Goal: Task Accomplishment & Management: Manage account settings

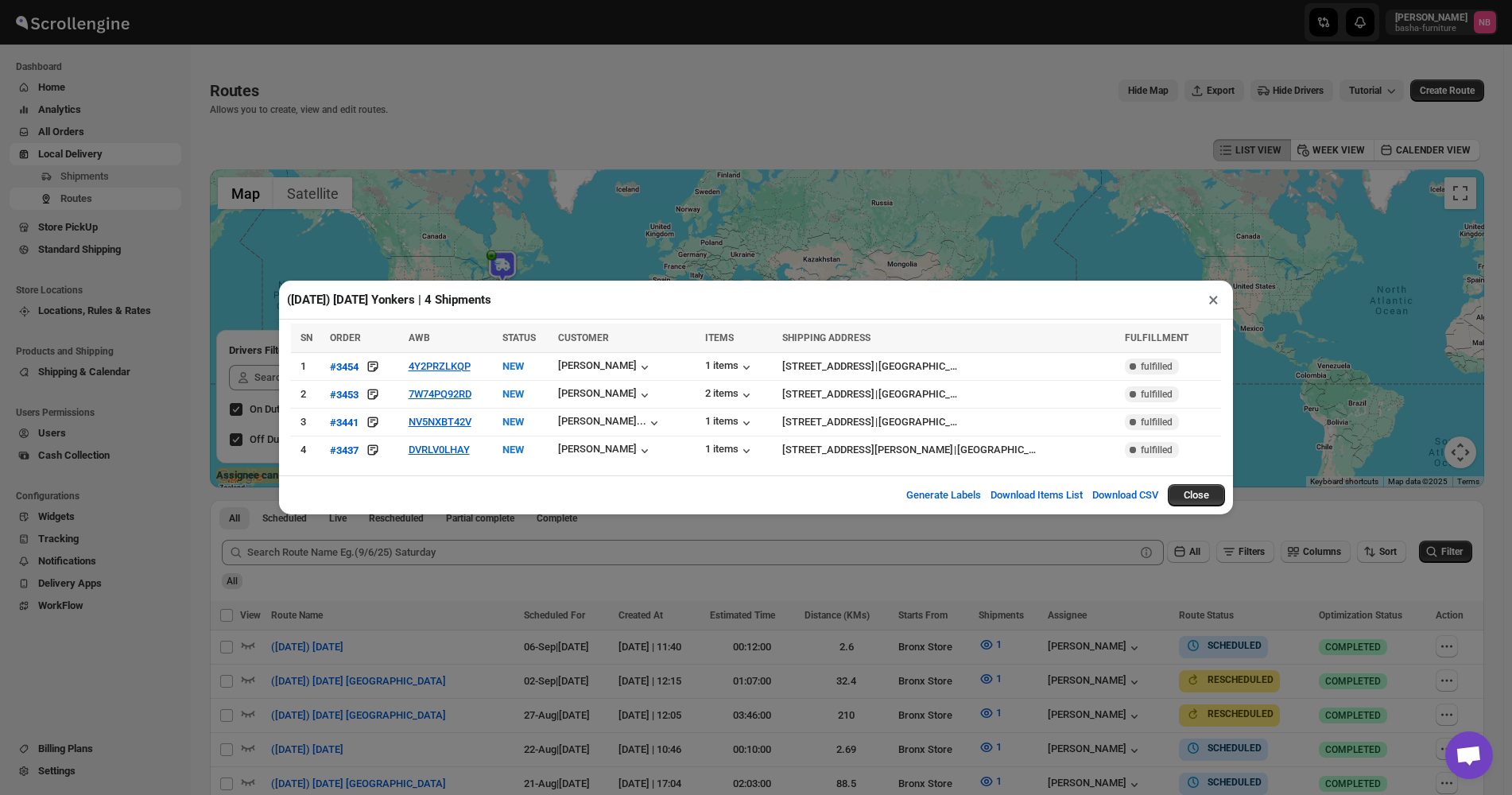
scroll to position [283, 0]
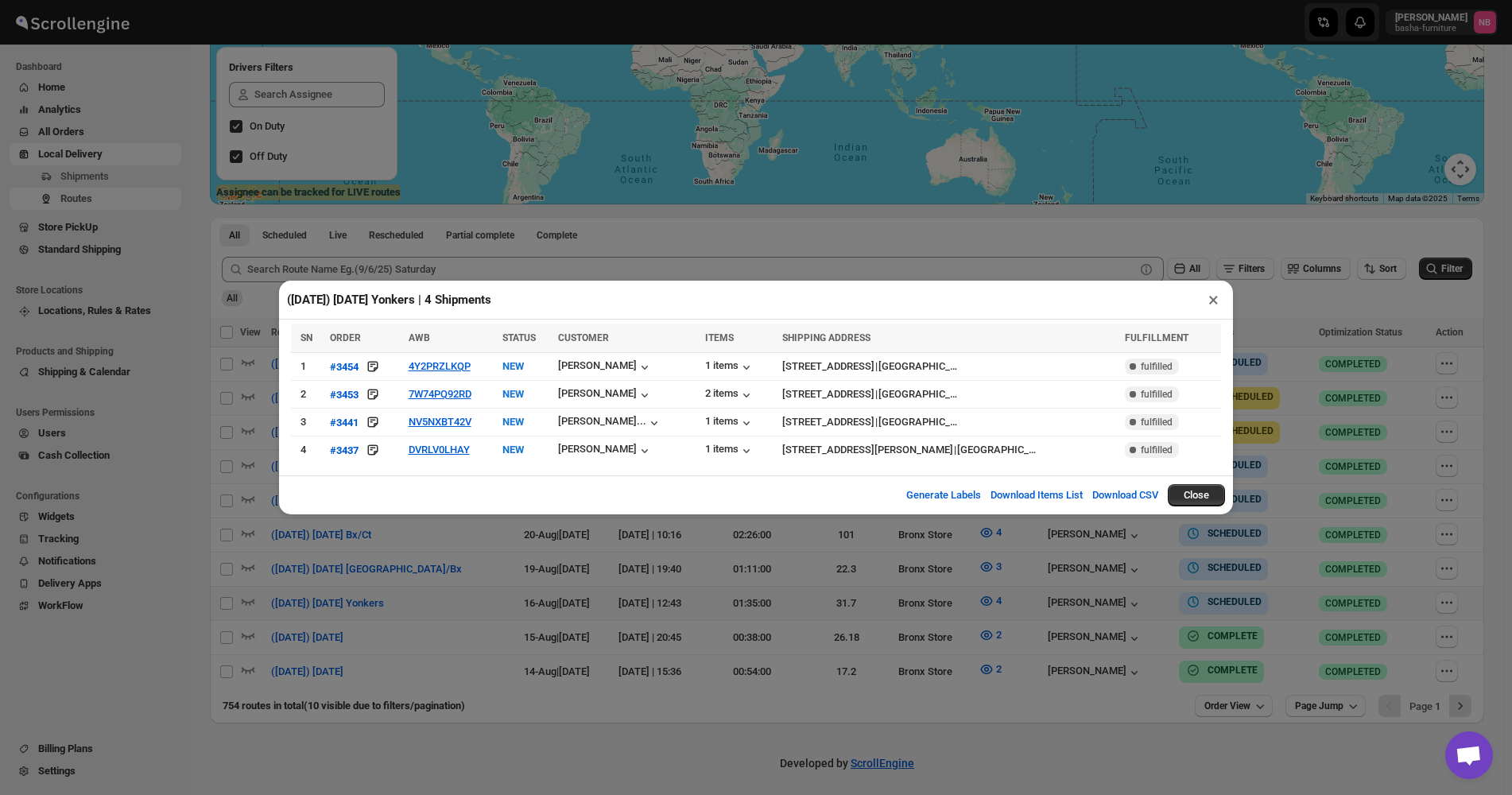
click at [1148, 257] on div "(8/16/25) Saturday Yonkers | 4 Shipments × SN ORDER AWB STATUS CUSTOMER ITEMS S…" at bounding box center [756, 398] width 1512 height 795
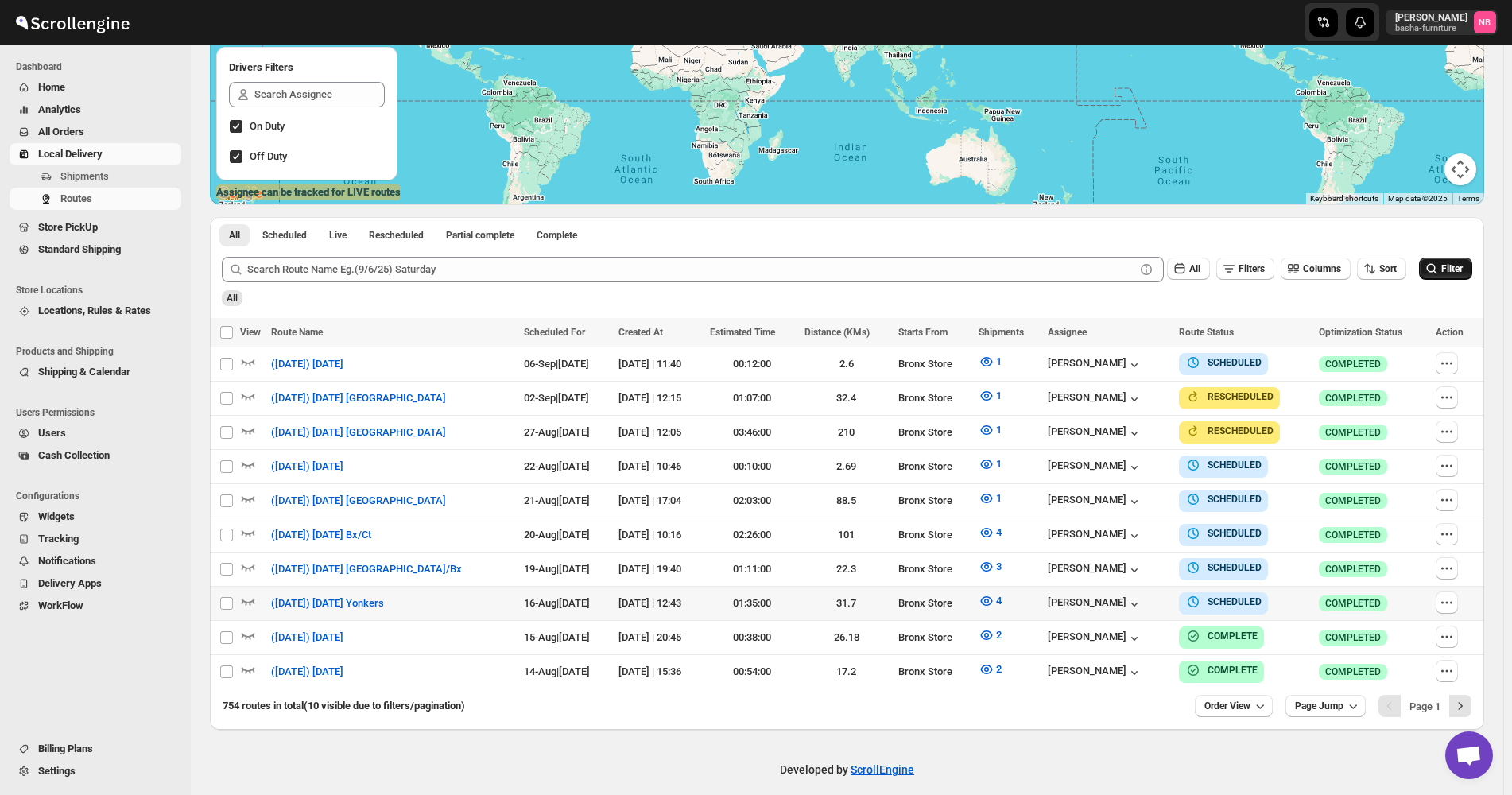
click at [1454, 272] on span "Filter" at bounding box center [1452, 268] width 22 height 11
click at [1434, 271] on icon "submit" at bounding box center [1431, 268] width 16 height 16
click at [993, 598] on icon "button" at bounding box center [986, 601] width 12 height 9
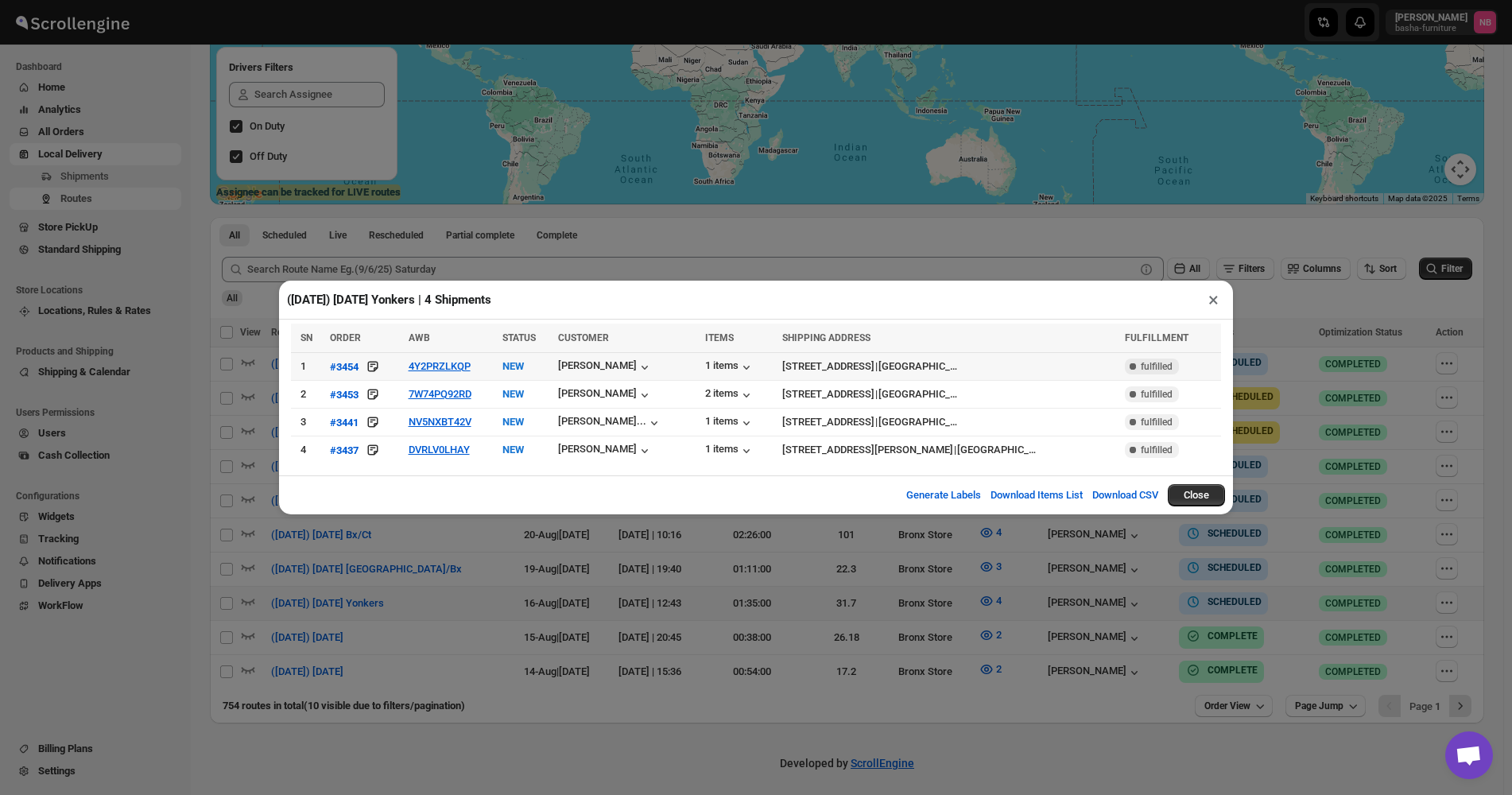
click at [422, 338] on span "AWB" at bounding box center [419, 338] width 22 height 11
click at [598, 289] on div "(8/16/25) Saturday Yonkers | 4 Shipments ×" at bounding box center [756, 300] width 954 height 39
click at [1208, 308] on button "×" at bounding box center [1213, 300] width 23 height 23
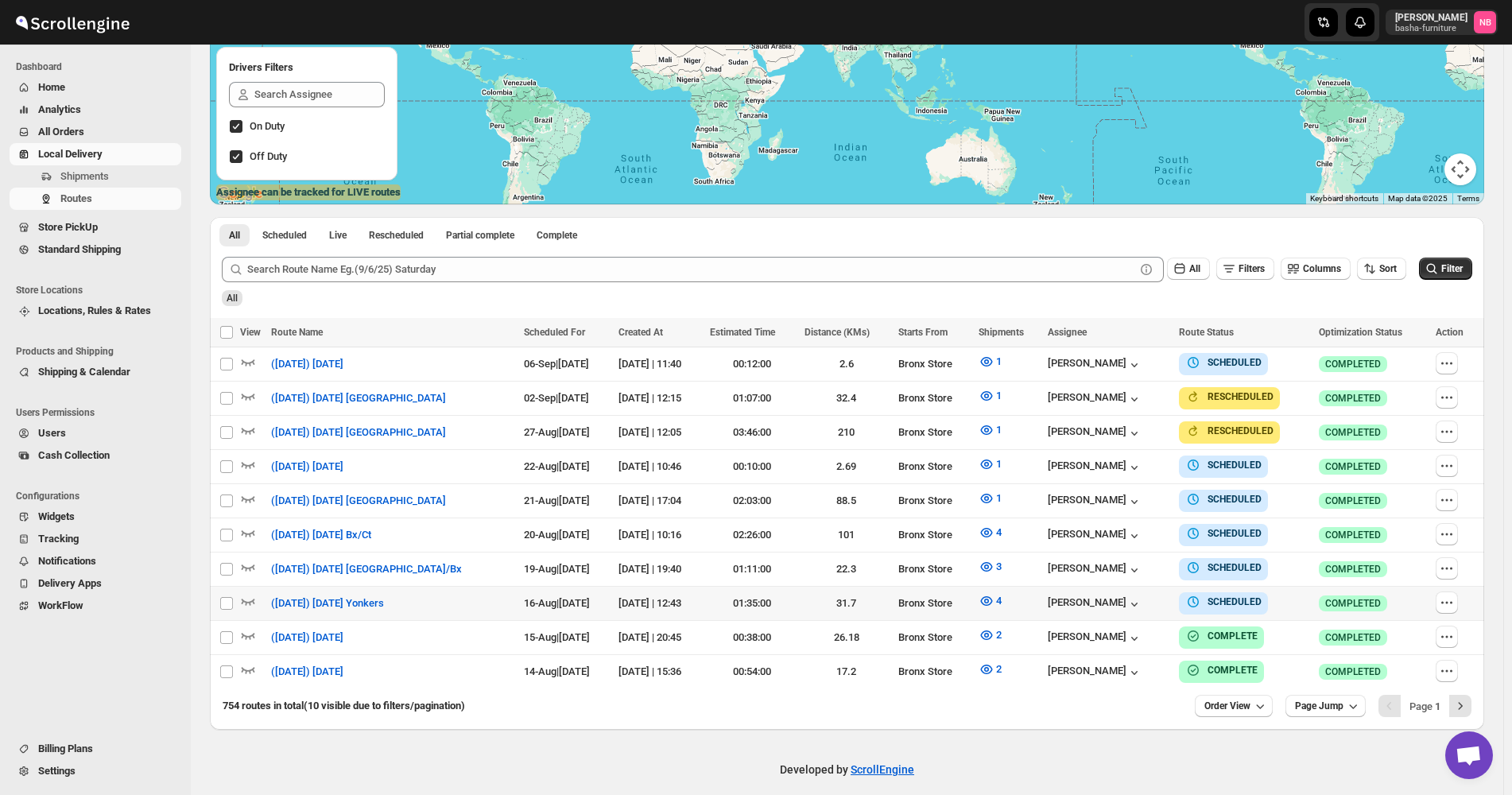
click at [94, 129] on span "All Orders" at bounding box center [108, 132] width 140 height 16
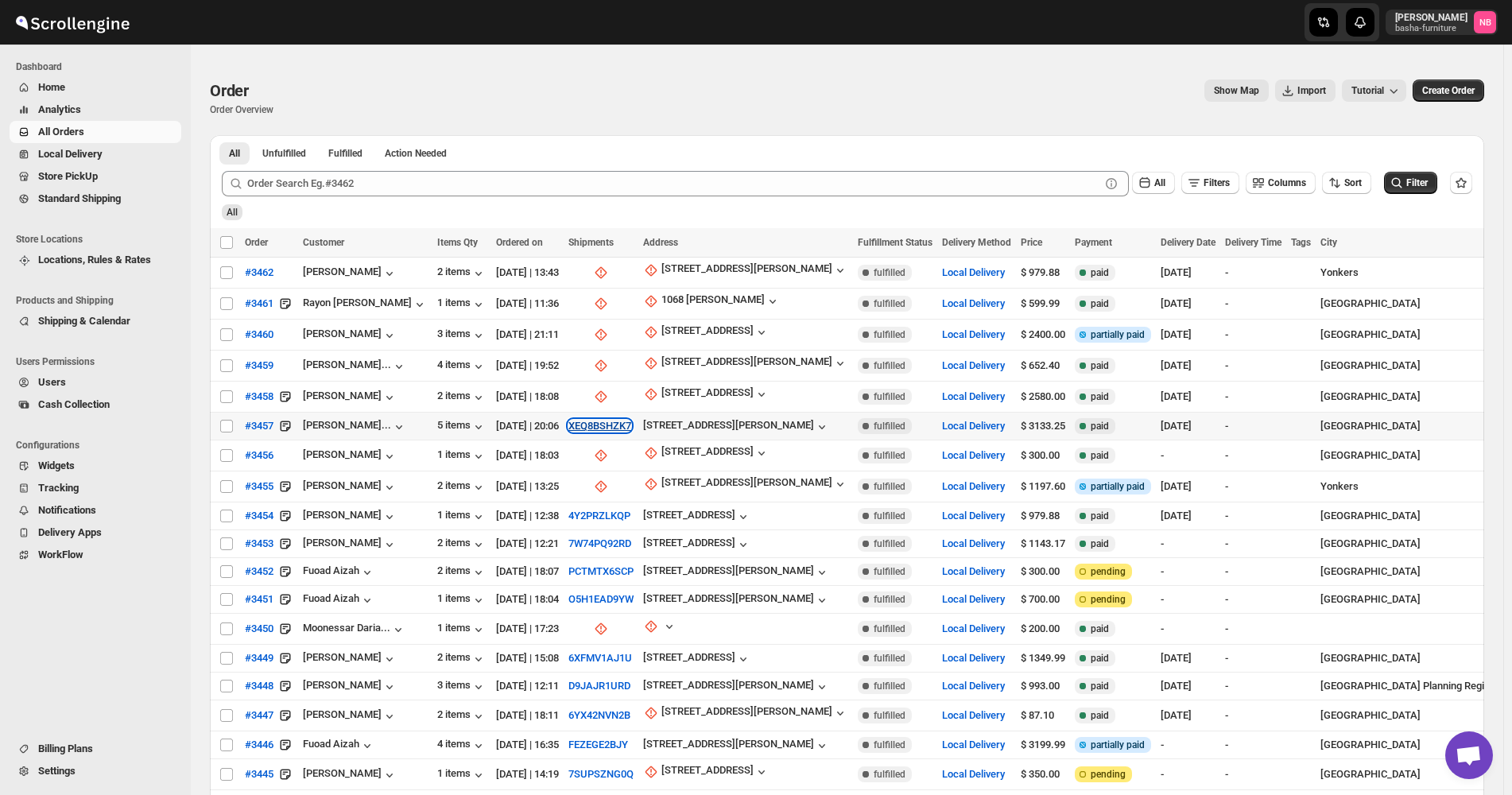
click at [601, 422] on button "XEQ8BSHZK7" at bounding box center [599, 426] width 63 height 12
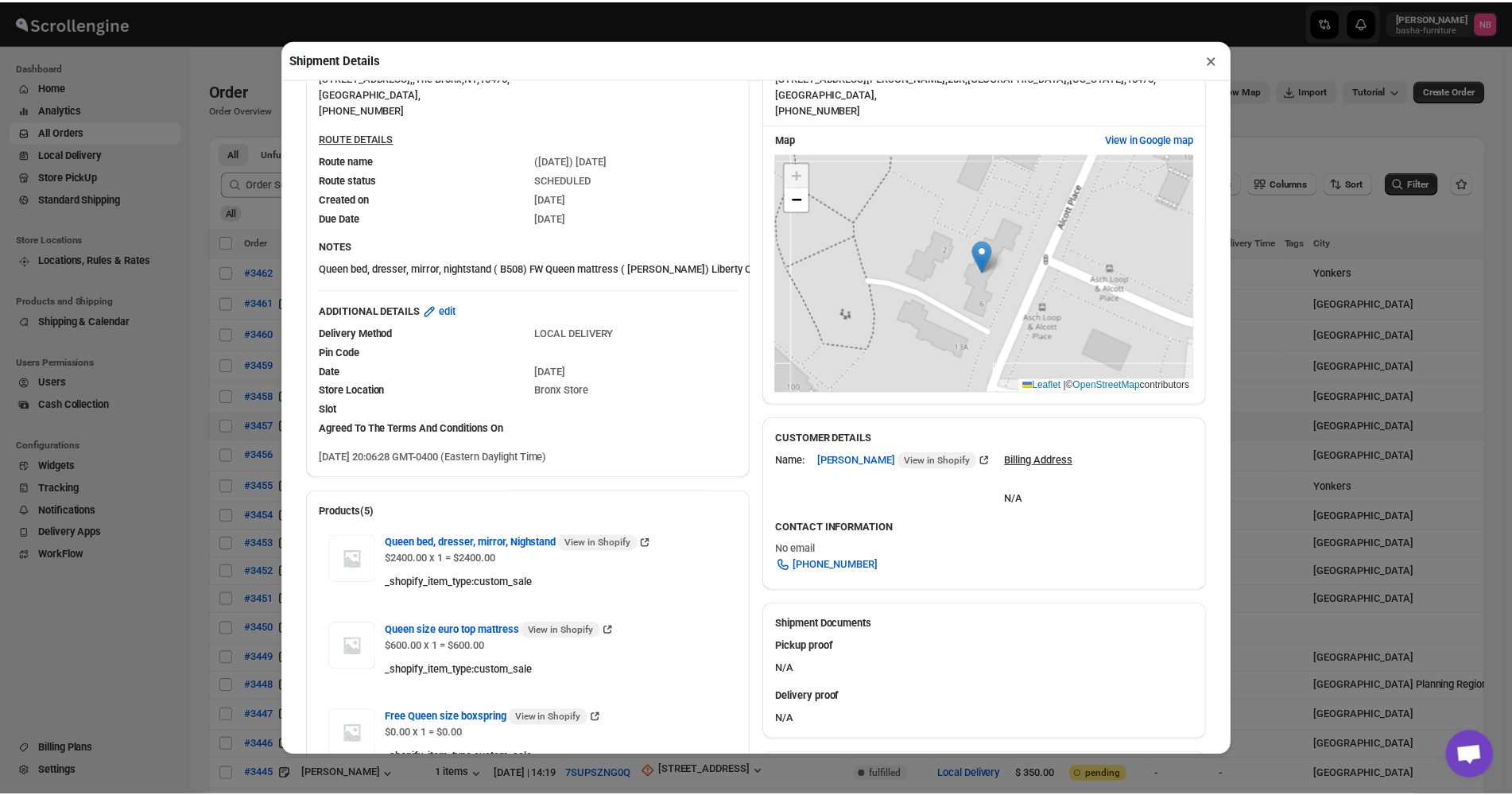
scroll to position [238, 0]
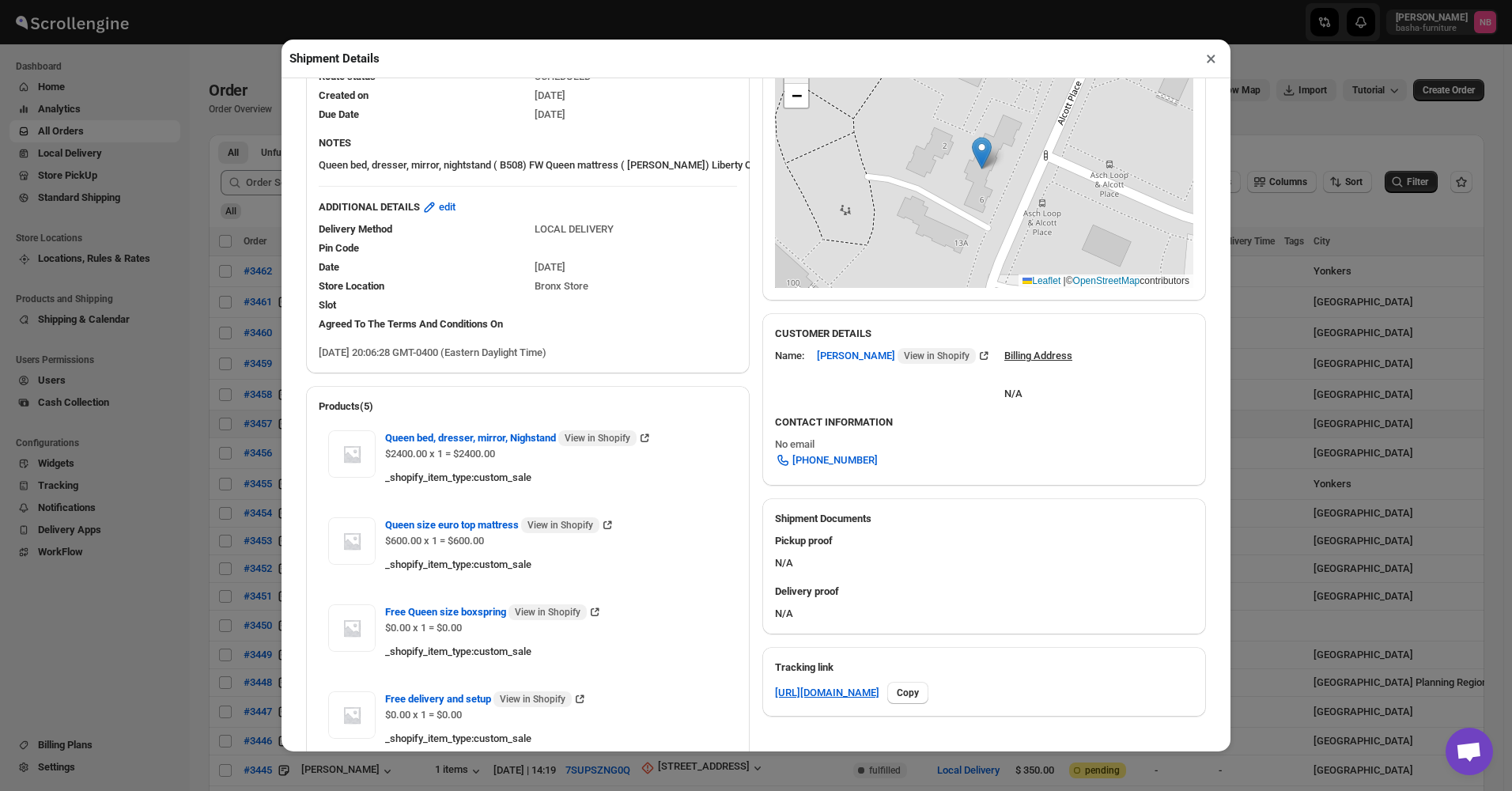
click at [253, 393] on div "Shipment Details × #3457 Awb : XEQ8BSHZK7 DATE 13-Aug-25 | 20:06 Info NEW Info …" at bounding box center [756, 396] width 1512 height 791
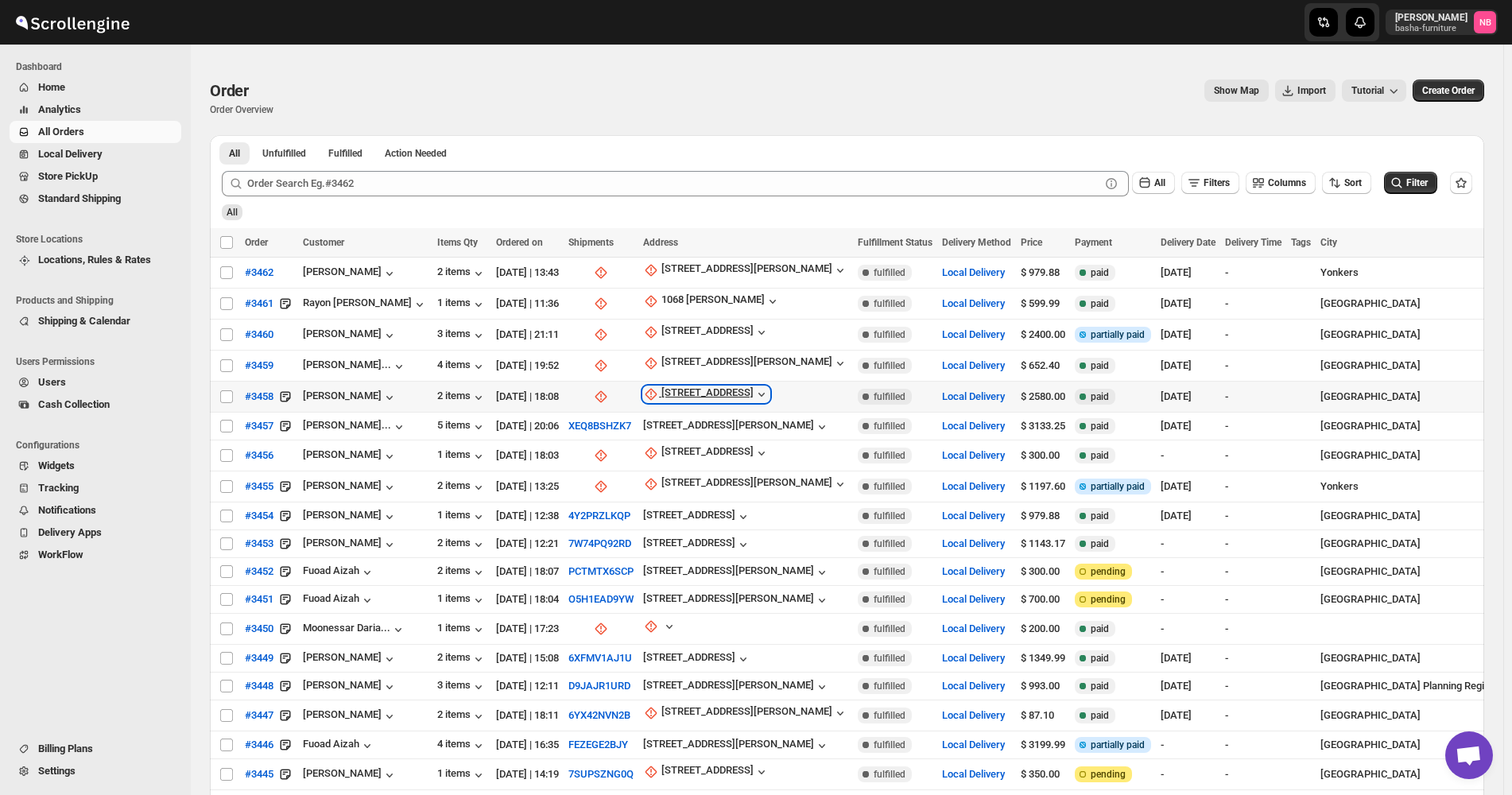
click at [736, 386] on div "3412 Kingsland Avenue" at bounding box center [707, 394] width 92 height 16
click at [713, 465] on button "Update manually" at bounding box center [708, 476] width 114 height 25
select select "US"
select select "[US_STATE]"
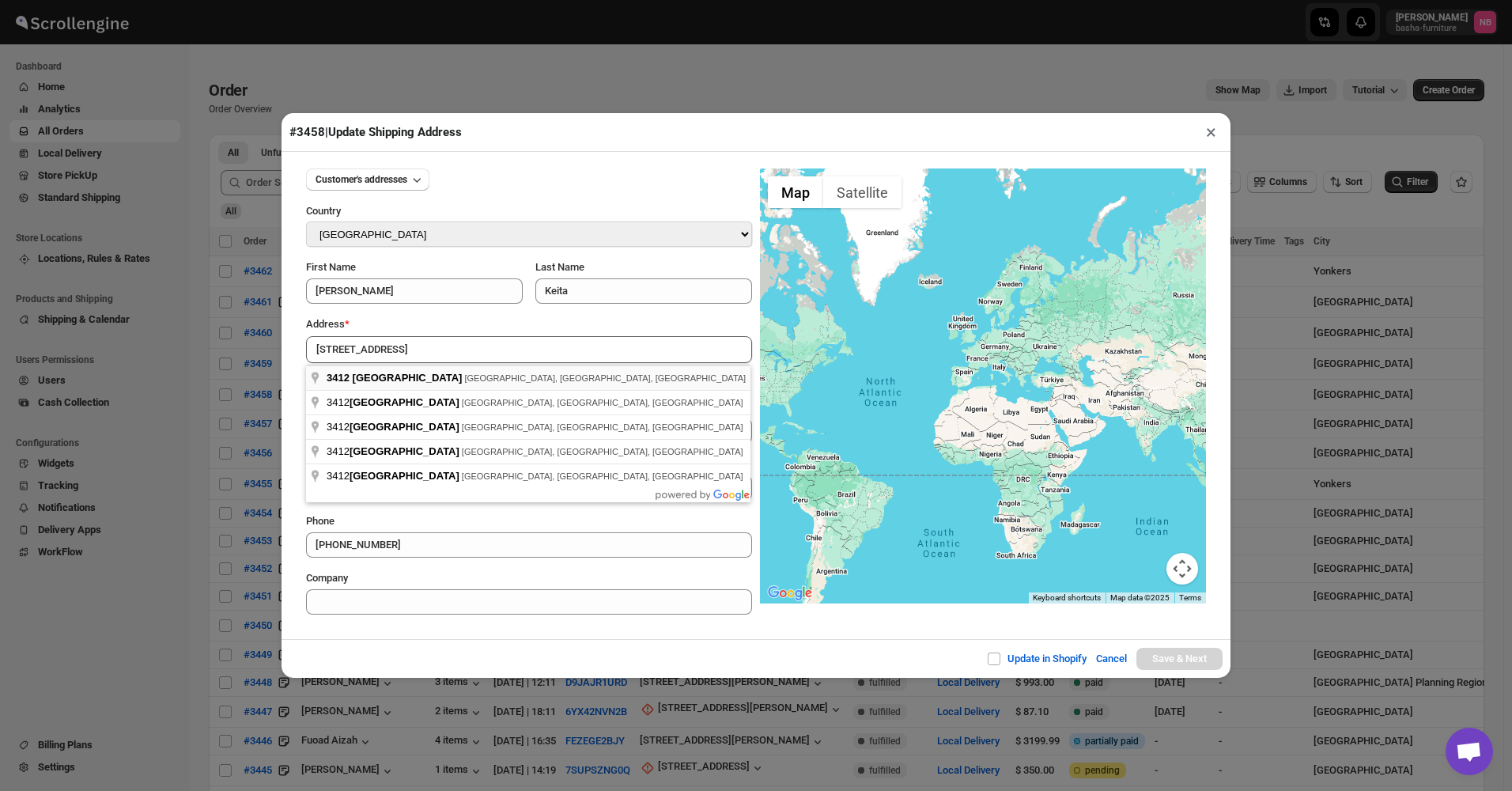
type input "3412 Kingsland Avenue, The Bronx, NY, USA"
type input "[GEOGRAPHIC_DATA]"
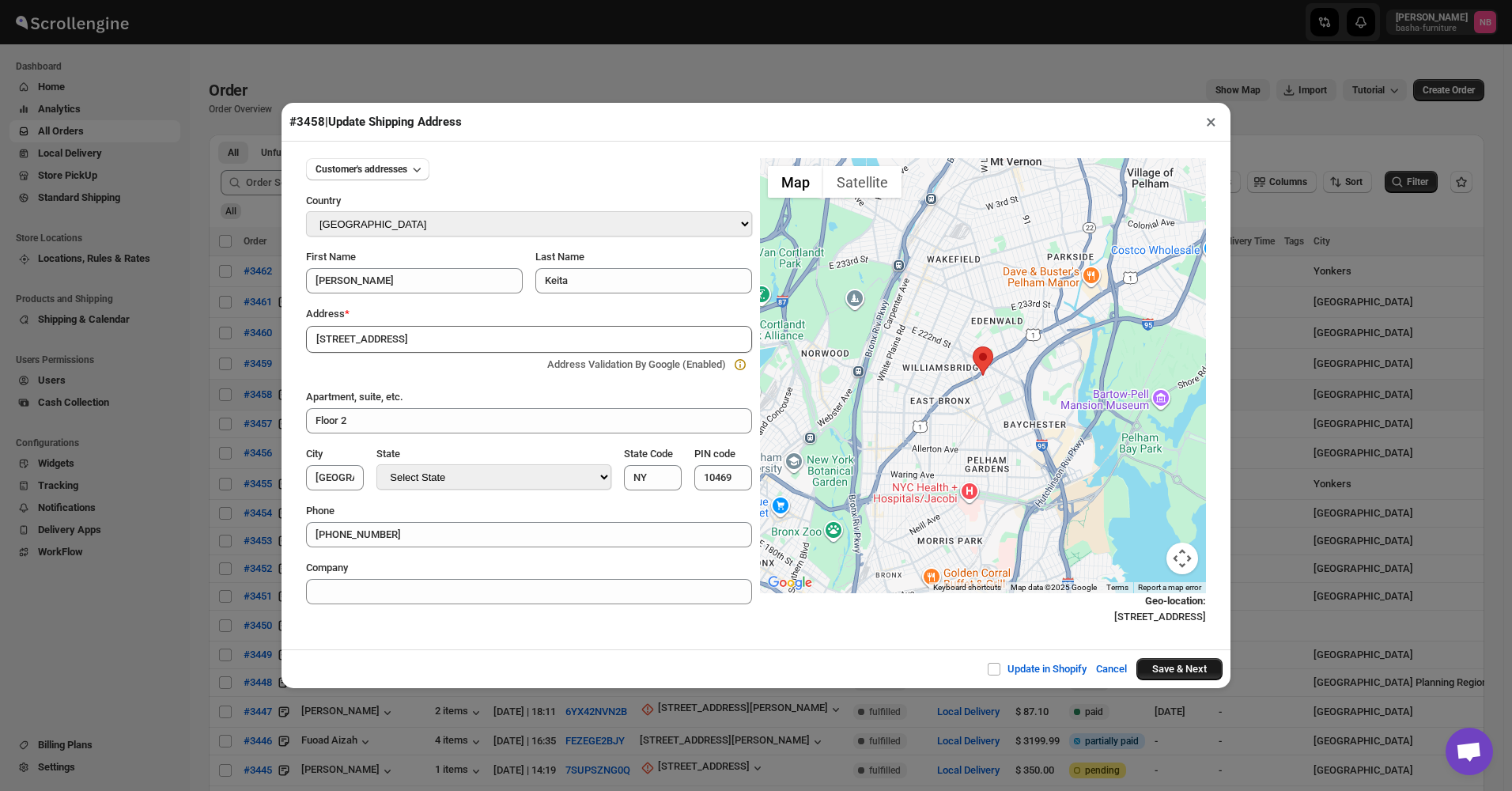
click at [1177, 665] on button "Save & Next" at bounding box center [1180, 669] width 86 height 22
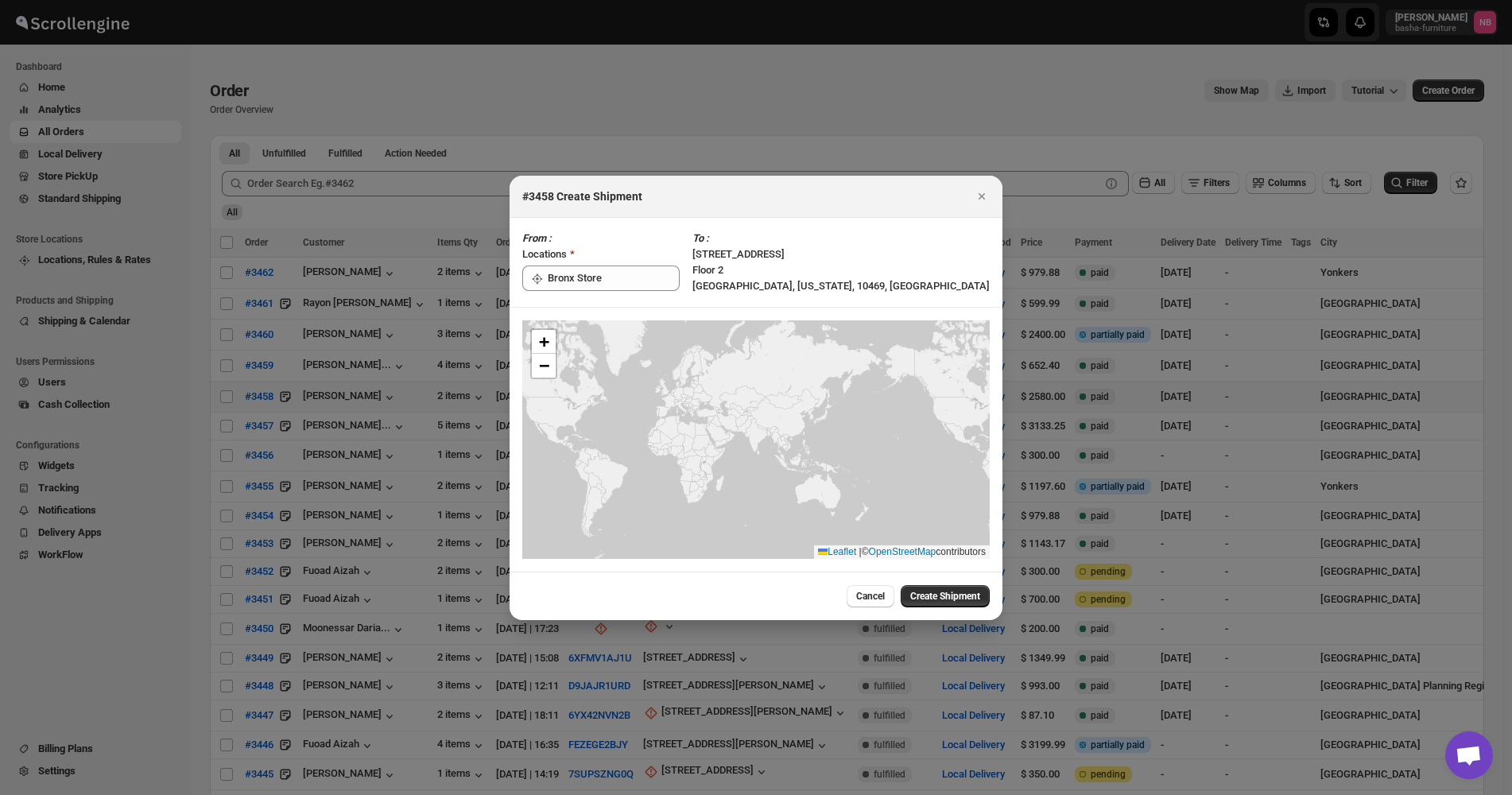
click at [923, 591] on span "Create Shipment" at bounding box center [945, 596] width 70 height 13
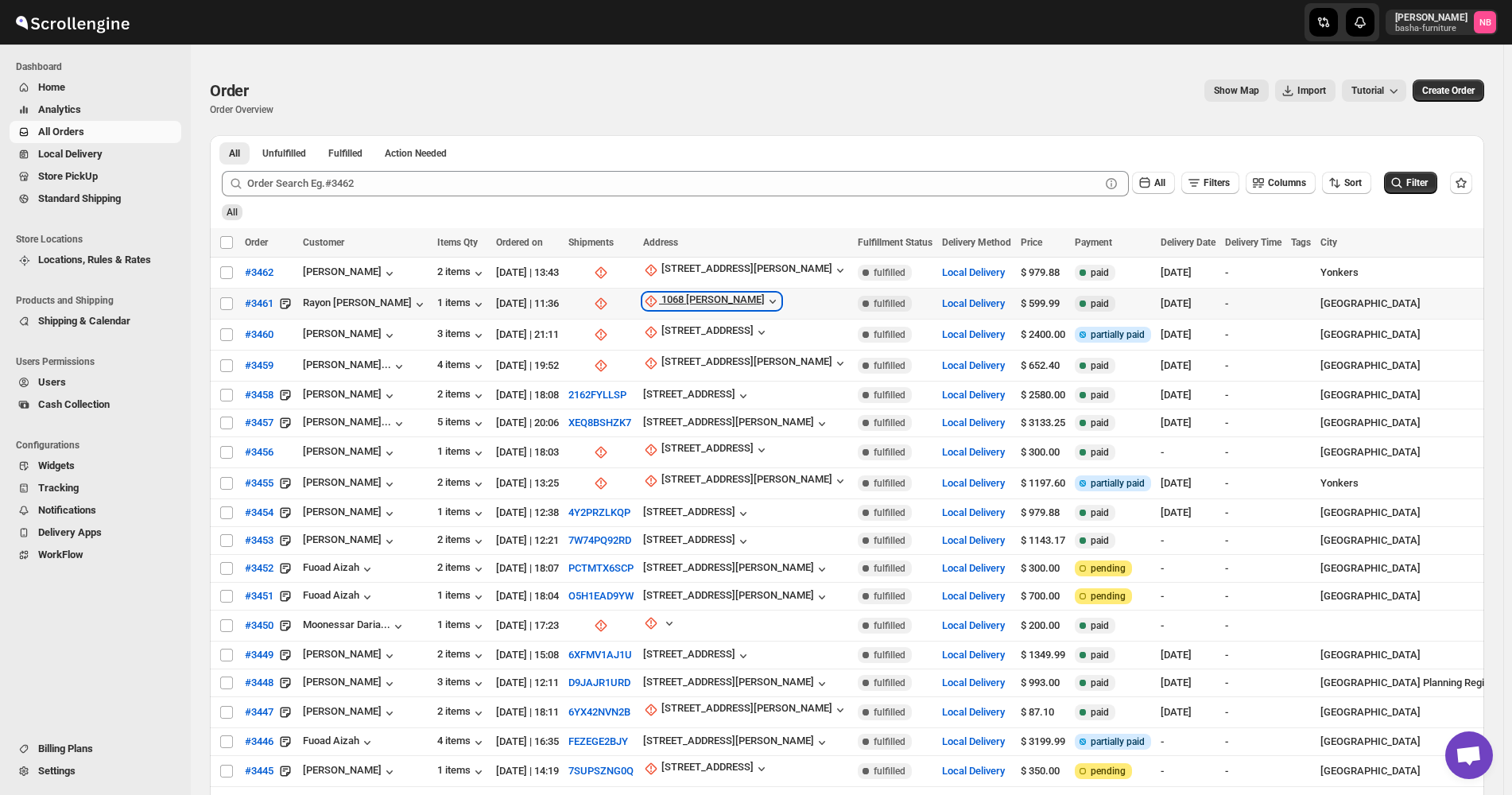
click at [698, 303] on div "1068 burke" at bounding box center [713, 300] width 104 height 16
click at [665, 390] on span "Update manually" at bounding box center [688, 385] width 75 height 12
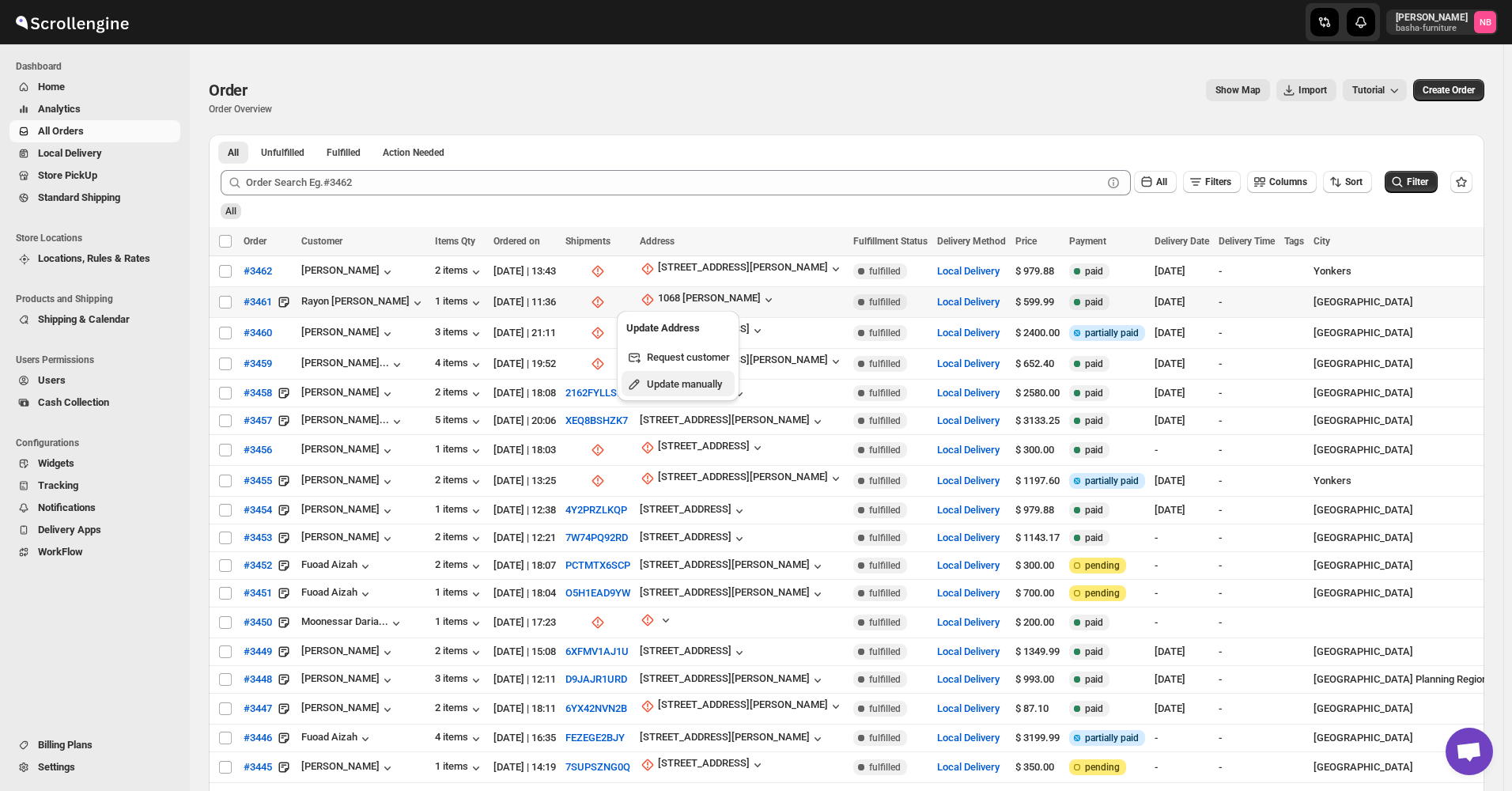
select select "US"
select select "[US_STATE]"
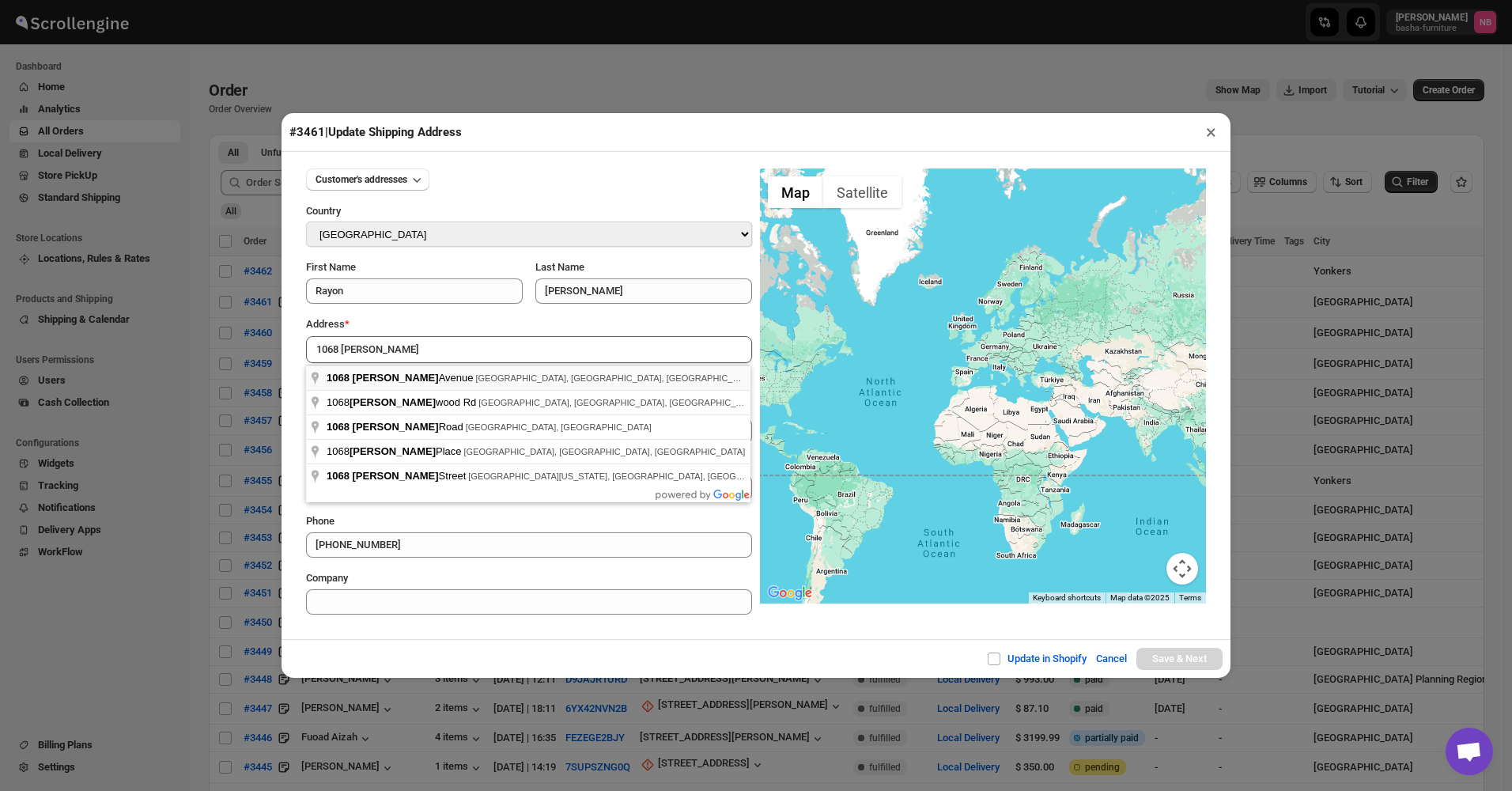
type input "1068 Burke Avenue, The Bronx, NY, USA"
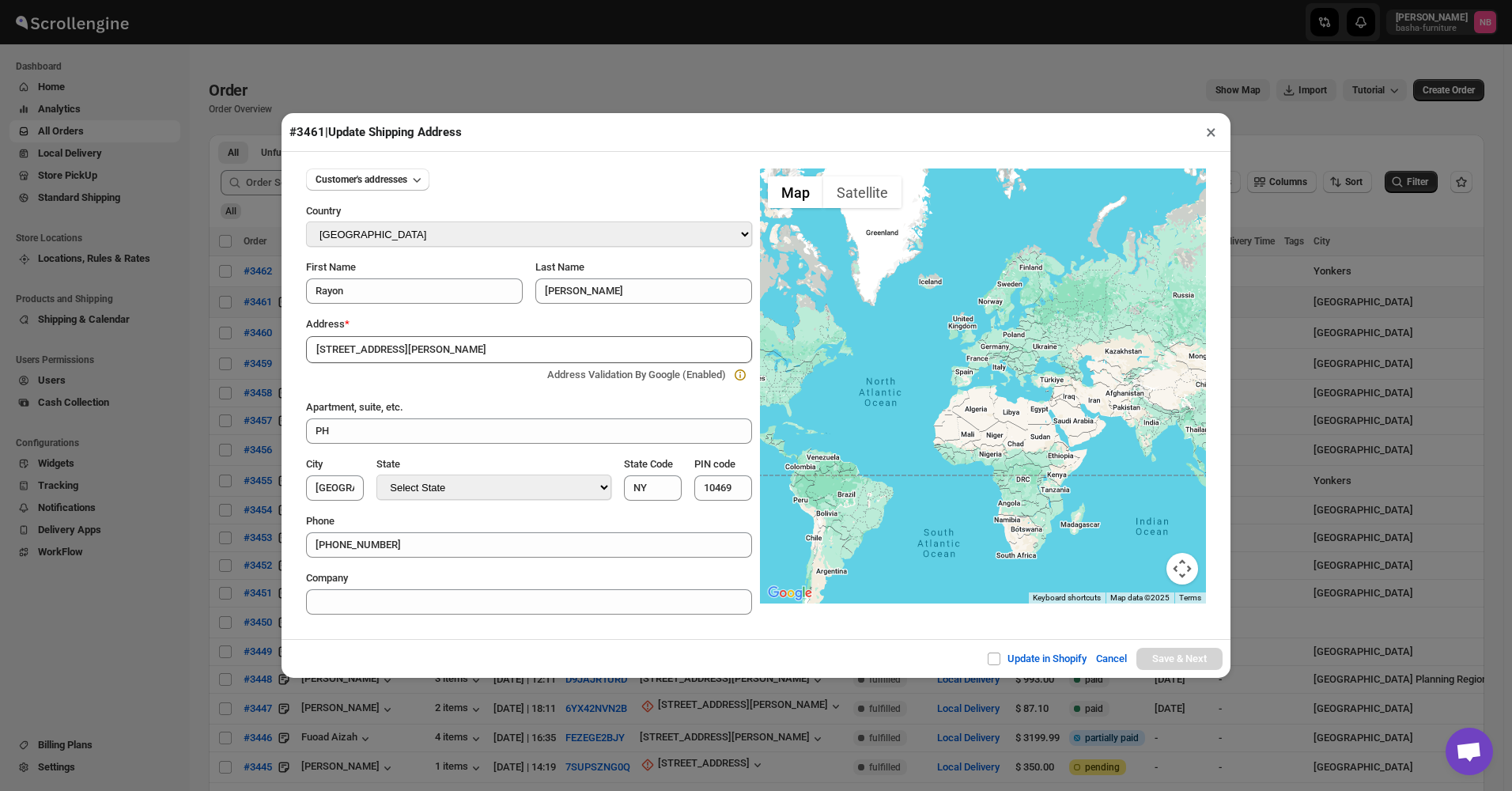
type input "[GEOGRAPHIC_DATA]"
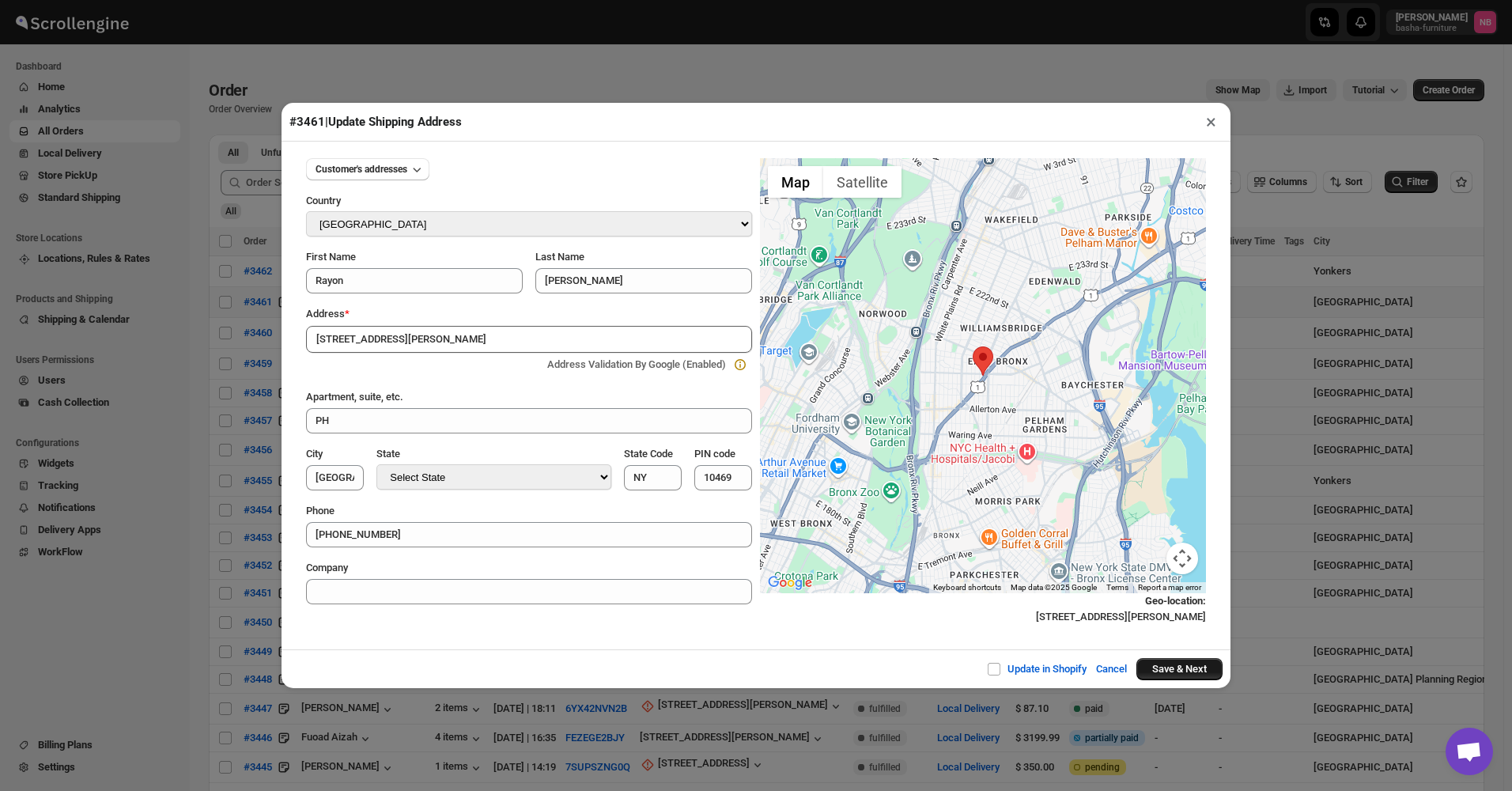
click at [1181, 677] on button "Save & Next" at bounding box center [1180, 669] width 86 height 22
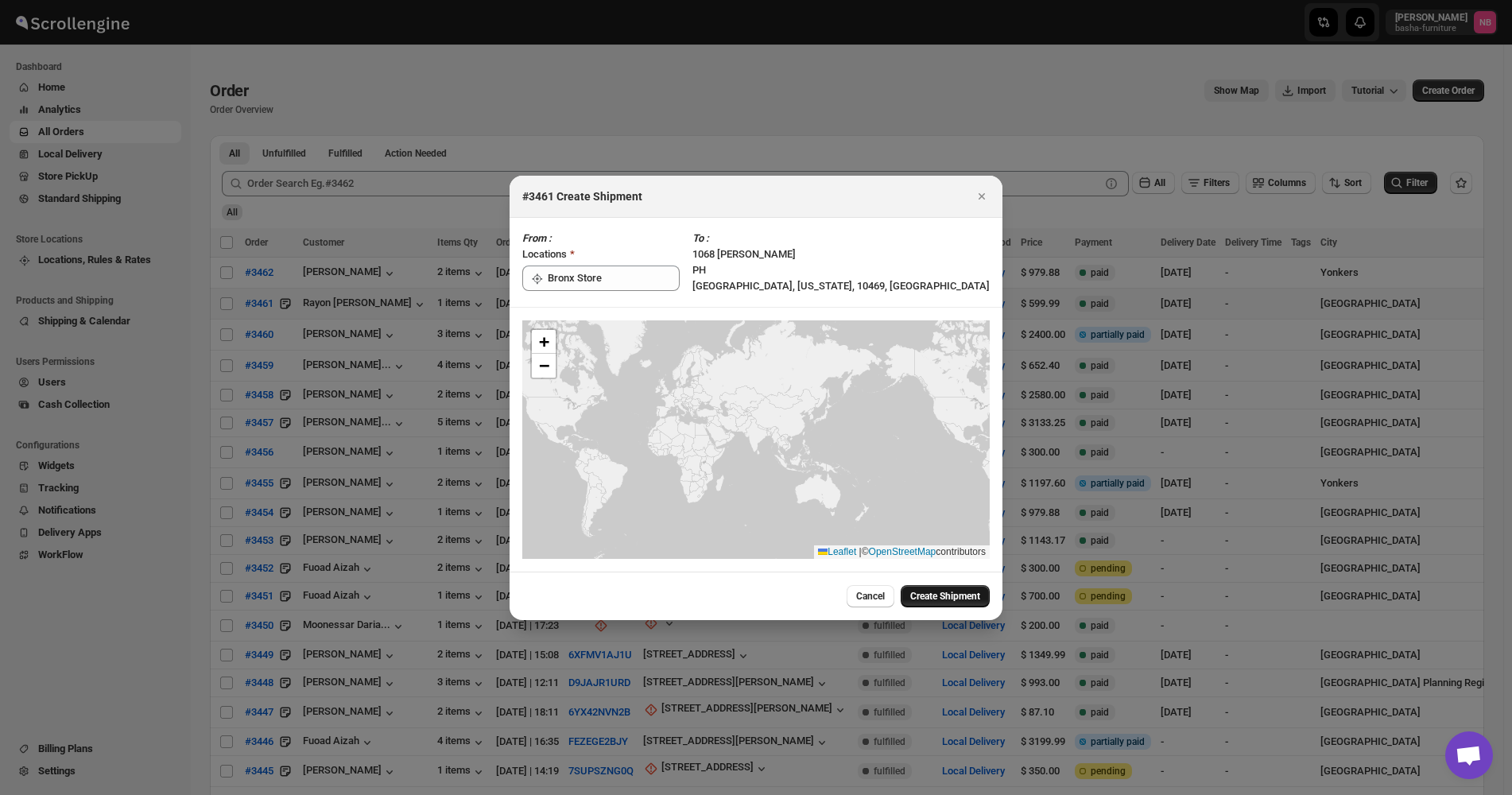
click at [918, 593] on span "Create Shipment" at bounding box center [945, 596] width 70 height 13
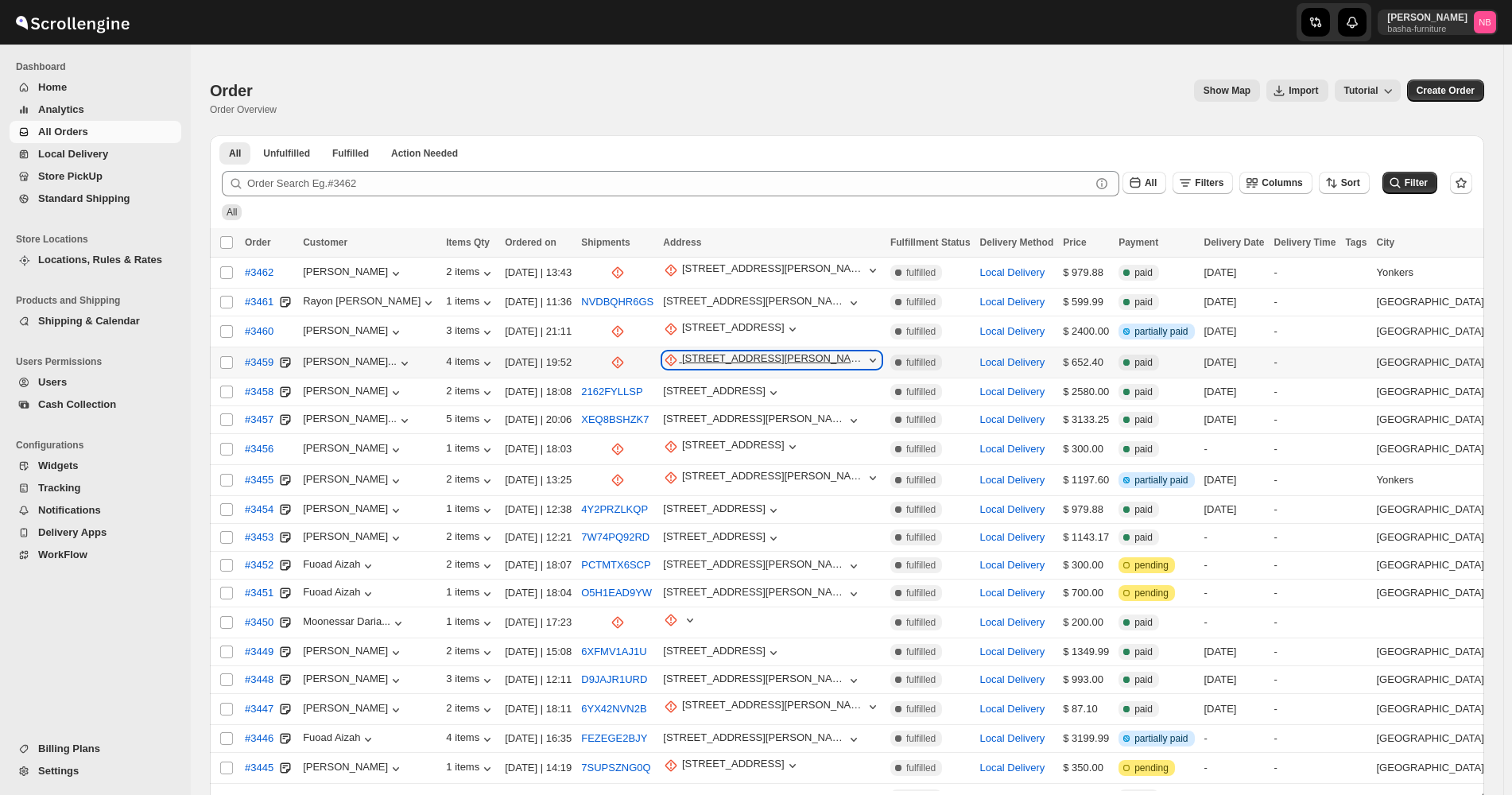
click at [691, 354] on div "[STREET_ADDRESS][PERSON_NAME]" at bounding box center [773, 360] width 183 height 16
click at [675, 437] on span "Update manually" at bounding box center [700, 443] width 78 height 12
select select "US"
select select "[US_STATE]"
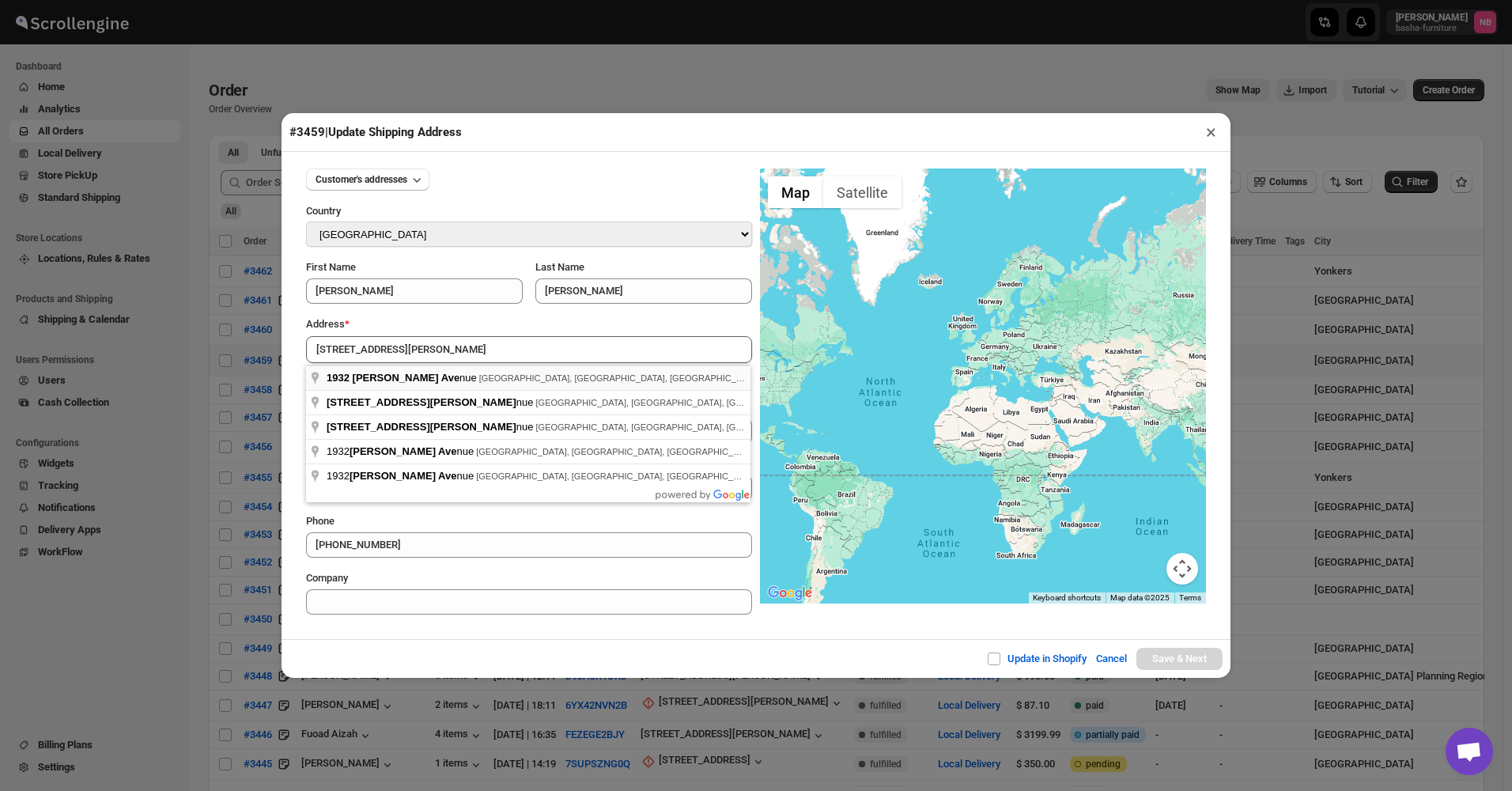
type input "[STREET_ADDRESS][PERSON_NAME]"
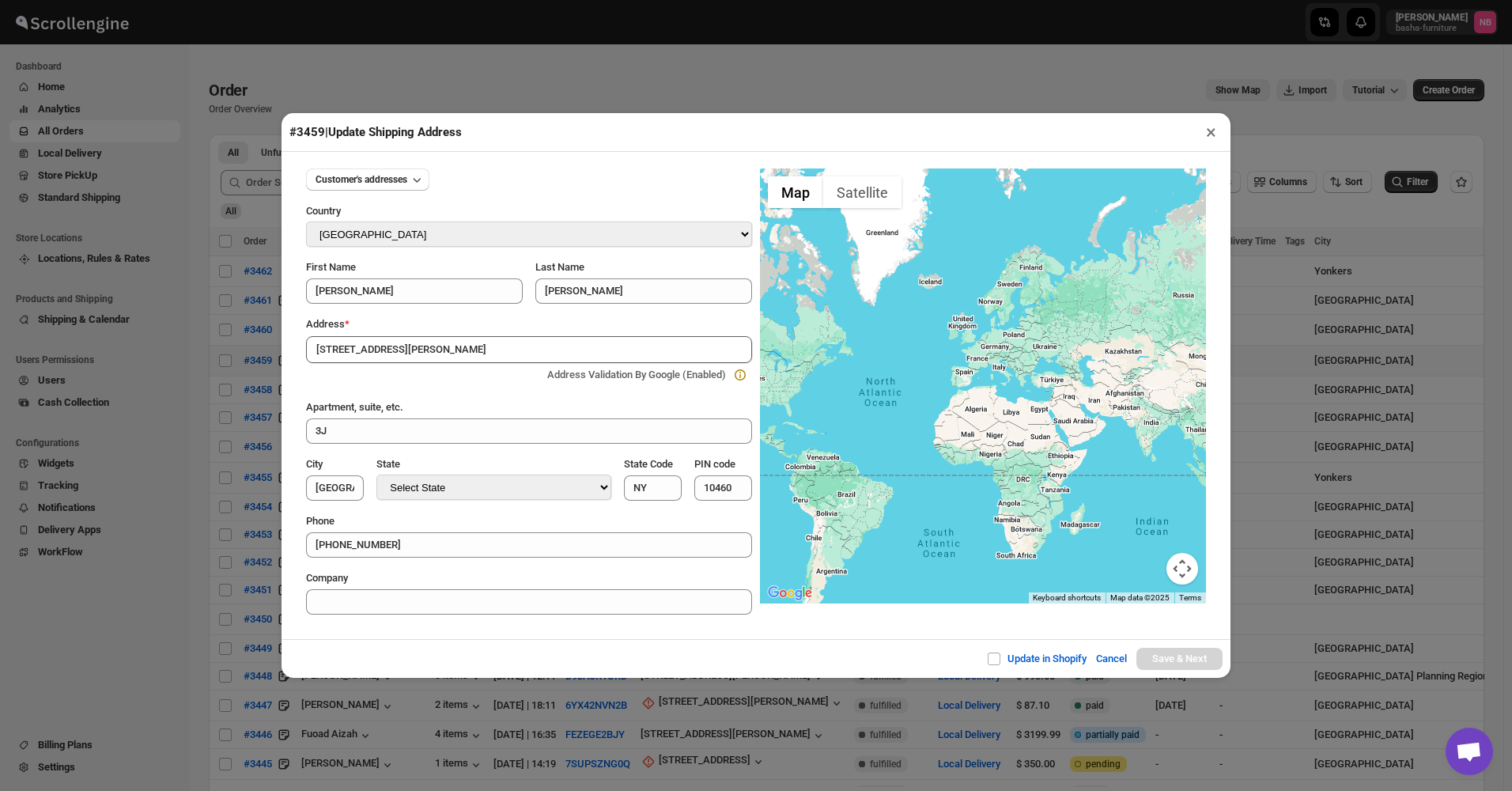
type input "[GEOGRAPHIC_DATA]"
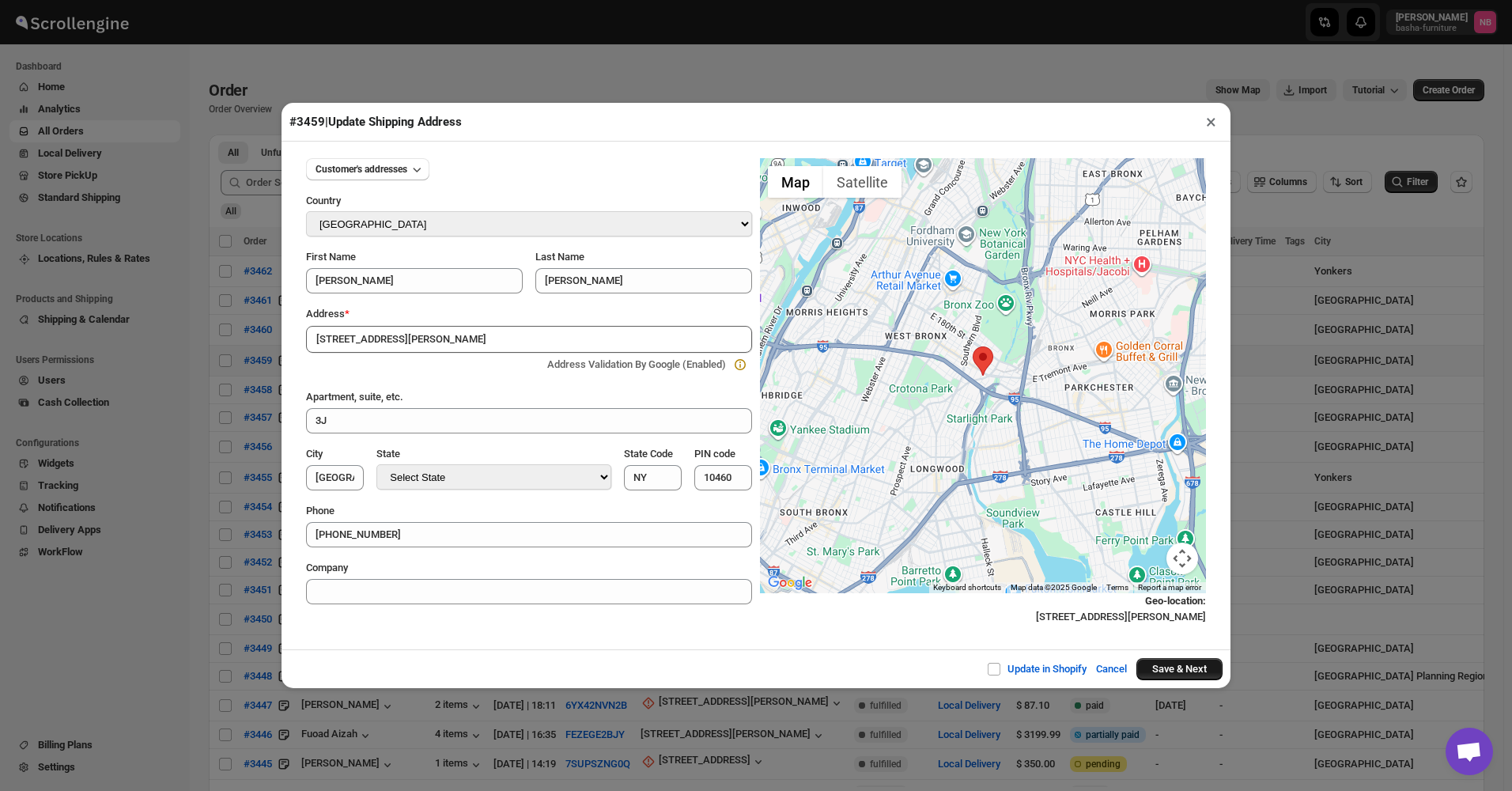
click at [1188, 672] on button "Save & Next" at bounding box center [1180, 669] width 86 height 22
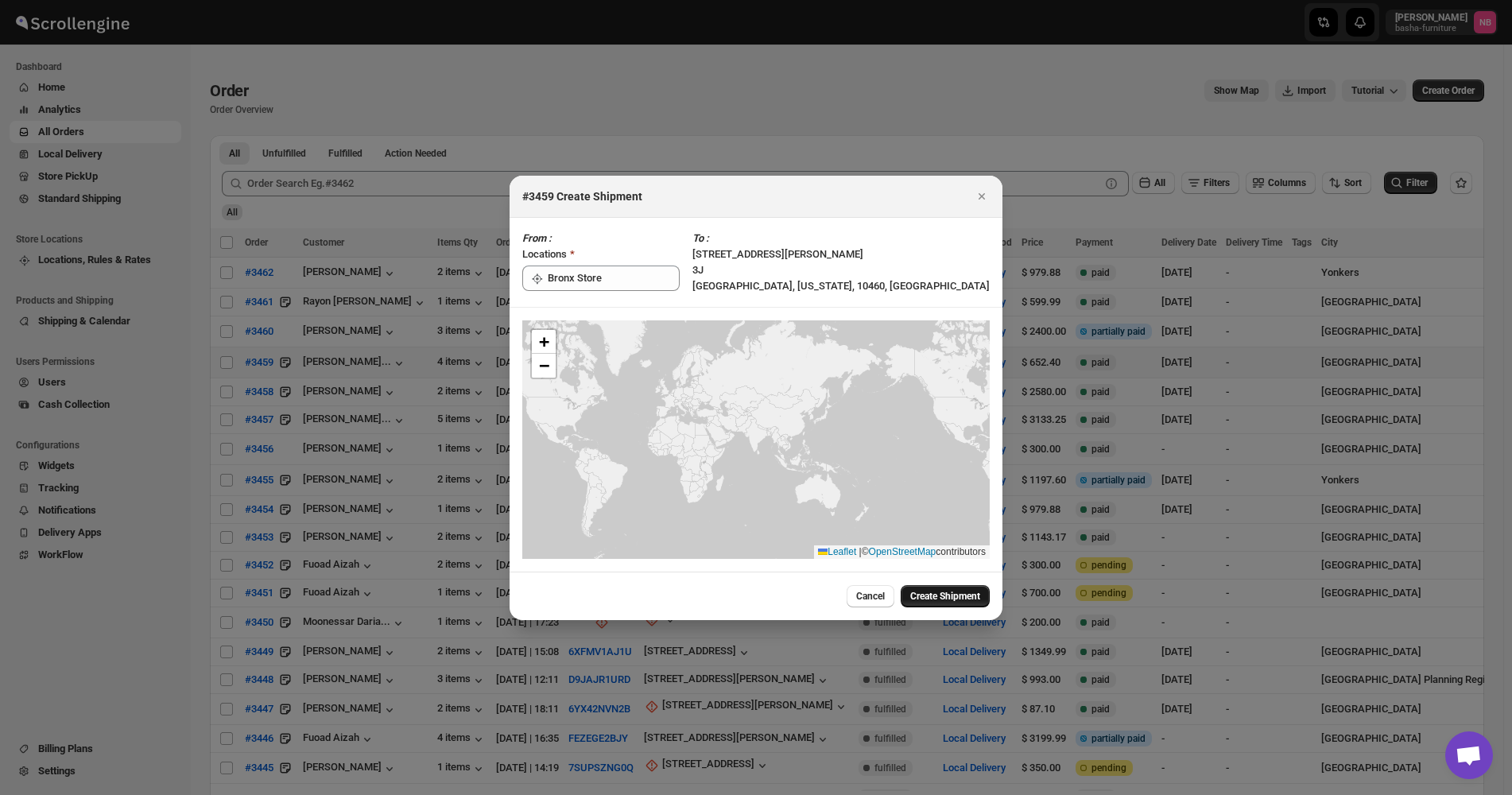
click at [927, 606] on button "Create Shipment" at bounding box center [945, 596] width 89 height 23
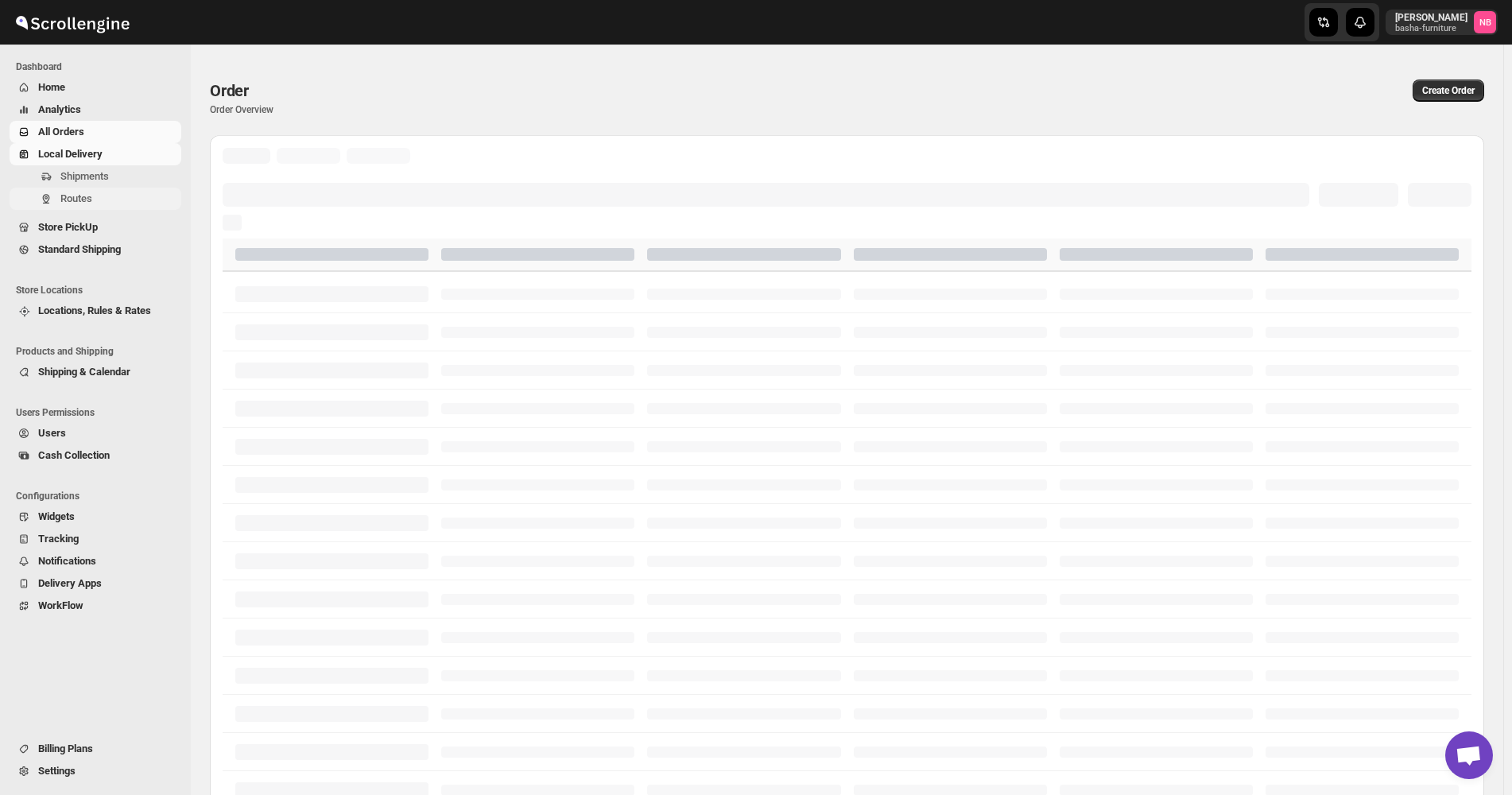
click at [102, 201] on span "Routes" at bounding box center [119, 199] width 118 height 16
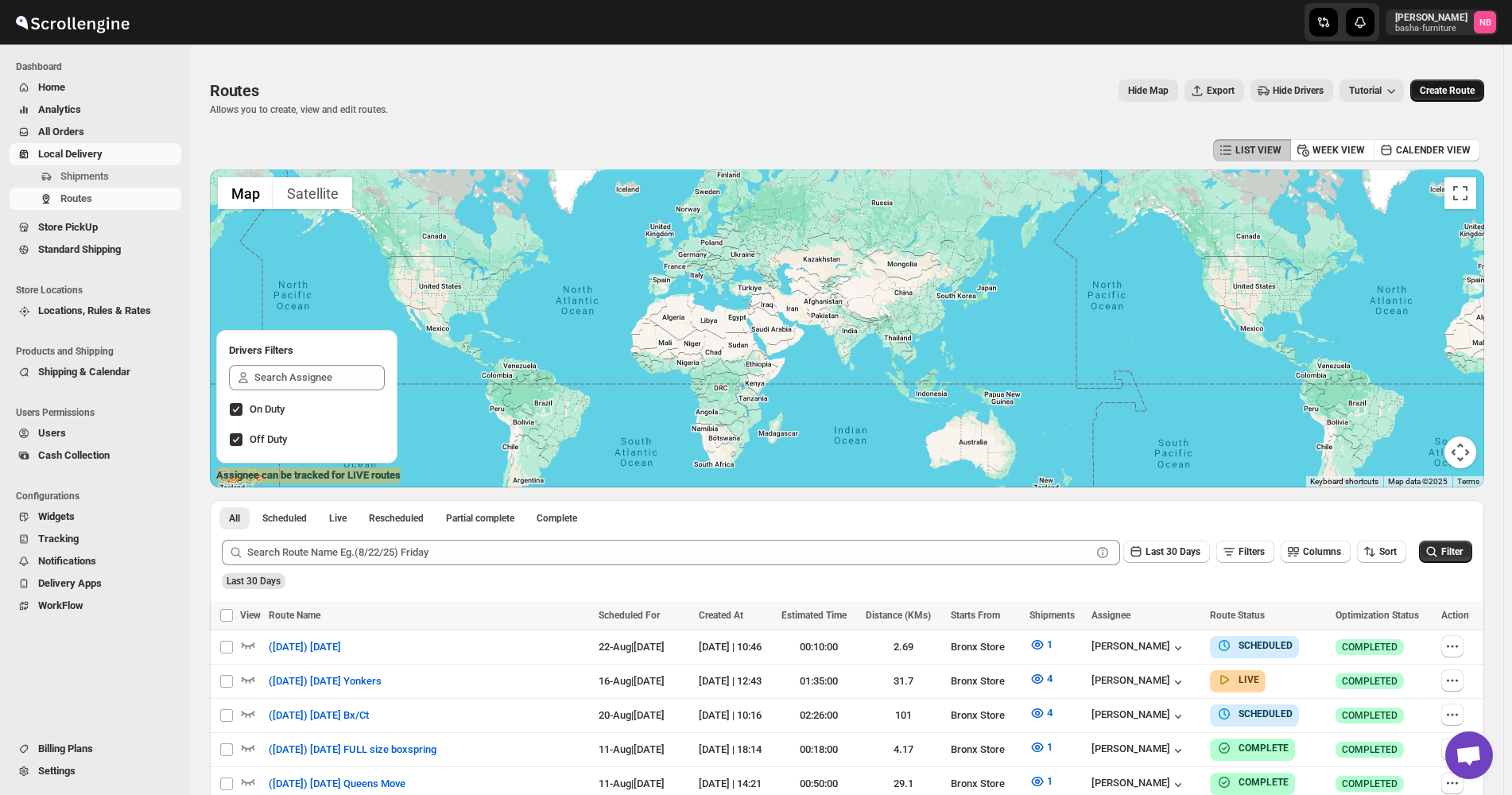
click at [1440, 97] on button "Create Route" at bounding box center [1447, 90] width 73 height 23
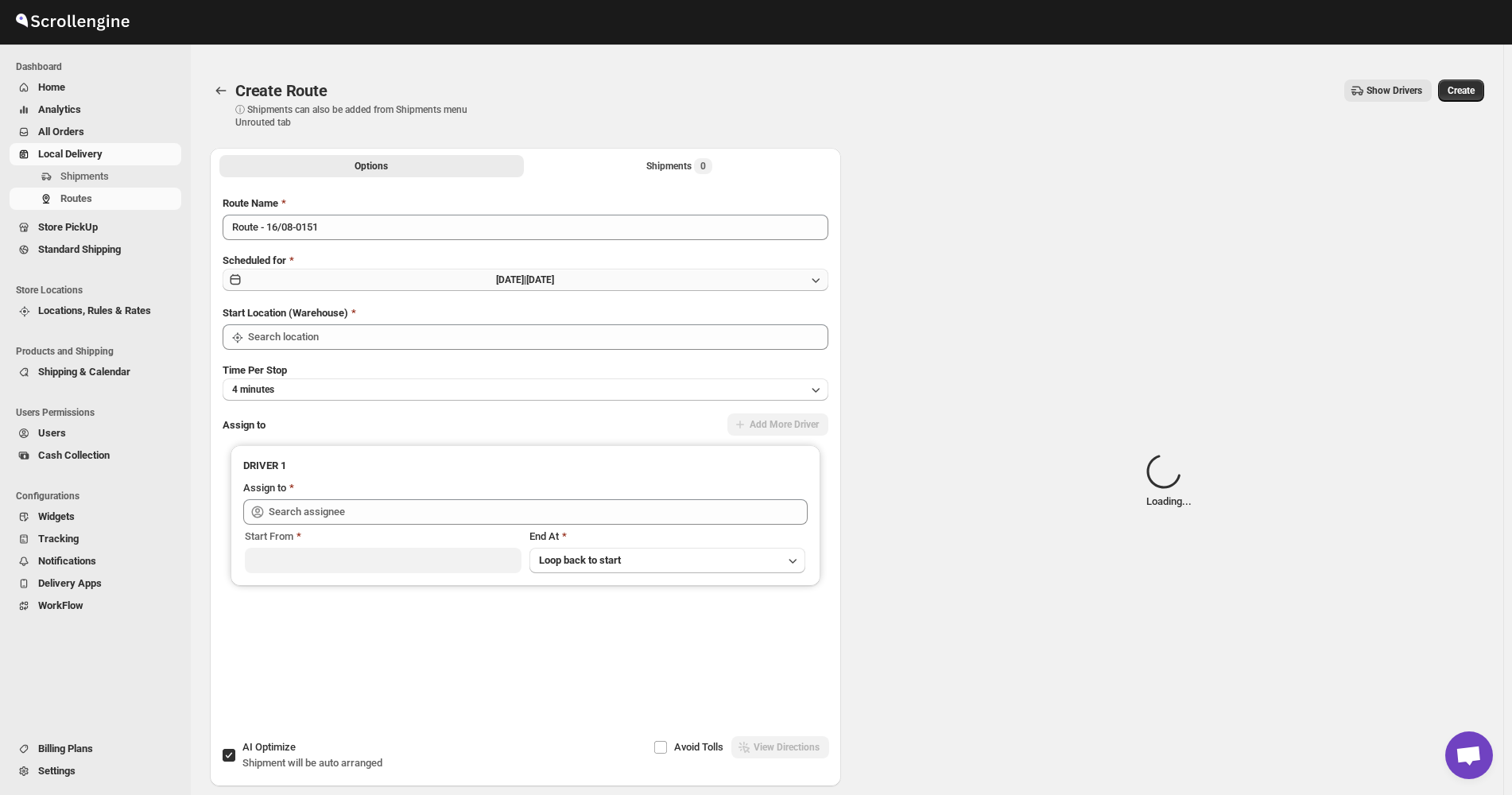
type input "Not Available"
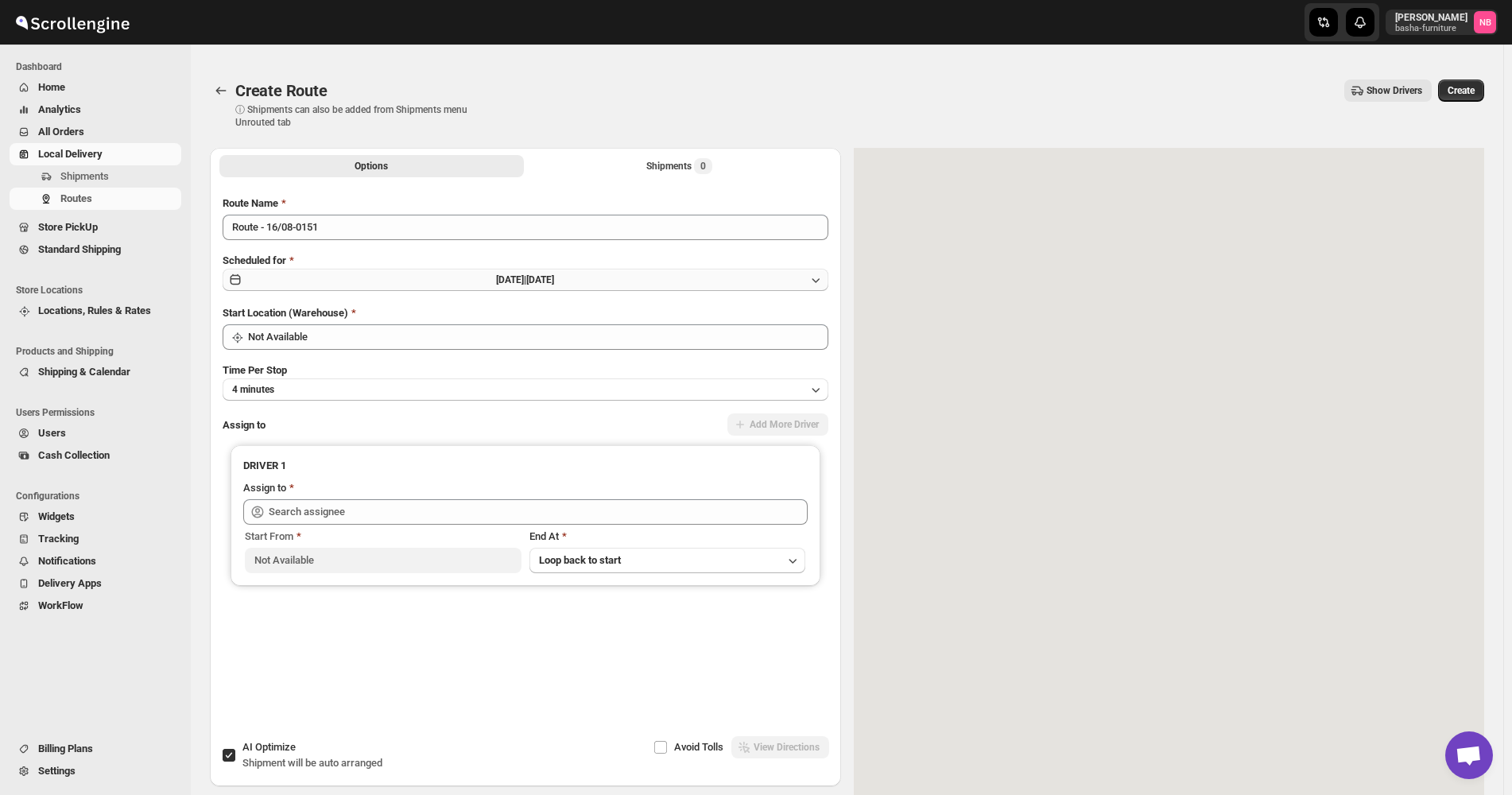
click at [580, 286] on button "[DATE] | [DATE]" at bounding box center [525, 280] width 606 height 23
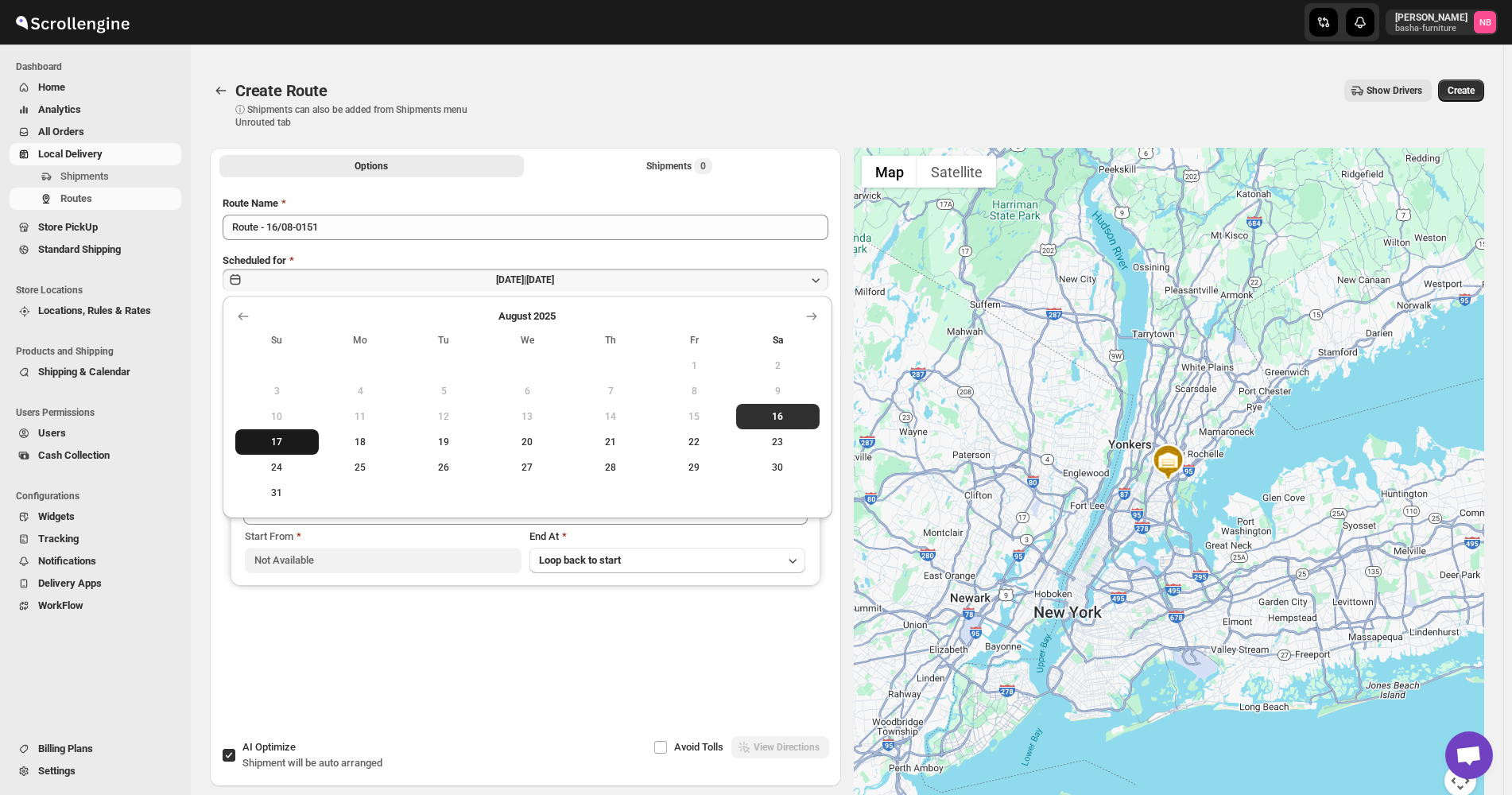
click at [274, 432] on button "17" at bounding box center [277, 442] width 84 height 25
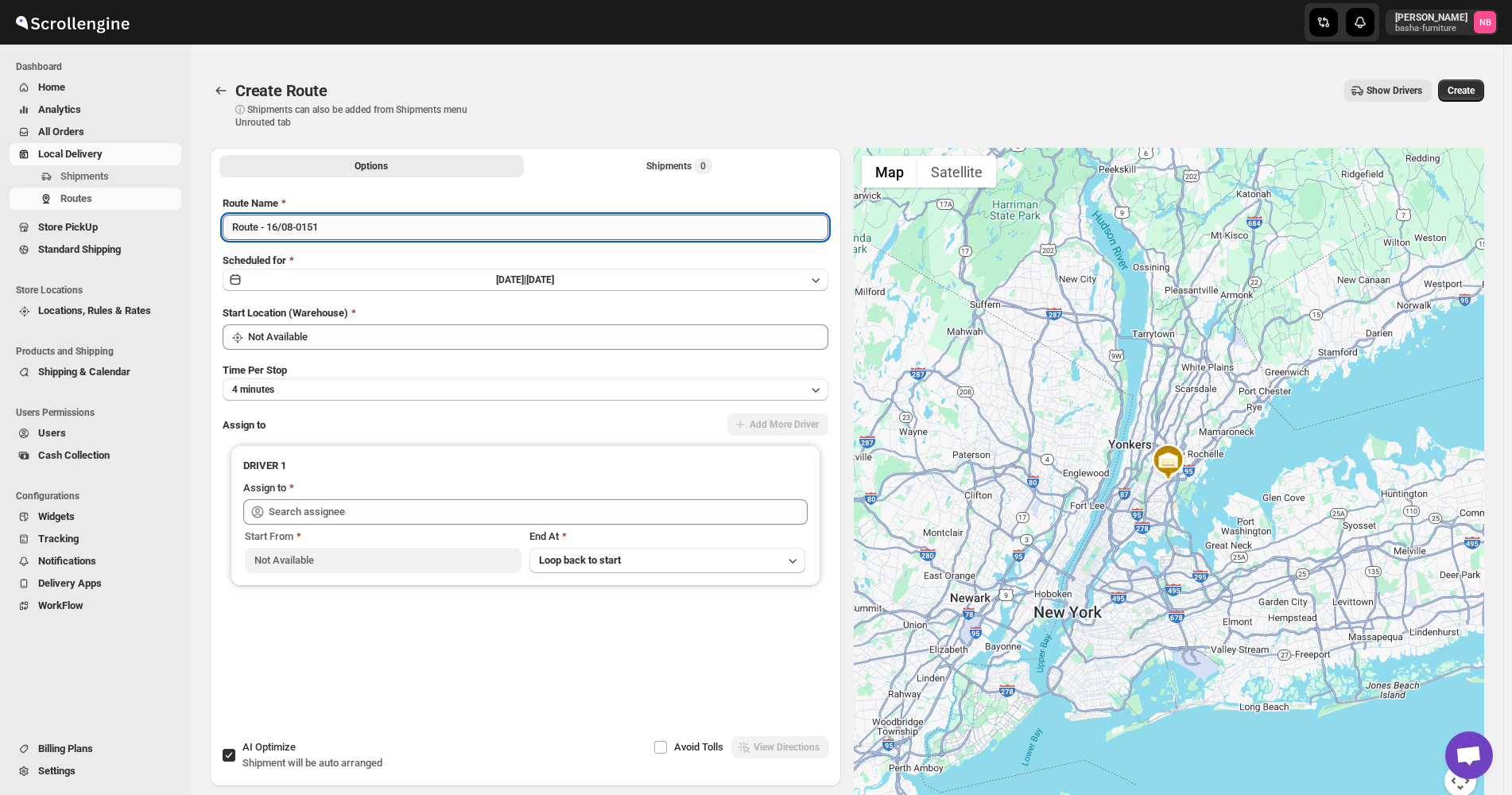
click at [350, 230] on input "Route - 16/08-0151" at bounding box center [525, 227] width 606 height 25
click at [350, 228] on input "Route - 16/08-0151" at bounding box center [525, 227] width 606 height 25
type input "([DATE]) [DATE]"
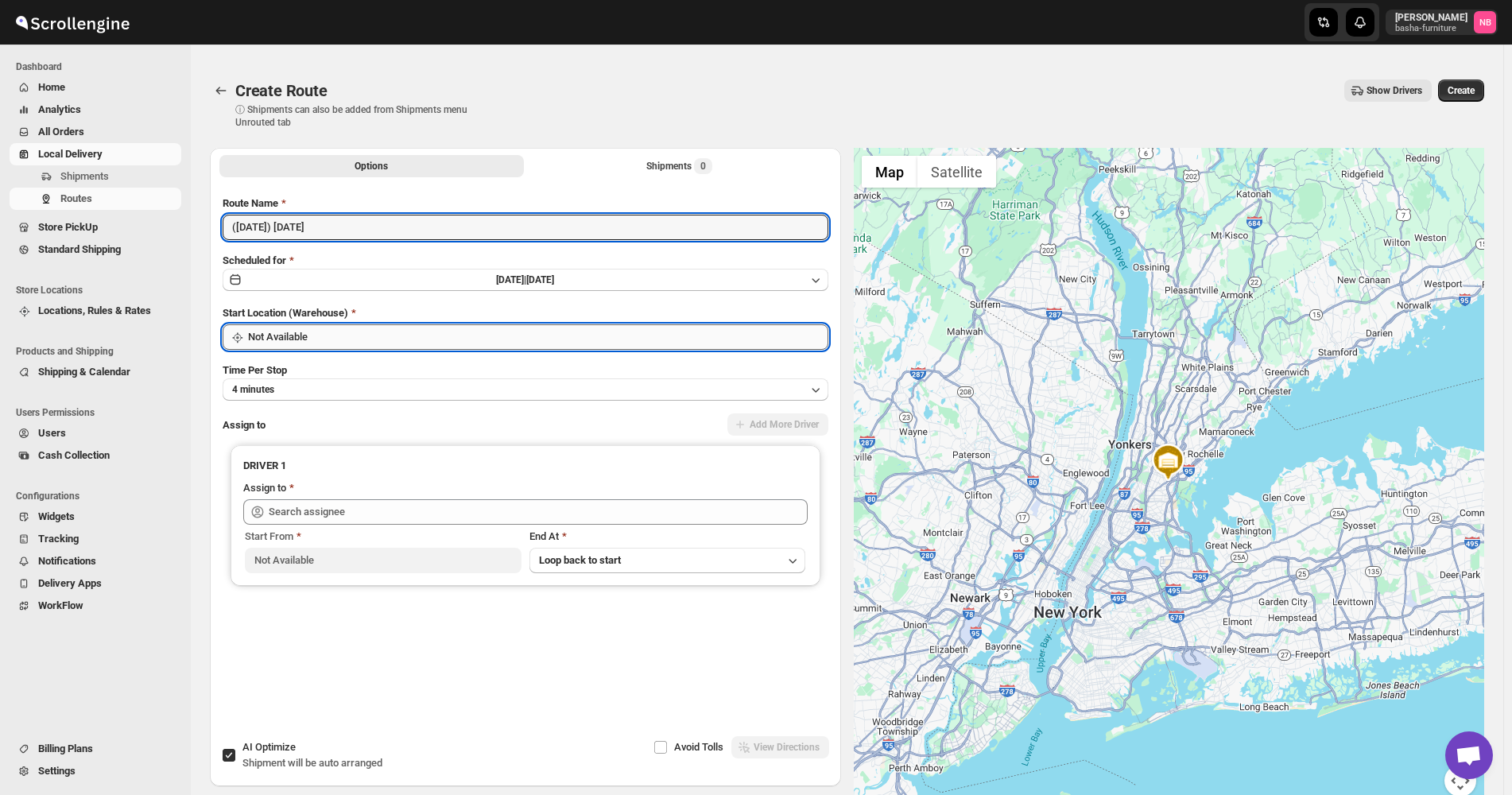
click at [324, 346] on input "Not Available" at bounding box center [538, 336] width 580 height 25
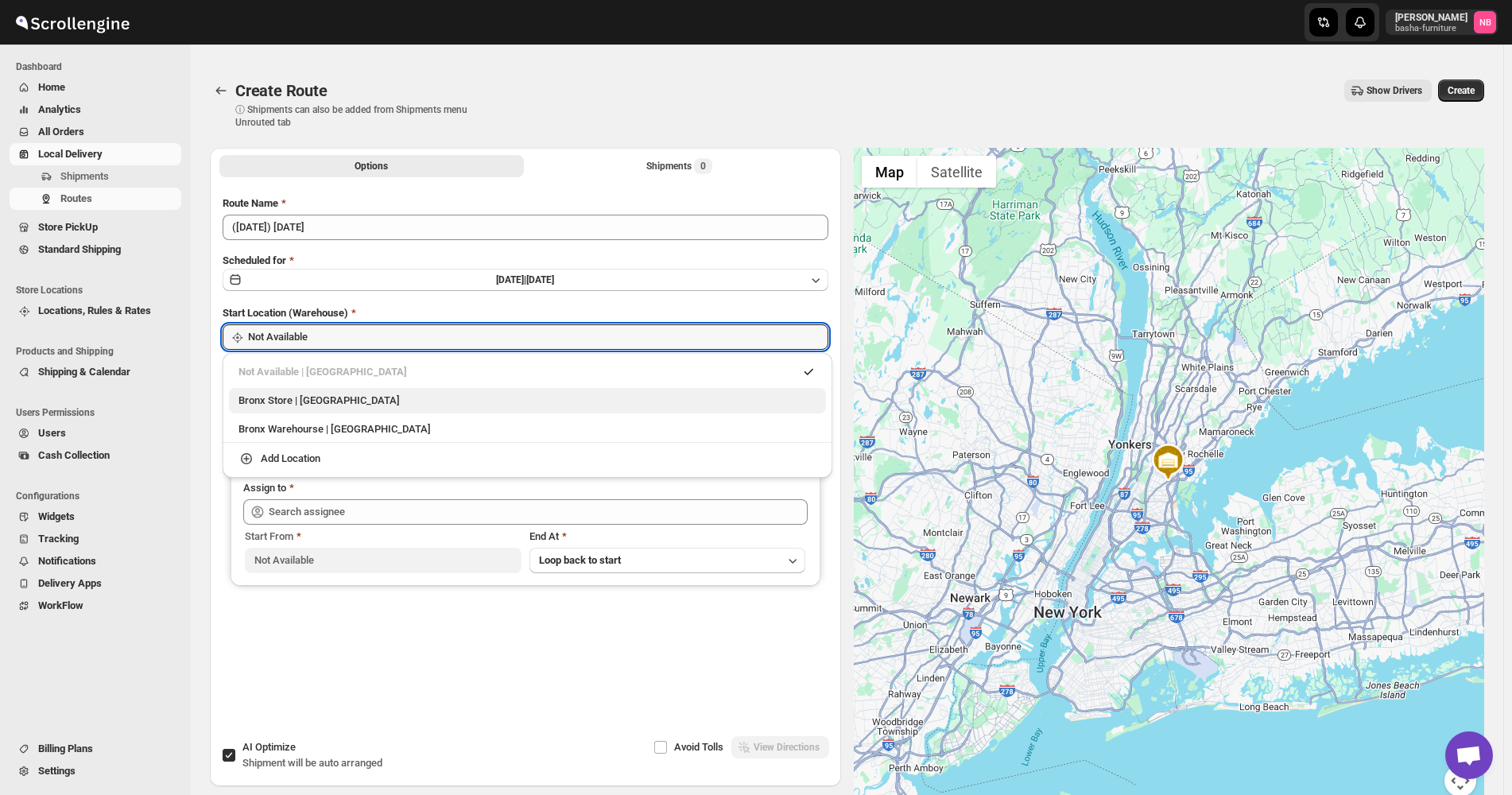
click at [303, 394] on div "Bronx Store | [GEOGRAPHIC_DATA]" at bounding box center [527, 400] width 577 height 16
type input "Bronx Store"
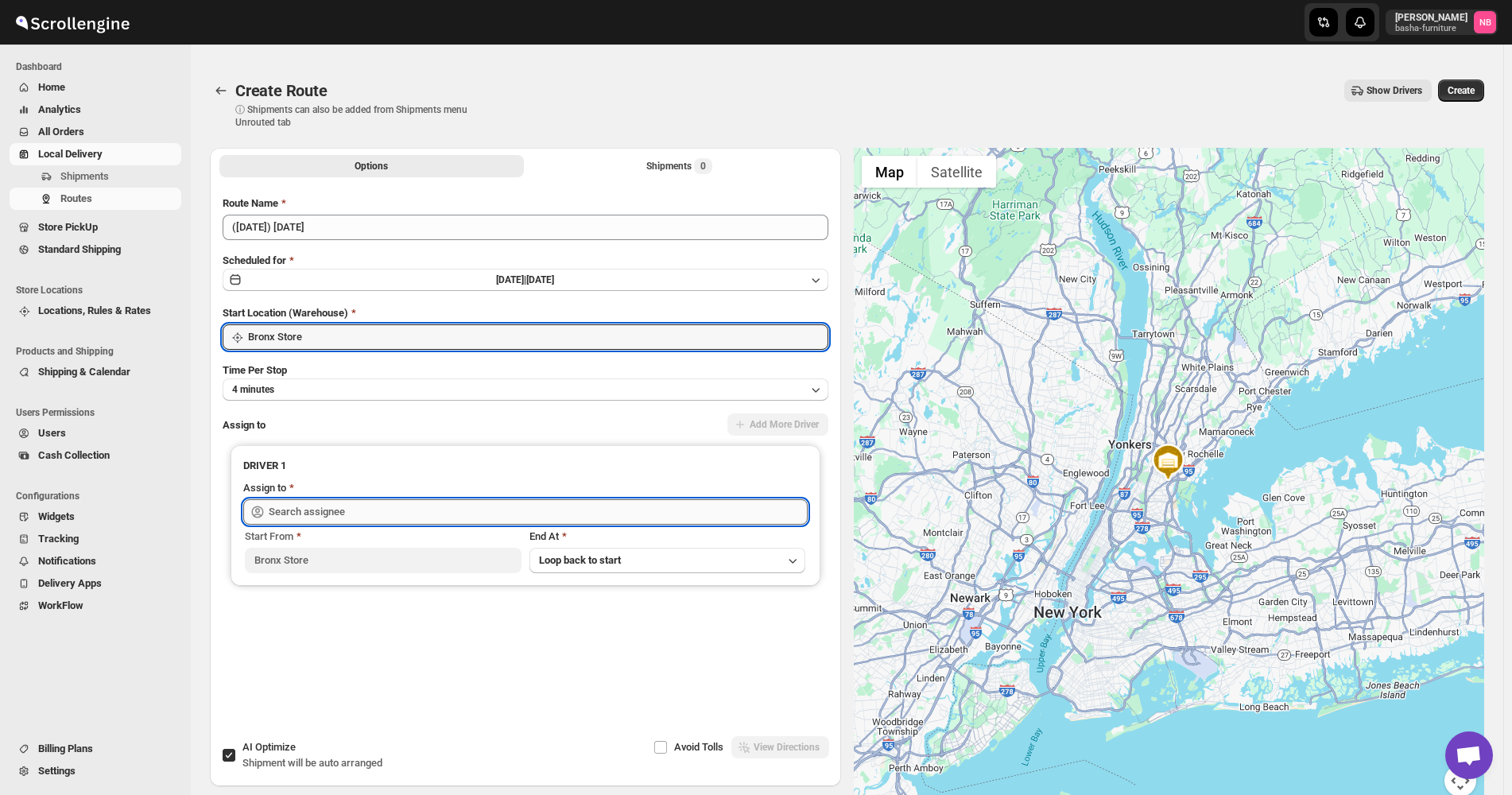
click at [351, 515] on input "text" at bounding box center [538, 511] width 539 height 25
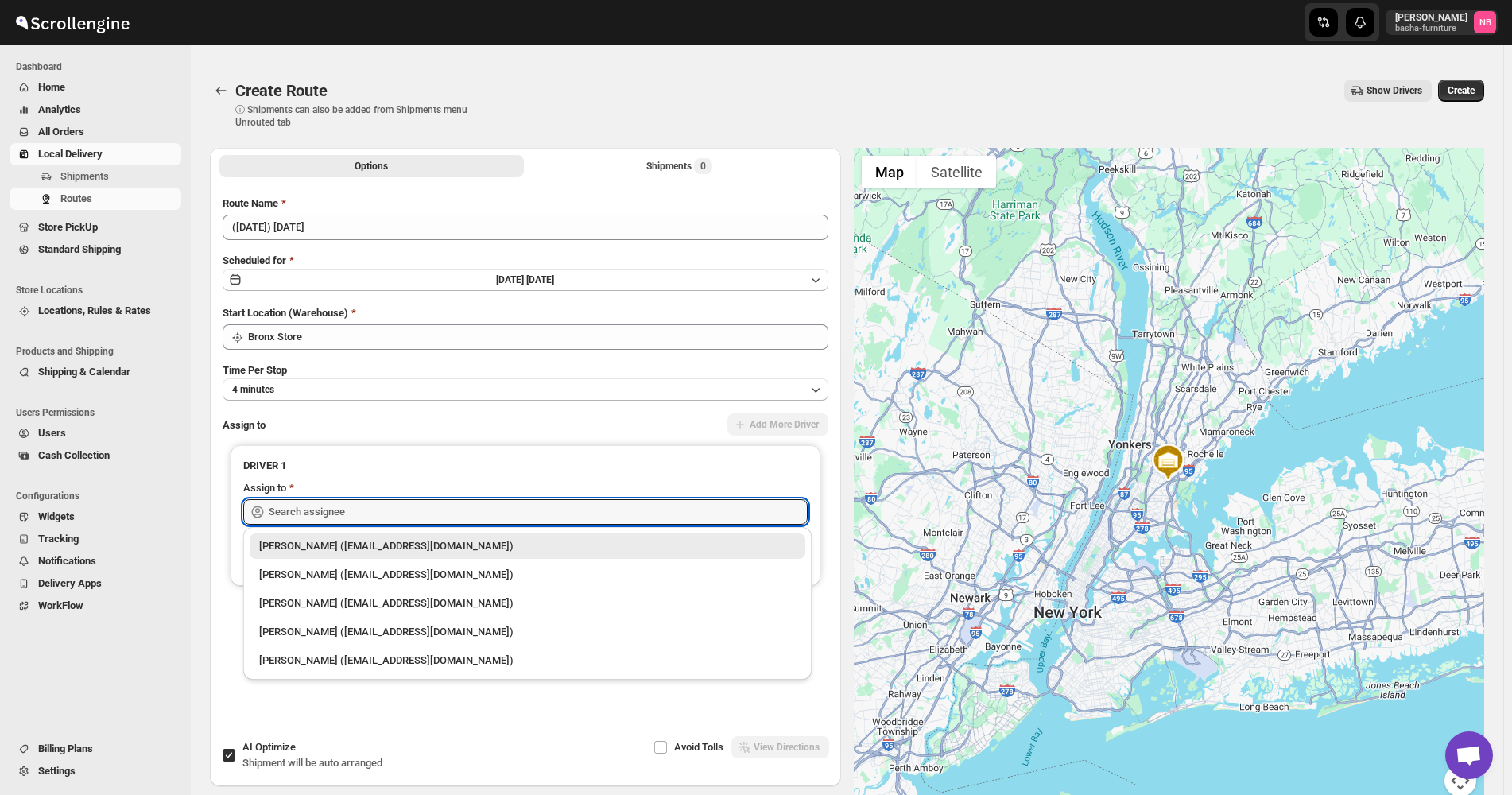
drag, startPoint x: 333, startPoint y: 635, endPoint x: 454, endPoint y: 496, distance: 184.3
click at [333, 635] on div "[PERSON_NAME] ([EMAIL_ADDRESS][DOMAIN_NAME])" at bounding box center [528, 631] width 537 height 16
type input "[PERSON_NAME] ([EMAIL_ADDRESS][DOMAIN_NAME])"
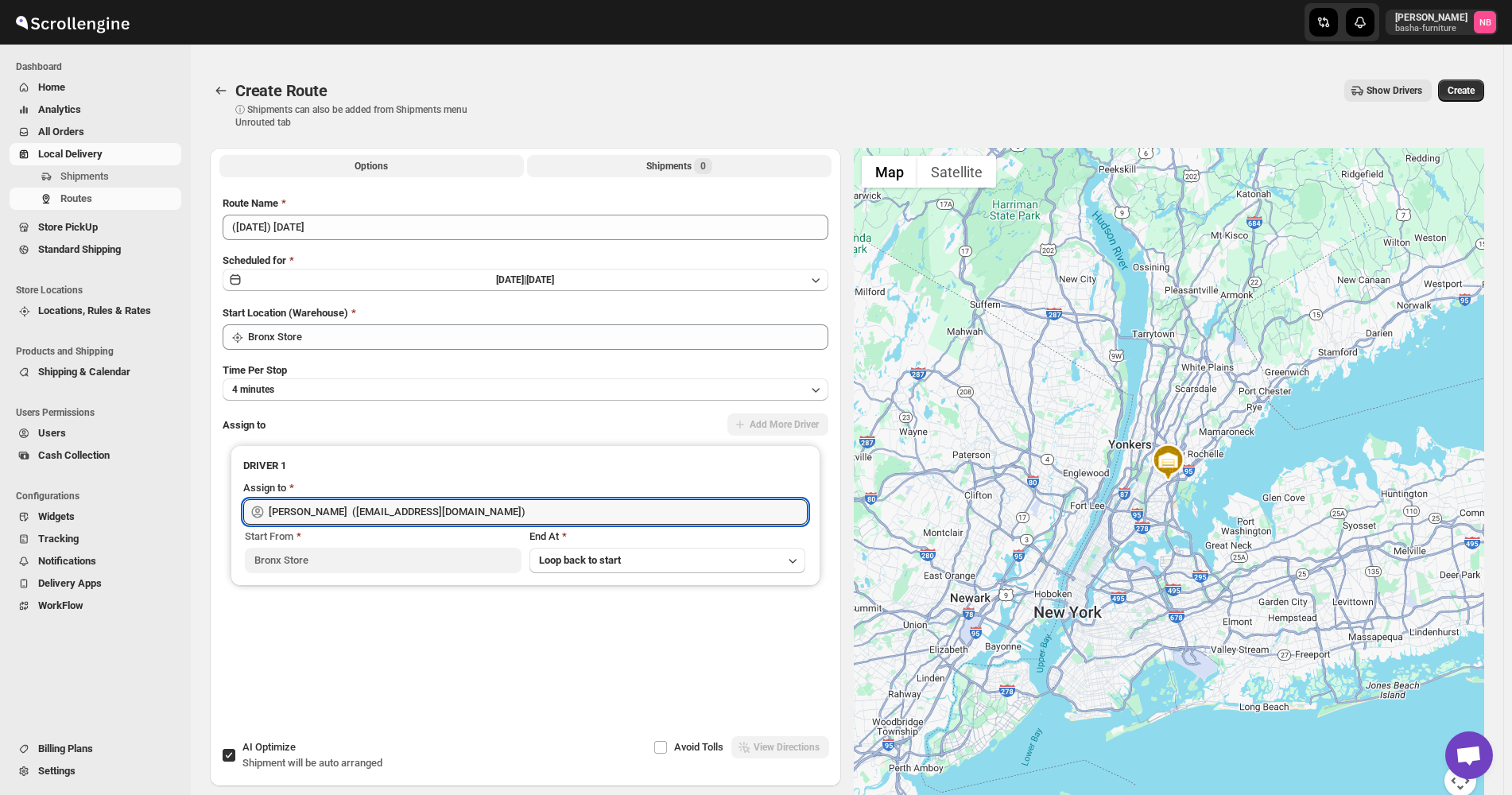
click at [721, 164] on button "Shipments 0" at bounding box center [678, 167] width 304 height 23
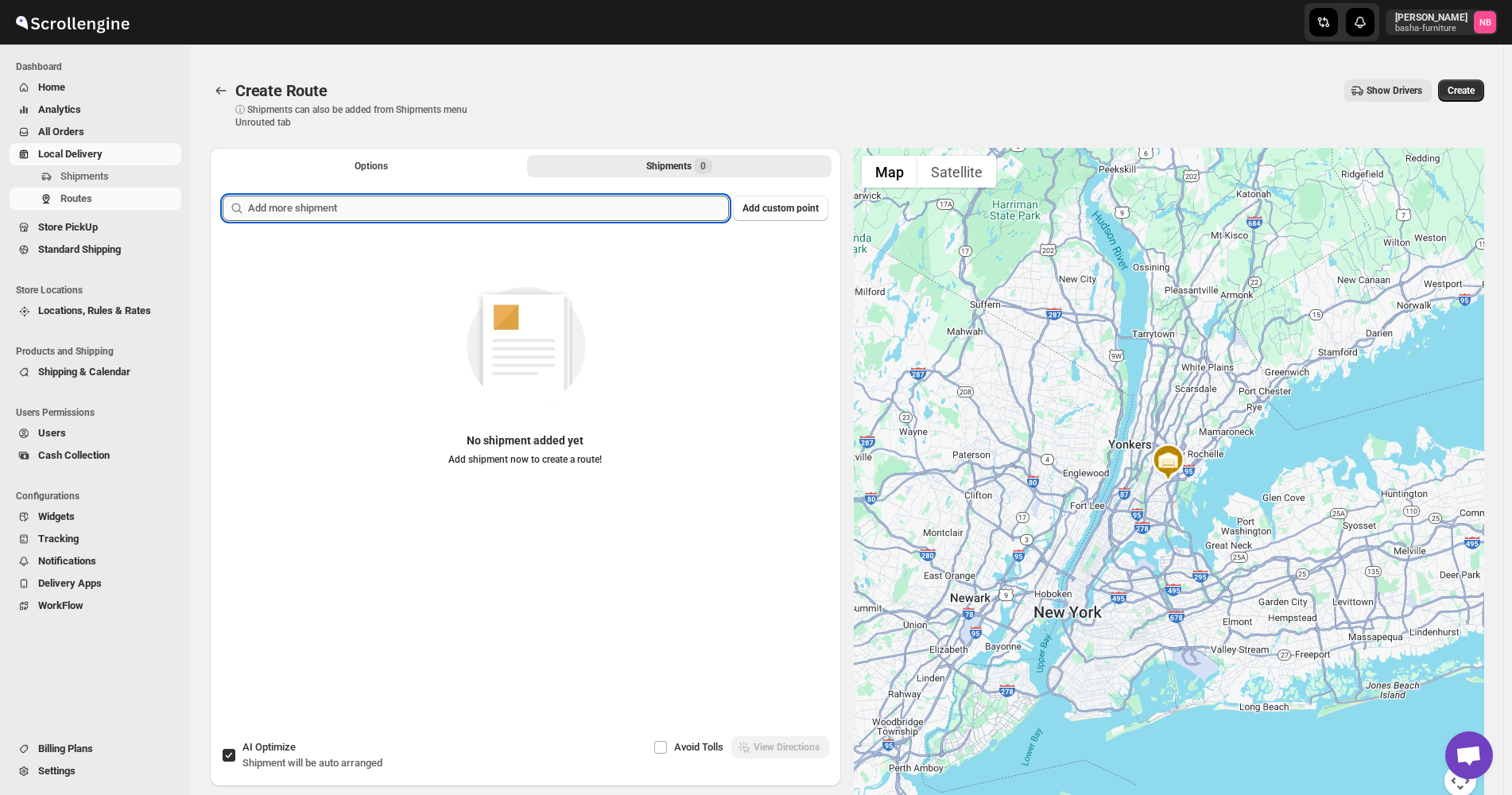
click at [593, 211] on input "text" at bounding box center [488, 208] width 481 height 25
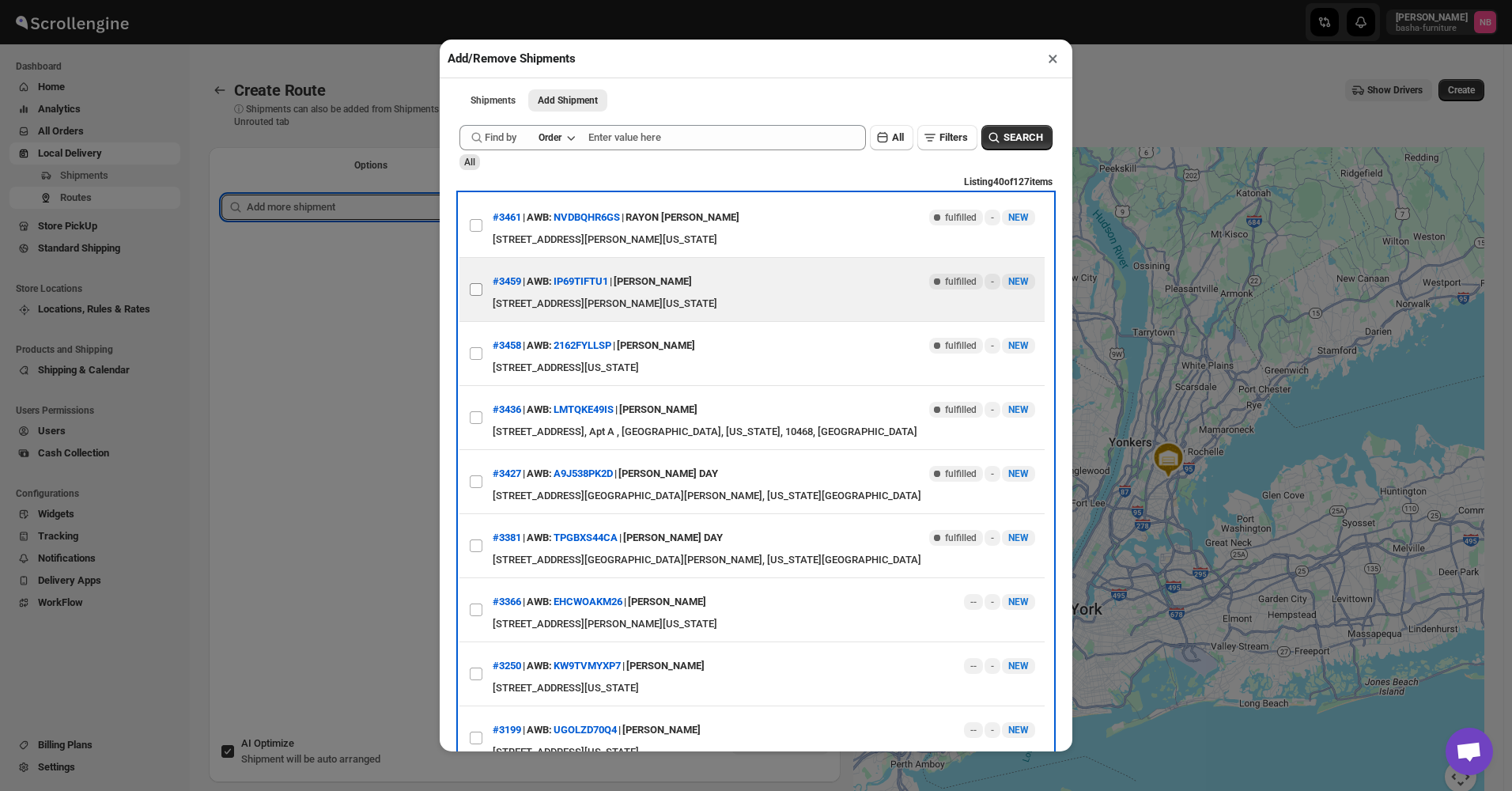
click at [476, 301] on label "View details for 68a0c530eb510359434f42f6" at bounding box center [475, 290] width 33 height 64
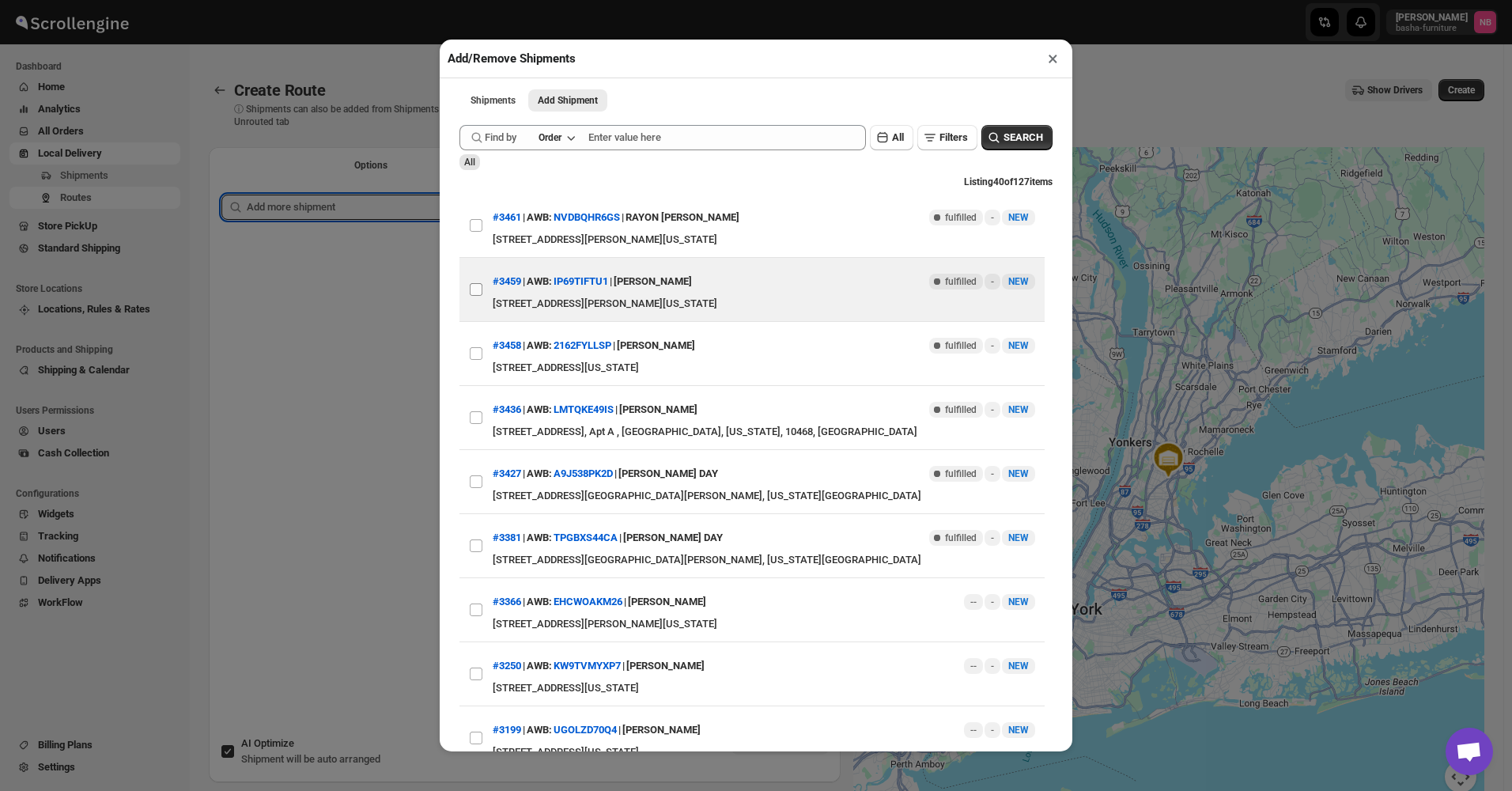
click at [476, 296] on input "View details for 68a0c530eb510359434f42f6" at bounding box center [476, 290] width 13 height 13
checkbox input "true"
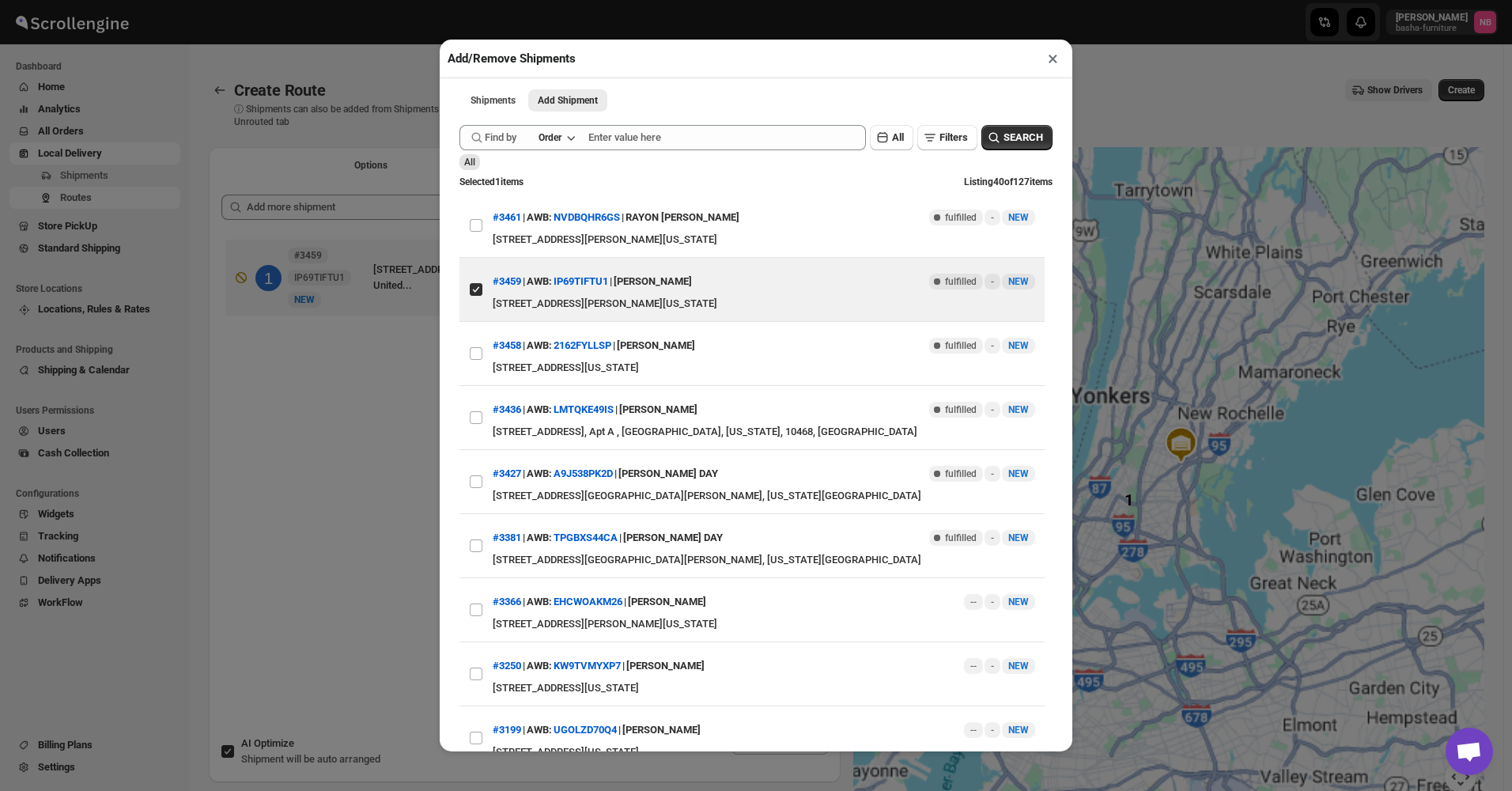
click at [377, 416] on div "Add/Remove Shipments × Shipments Add Shipment More views Shipments Add Shipment…" at bounding box center [756, 396] width 1512 height 791
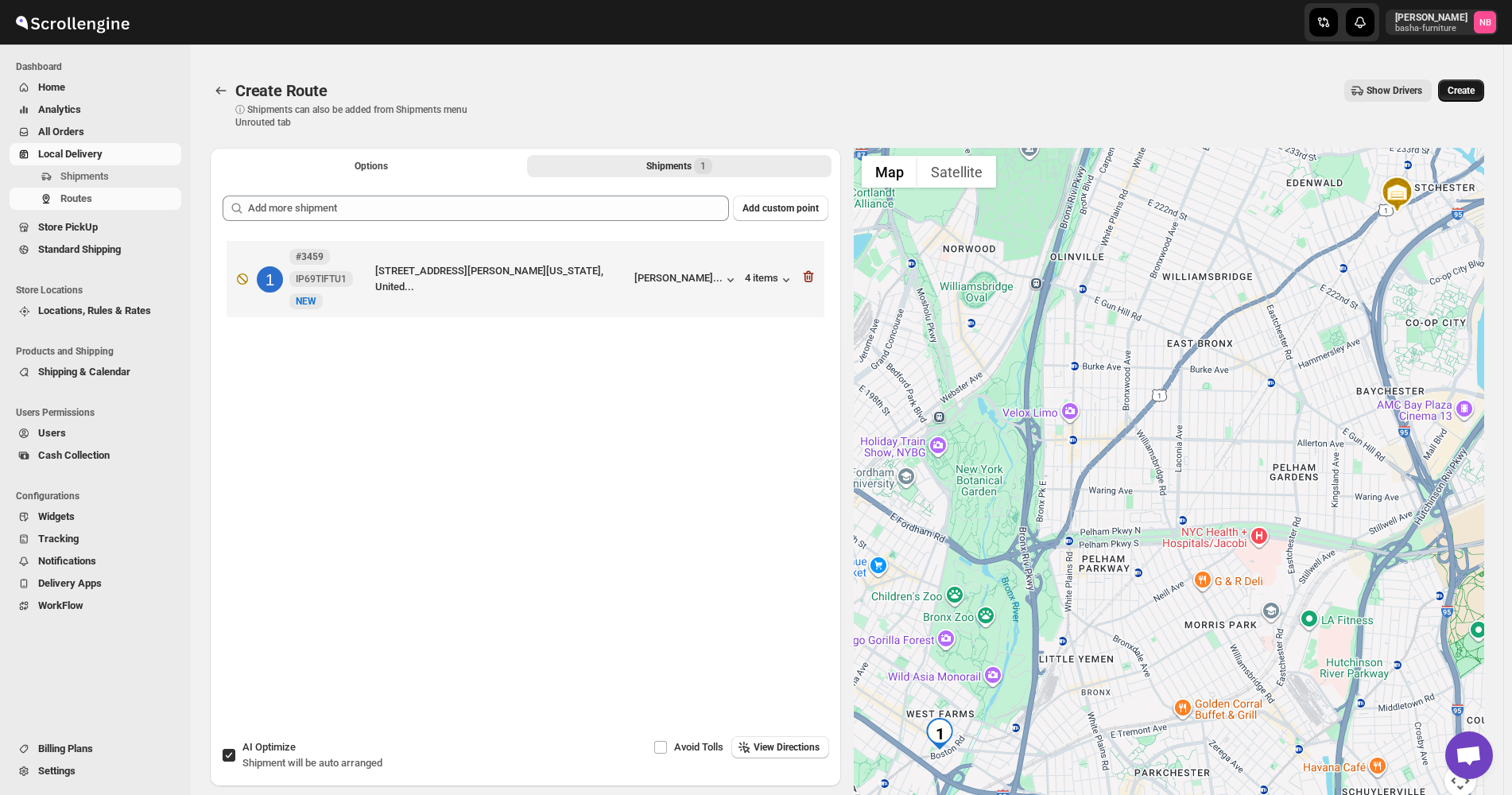
click at [1456, 89] on span "Create" at bounding box center [1461, 90] width 27 height 13
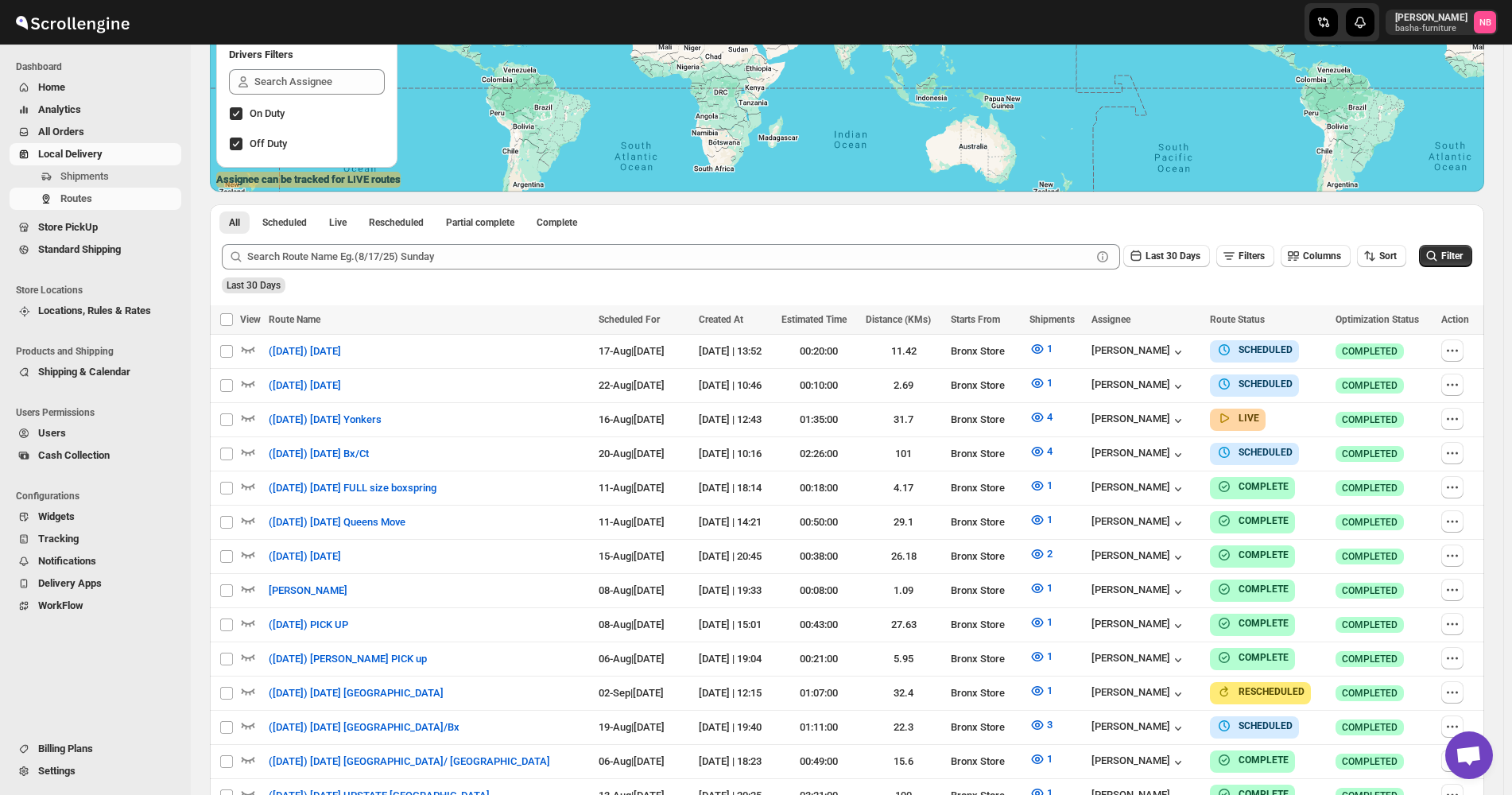
scroll to position [349, 0]
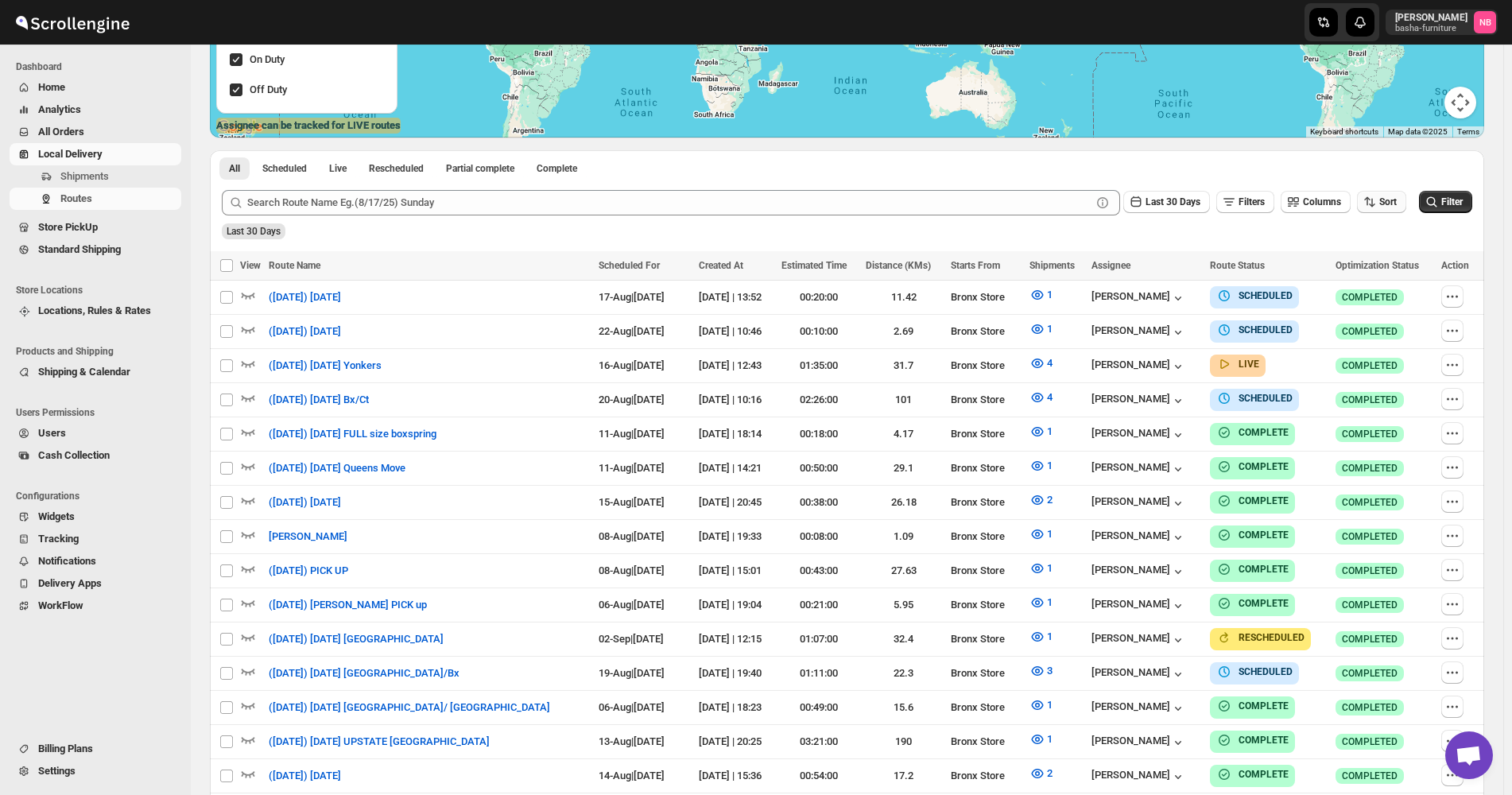
click at [1377, 203] on icon "button" at bounding box center [1370, 202] width 16 height 16
drag, startPoint x: 1360, startPoint y: 282, endPoint x: 1218, endPoint y: 236, distance: 149.3
click at [1360, 283] on div "Due Date" at bounding box center [1362, 287] width 42 height 16
click at [1174, 201] on span "Last 30 Days" at bounding box center [1173, 202] width 55 height 11
click at [1151, 399] on button "All" at bounding box center [1174, 401] width 90 height 25
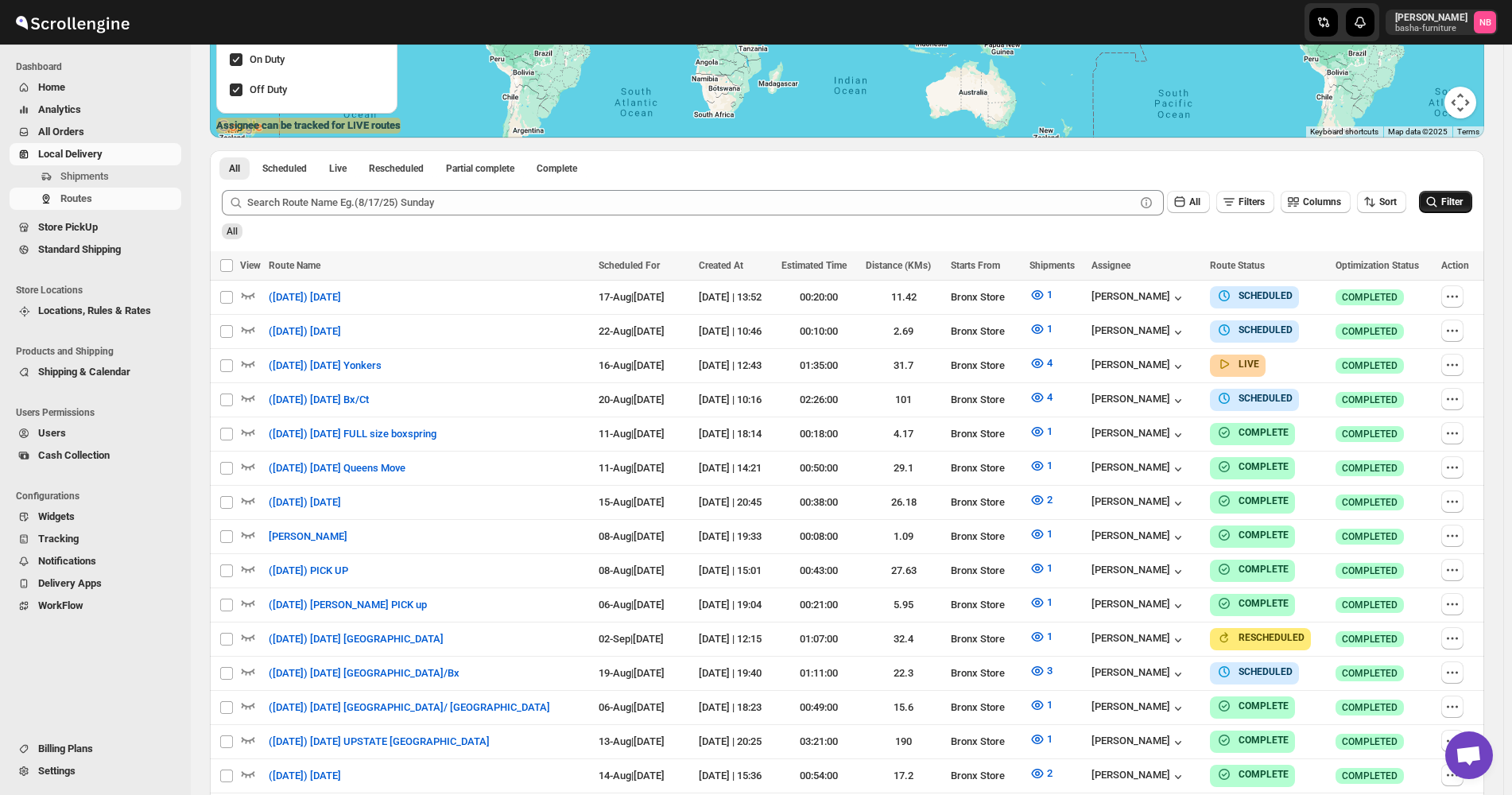
click at [1439, 207] on icon "submit" at bounding box center [1431, 202] width 16 height 16
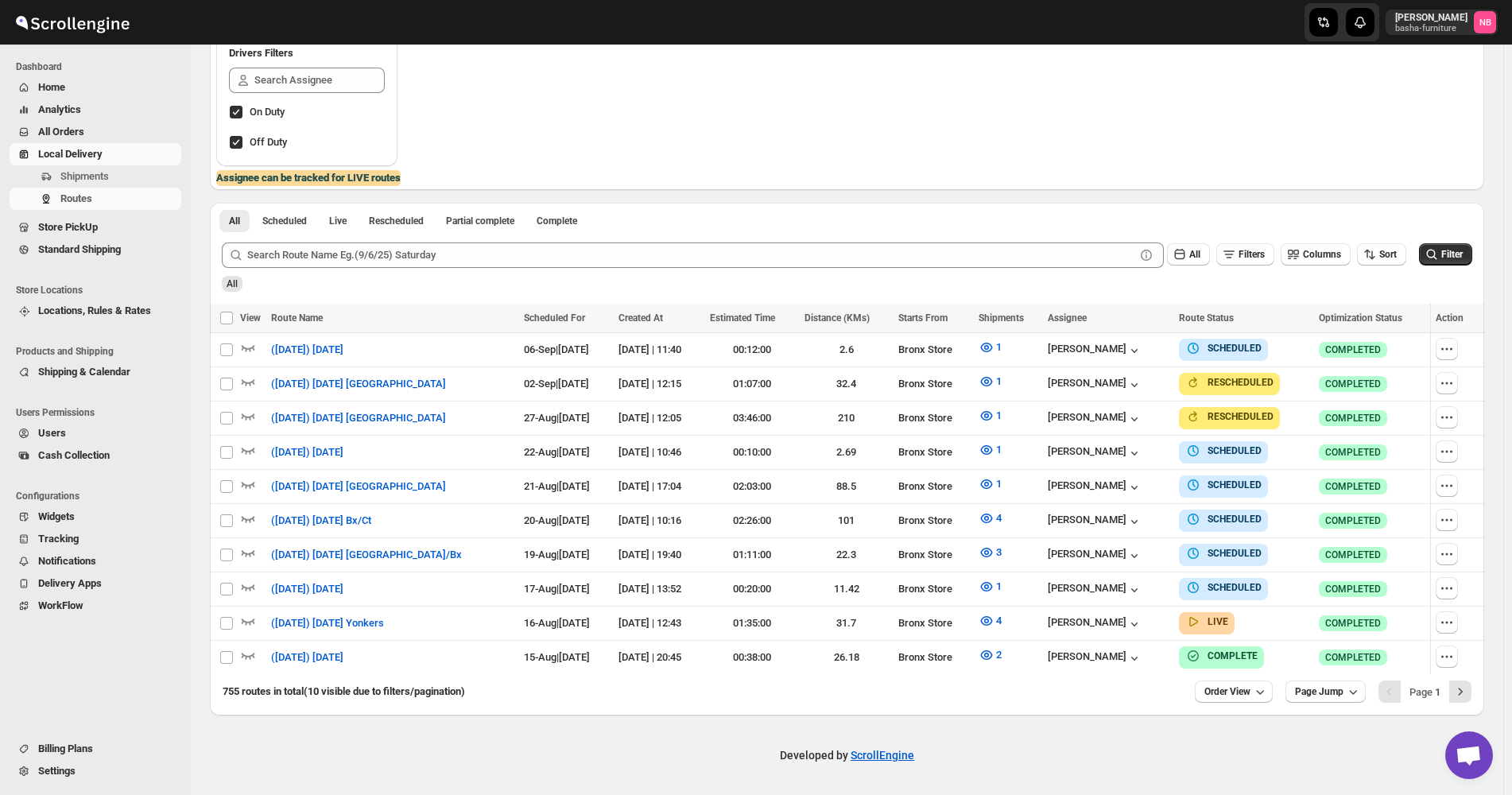
scroll to position [289, 0]
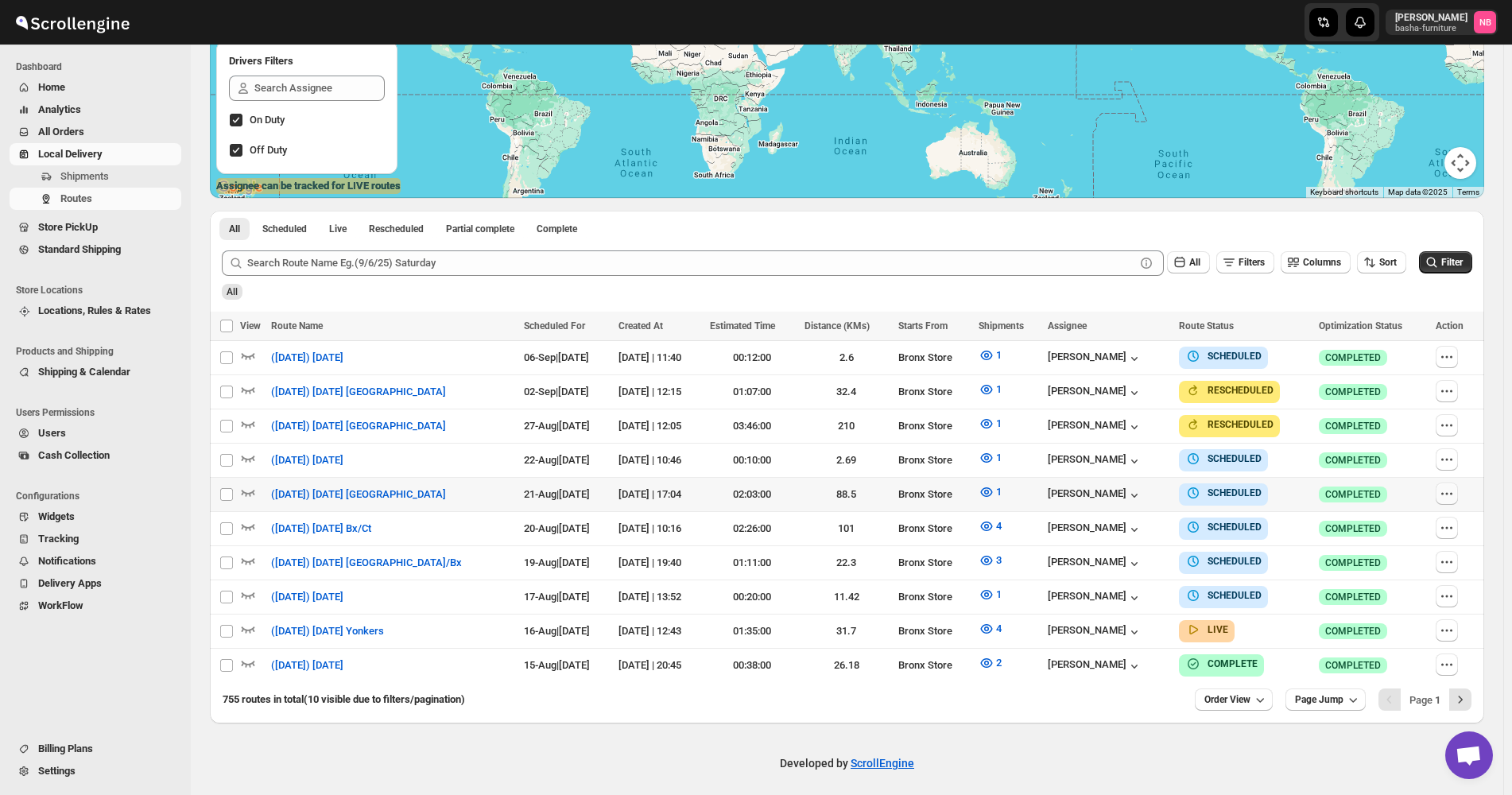
click at [1454, 486] on icon "button" at bounding box center [1446, 494] width 16 height 16
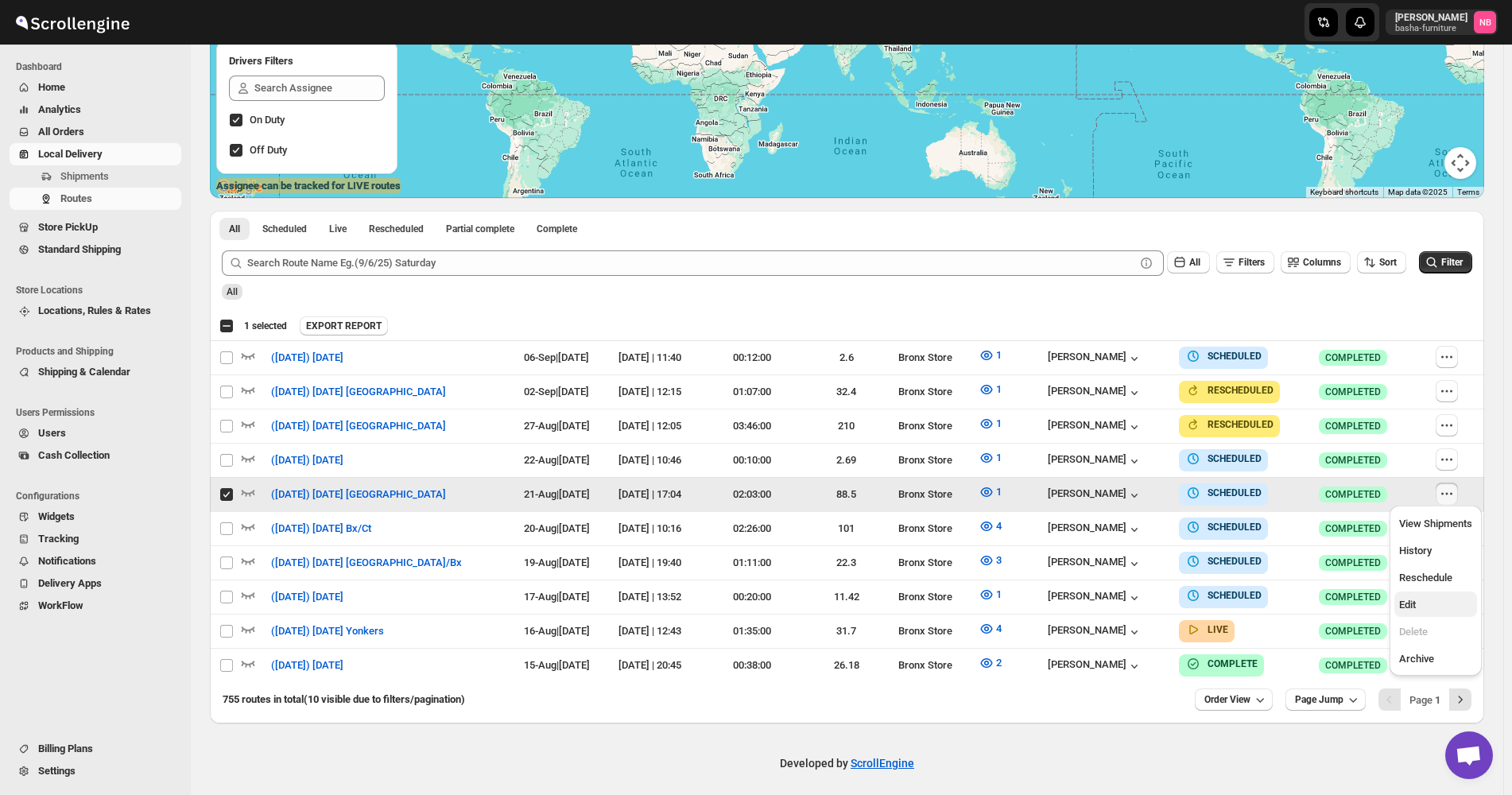
click at [1430, 592] on button "Edit" at bounding box center [1436, 604] width 83 height 25
checkbox input "false"
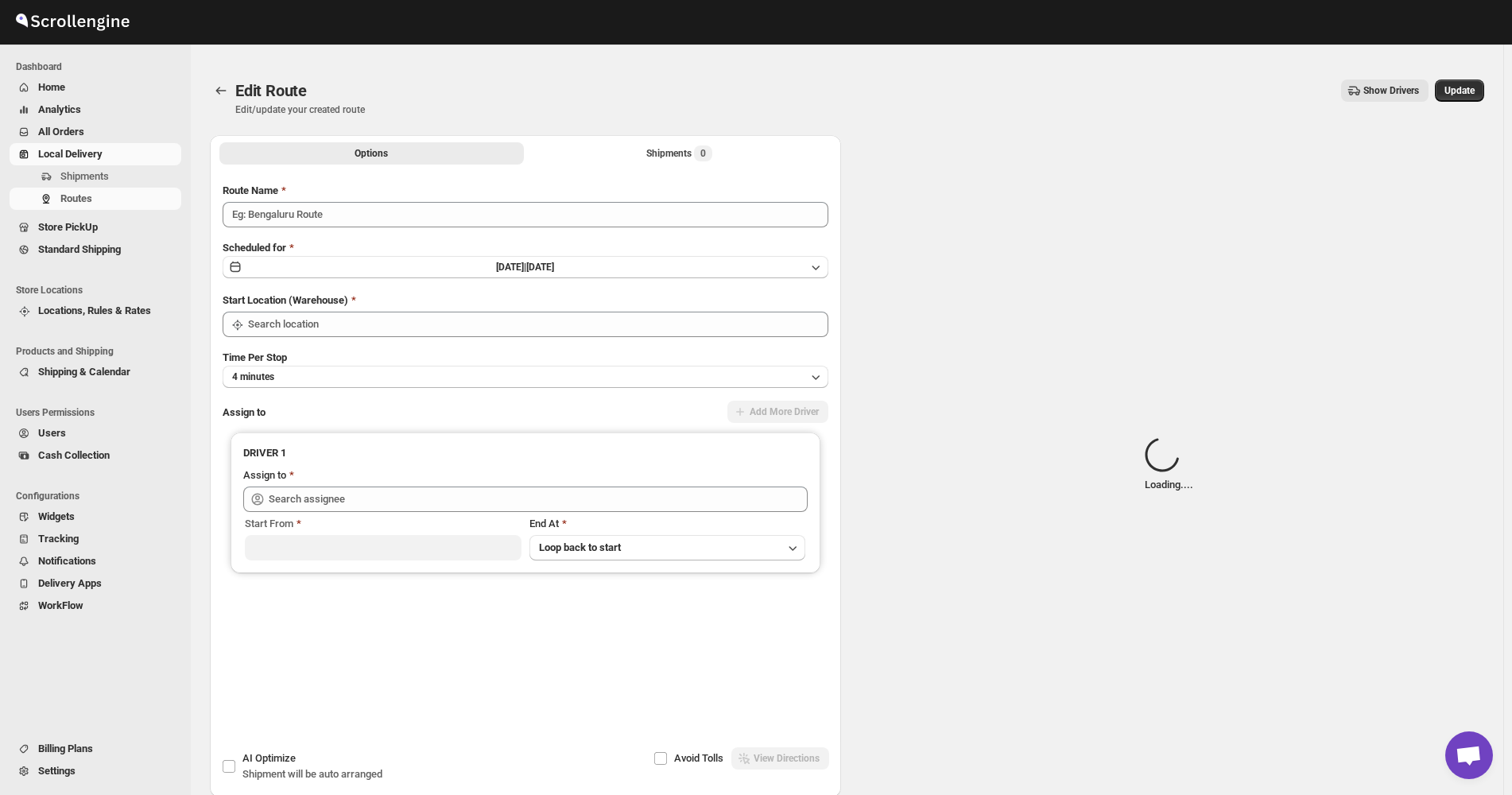
type input "([DATE]) [DATE] [GEOGRAPHIC_DATA]"
type input "Bronx Store"
type input "[PERSON_NAME] ([EMAIL_ADDRESS][DOMAIN_NAME])"
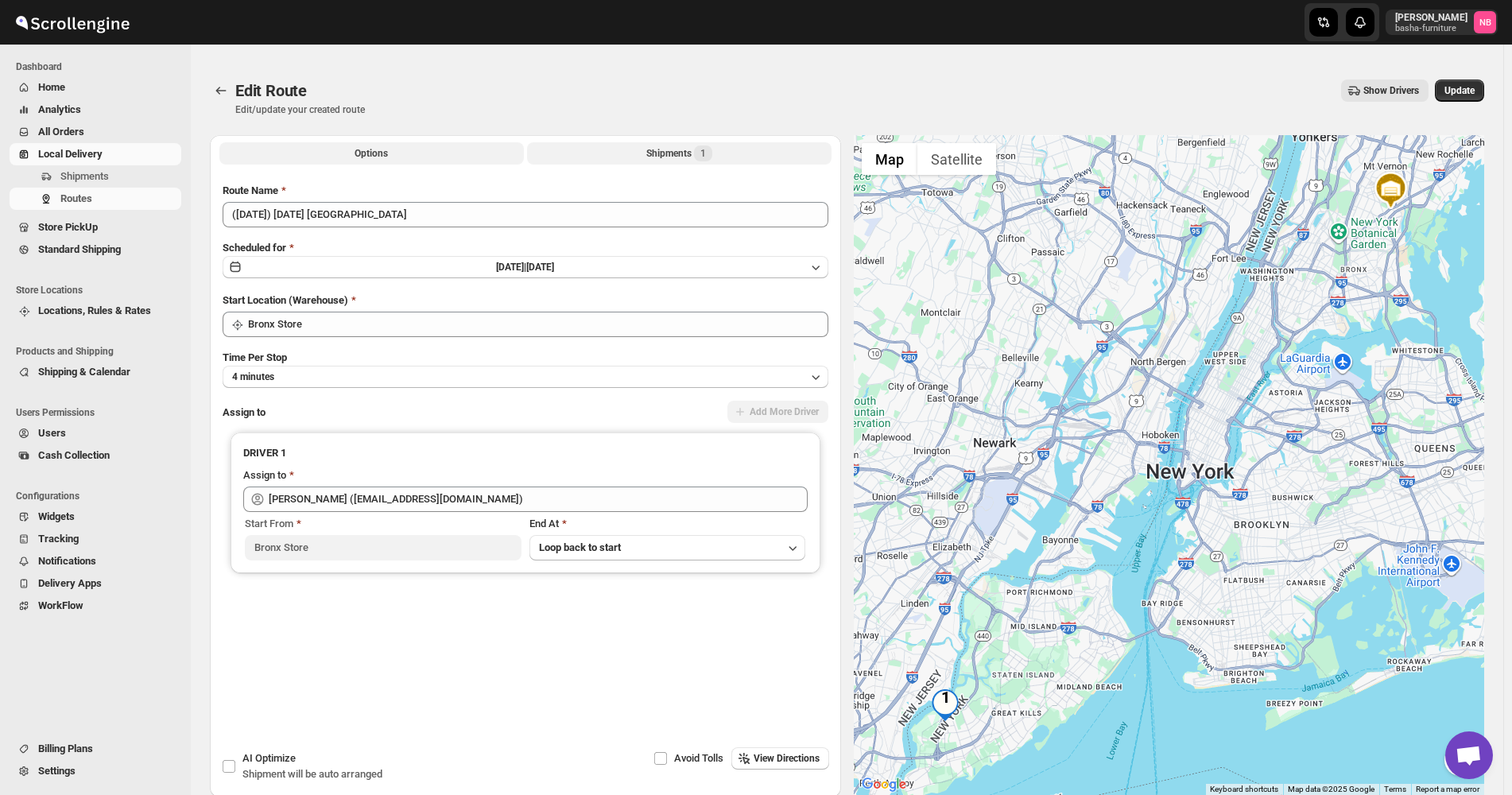
click at [660, 155] on div "Shipments 1" at bounding box center [679, 153] width 66 height 16
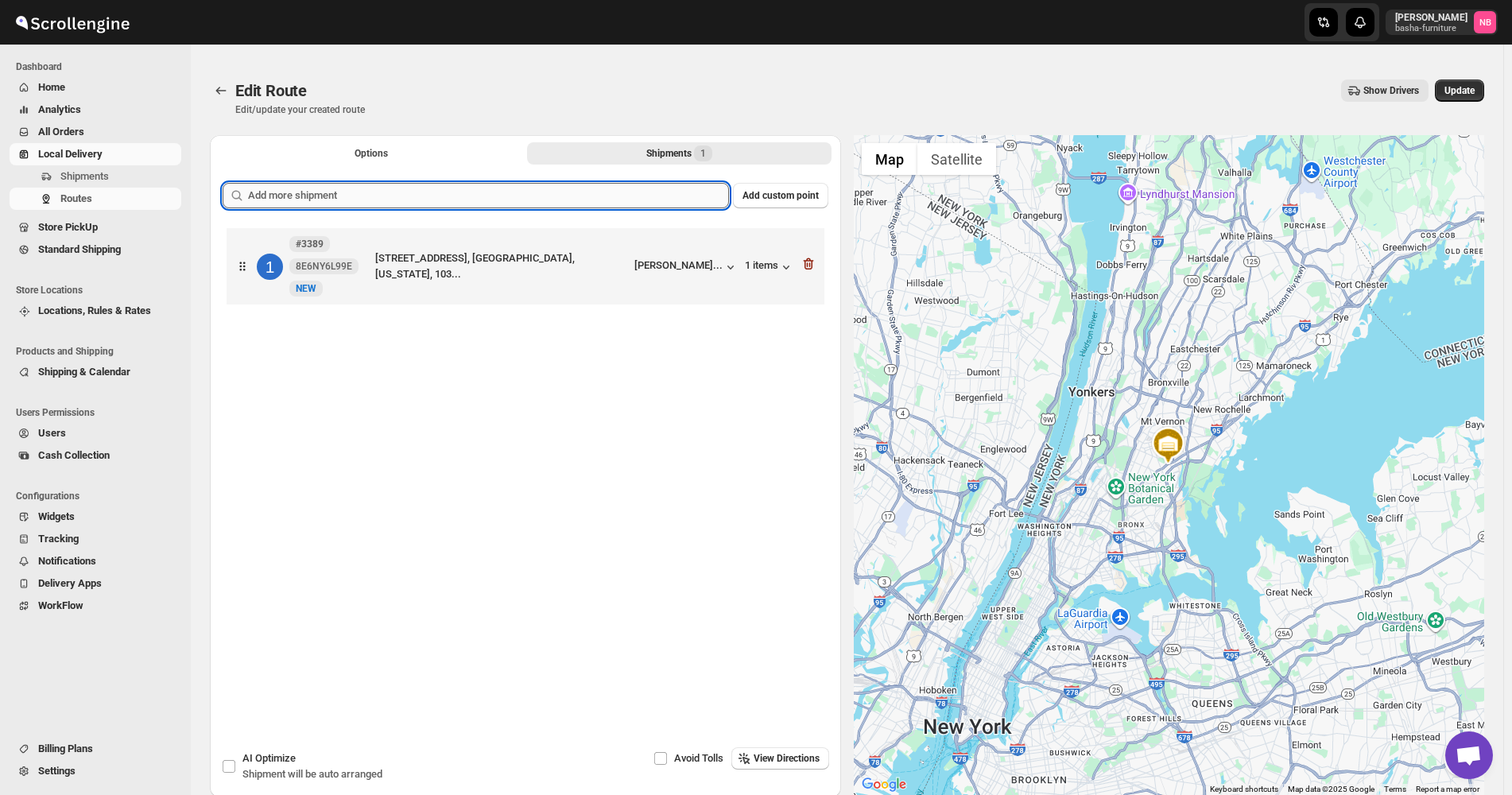
click at [478, 188] on input "text" at bounding box center [488, 195] width 481 height 25
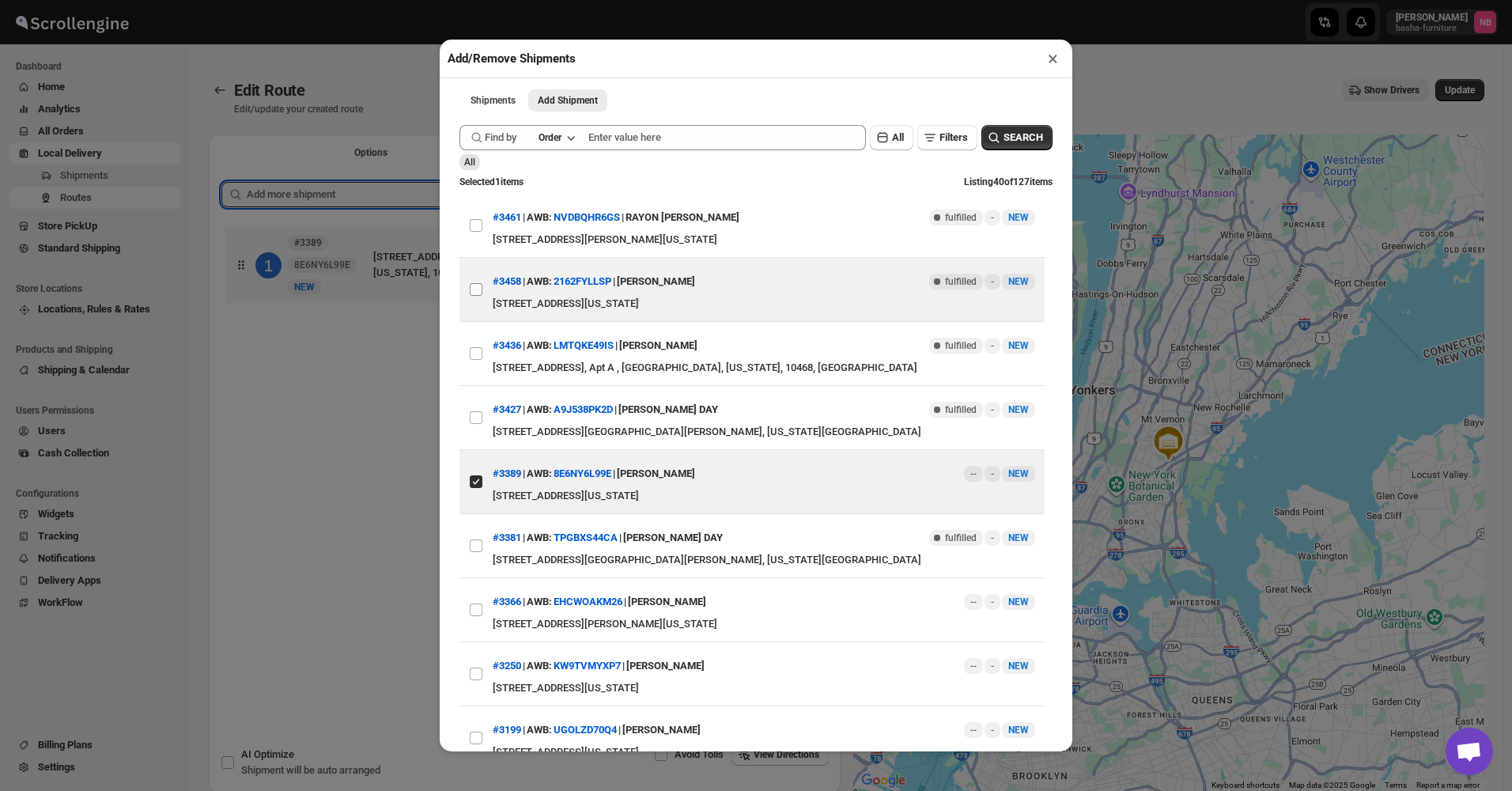
click at [475, 288] on input "View details for 68a0c4e5eb510359434f42f0" at bounding box center [476, 290] width 13 height 13
checkbox input "true"
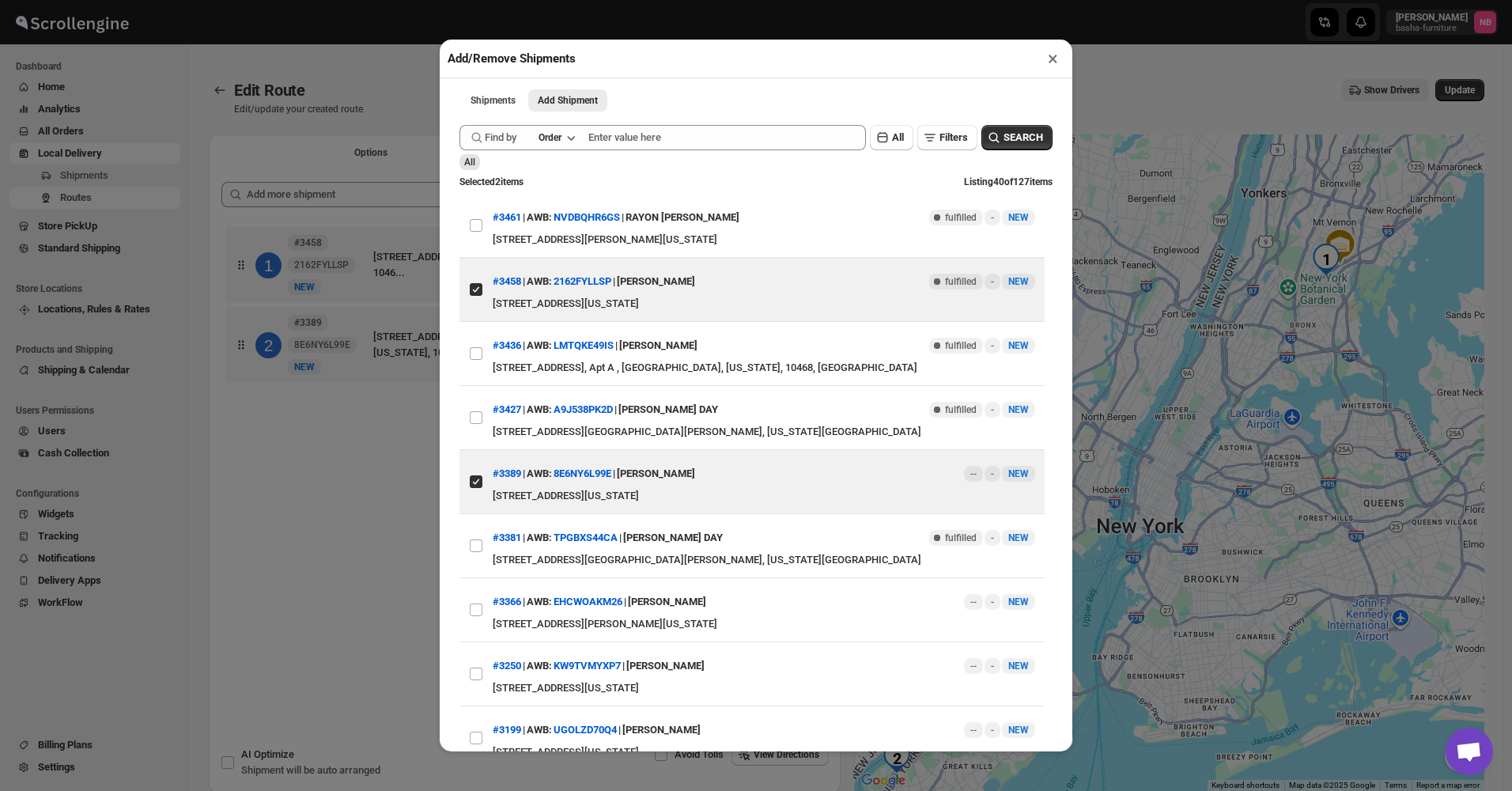
click at [359, 517] on div "Add/Remove Shipments × Shipments Add Shipment More views Shipments Add Shipment…" at bounding box center [756, 396] width 1512 height 791
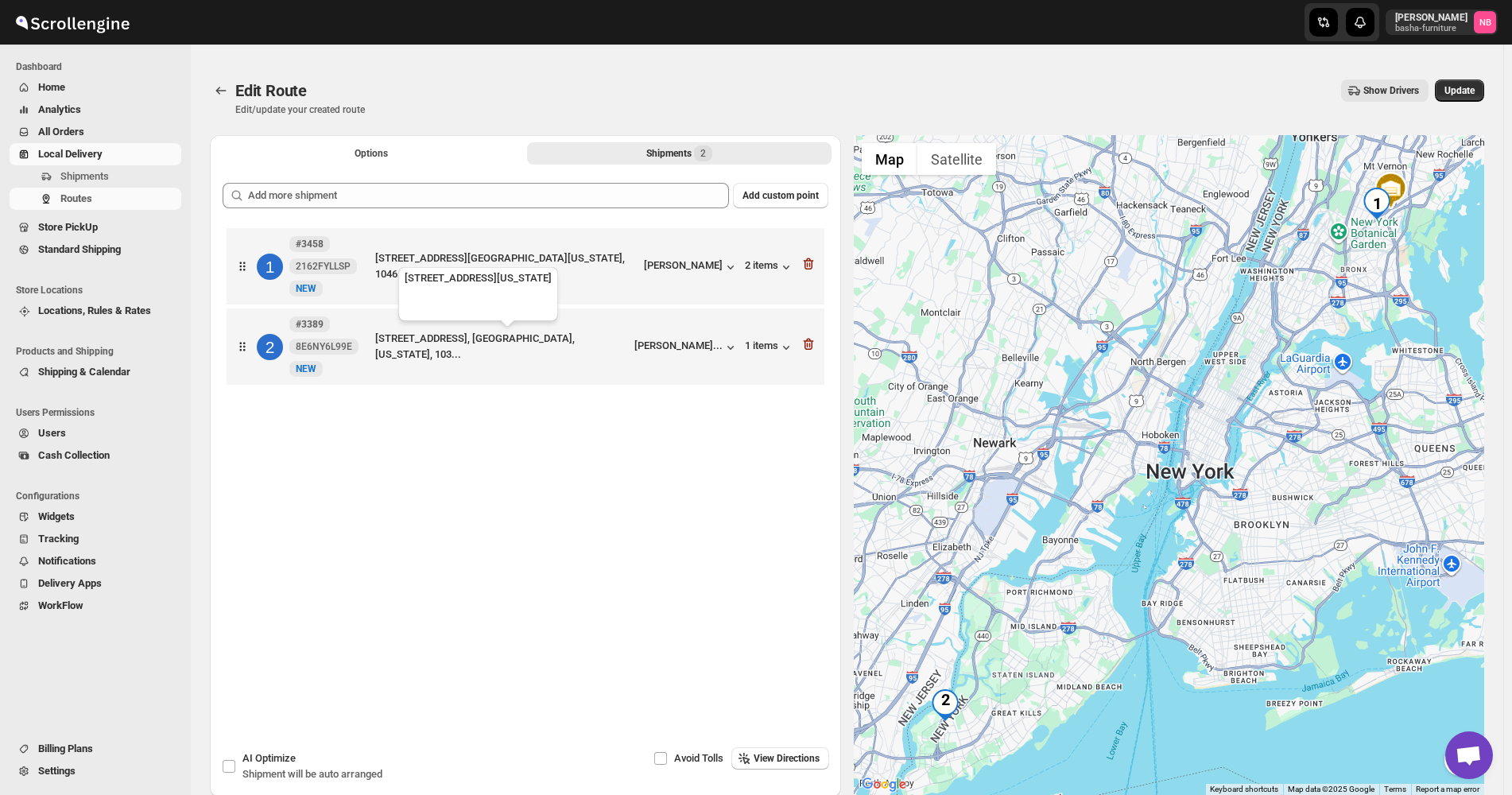
drag, startPoint x: 533, startPoint y: 351, endPoint x: 523, endPoint y: 289, distance: 62.8
click at [523, 289] on div "1 #3458 2162FYLLSP New NEW [STREET_ADDRESS][GEOGRAPHIC_DATA][US_STATE], 1046...…" at bounding box center [525, 308] width 606 height 169
click at [810, 264] on icon "button" at bounding box center [809, 264] width 2 height 5
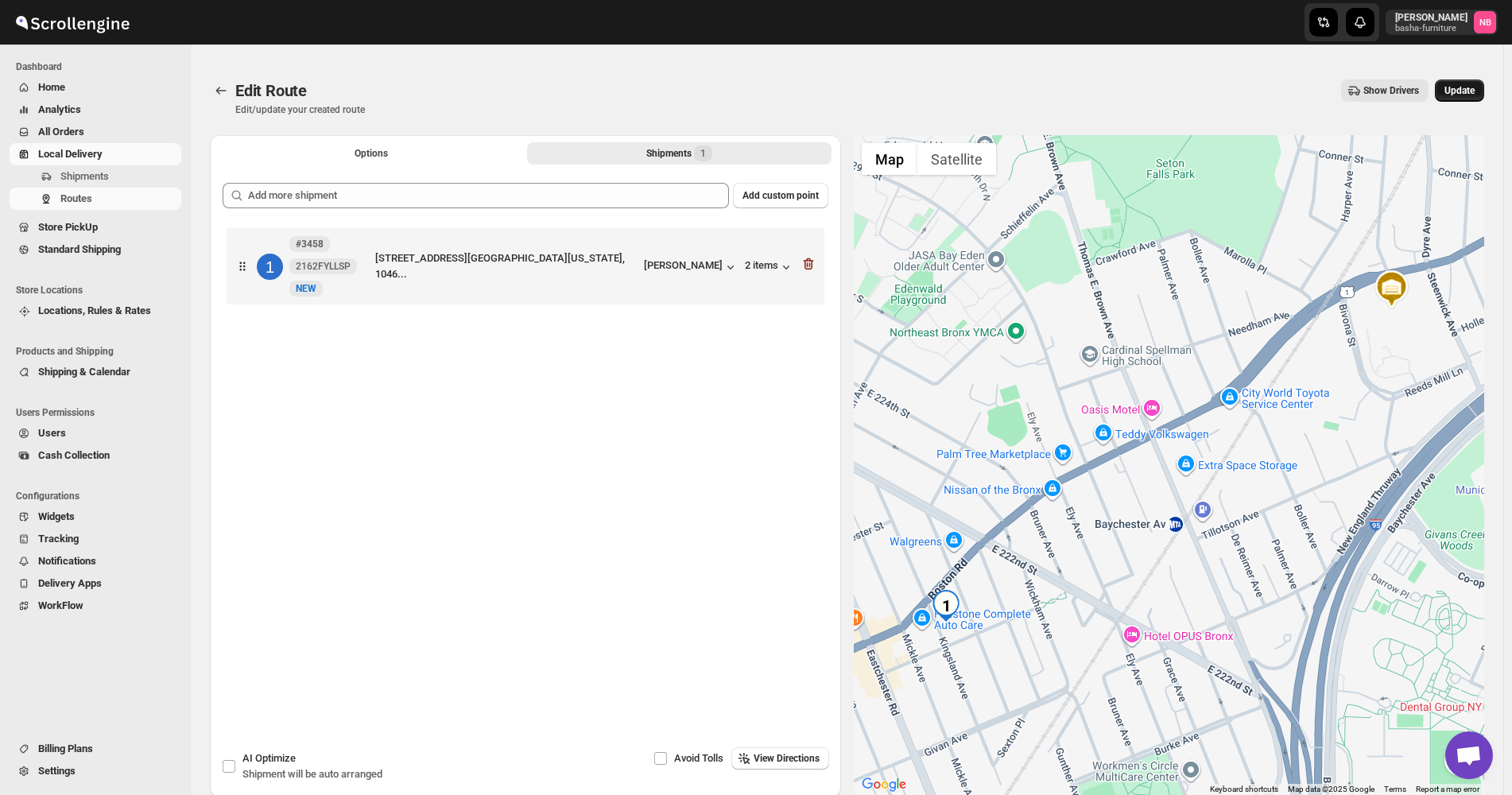
click at [1450, 97] on button "Update" at bounding box center [1459, 90] width 49 height 23
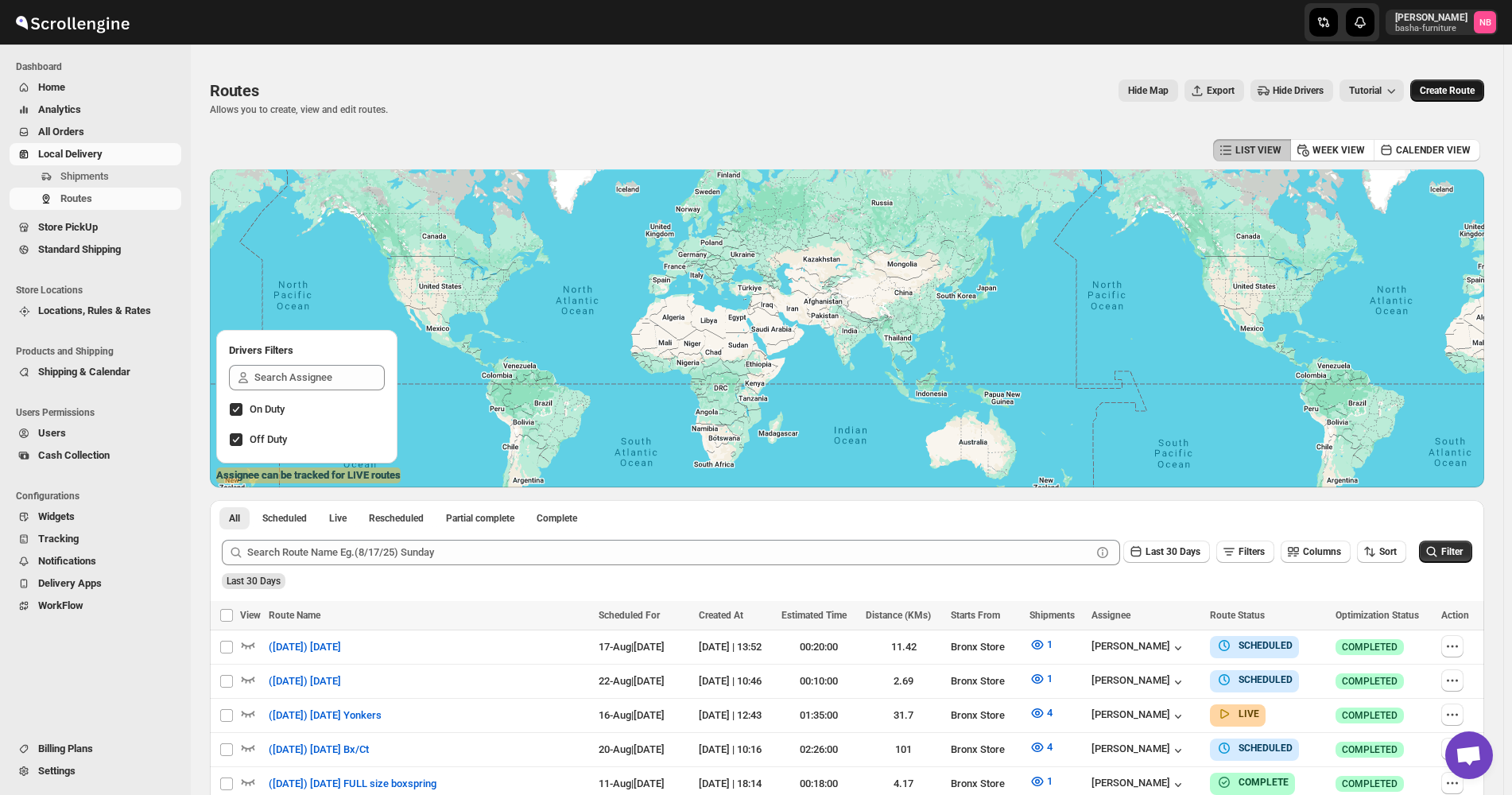
click at [1457, 93] on span "Create Route" at bounding box center [1447, 90] width 55 height 13
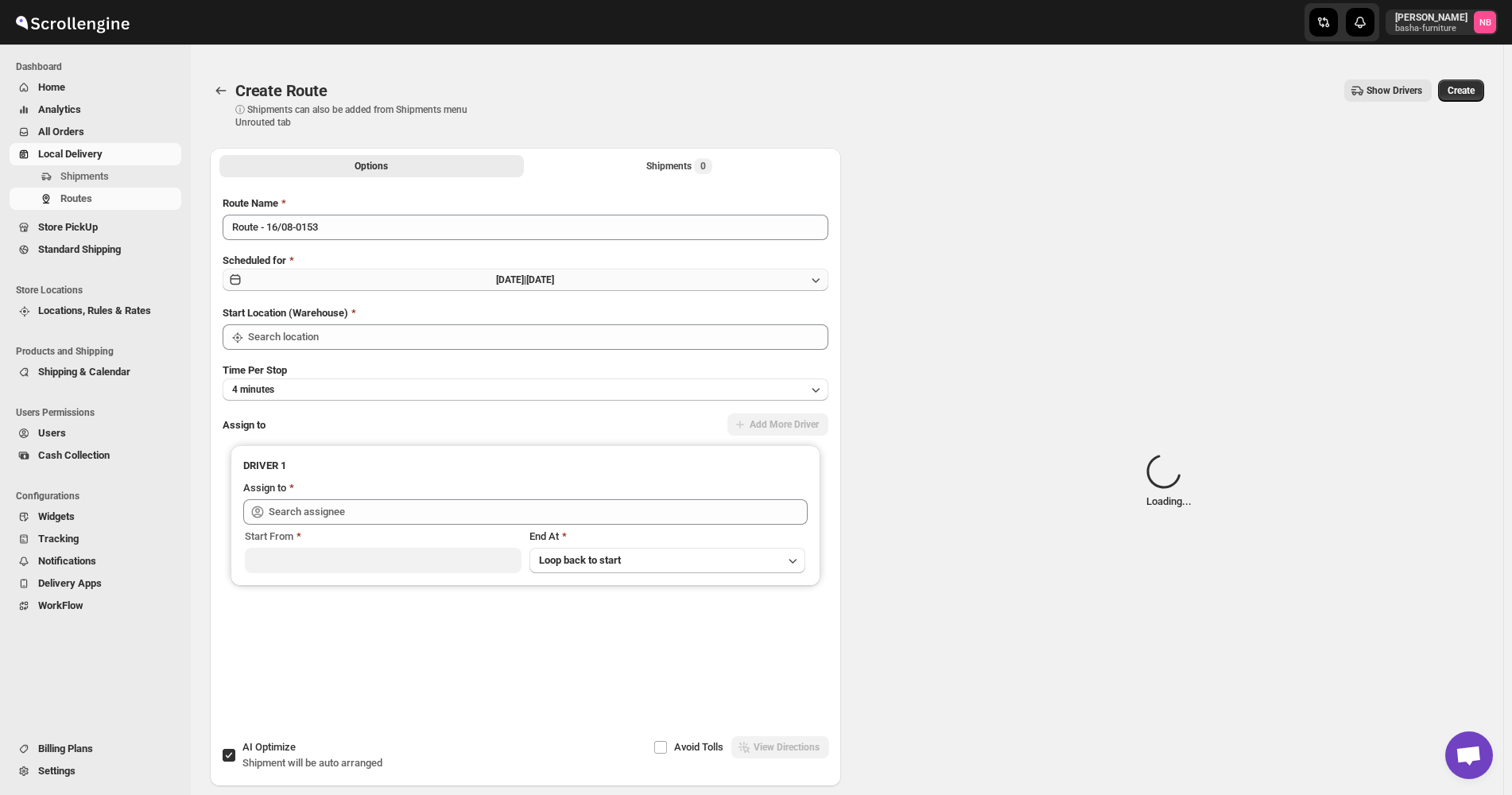
type input "Not Available"
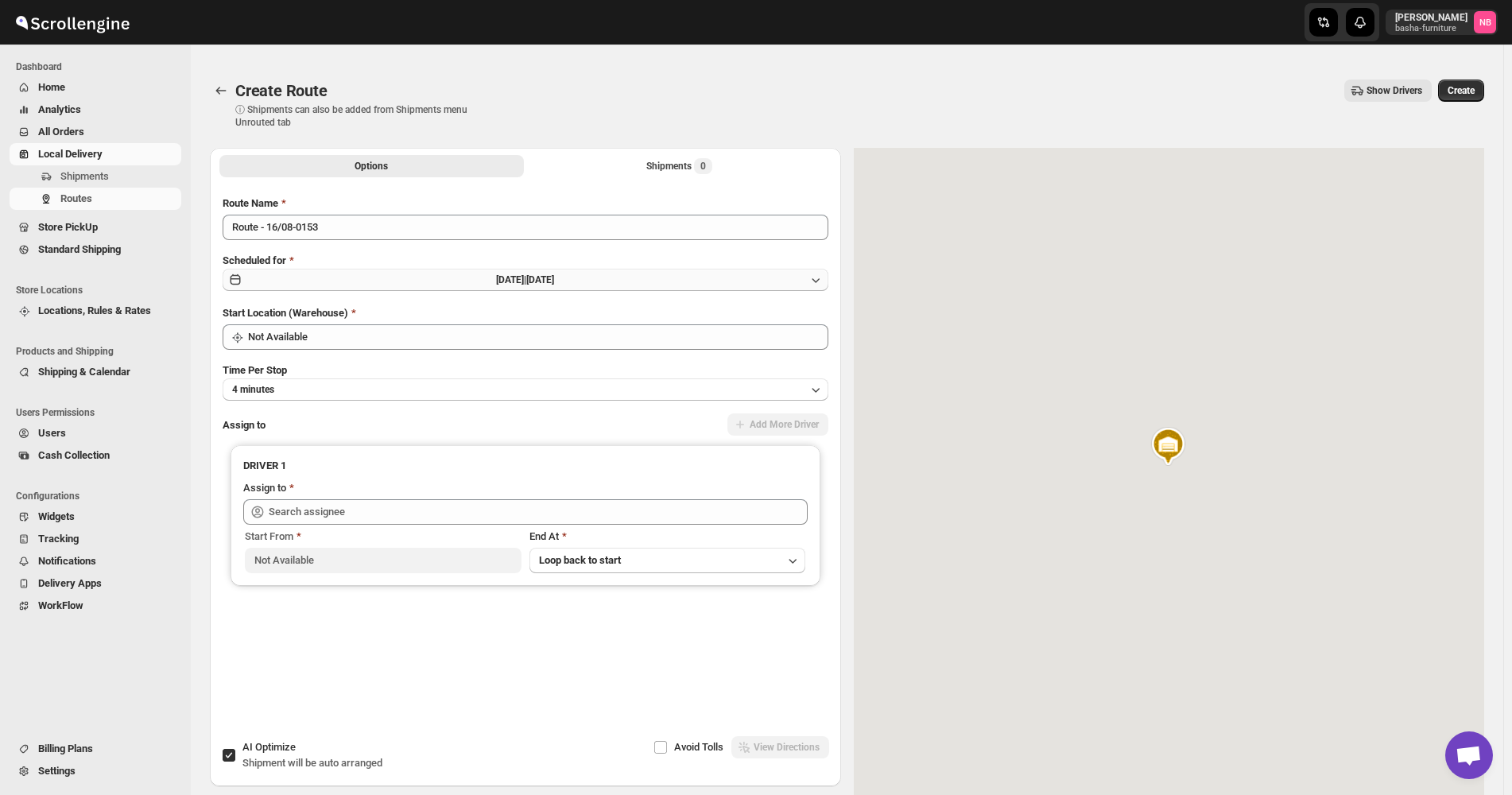
click at [610, 287] on button "[DATE] | [DATE]" at bounding box center [525, 280] width 606 height 23
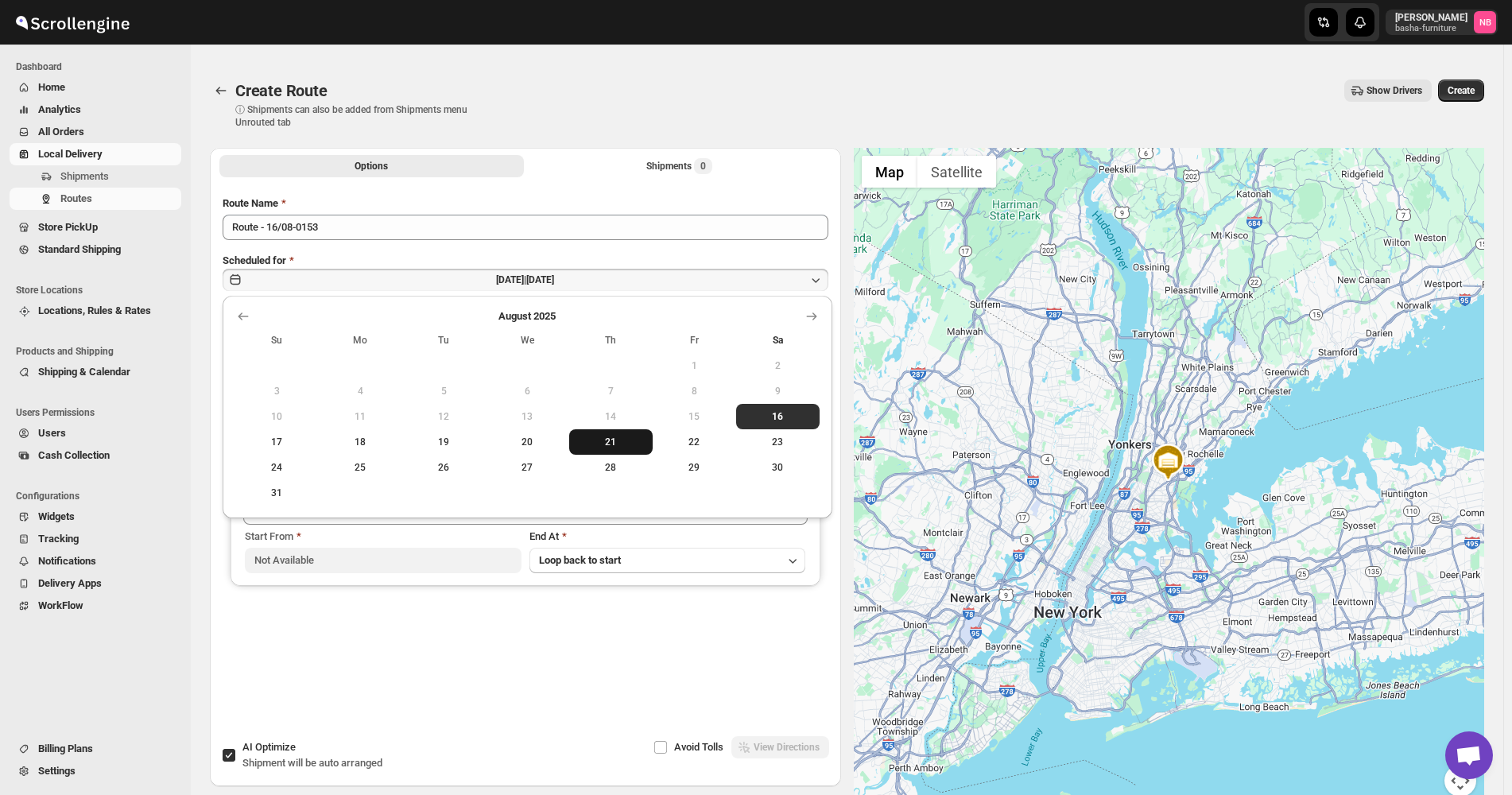
click at [609, 445] on span "21" at bounding box center [610, 442] width 71 height 13
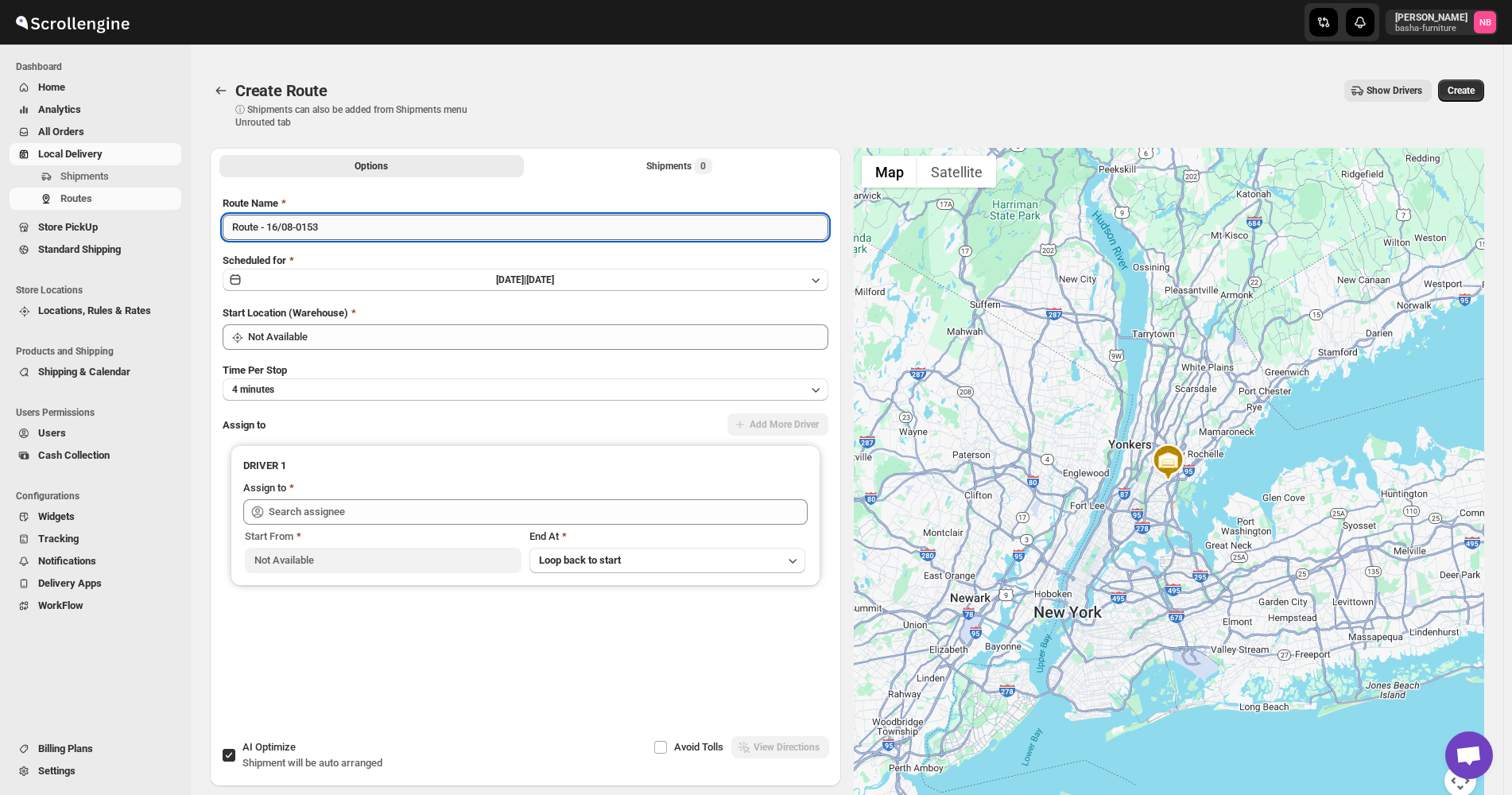
click at [361, 222] on input "Route - 16/08-0153" at bounding box center [525, 227] width 606 height 25
click at [361, 221] on input "Route - 16/08-0153" at bounding box center [525, 227] width 606 height 25
type input "([DATE]) Staten Island Mattress"
click at [398, 349] on div "Route Name ([DATE]) Staten Island Mattress Scheduled for [DATE] | [DATE] Start …" at bounding box center [525, 447] width 606 height 504
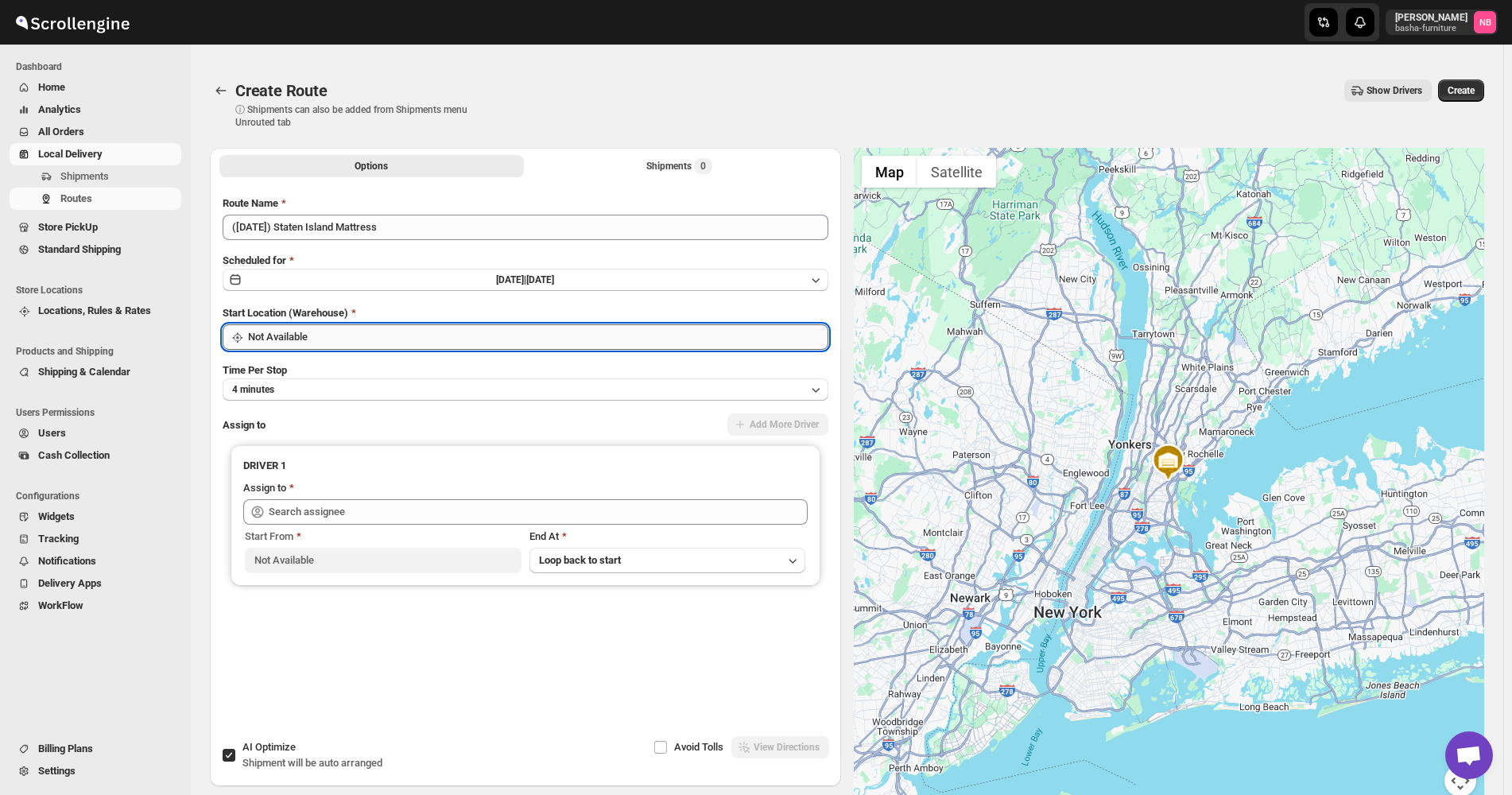
click at [395, 335] on input "Not Available" at bounding box center [538, 336] width 580 height 25
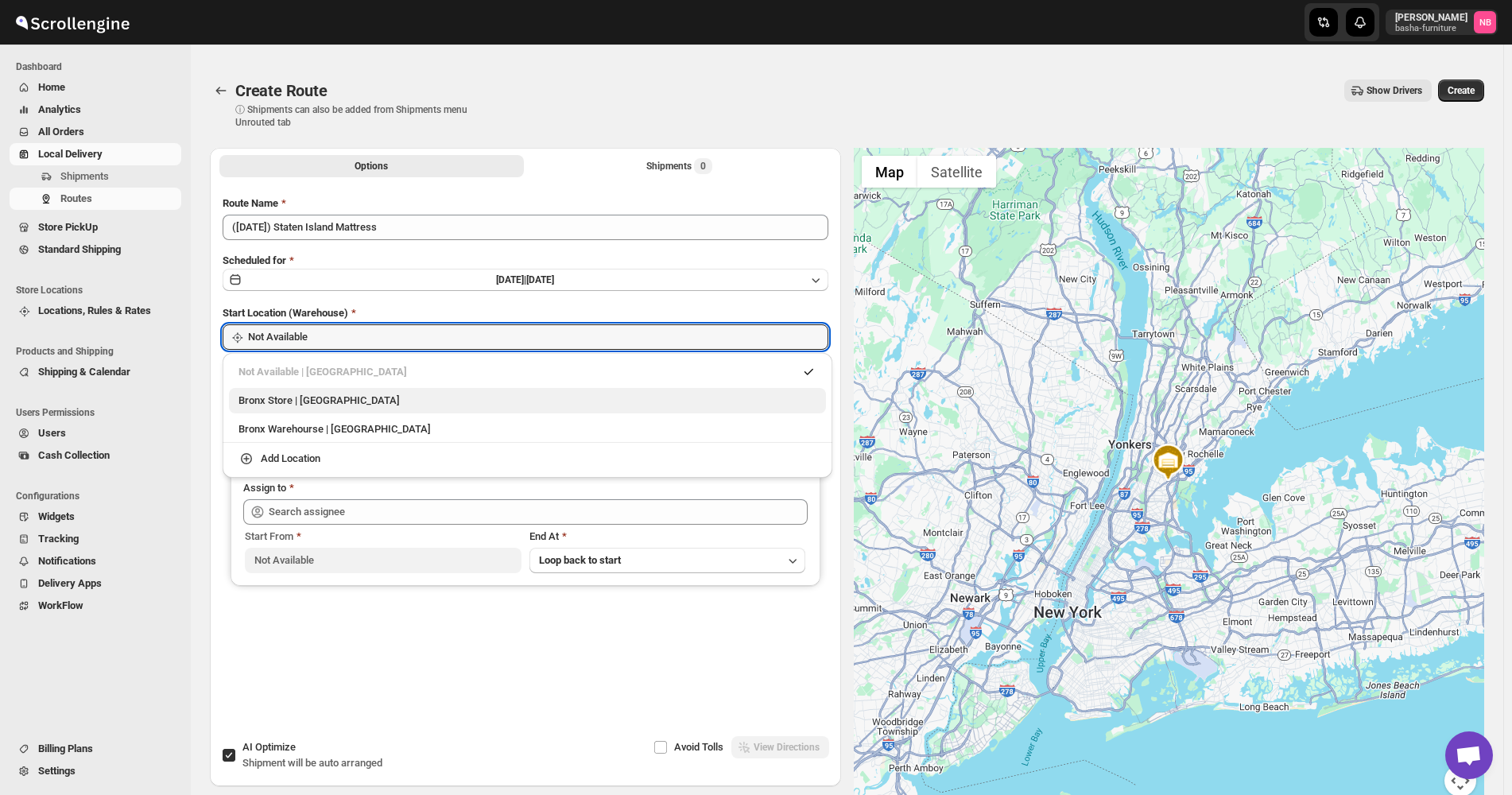
drag, startPoint x: 372, startPoint y: 418, endPoint x: 380, endPoint y: 395, distance: 24.4
click at [380, 395] on ul "Not Available | [GEOGRAPHIC_DATA] Store | [GEOGRAPHIC_DATA] Warehourse | [GEOGR…" at bounding box center [527, 414] width 610 height 112
click at [374, 403] on div "Bronx Store | [GEOGRAPHIC_DATA]" at bounding box center [527, 400] width 577 height 16
type input "Bronx Store"
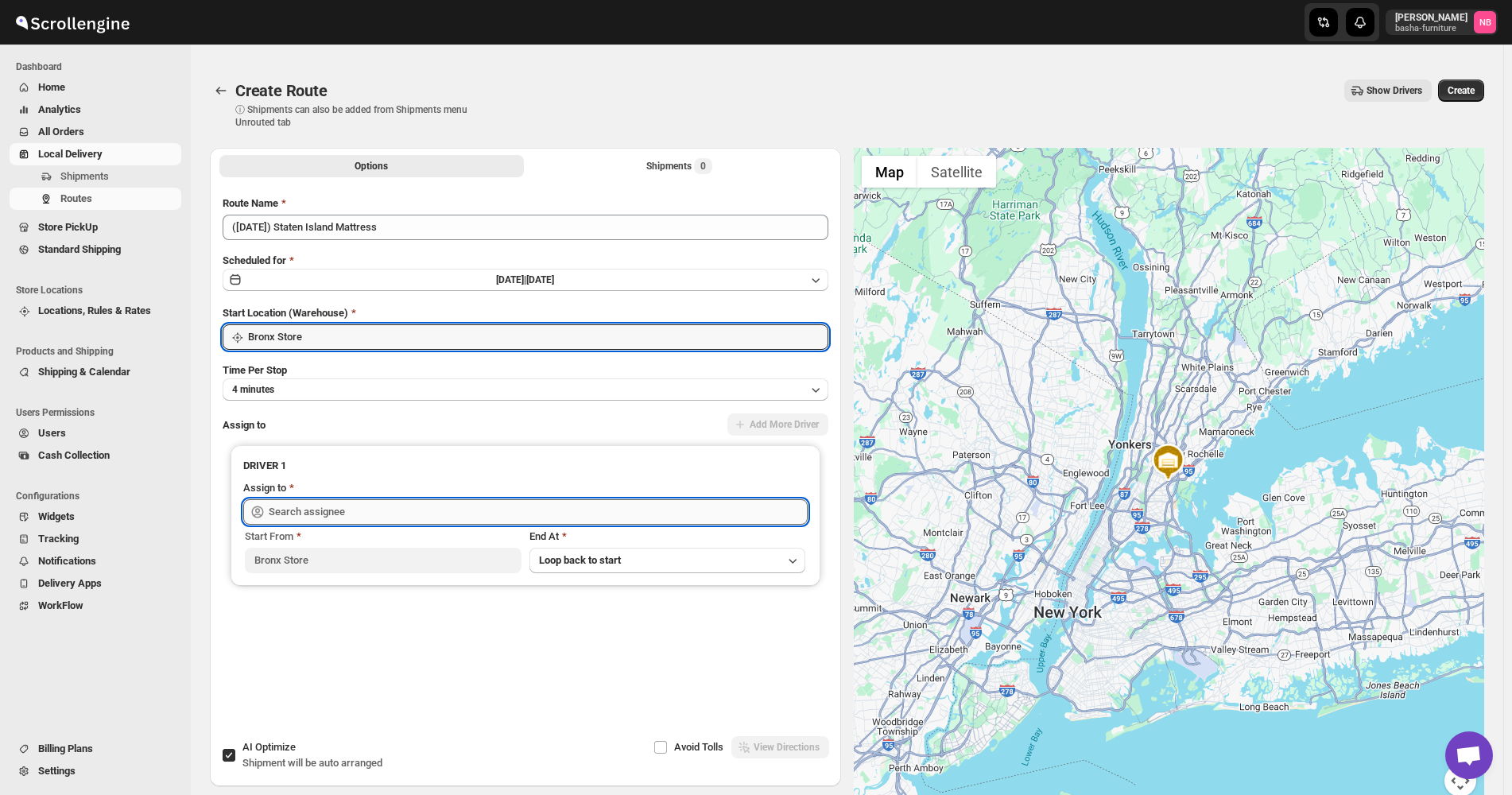
click at [390, 505] on input "text" at bounding box center [538, 511] width 539 height 25
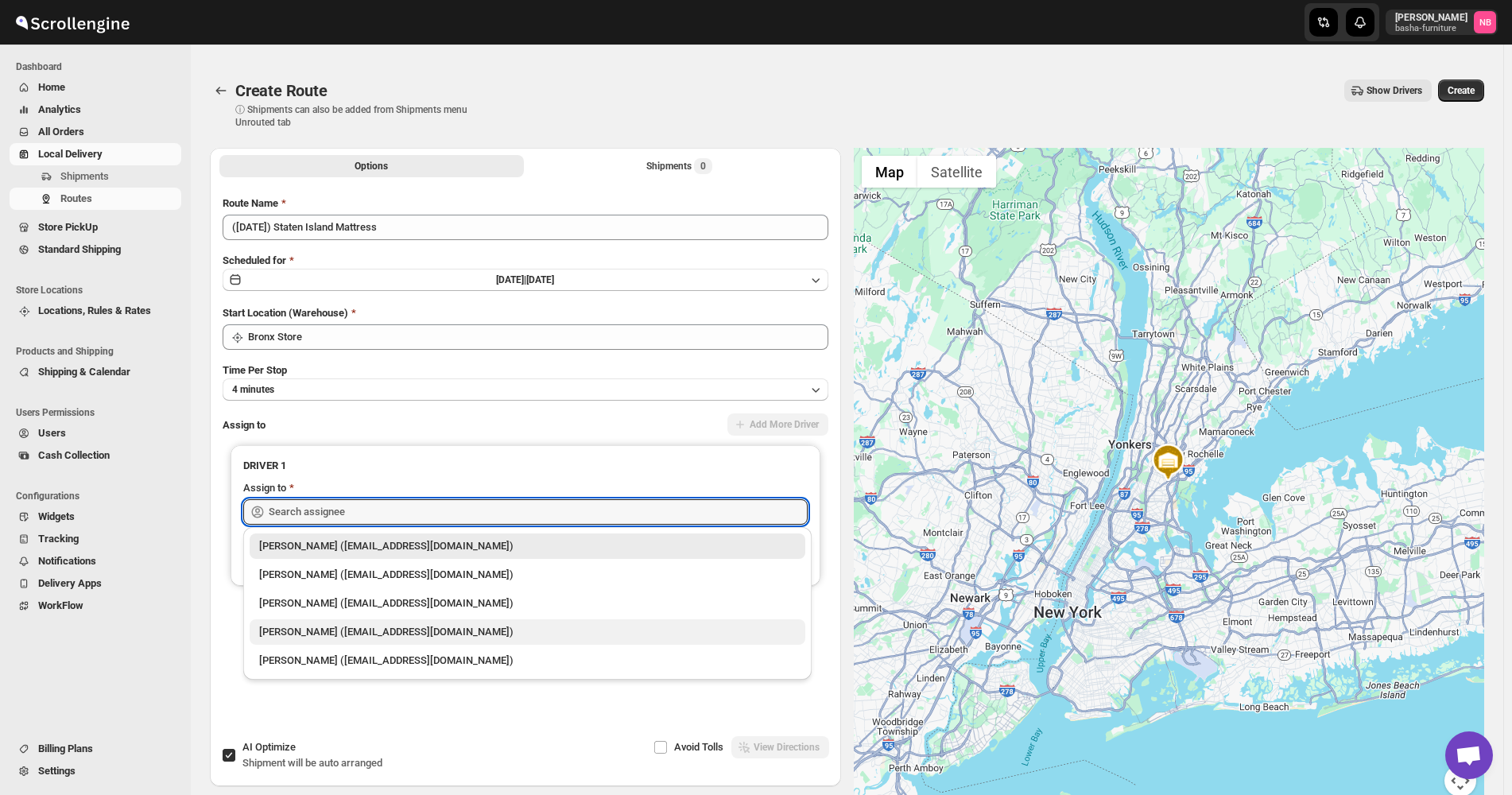
click at [374, 628] on div "[PERSON_NAME] ([EMAIL_ADDRESS][DOMAIN_NAME])" at bounding box center [528, 631] width 537 height 16
type input "[PERSON_NAME] ([EMAIL_ADDRESS][DOMAIN_NAME])"
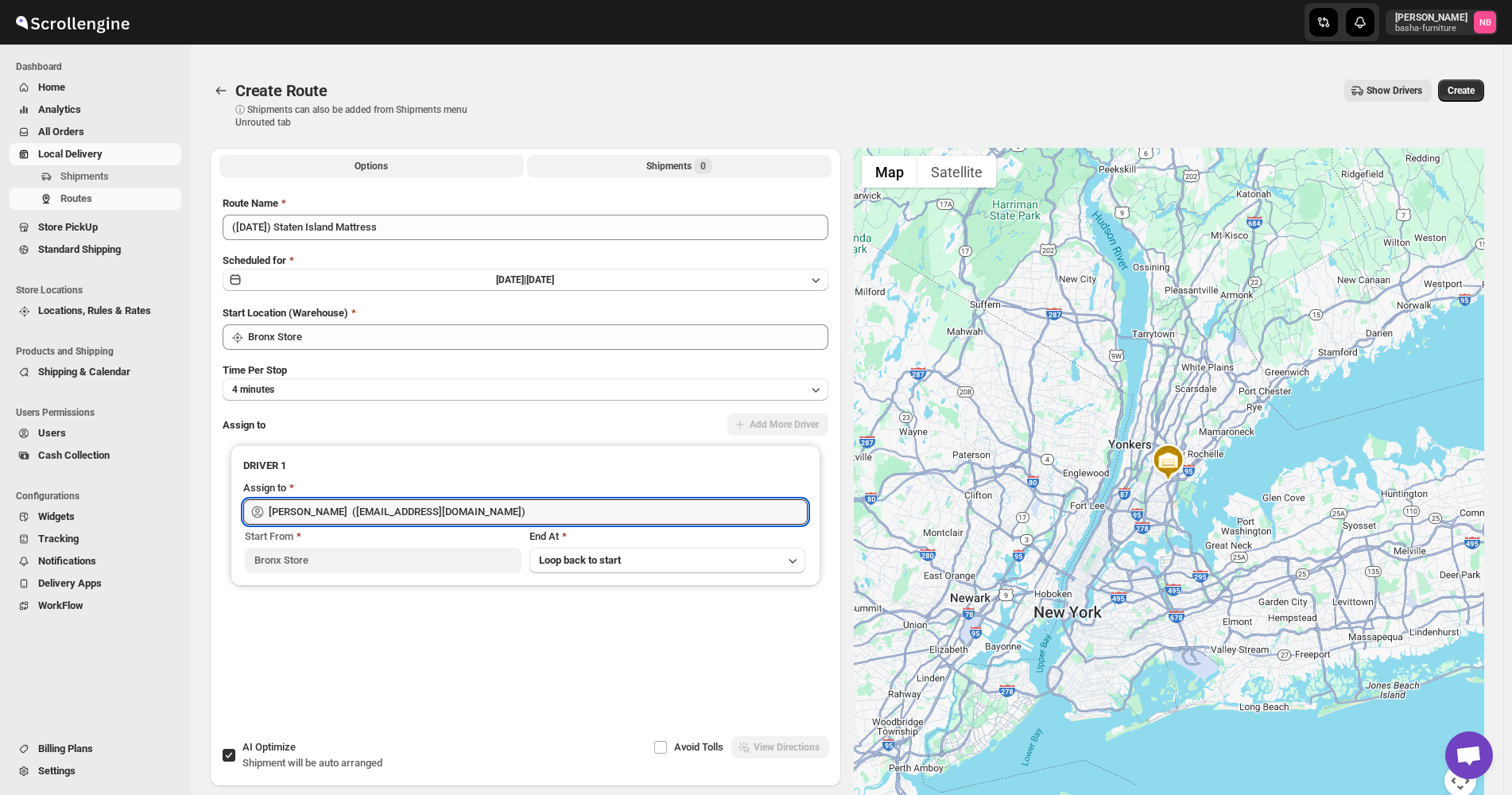
click at [646, 164] on button "Shipments 0" at bounding box center [678, 167] width 304 height 23
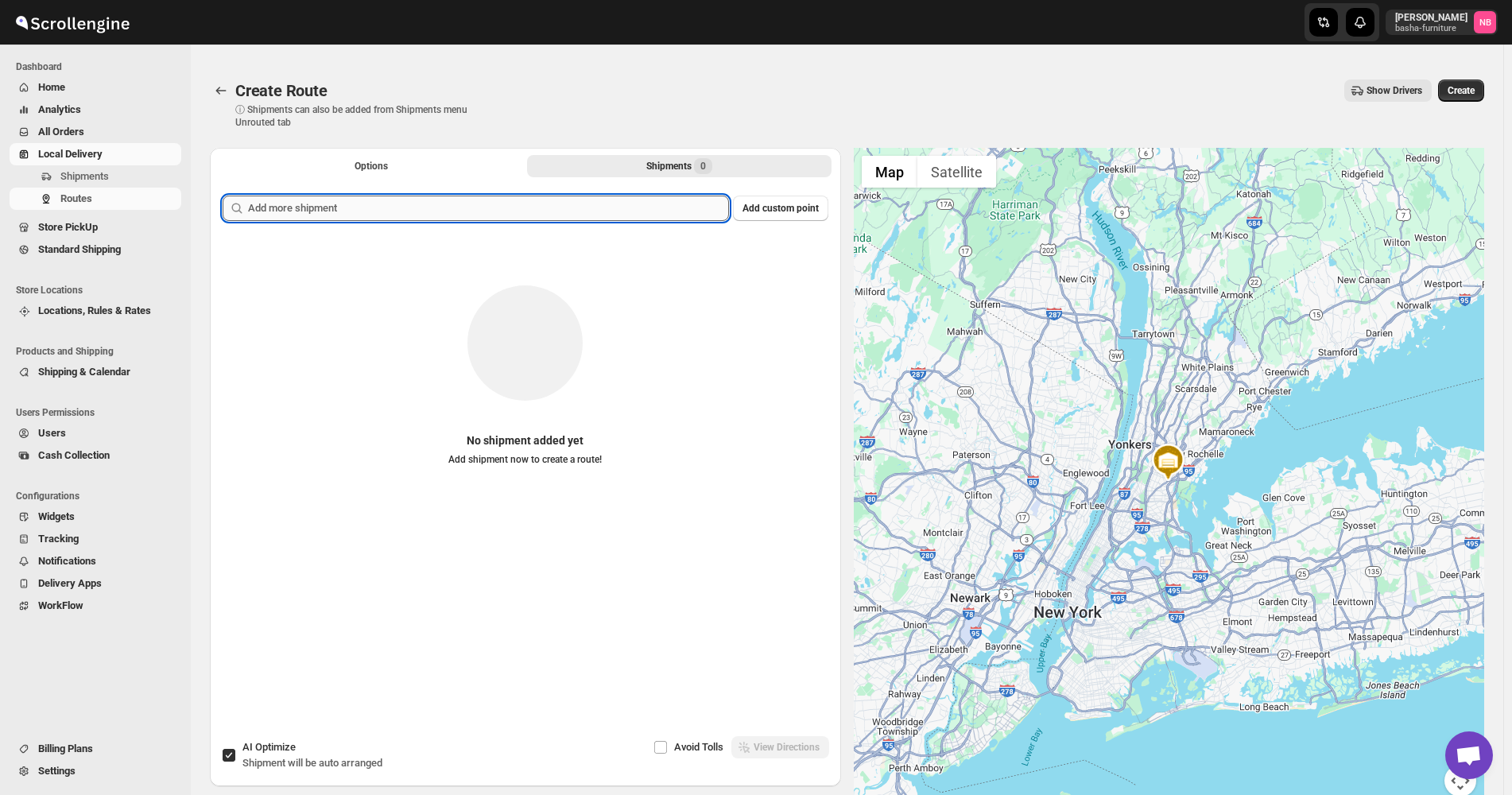
click at [618, 208] on input "text" at bounding box center [488, 208] width 481 height 25
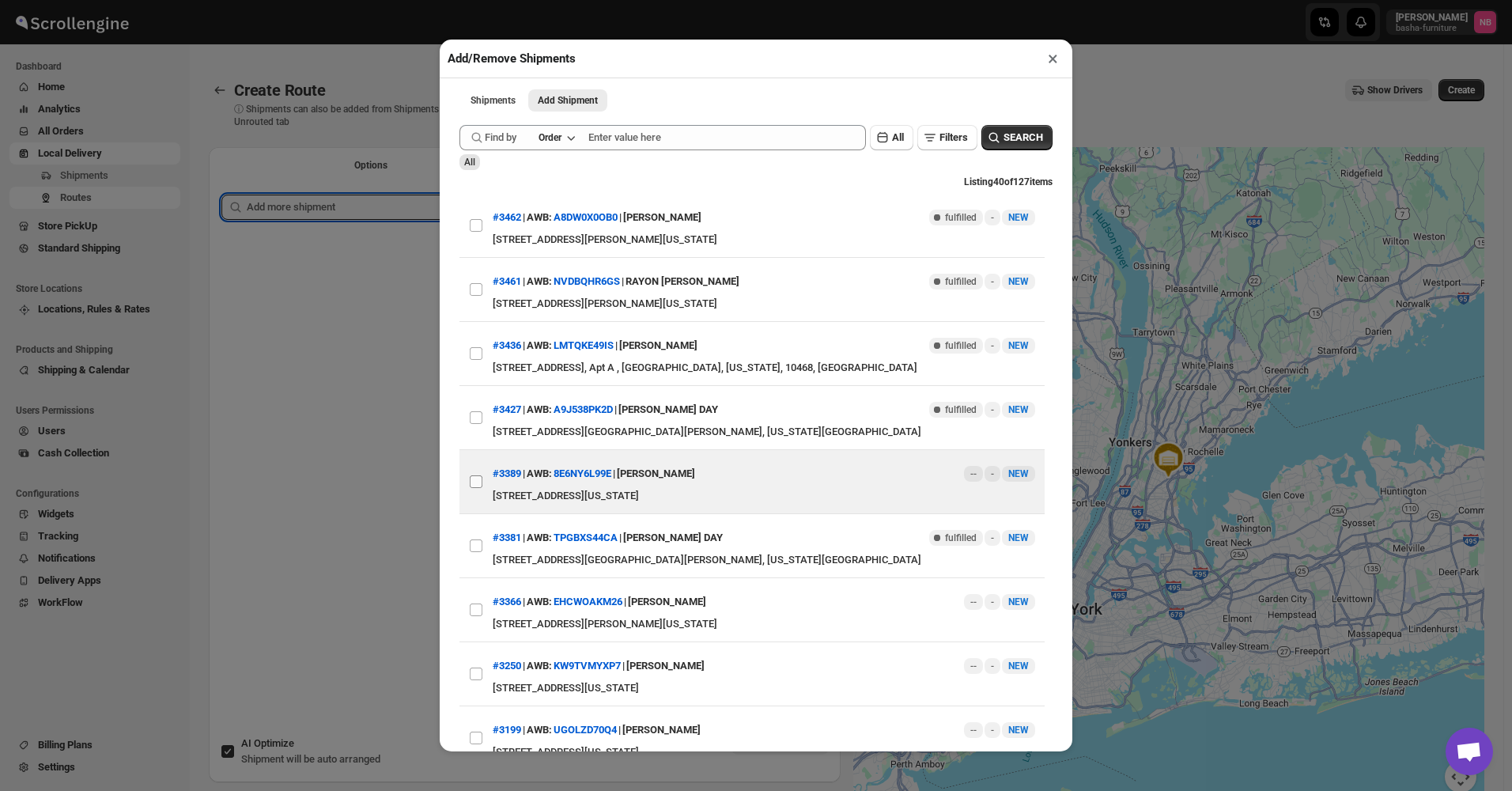
click at [476, 485] on input "View details for 687ab6618be3e4a09163f659" at bounding box center [476, 482] width 13 height 13
checkbox input "true"
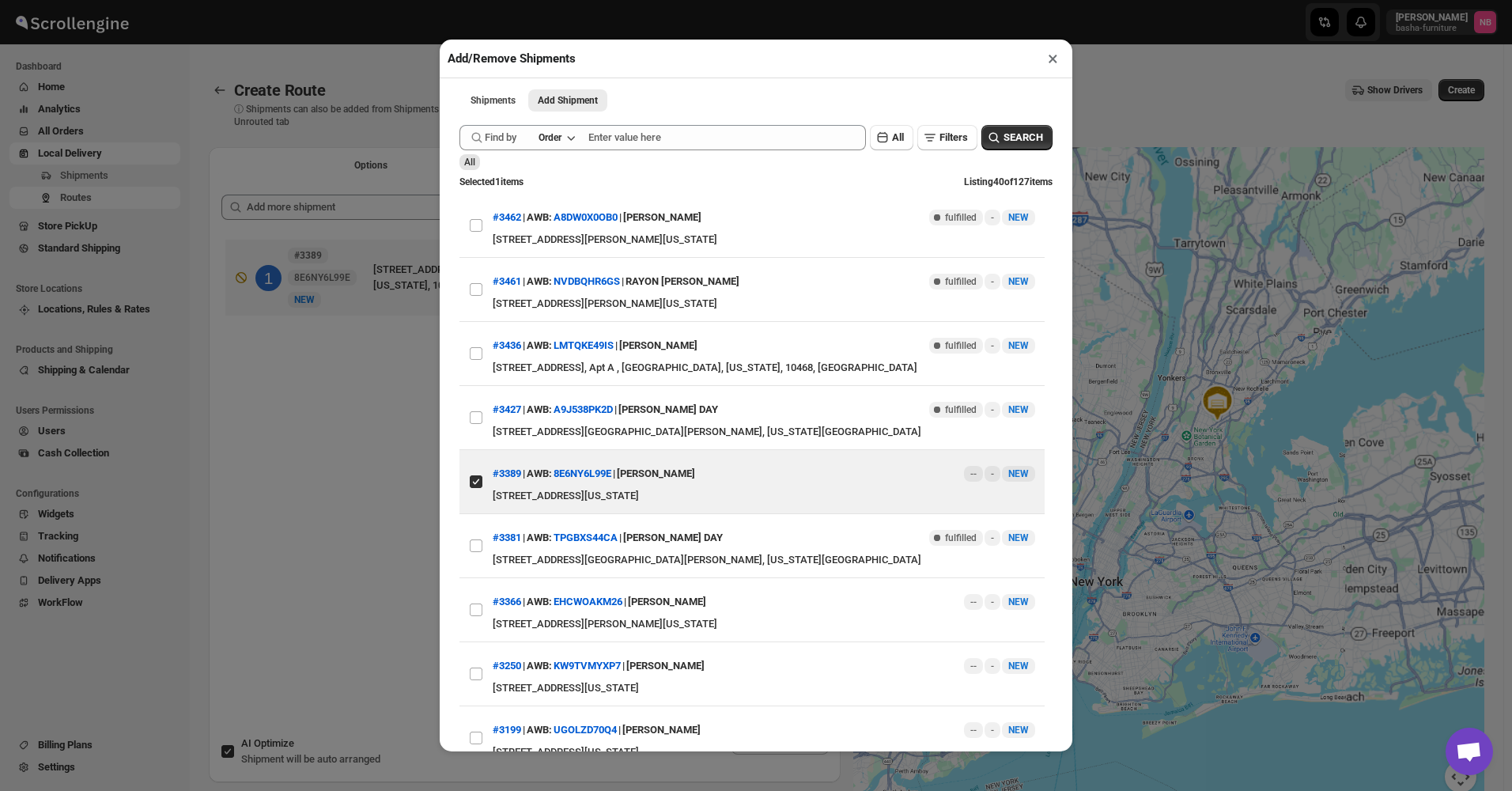
click at [391, 508] on div "Add/Remove Shipments × Shipments Add Shipment More views Shipments Add Shipment…" at bounding box center [756, 396] width 1512 height 791
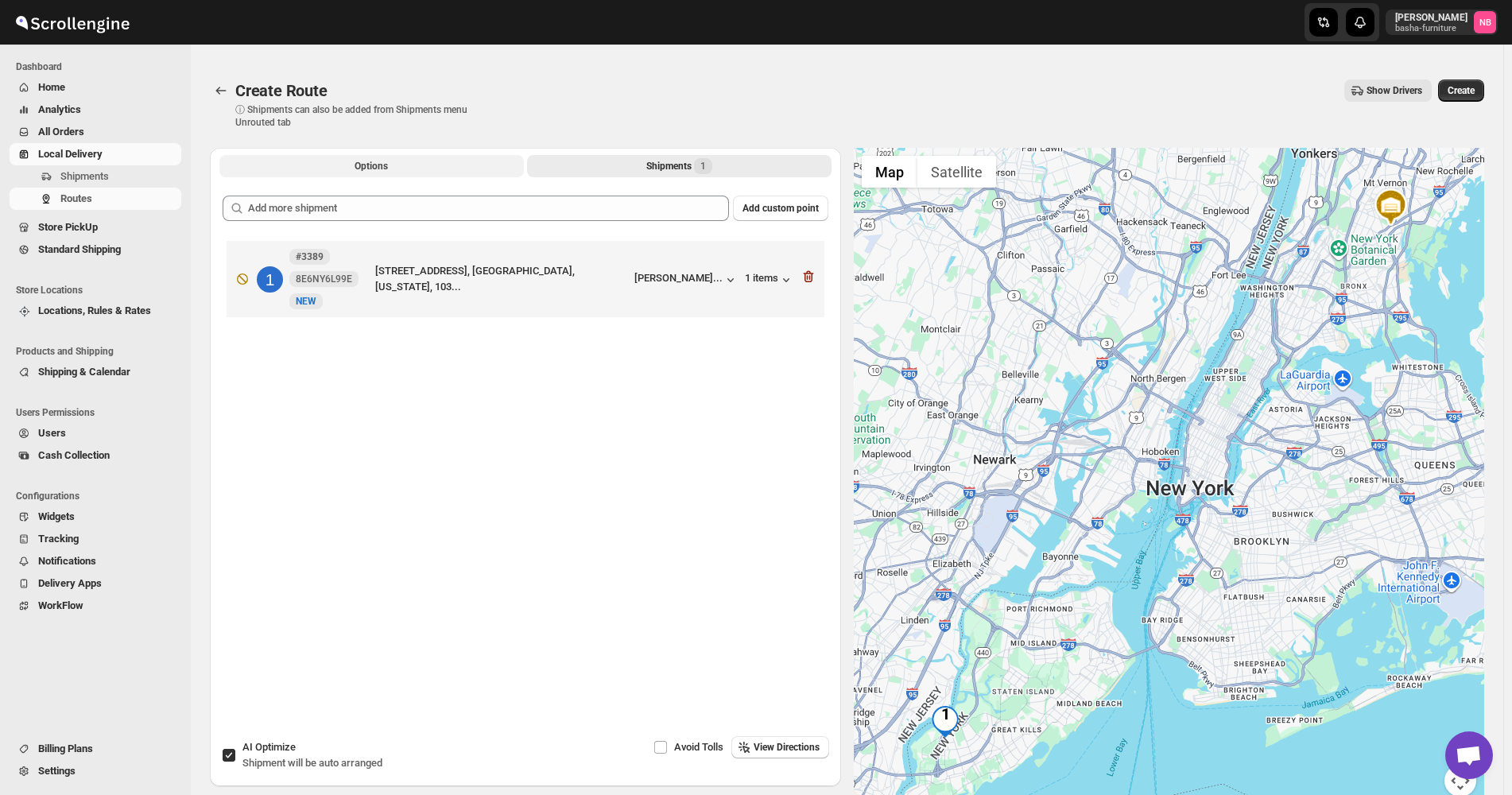
click at [395, 175] on button "Options" at bounding box center [371, 167] width 304 height 23
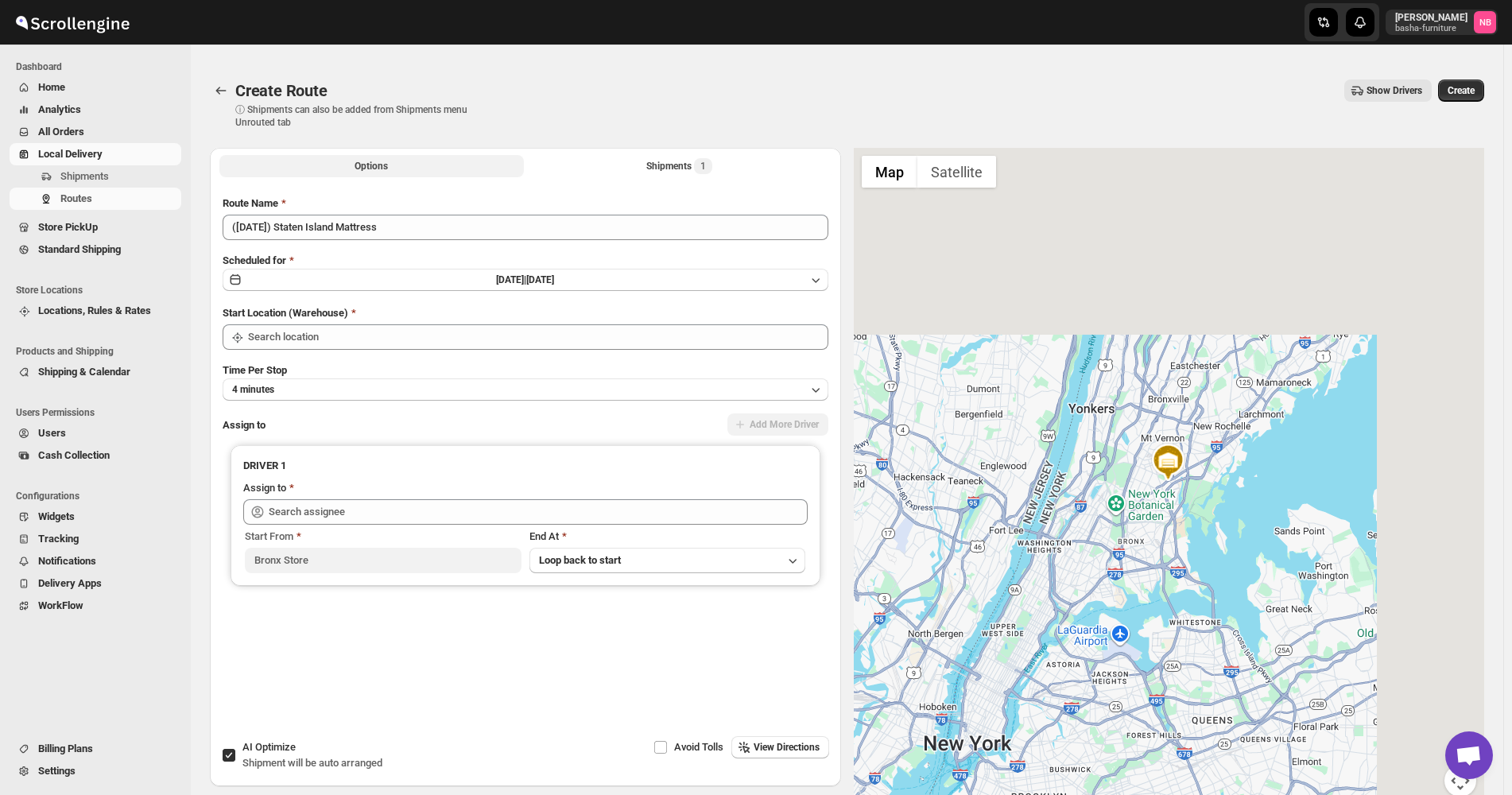
type input "Bronx Store"
type input "[PERSON_NAME] ([EMAIL_ADDRESS][DOMAIN_NAME])"
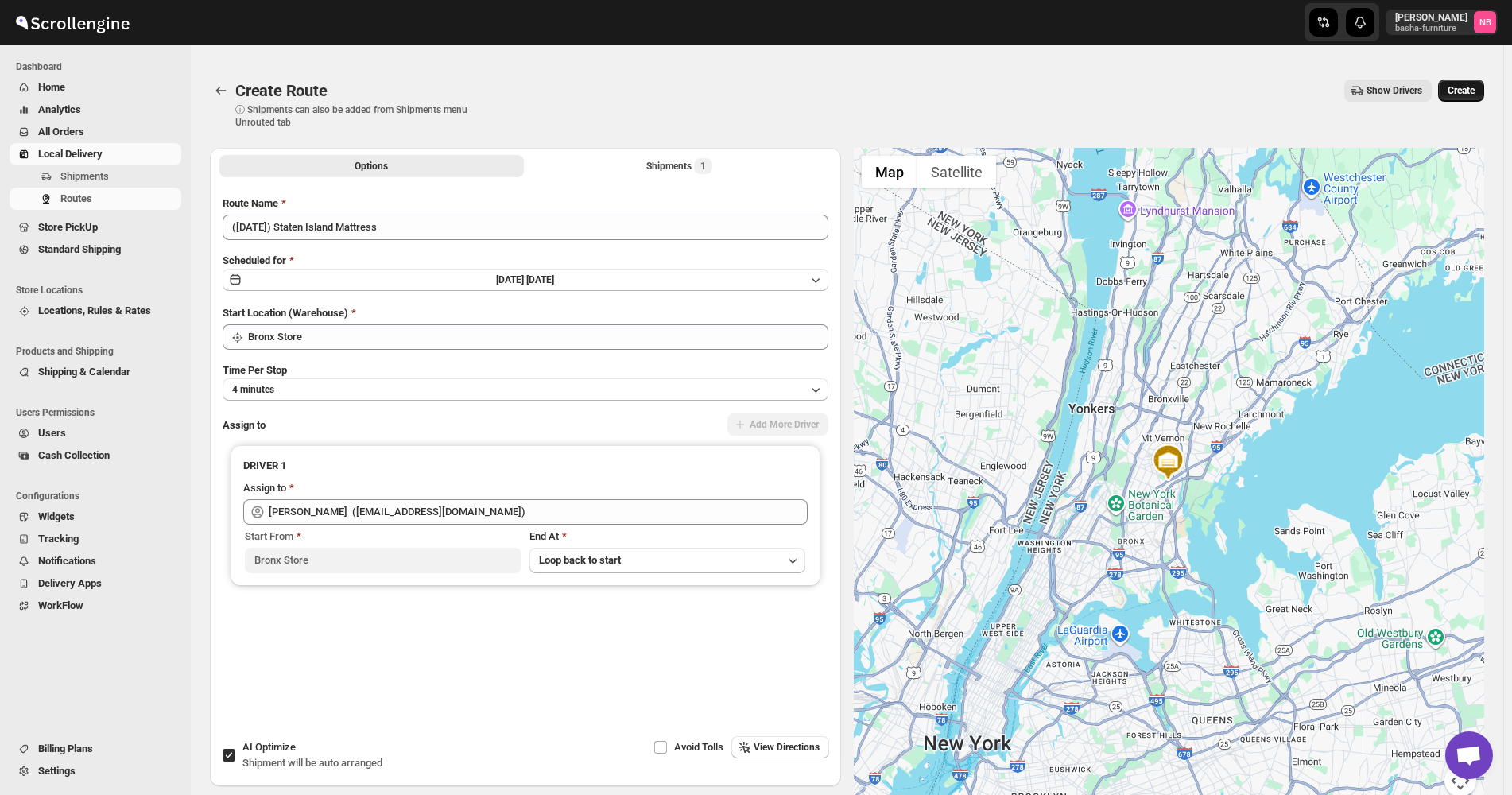
click at [1474, 95] on span "Create" at bounding box center [1461, 90] width 27 height 13
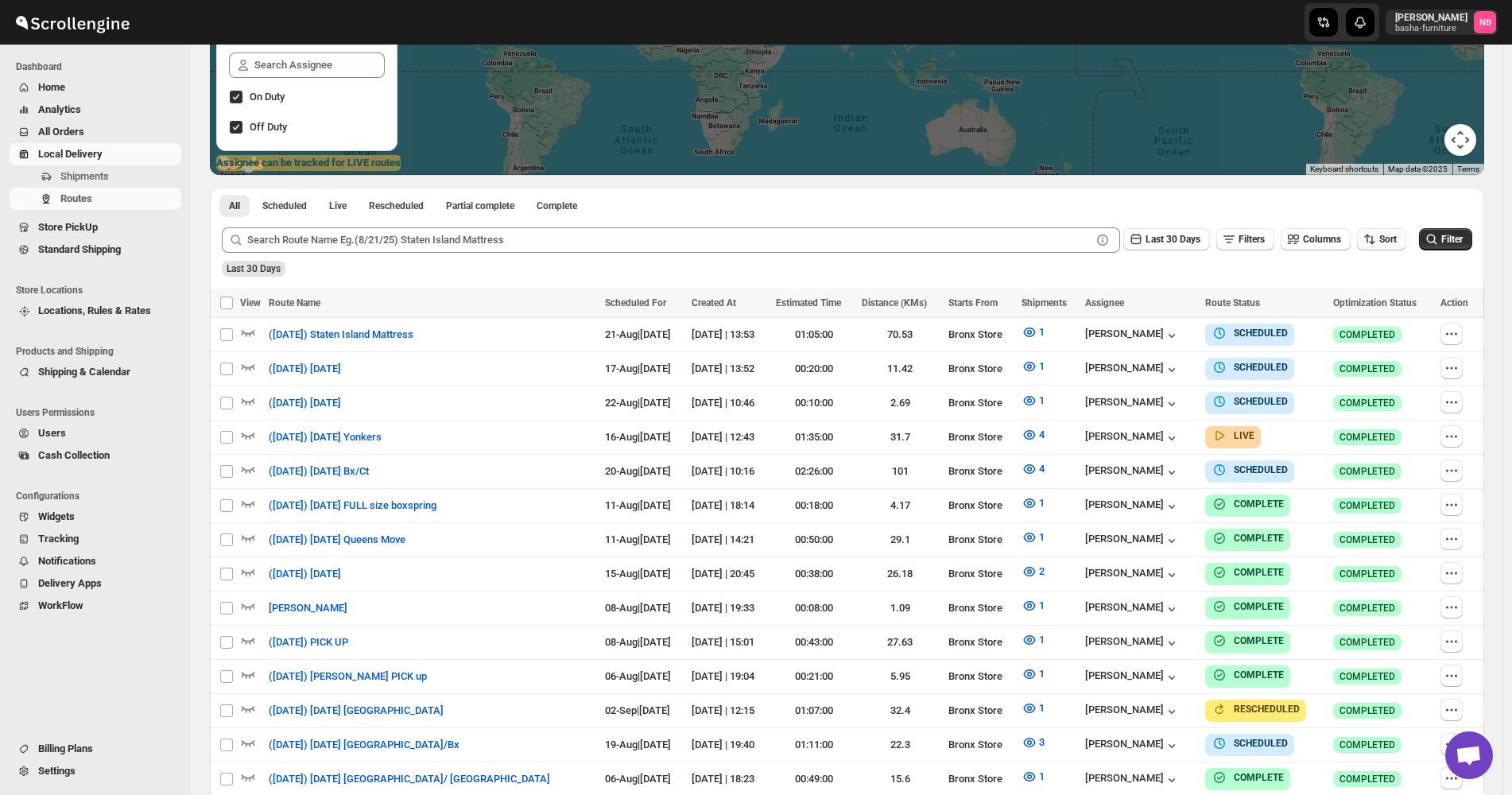
scroll to position [318, 0]
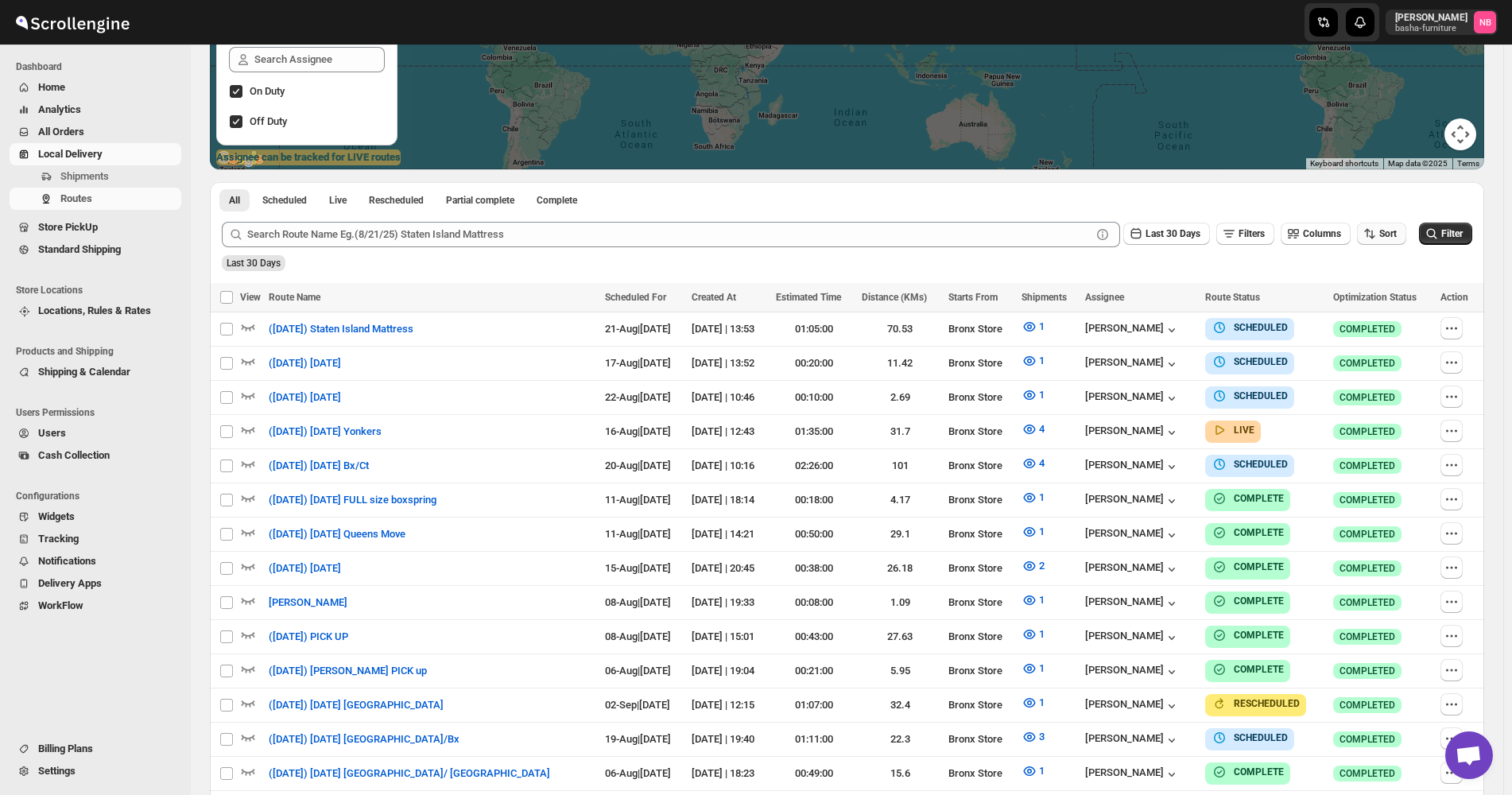
click at [1397, 223] on button "Sort" at bounding box center [1381, 234] width 49 height 23
click at [1364, 323] on div "Due Date" at bounding box center [1362, 319] width 42 height 16
click at [1163, 234] on span "Last 30 Days" at bounding box center [1173, 234] width 55 height 11
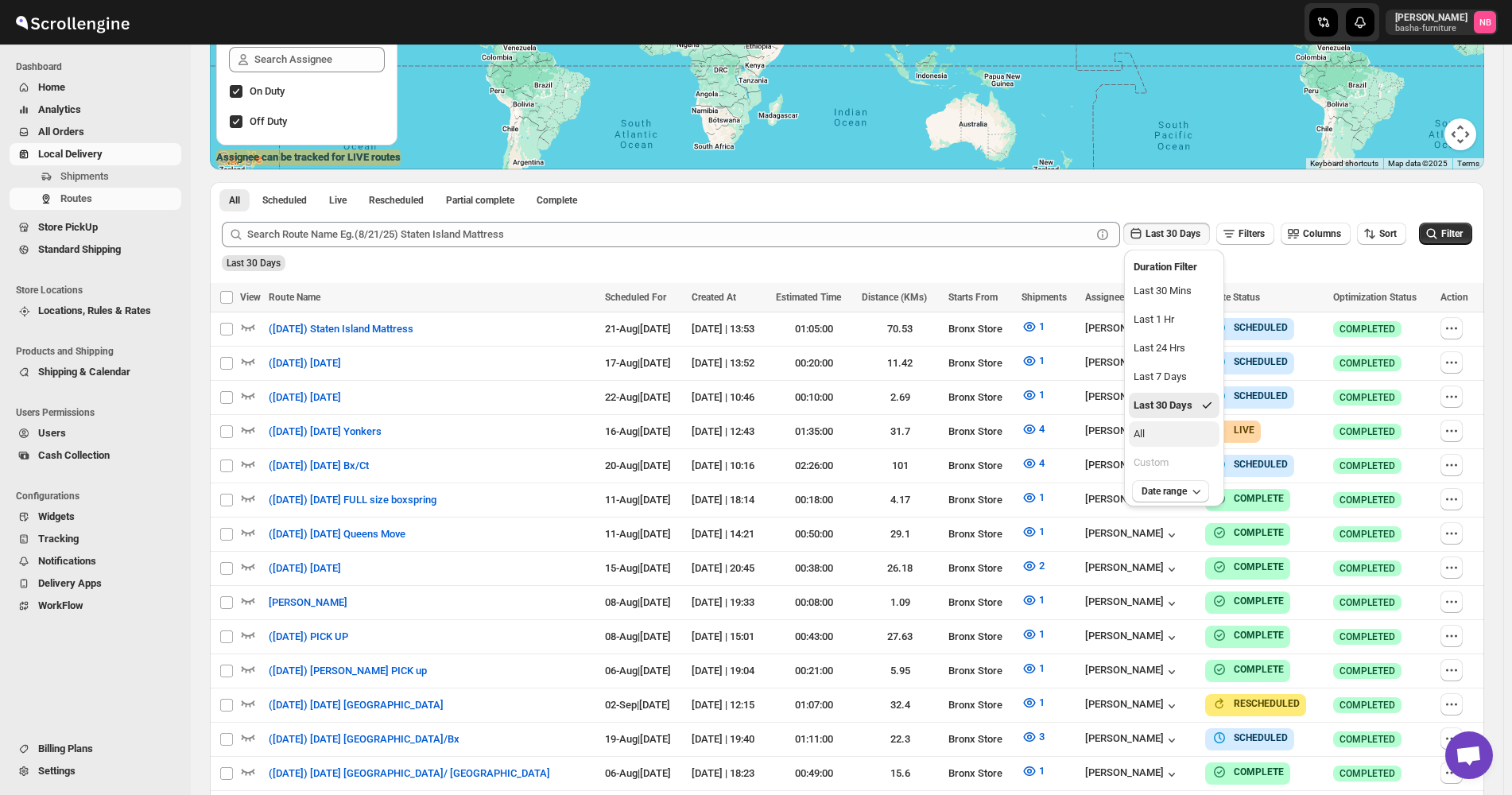
click at [1151, 434] on button "All" at bounding box center [1174, 433] width 90 height 25
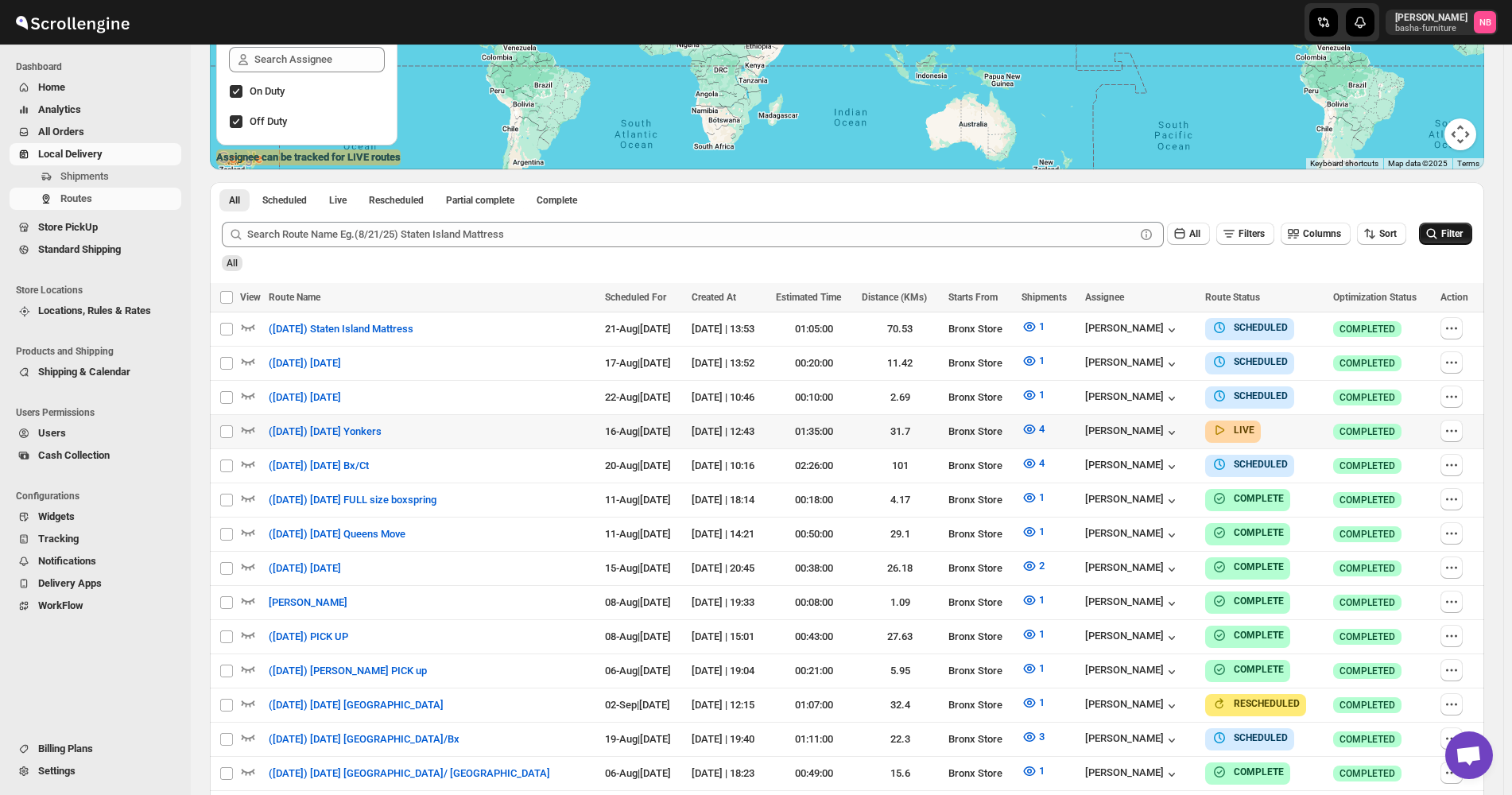
click at [1472, 232] on button "Filter" at bounding box center [1445, 234] width 54 height 23
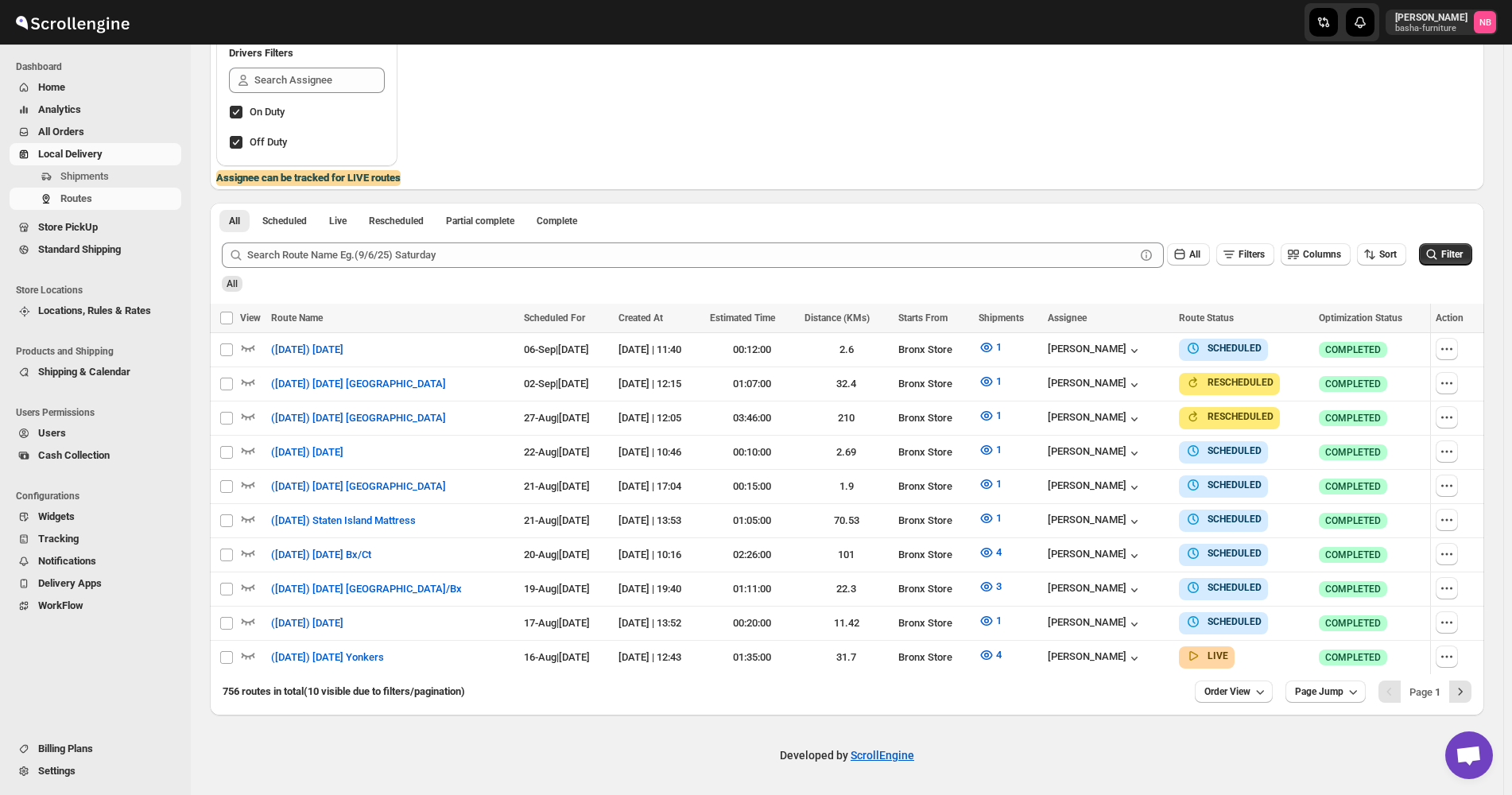
scroll to position [289, 0]
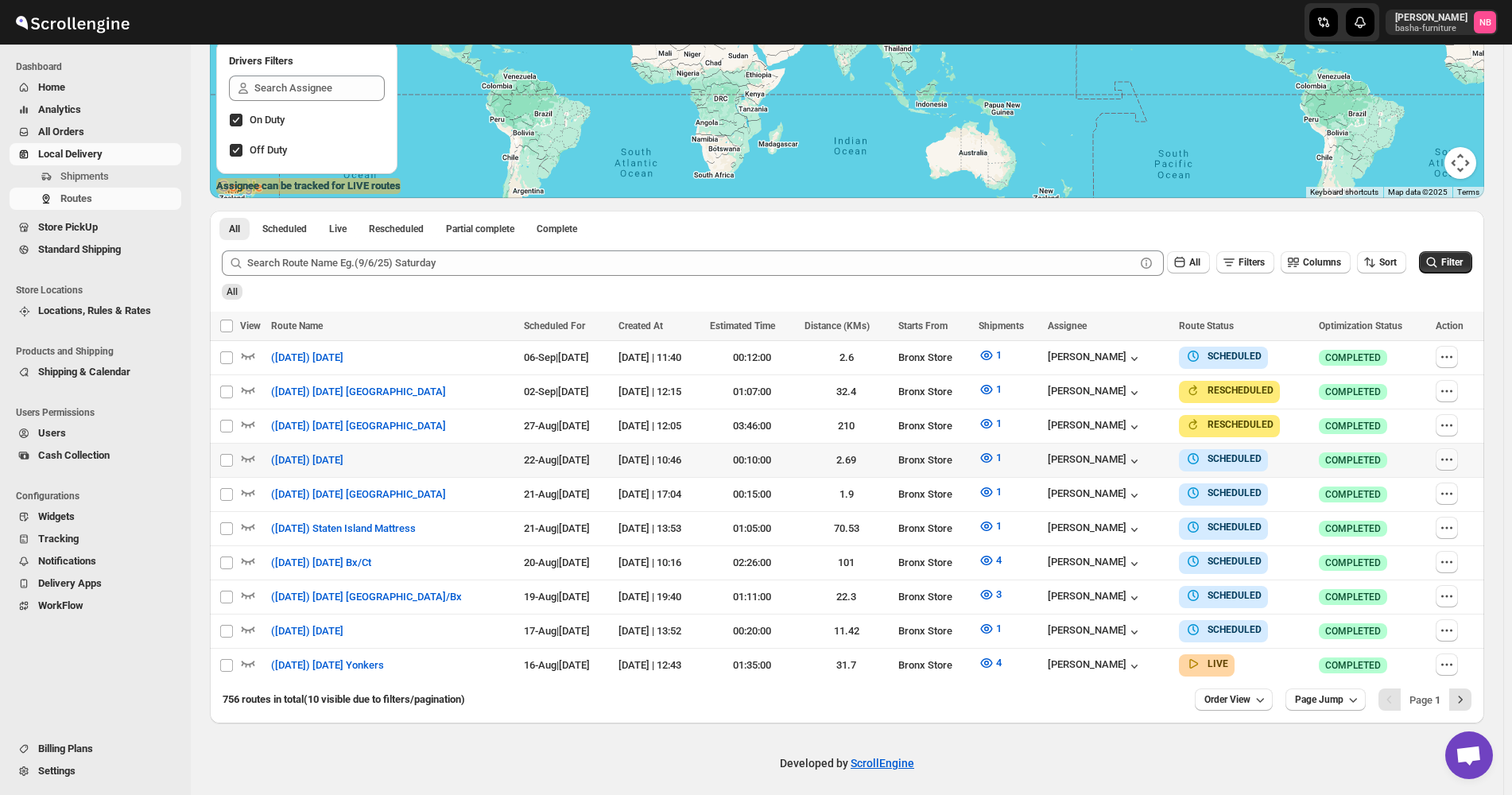
click at [1454, 456] on icon "button" at bounding box center [1446, 459] width 16 height 16
checkbox input "true"
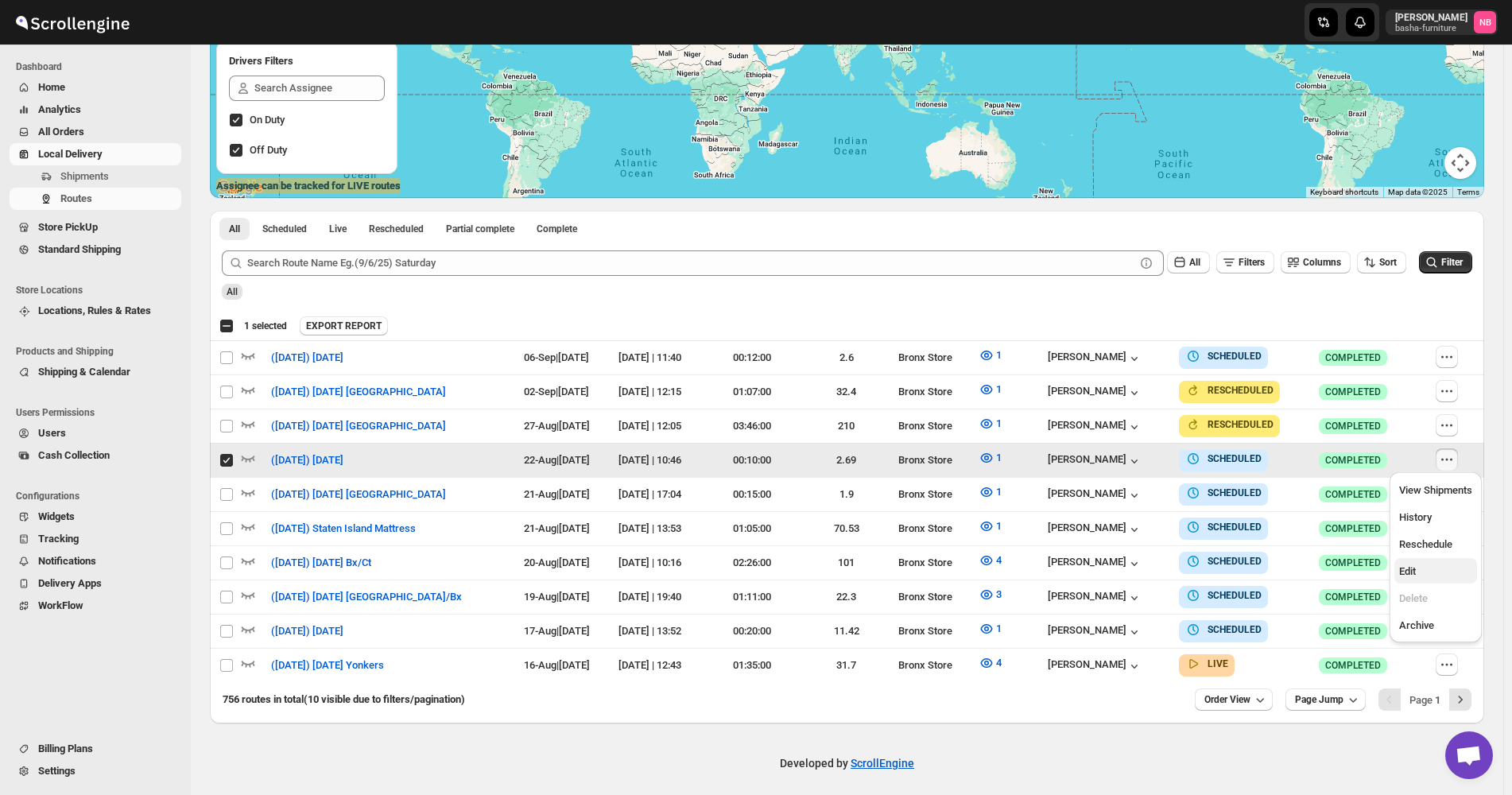
click at [1423, 563] on span "Edit" at bounding box center [1436, 571] width 73 height 16
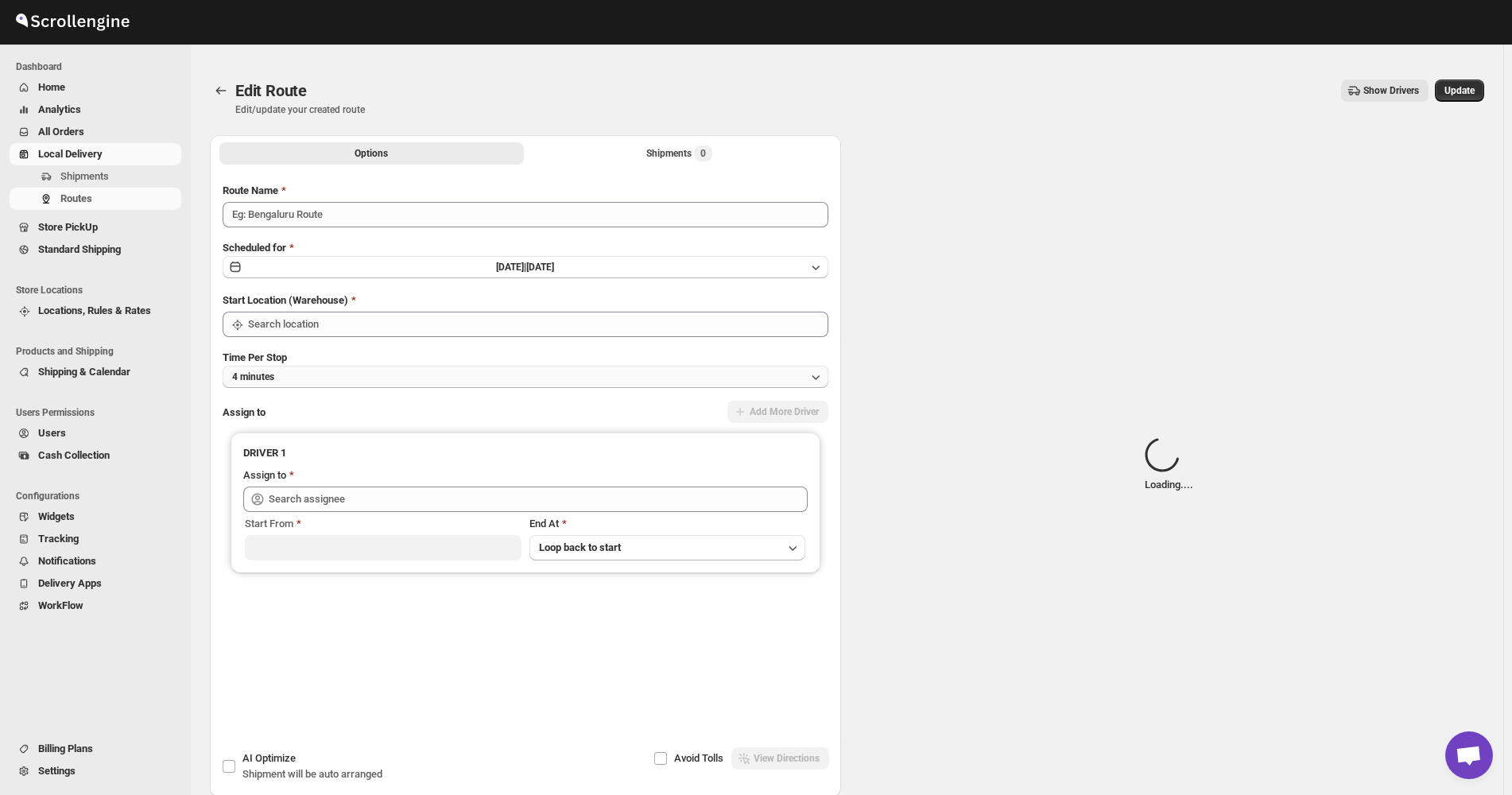
type input "([DATE]) [DATE]"
type input "Bronx Store"
type input "[PERSON_NAME] ([EMAIL_ADDRESS][DOMAIN_NAME])"
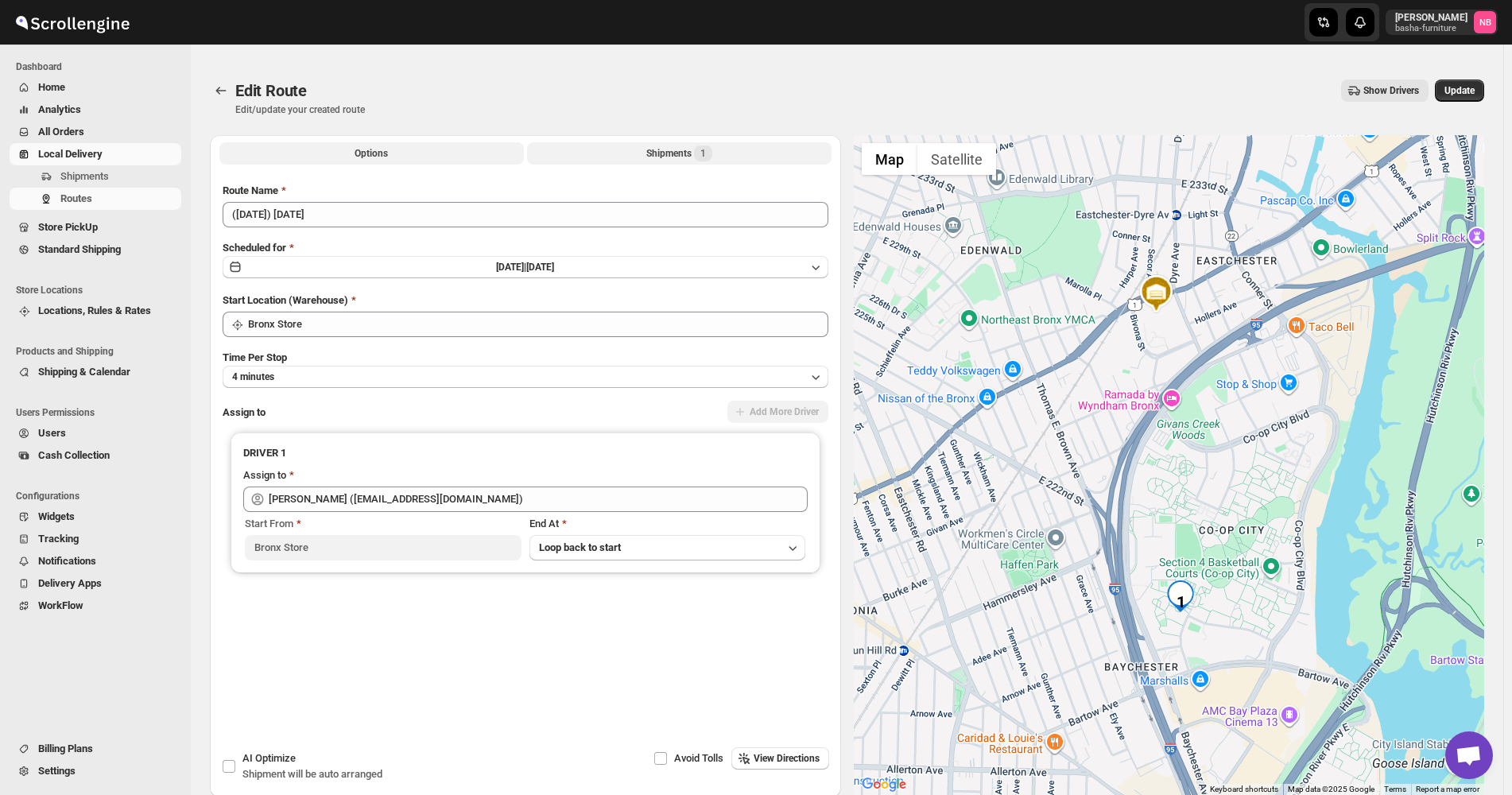
click at [642, 155] on button "Shipments 1" at bounding box center [678, 154] width 304 height 23
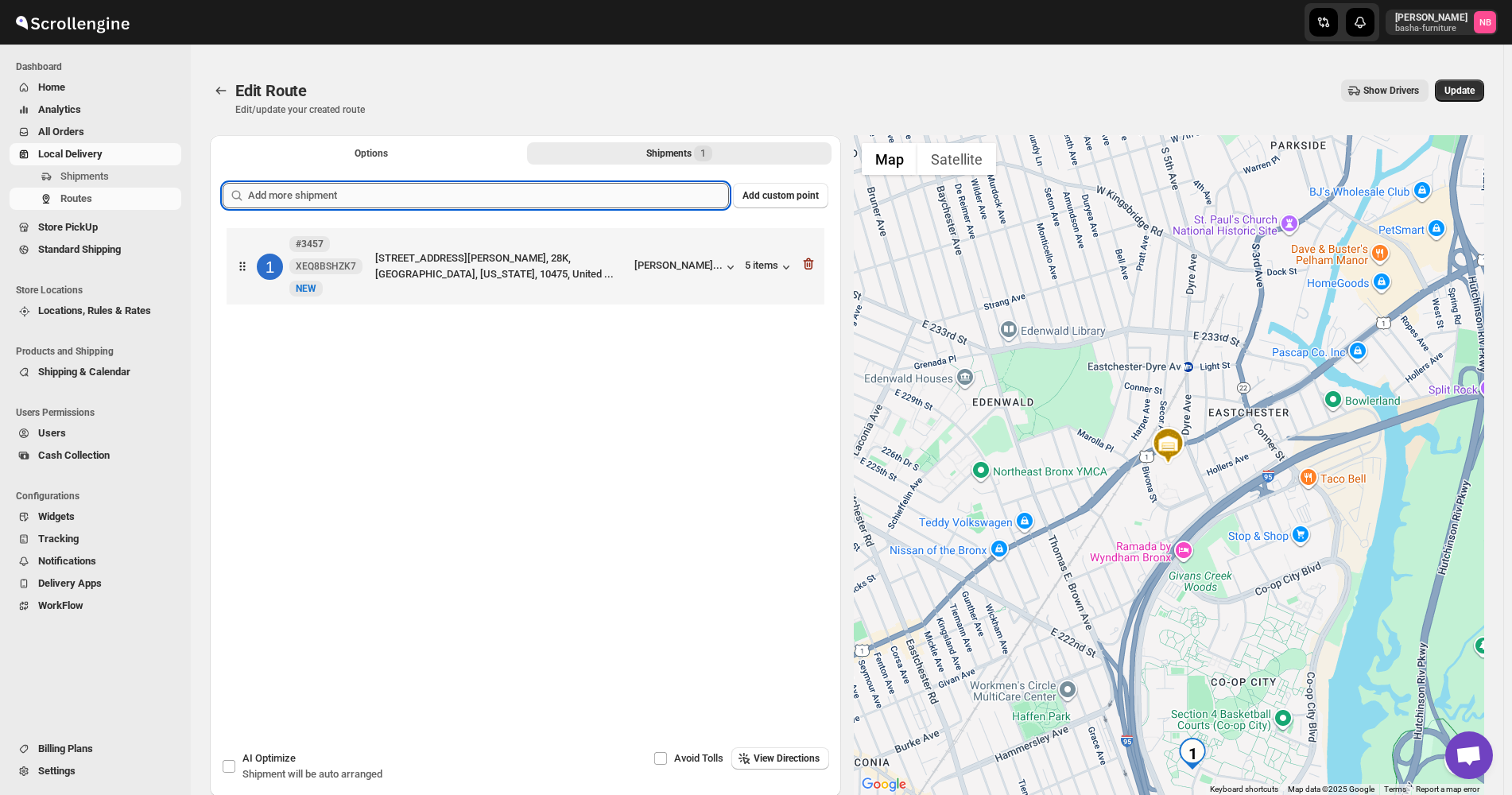
click at [601, 196] on input "text" at bounding box center [488, 195] width 481 height 25
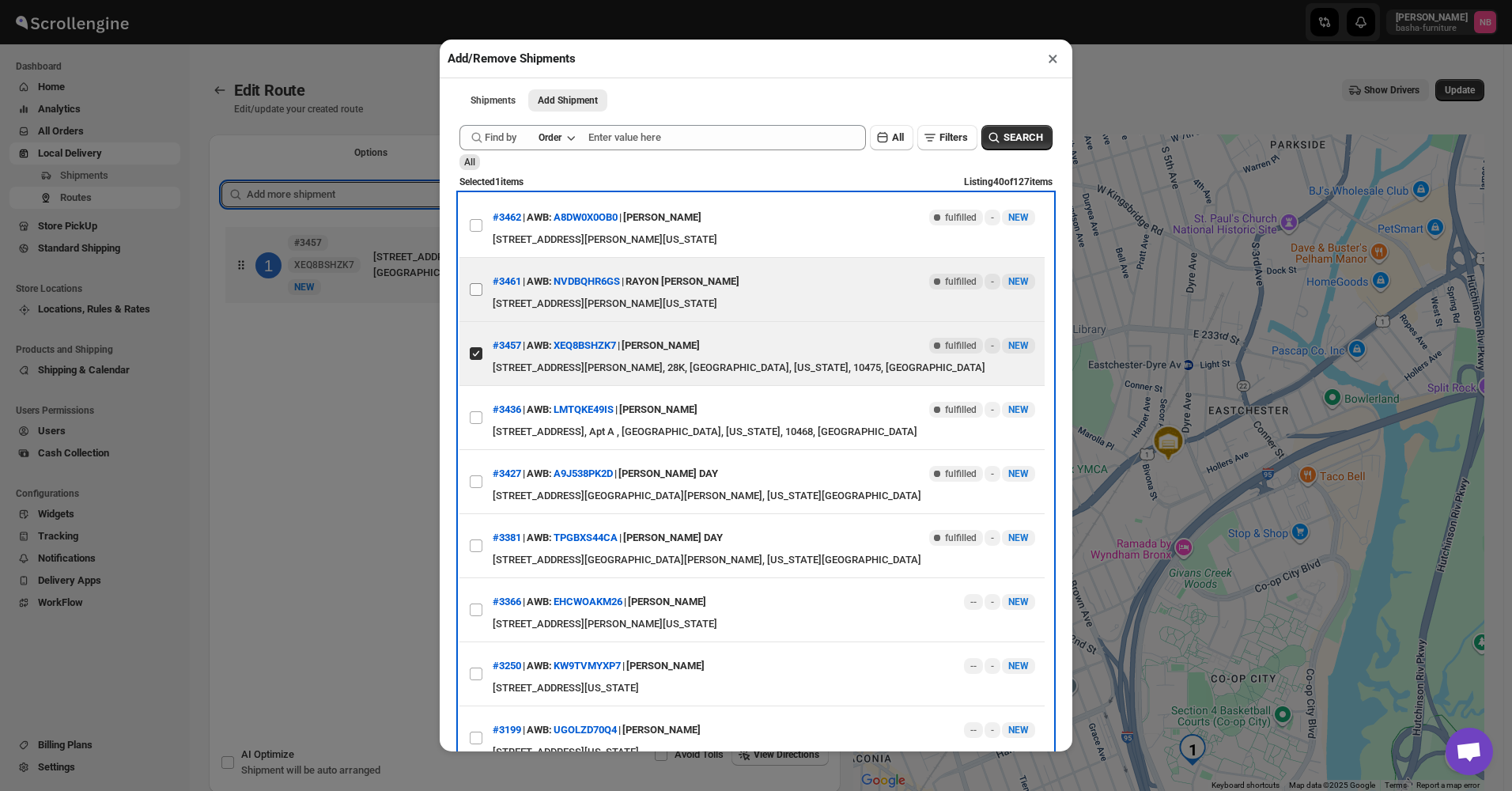
click at [476, 284] on label "View details for 68a0c4f5eb510359434f42f1" at bounding box center [475, 290] width 33 height 64
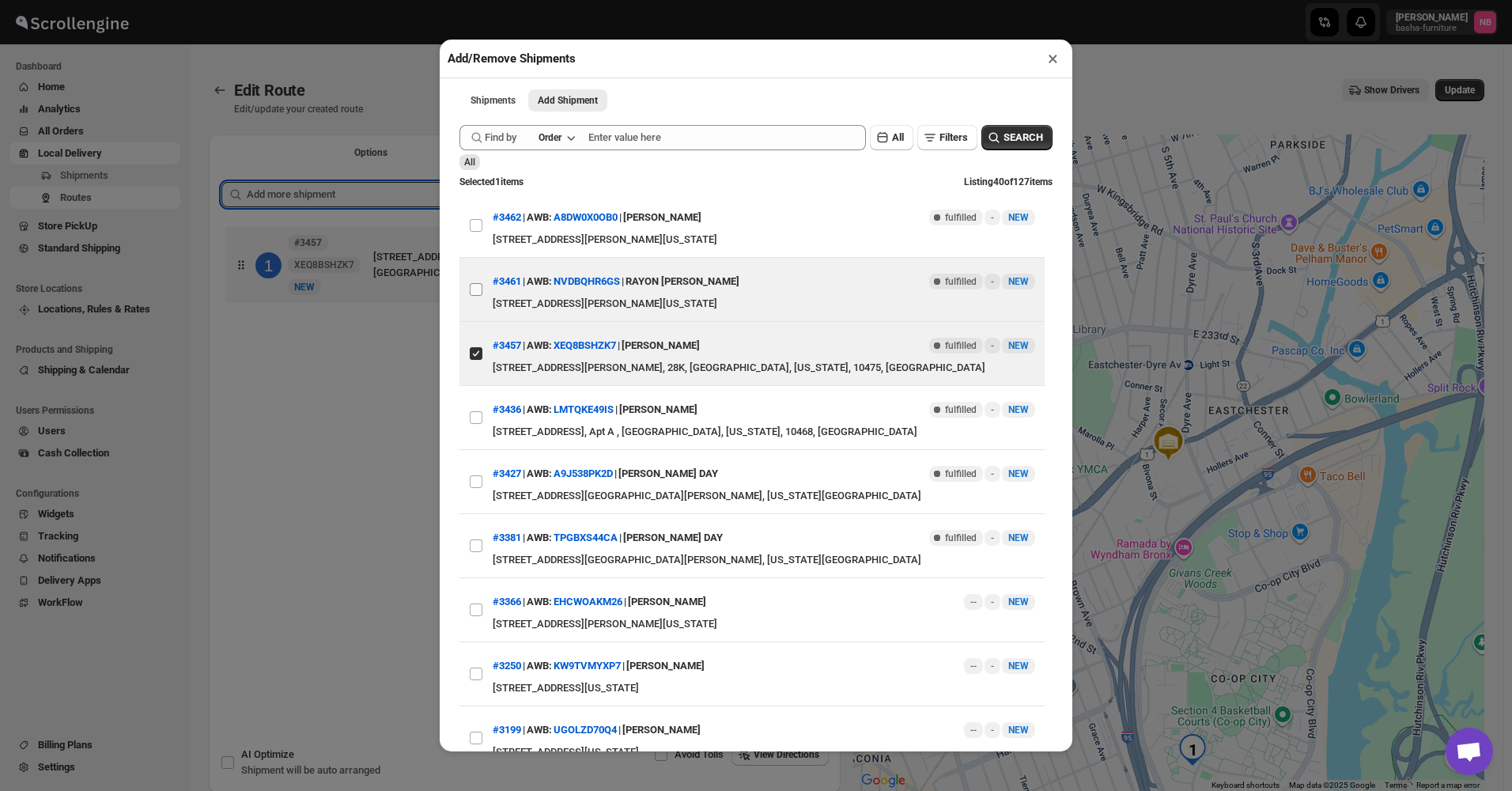
click at [476, 284] on input "View details for 68a0c4f5eb510359434f42f1" at bounding box center [476, 290] width 13 height 13
checkbox input "true"
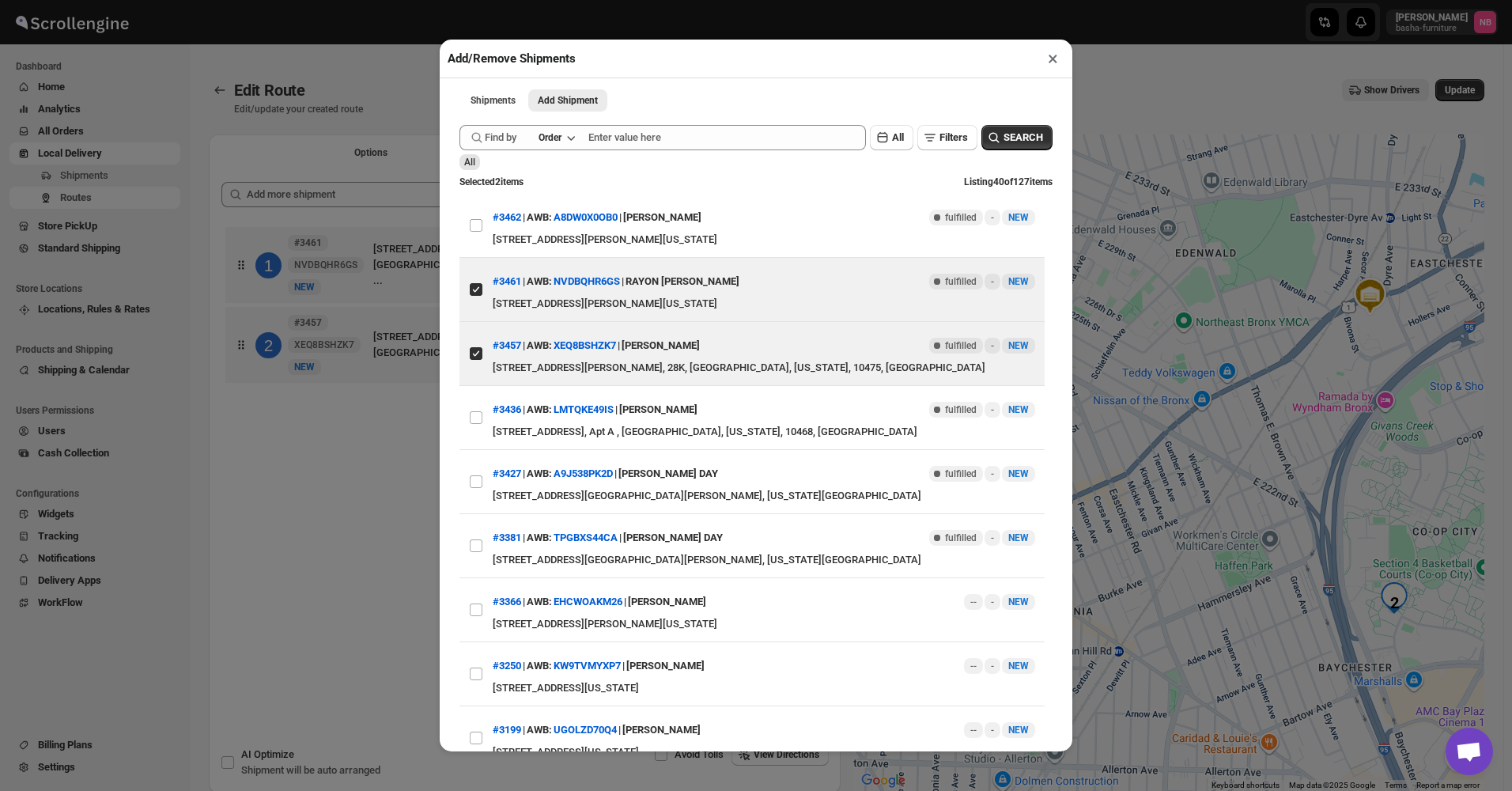
click at [380, 485] on div "Add/Remove Shipments × Shipments Add Shipment More views Shipments Add Shipment…" at bounding box center [756, 396] width 1512 height 791
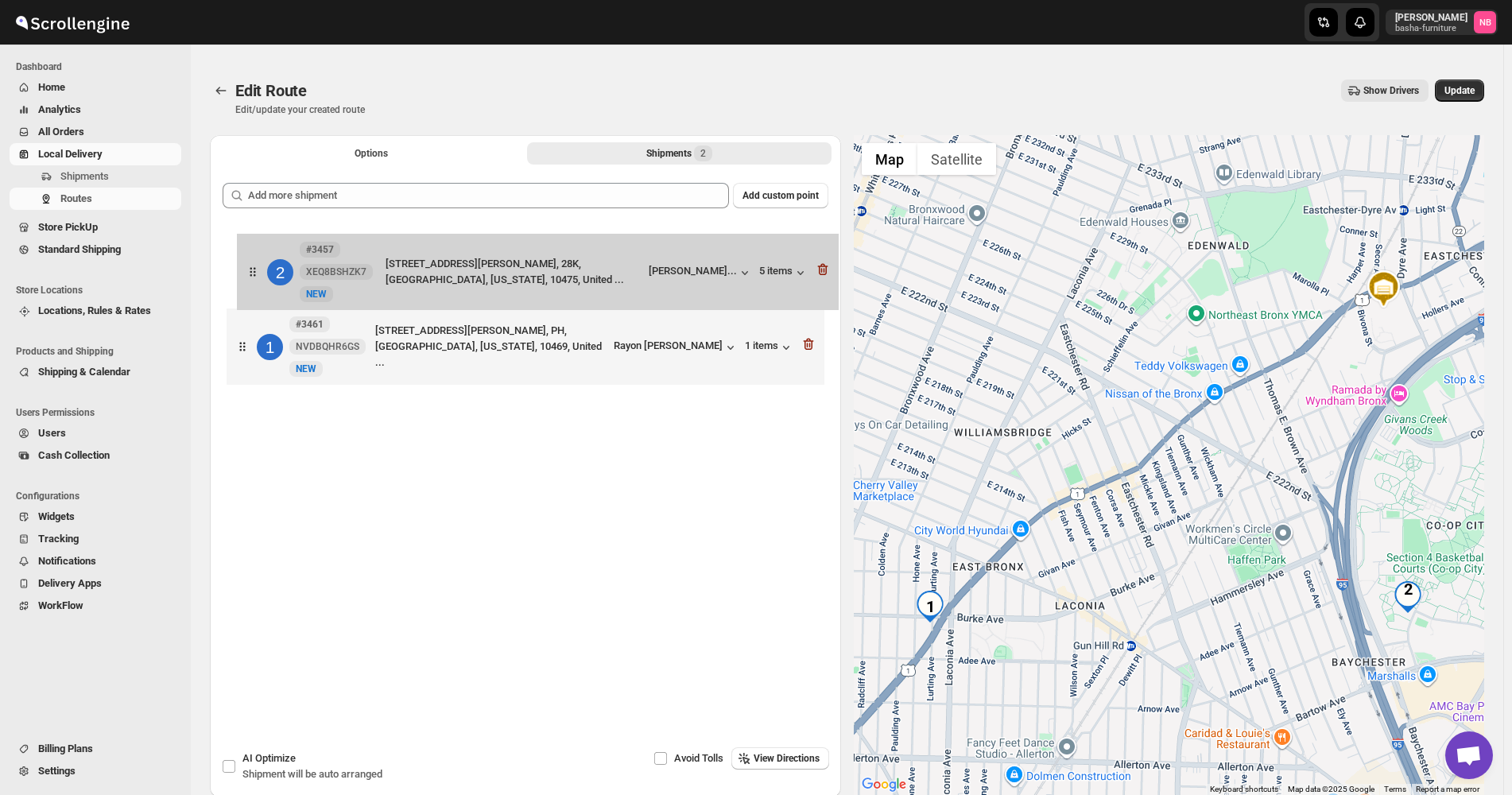
drag, startPoint x: 595, startPoint y: 347, endPoint x: 607, endPoint y: 265, distance: 82.9
click at [607, 265] on div "1 #3461 NVDBQHR6GS [GEOGRAPHIC_DATA][STREET_ADDRESS][PERSON_NAME][US_STATE], Un…" at bounding box center [525, 308] width 606 height 169
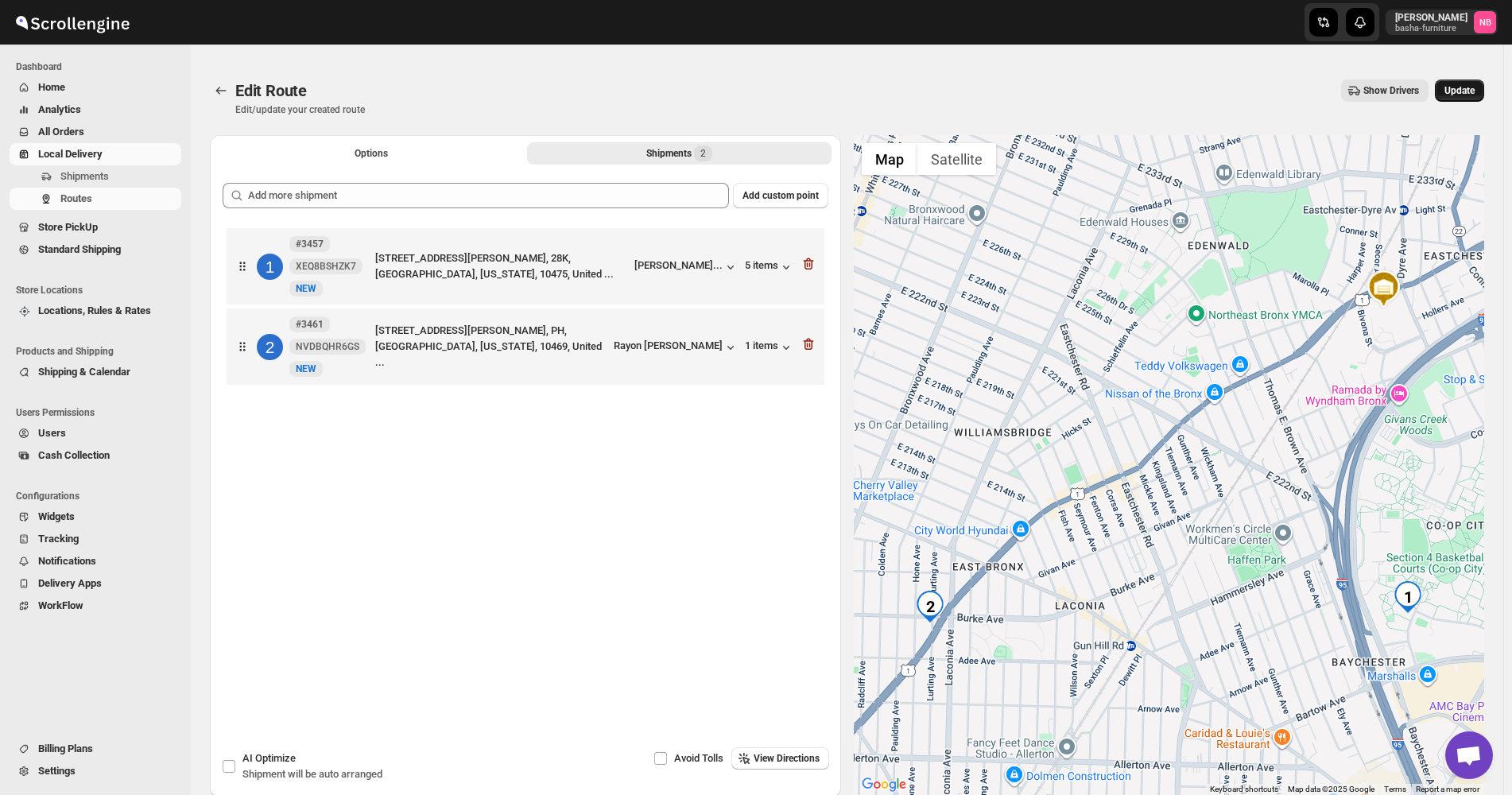
click at [1464, 97] on button "Update" at bounding box center [1459, 90] width 49 height 23
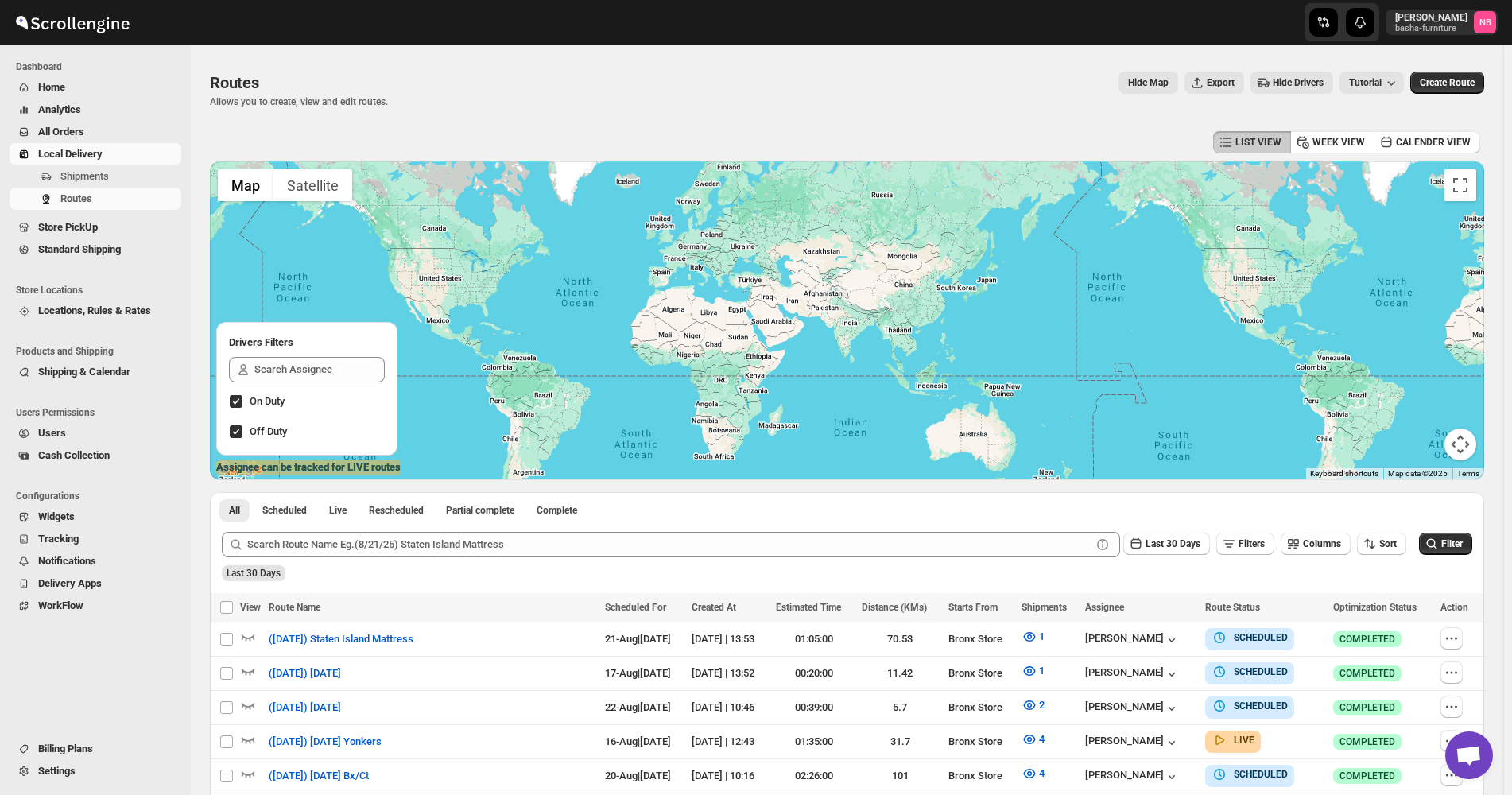
scroll to position [318, 0]
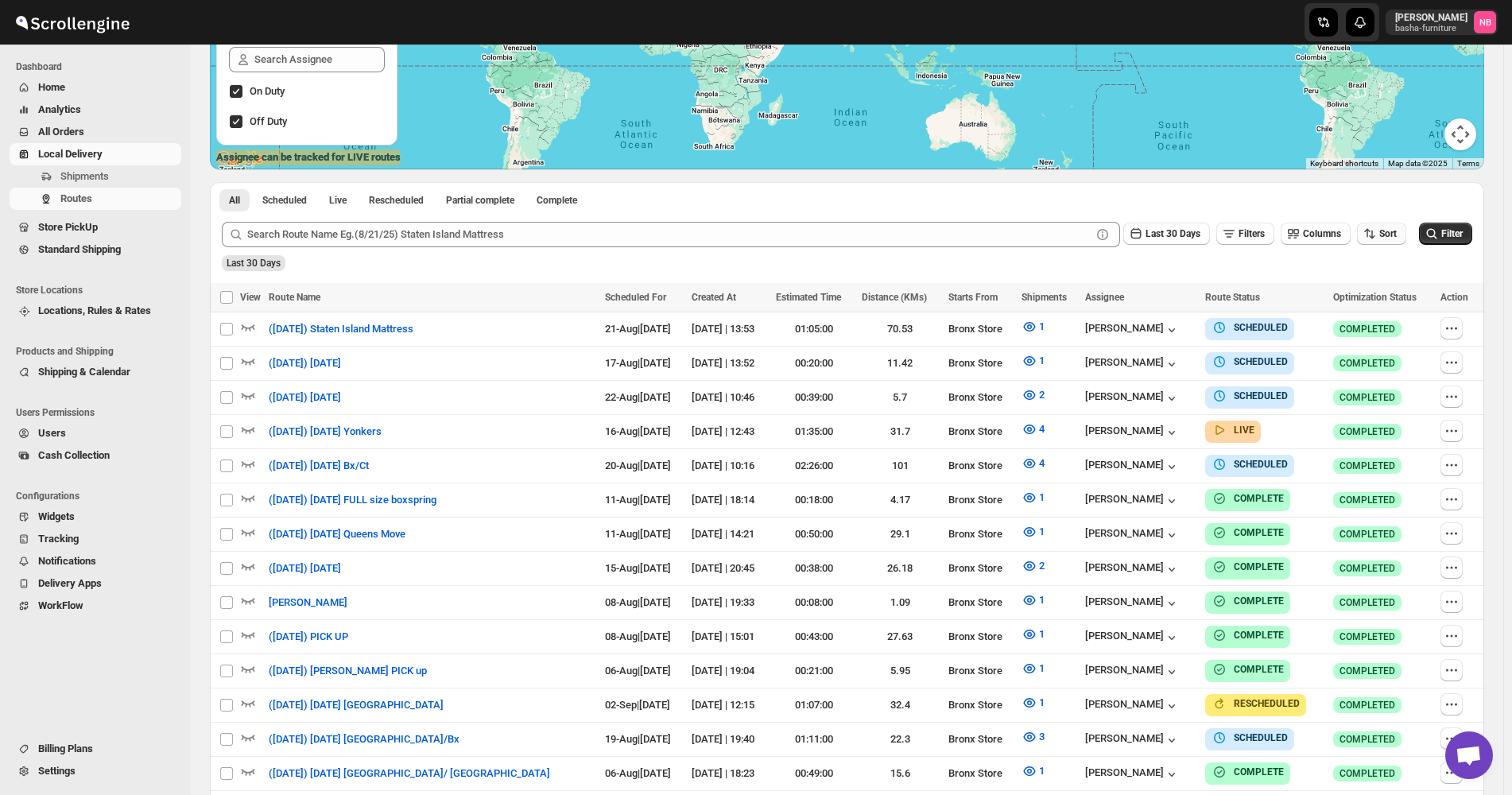
click at [1393, 232] on span "Sort" at bounding box center [1388, 234] width 18 height 11
click at [1390, 329] on button "Due Date" at bounding box center [1385, 319] width 96 height 25
click at [1175, 236] on span "Last 30 Days" at bounding box center [1173, 234] width 55 height 11
click at [1183, 440] on button "All" at bounding box center [1174, 433] width 90 height 25
click at [1461, 225] on button "Filter" at bounding box center [1445, 234] width 54 height 23
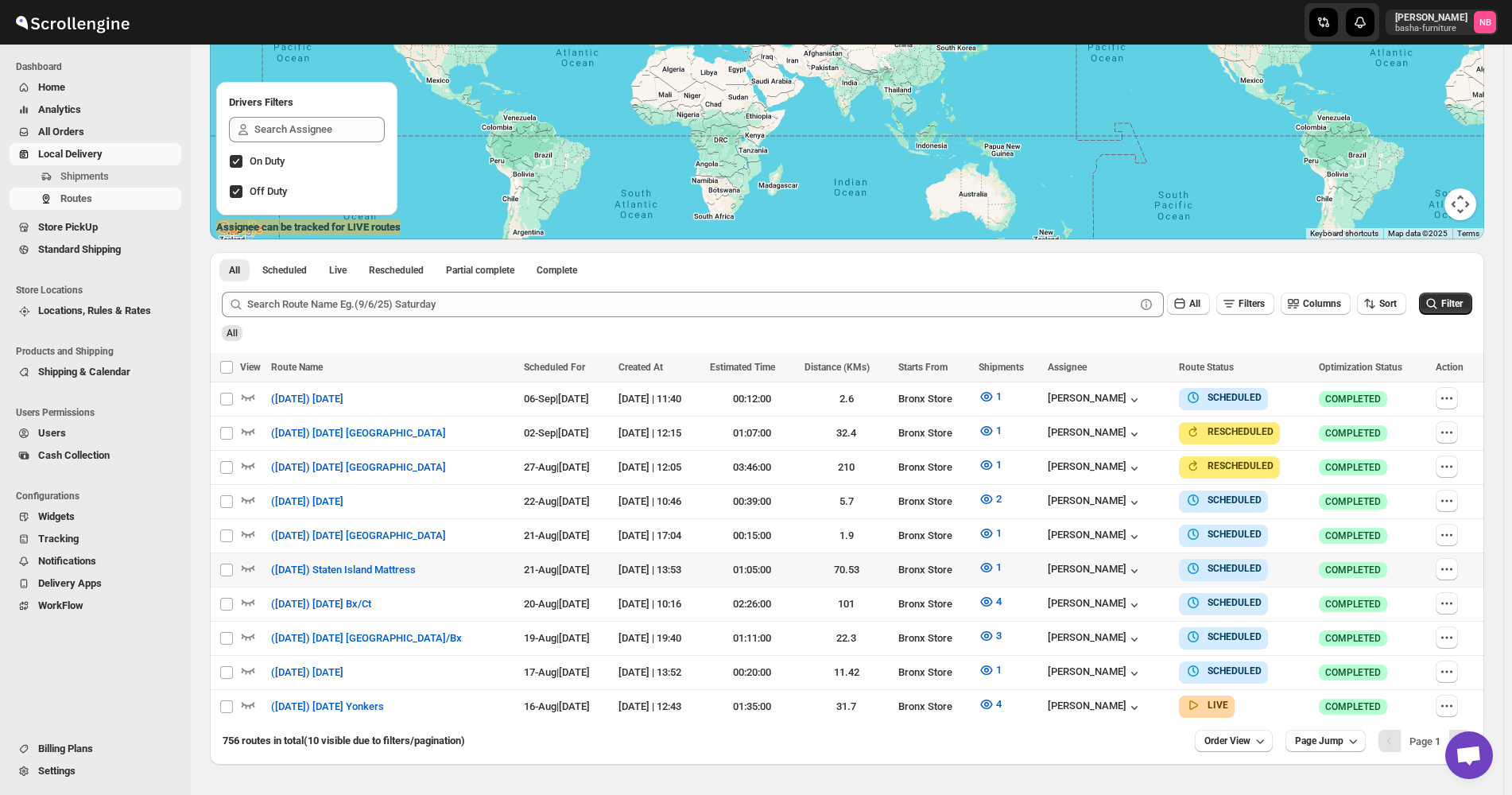
scroll to position [289, 0]
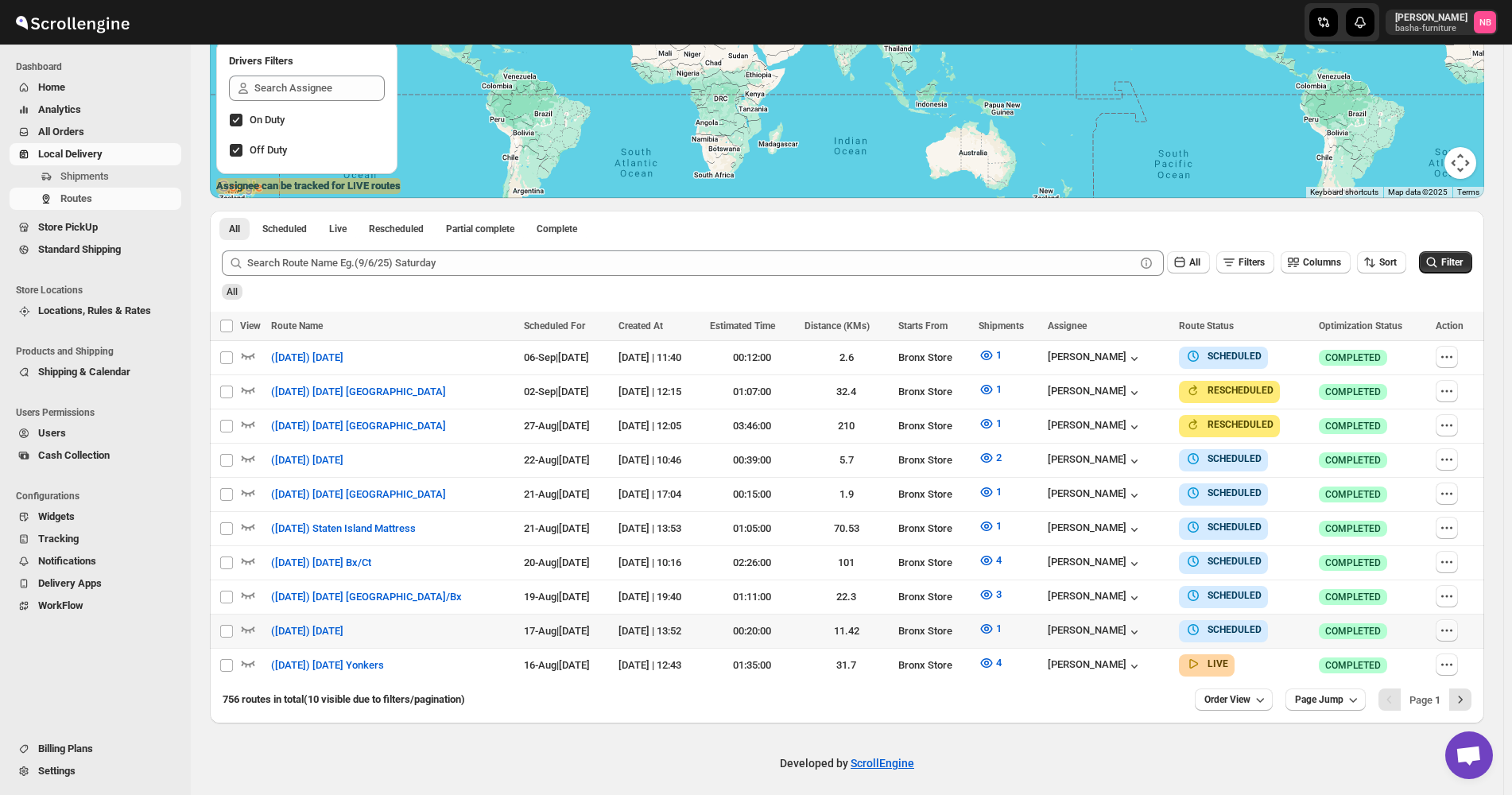
click at [1458, 626] on button "button" at bounding box center [1447, 630] width 23 height 23
checkbox input "true"
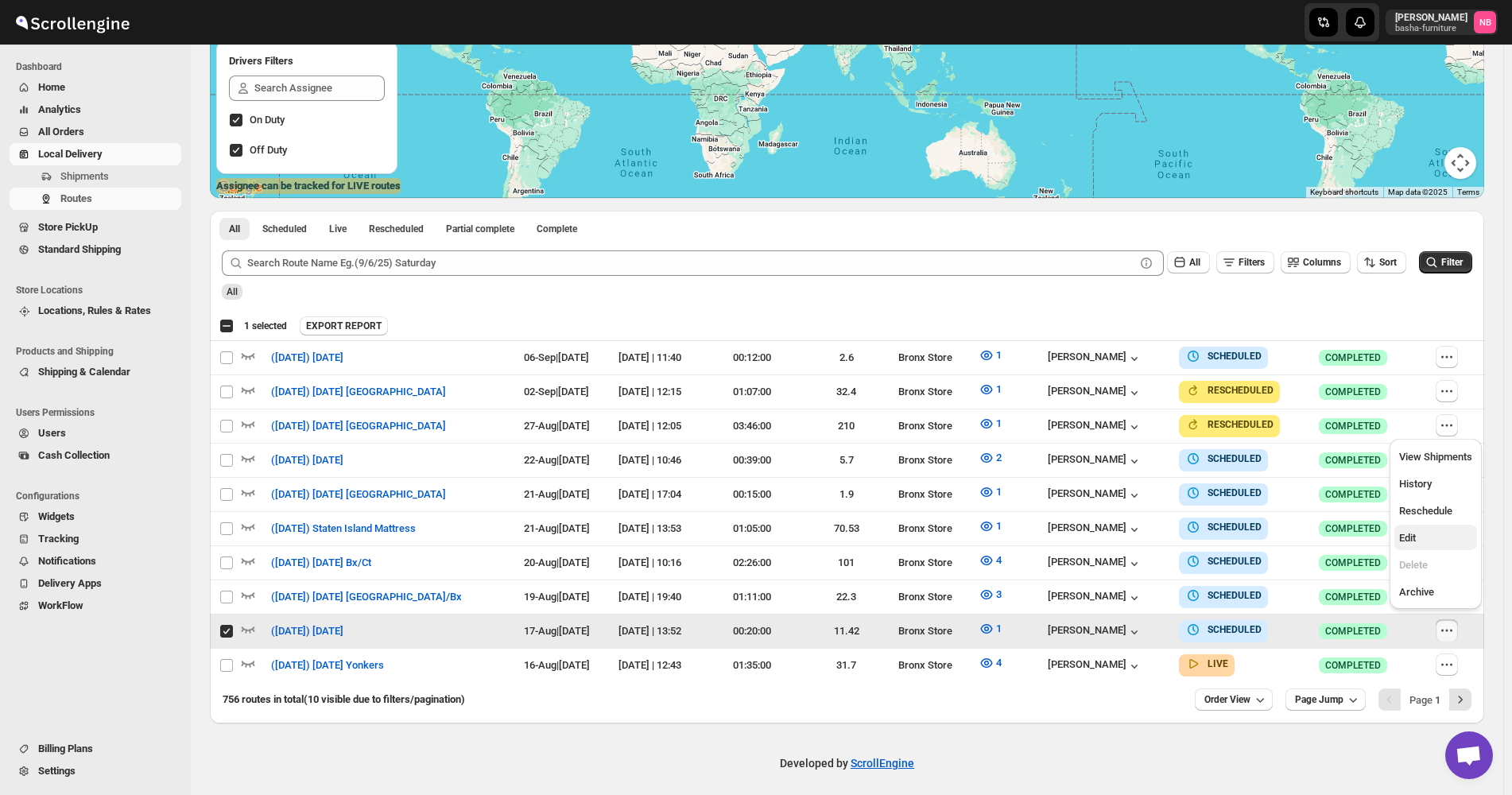
click at [1436, 546] on button "Edit" at bounding box center [1436, 537] width 83 height 25
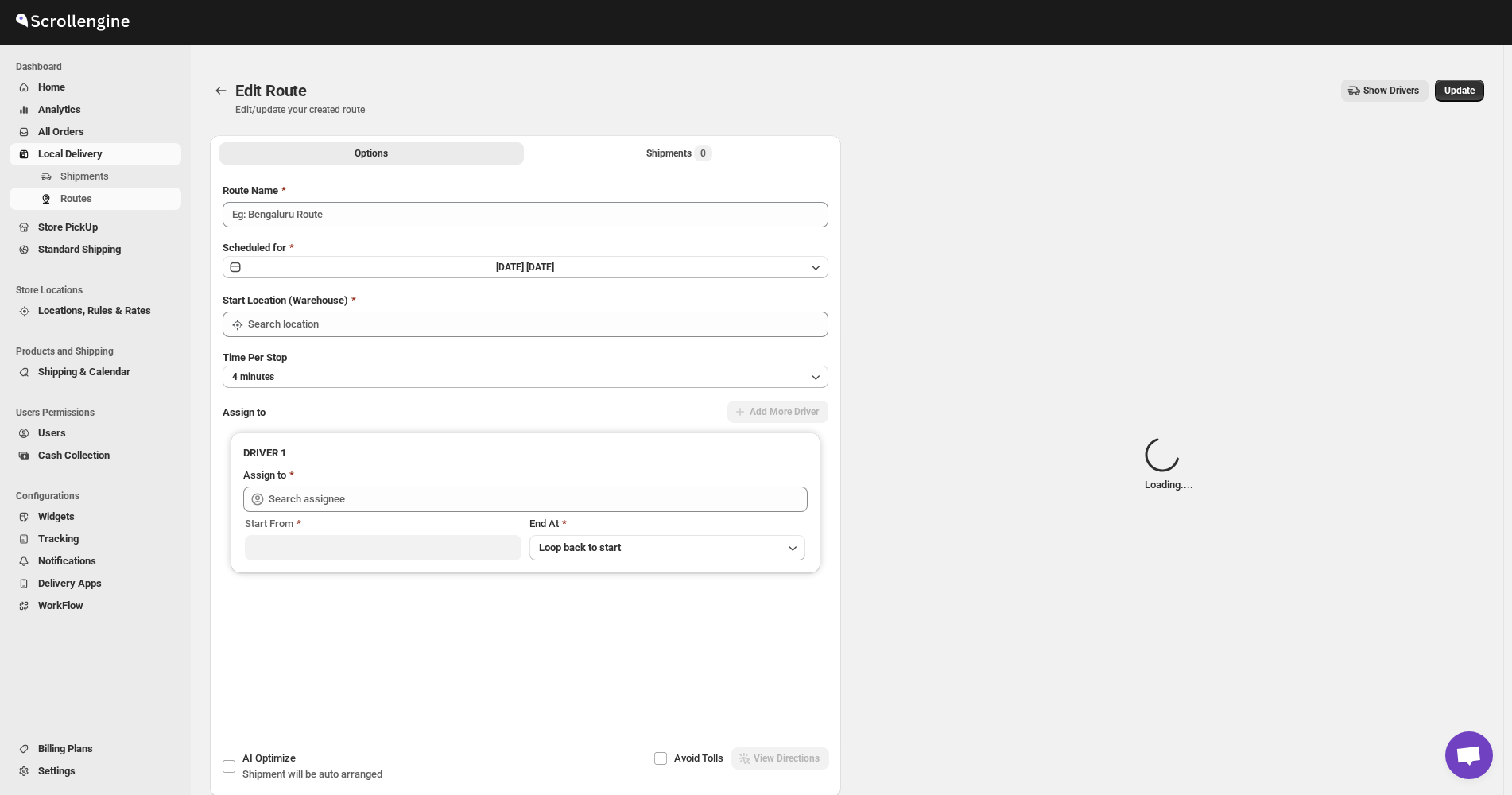
type input "([DATE]) [DATE]"
type input "Bronx Store"
type input "[PERSON_NAME] ([EMAIL_ADDRESS][DOMAIN_NAME])"
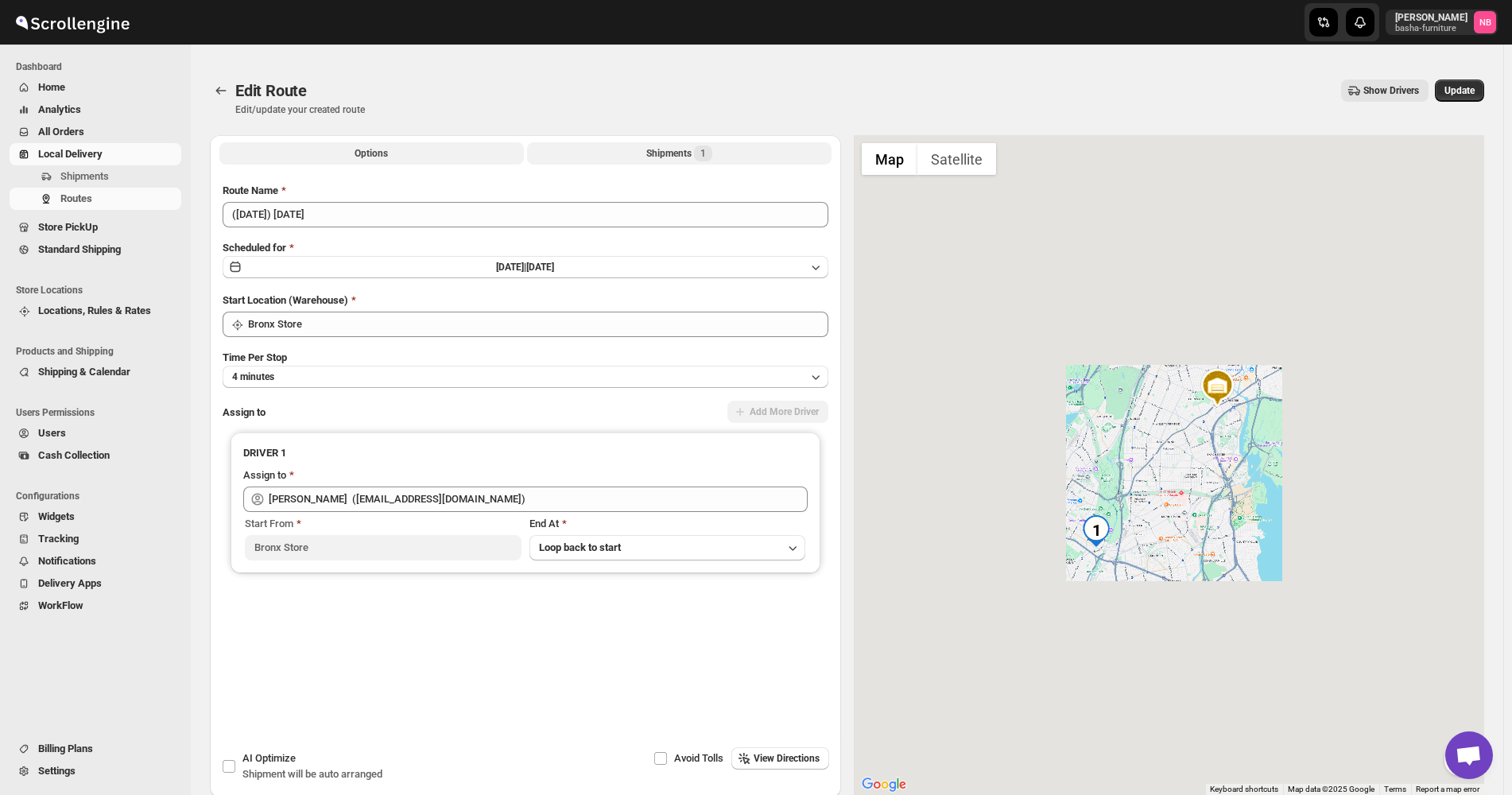
click at [665, 147] on div "Shipments 1" at bounding box center [679, 153] width 66 height 16
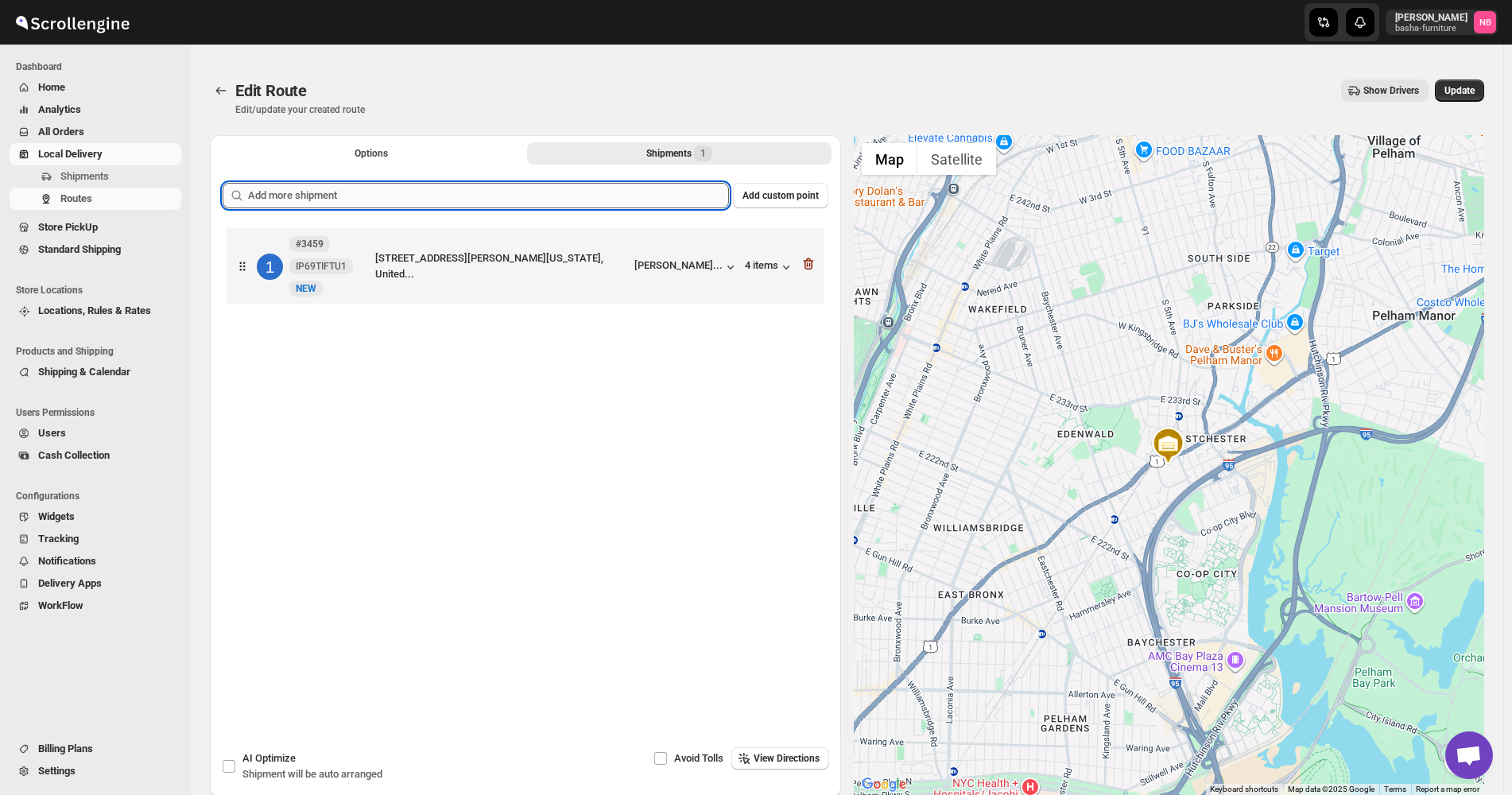
click at [541, 202] on input "text" at bounding box center [488, 195] width 481 height 25
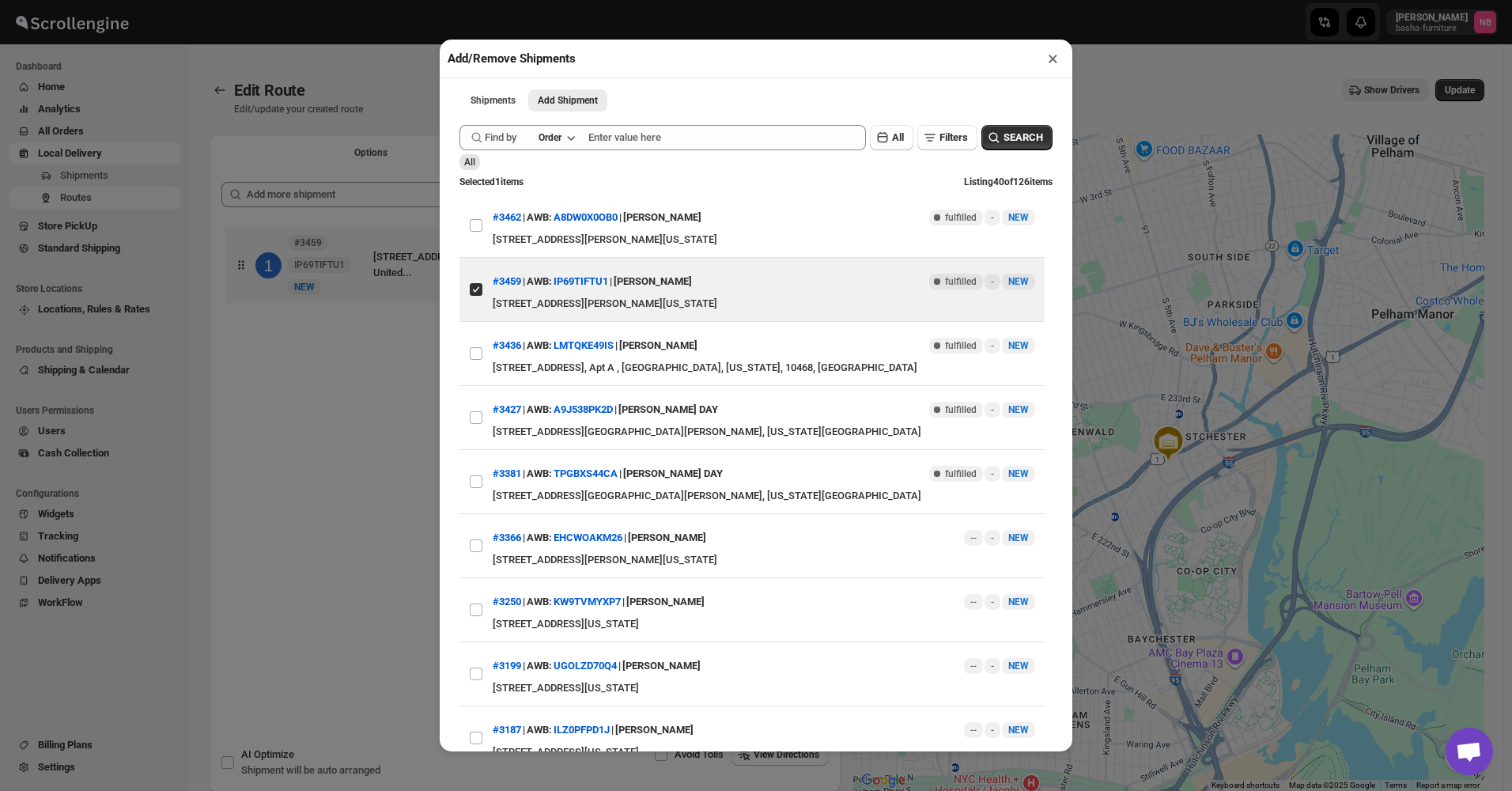
click at [330, 352] on div "Add/Remove Shipments × Shipments Add Shipment More views Shipments Add Shipment…" at bounding box center [756, 396] width 1512 height 791
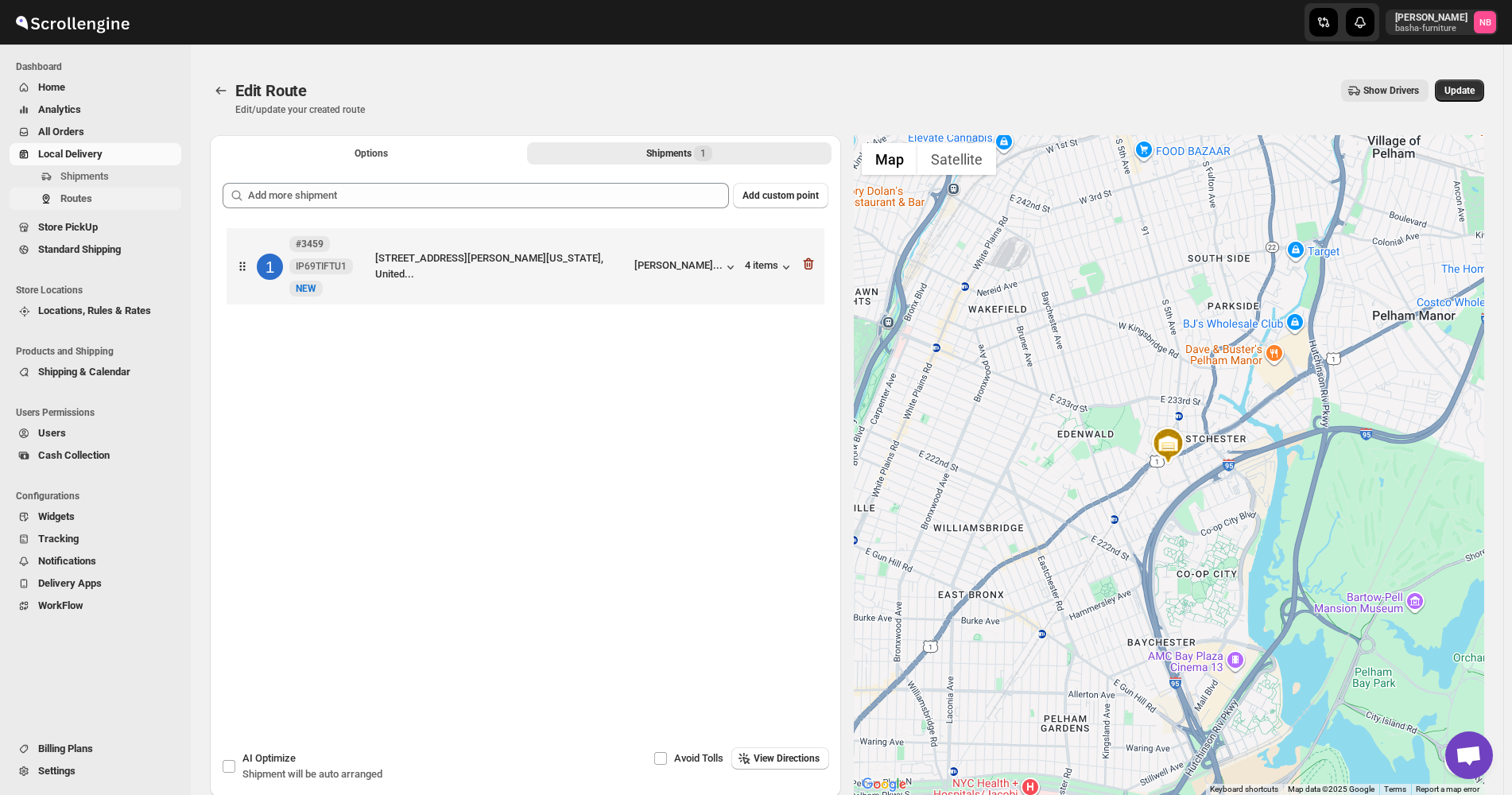
click at [94, 206] on span "Routes" at bounding box center [119, 199] width 118 height 16
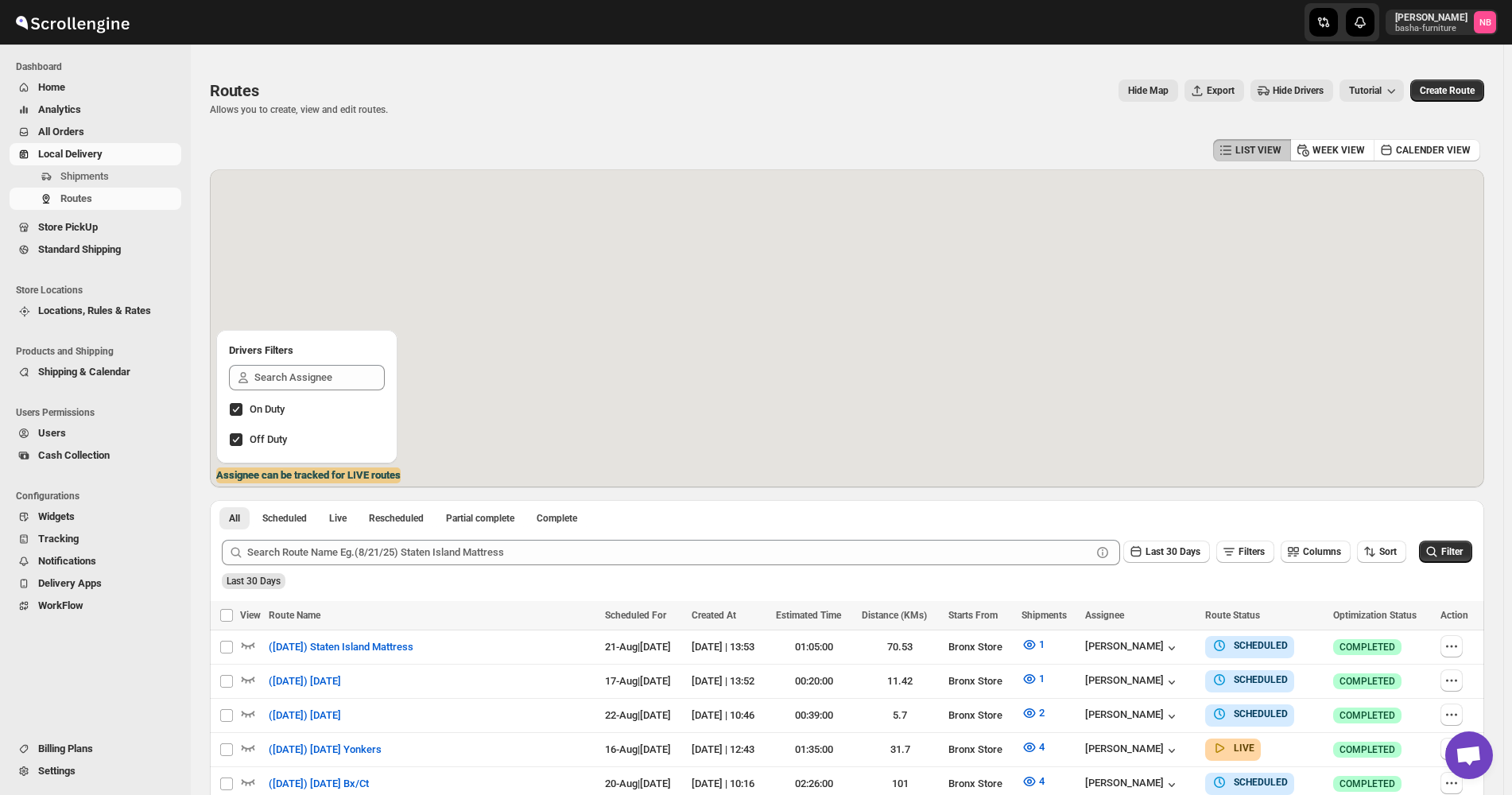
scroll to position [398, 0]
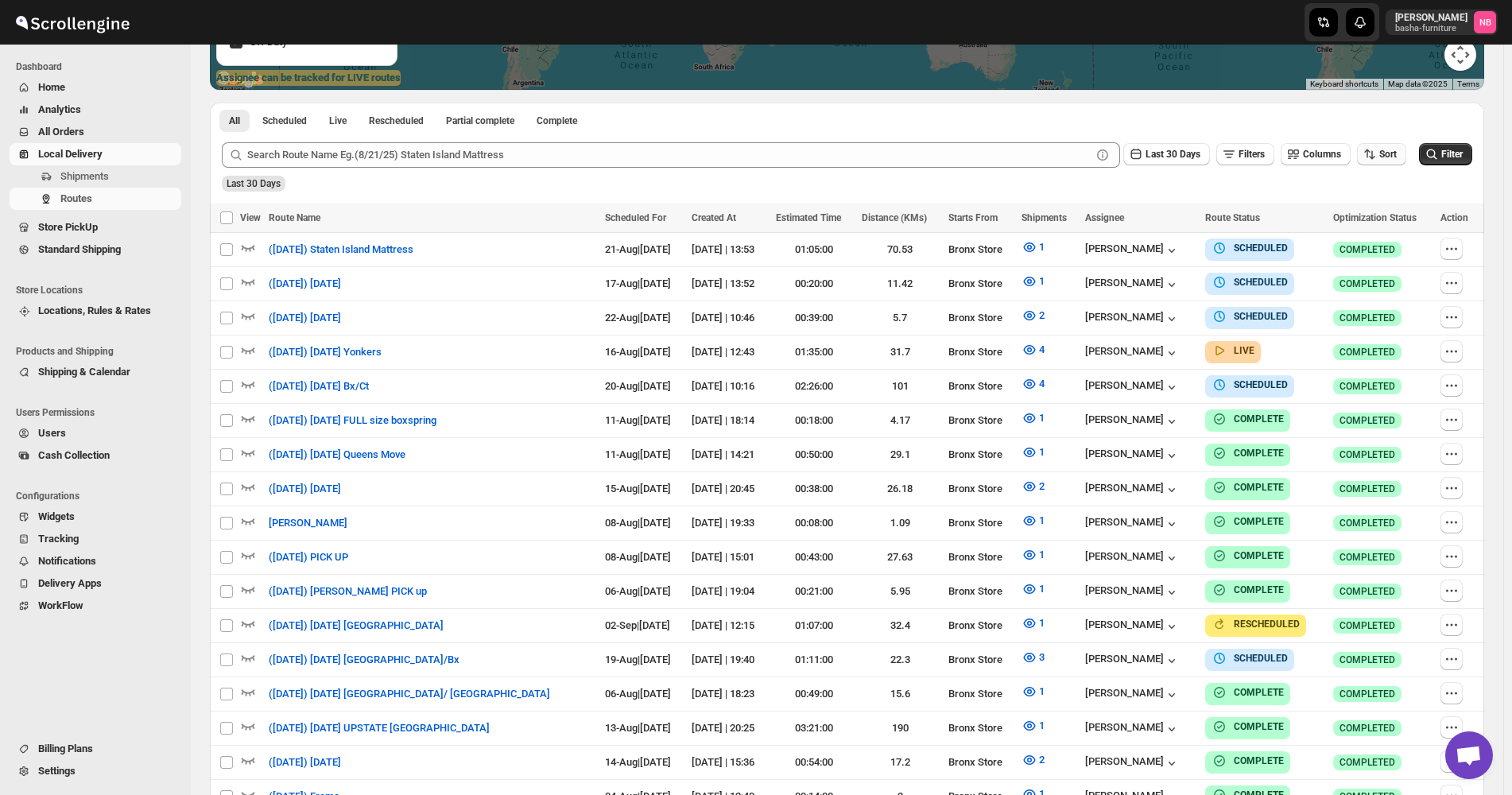
click at [1397, 149] on span "Sort" at bounding box center [1388, 154] width 18 height 11
click at [1374, 237] on div "Due Date" at bounding box center [1362, 239] width 42 height 16
click at [1177, 165] on button "Last 30 Days" at bounding box center [1166, 154] width 87 height 23
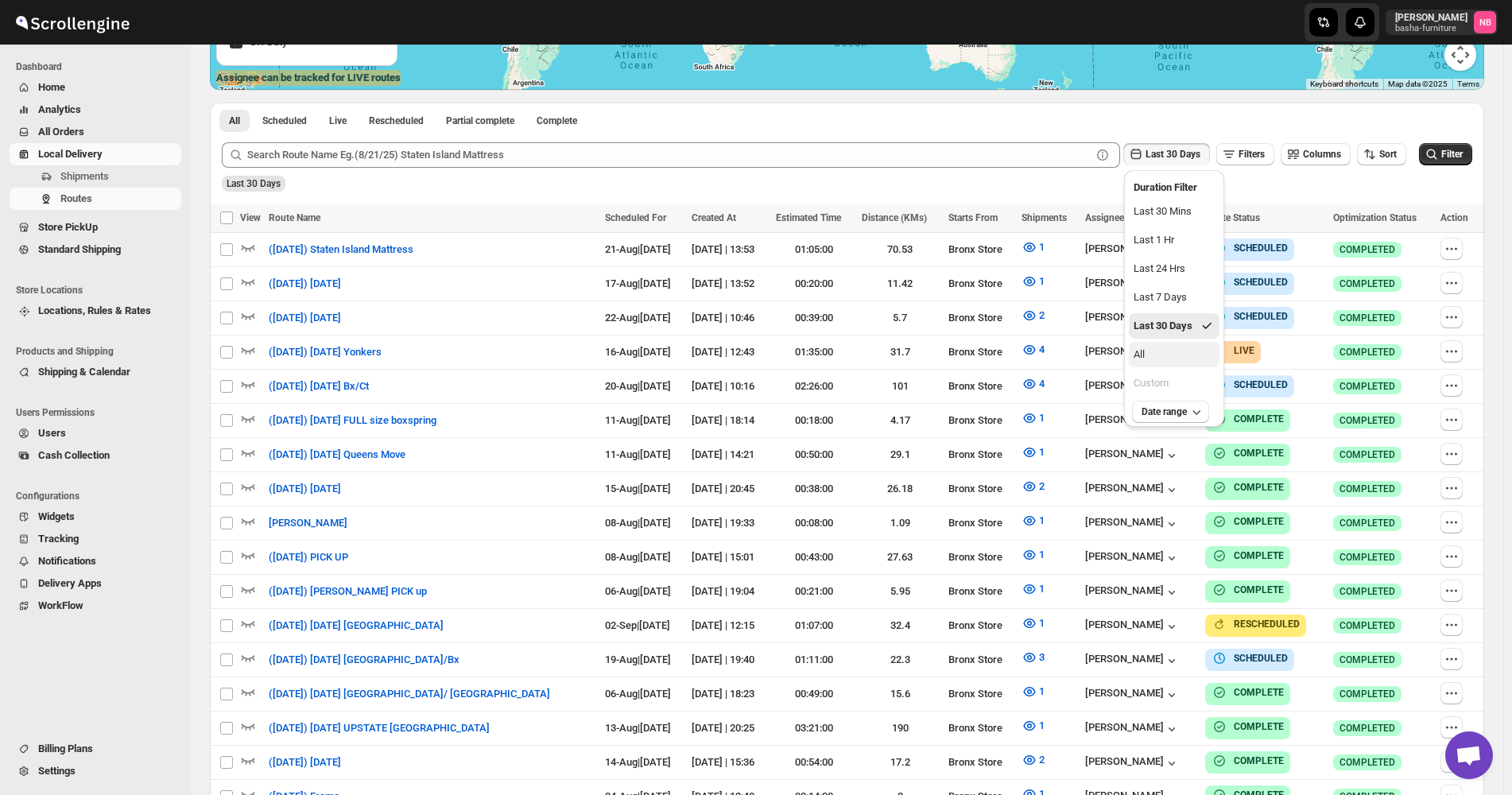
click at [1170, 349] on button "All" at bounding box center [1174, 354] width 90 height 25
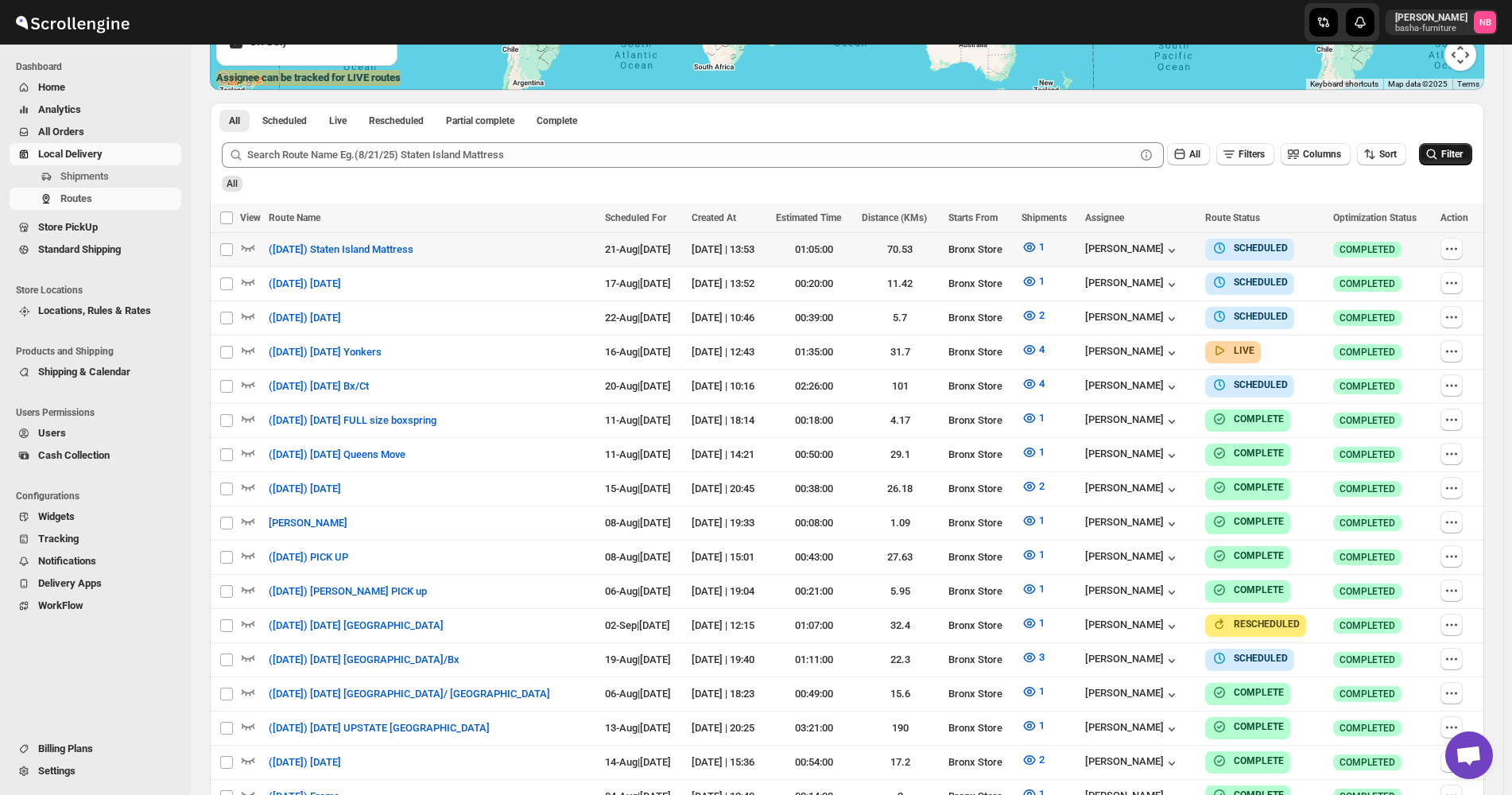
click at [1457, 154] on span "Filter" at bounding box center [1452, 154] width 22 height 11
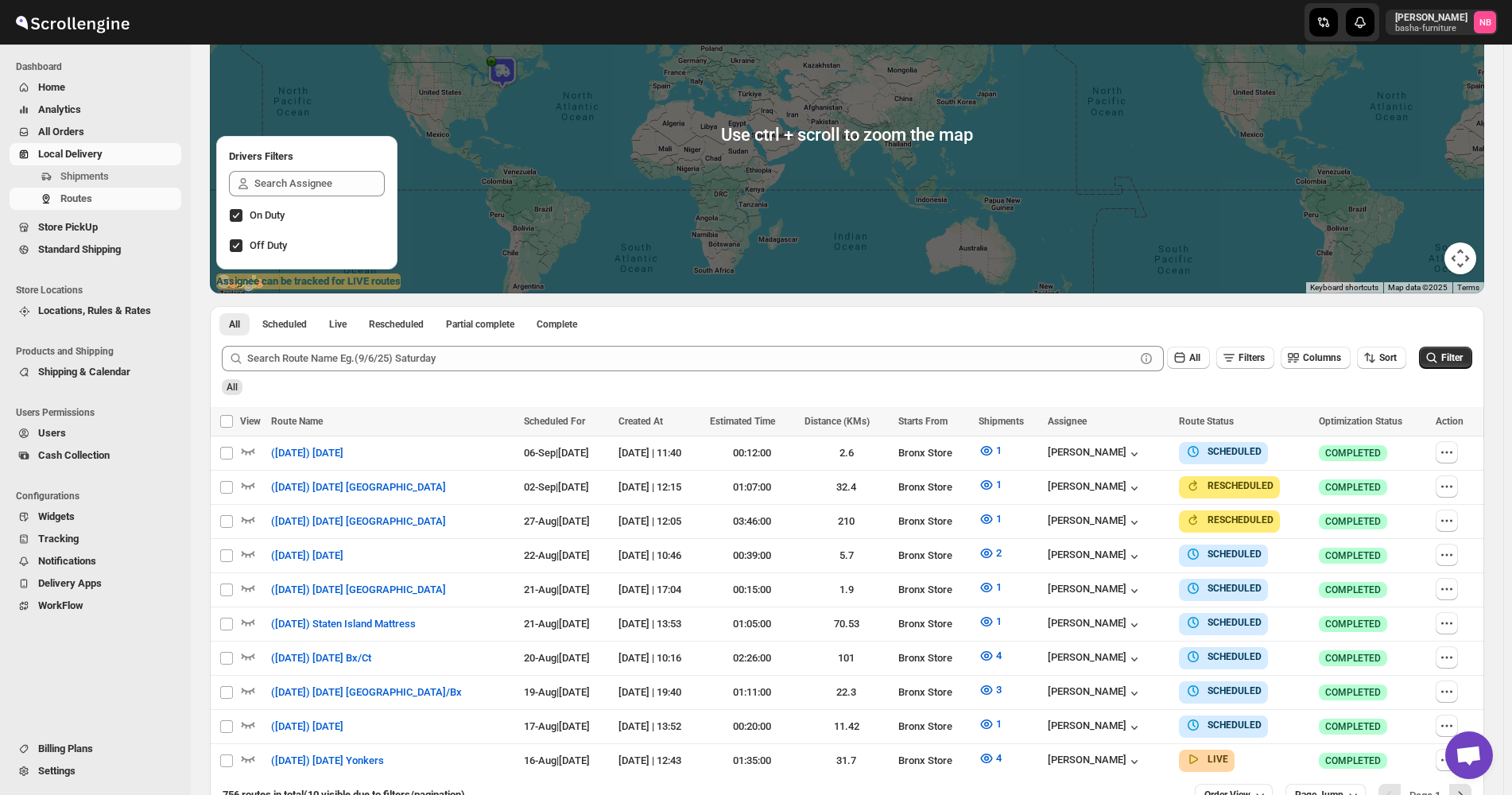
scroll to position [289, 0]
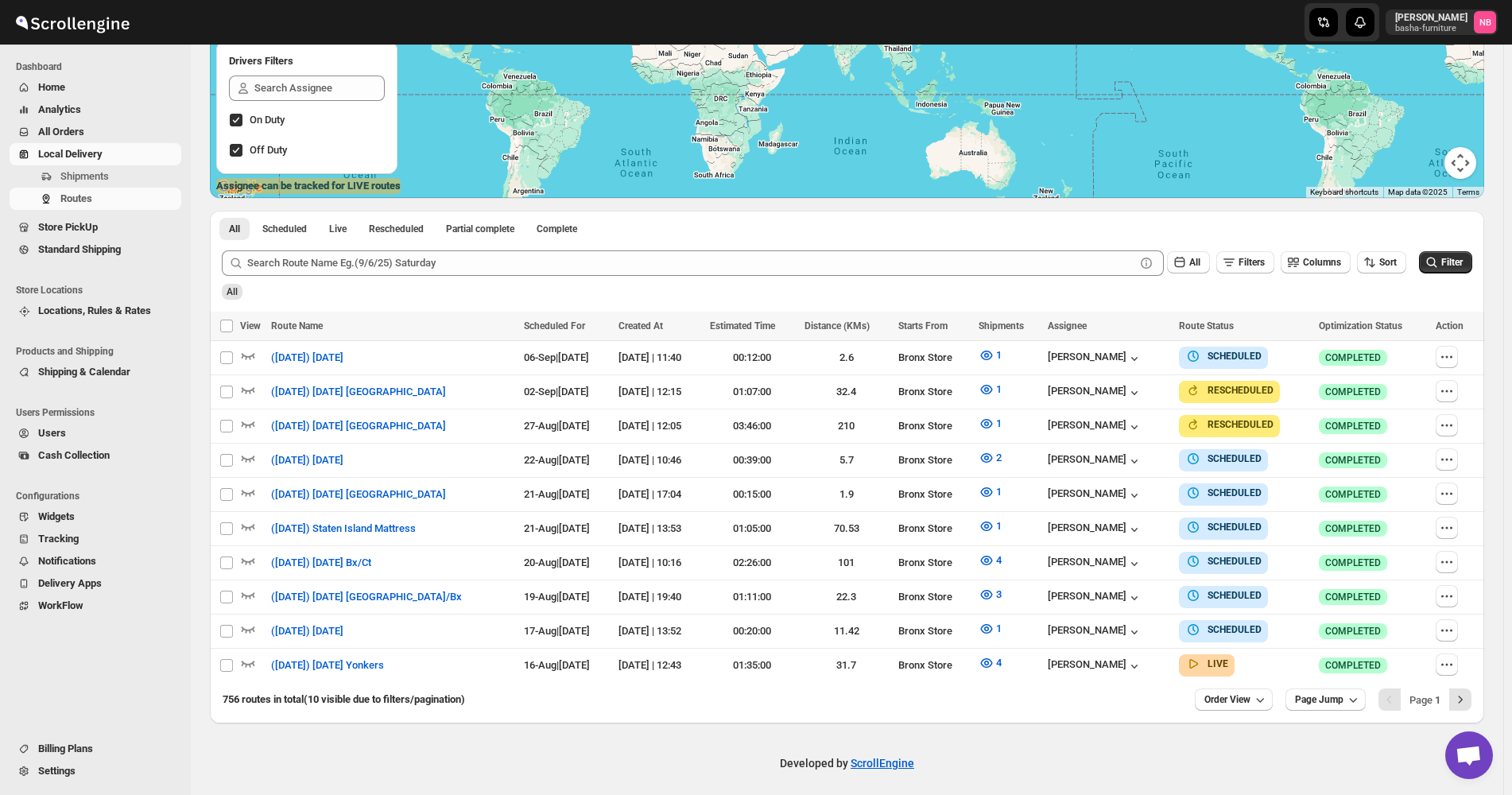
click at [156, 130] on span "All Orders" at bounding box center [108, 132] width 140 height 16
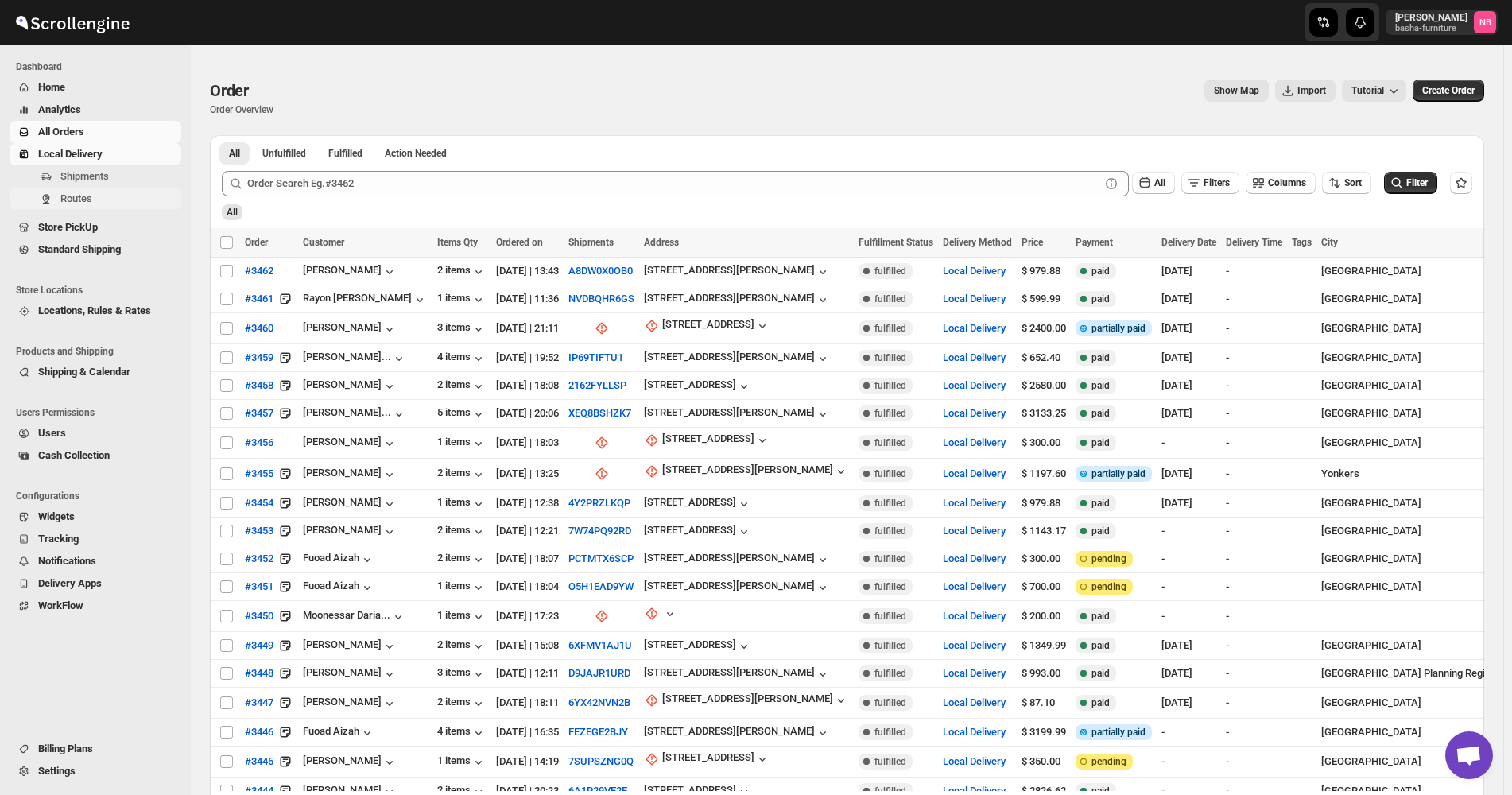
click at [108, 187] on button "Routes" at bounding box center [95, 199] width 171 height 23
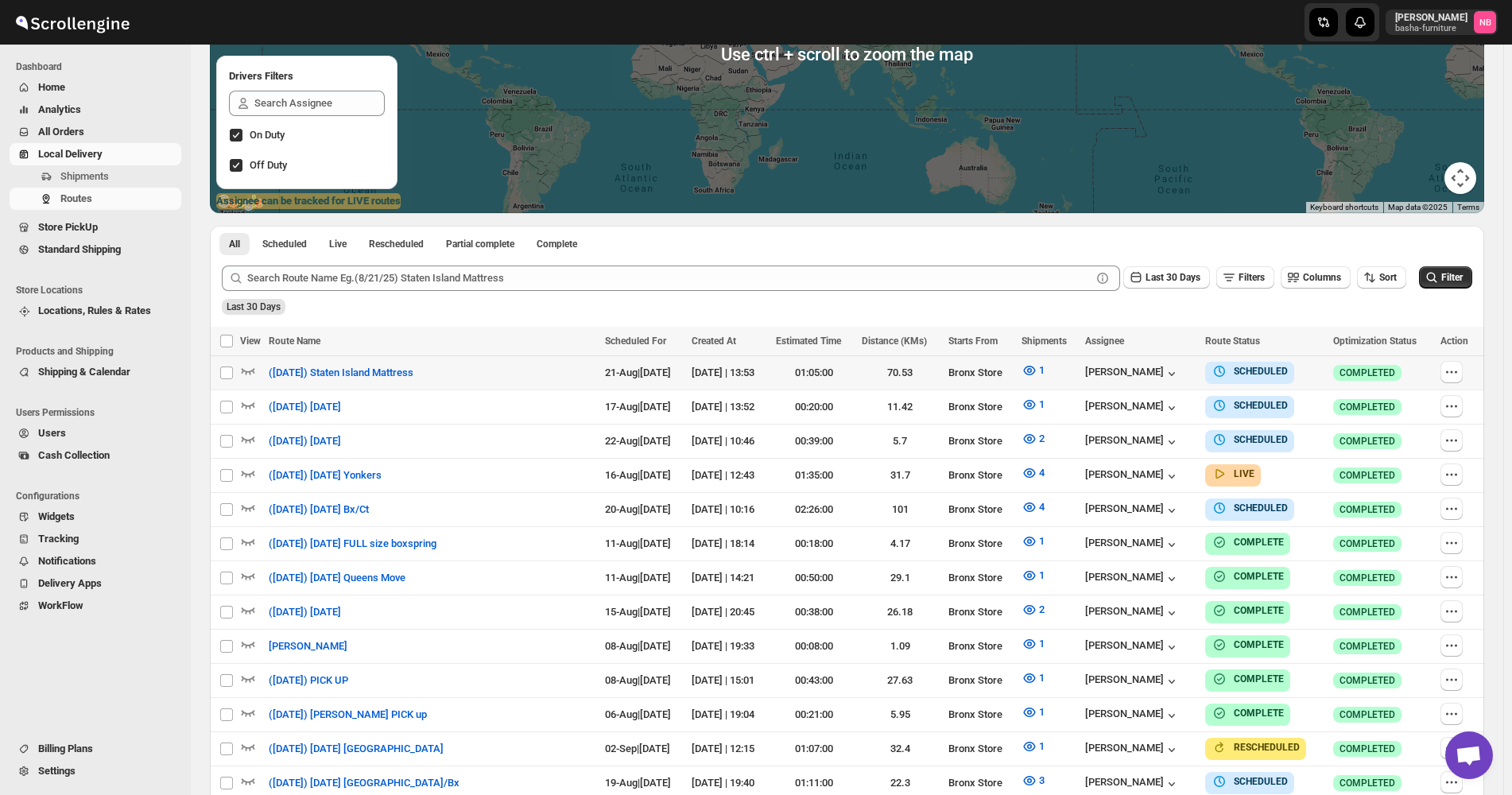
scroll to position [318, 0]
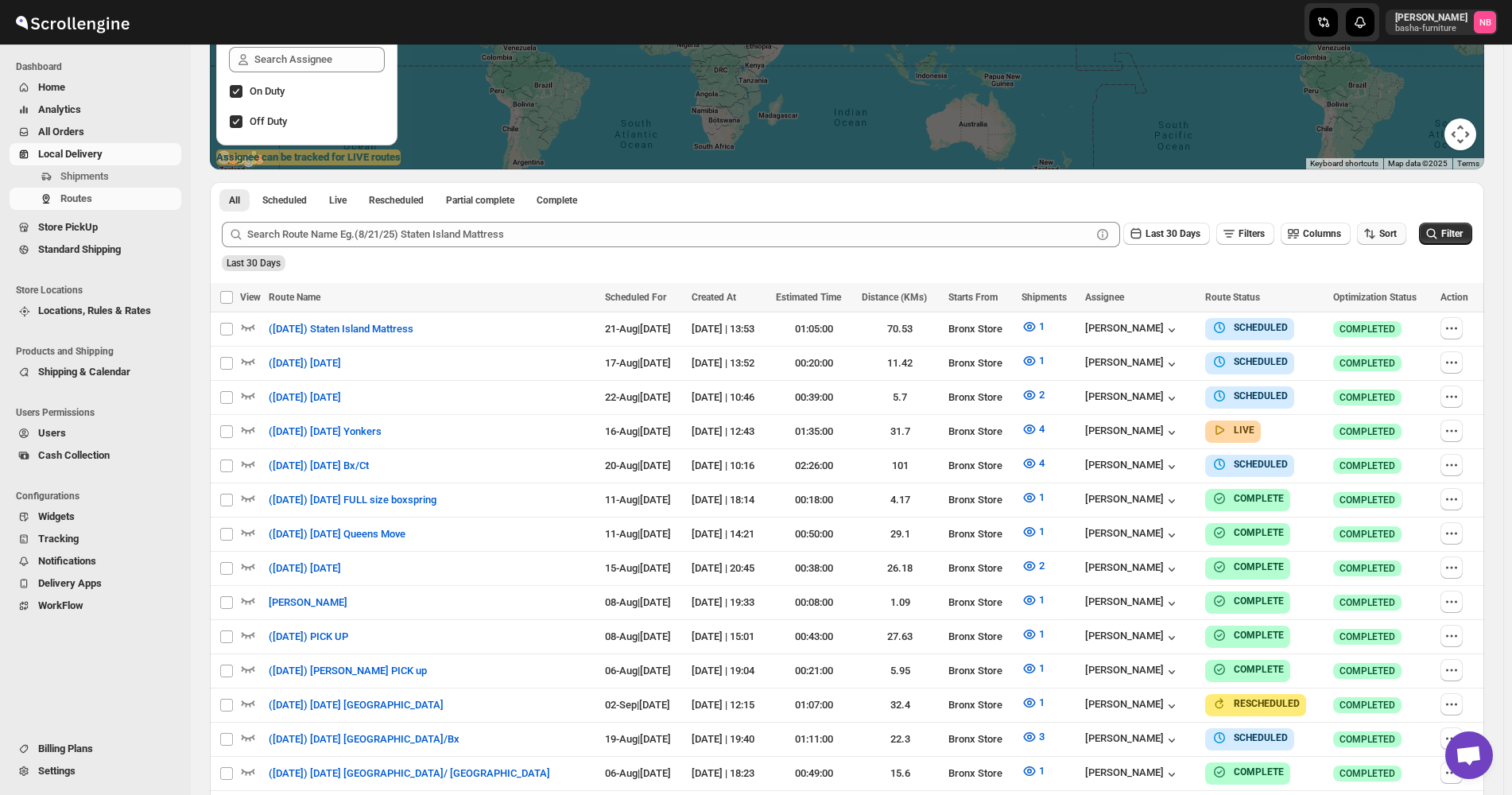
click at [1386, 234] on span "Sort" at bounding box center [1388, 234] width 18 height 11
click at [1373, 318] on div "Due Date" at bounding box center [1362, 319] width 42 height 16
click at [1170, 241] on button "Last 30 Days" at bounding box center [1166, 234] width 87 height 23
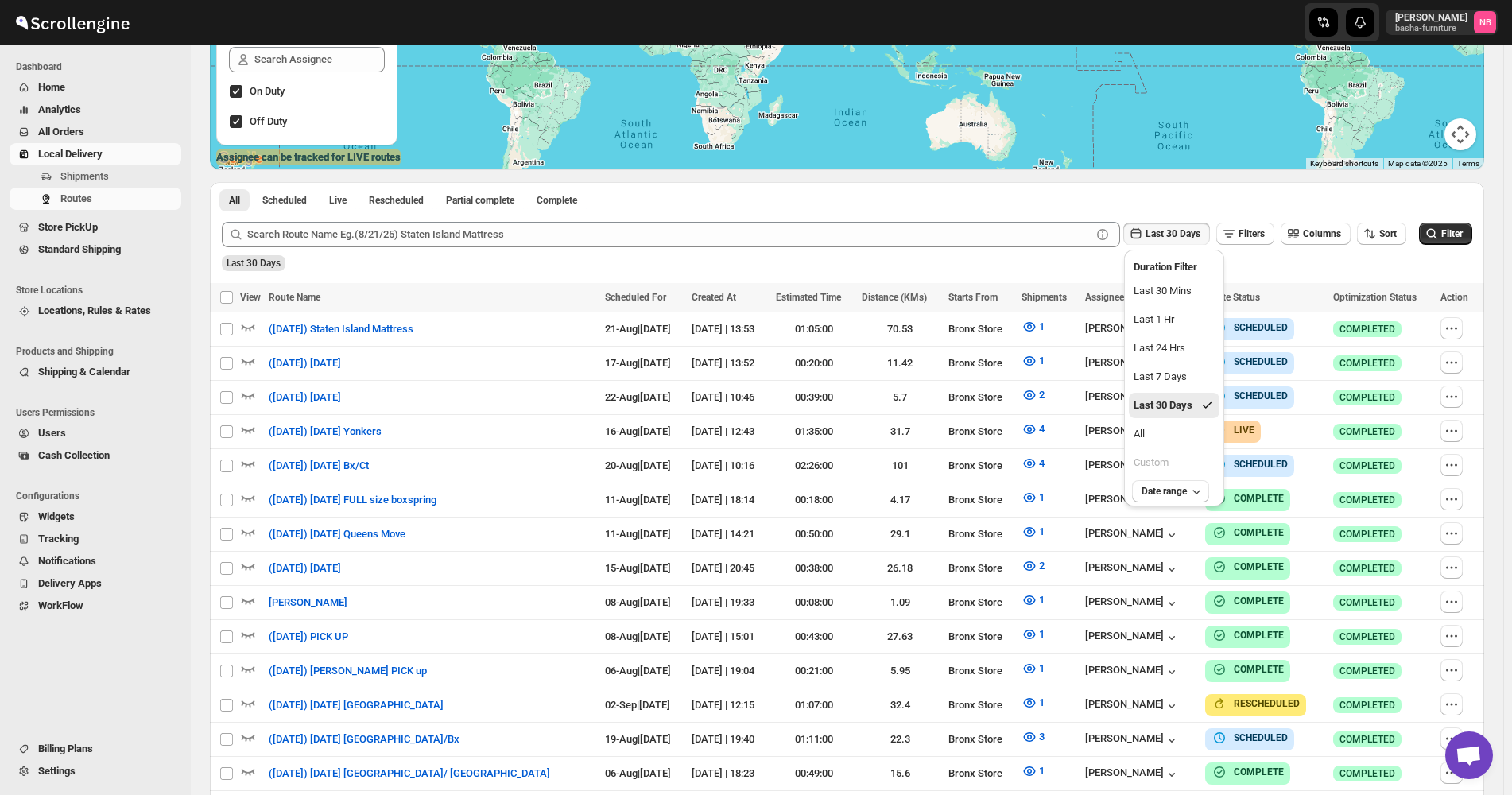
drag, startPoint x: 1152, startPoint y: 441, endPoint x: 1355, endPoint y: 350, distance: 222.5
click at [1153, 441] on button "All" at bounding box center [1174, 433] width 90 height 25
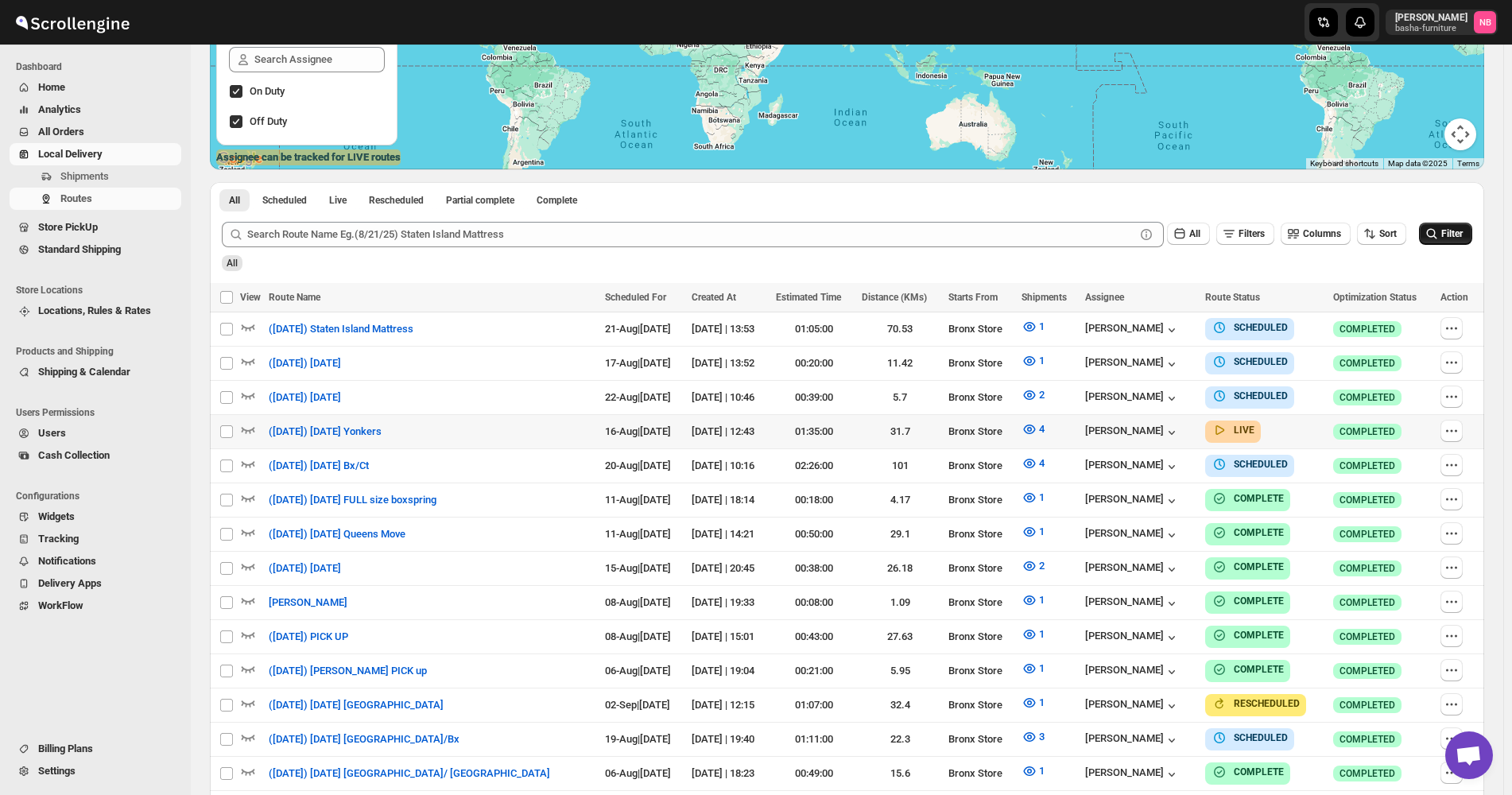
click at [1461, 235] on span "Filter" at bounding box center [1452, 234] width 22 height 11
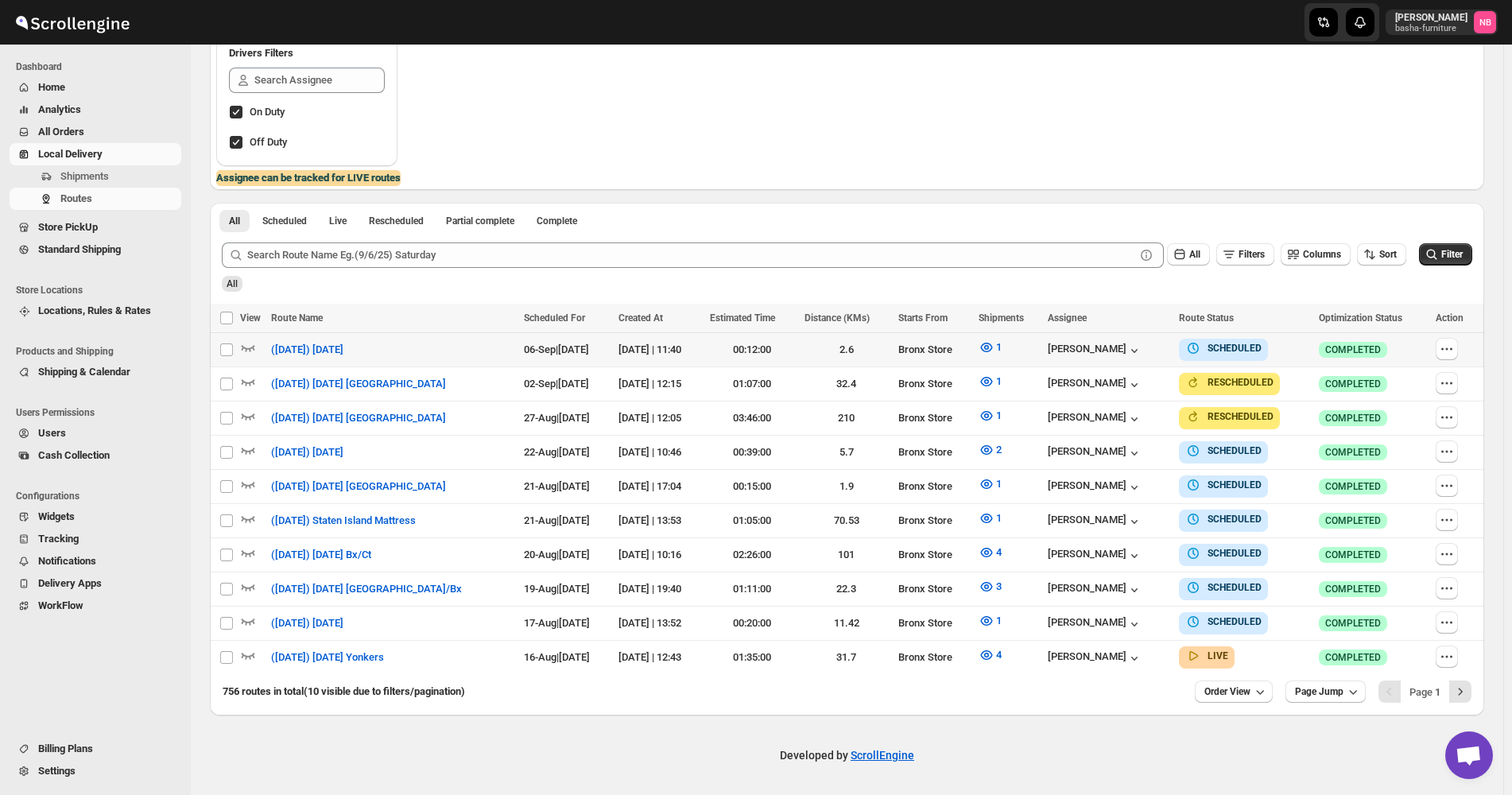
scroll to position [289, 0]
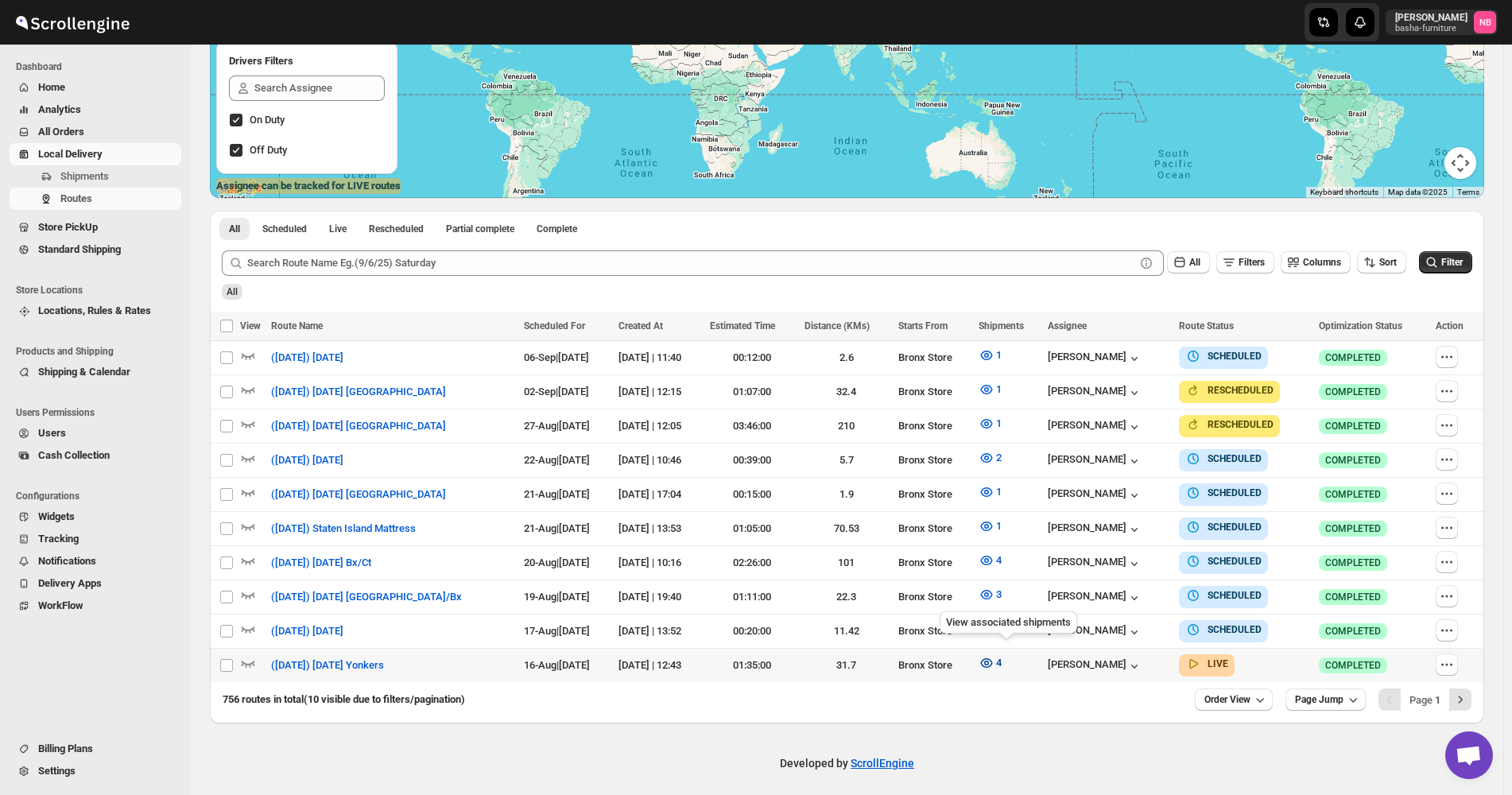
click at [995, 655] on icon "button" at bounding box center [986, 662] width 16 height 16
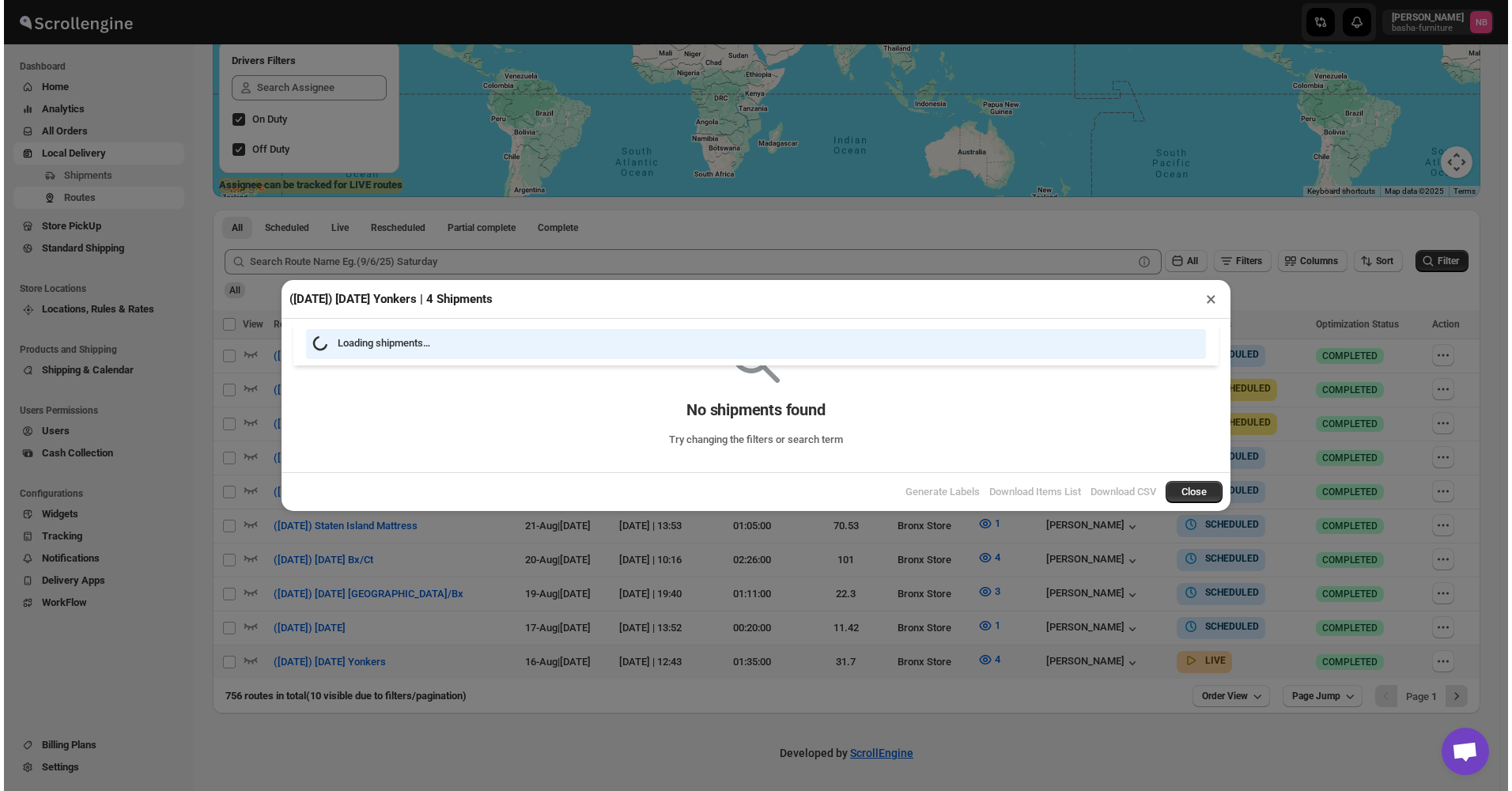
scroll to position [281, 0]
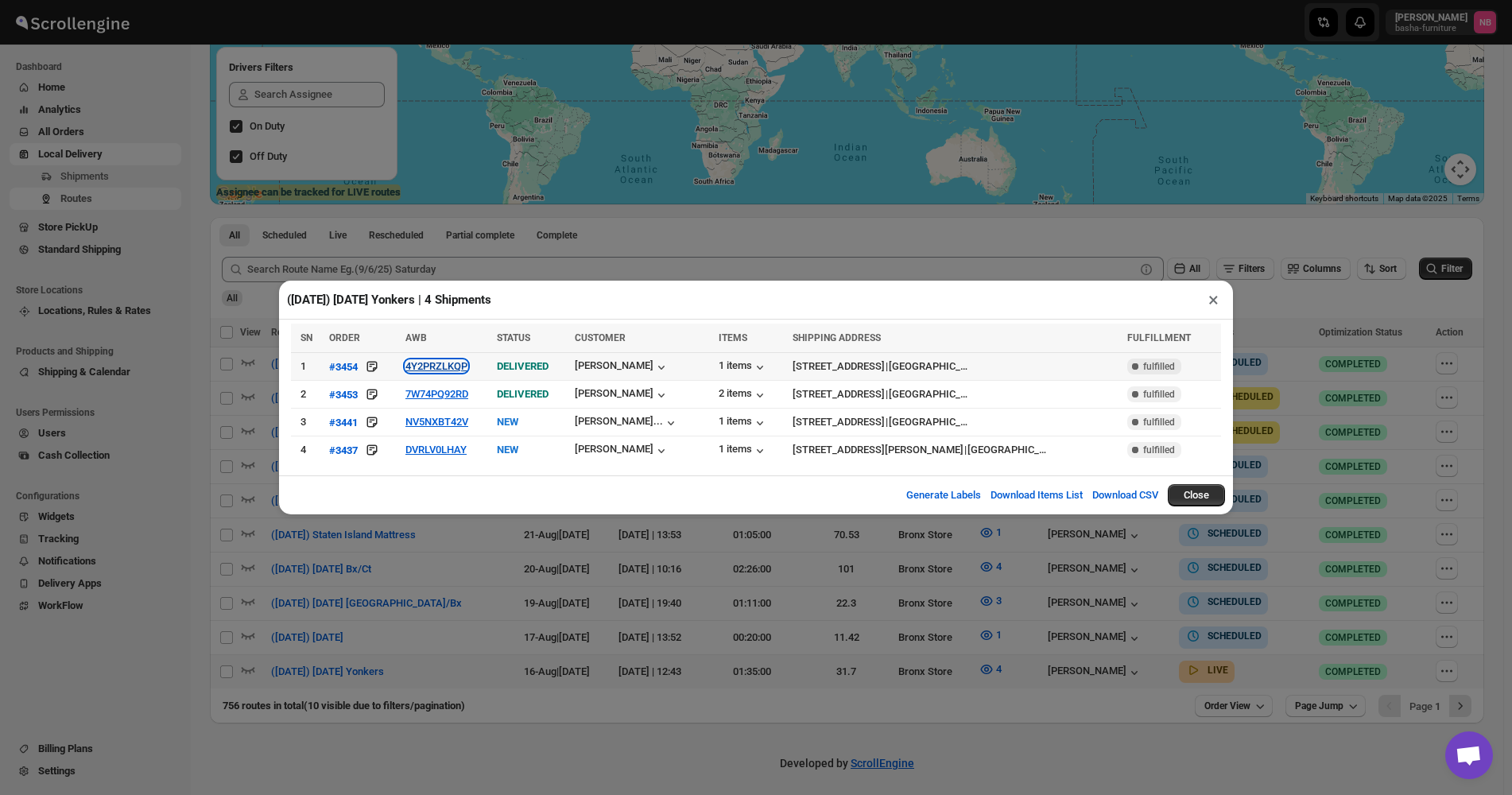
click at [440, 372] on button "4Y2PRZLKQP" at bounding box center [436, 365] width 62 height 12
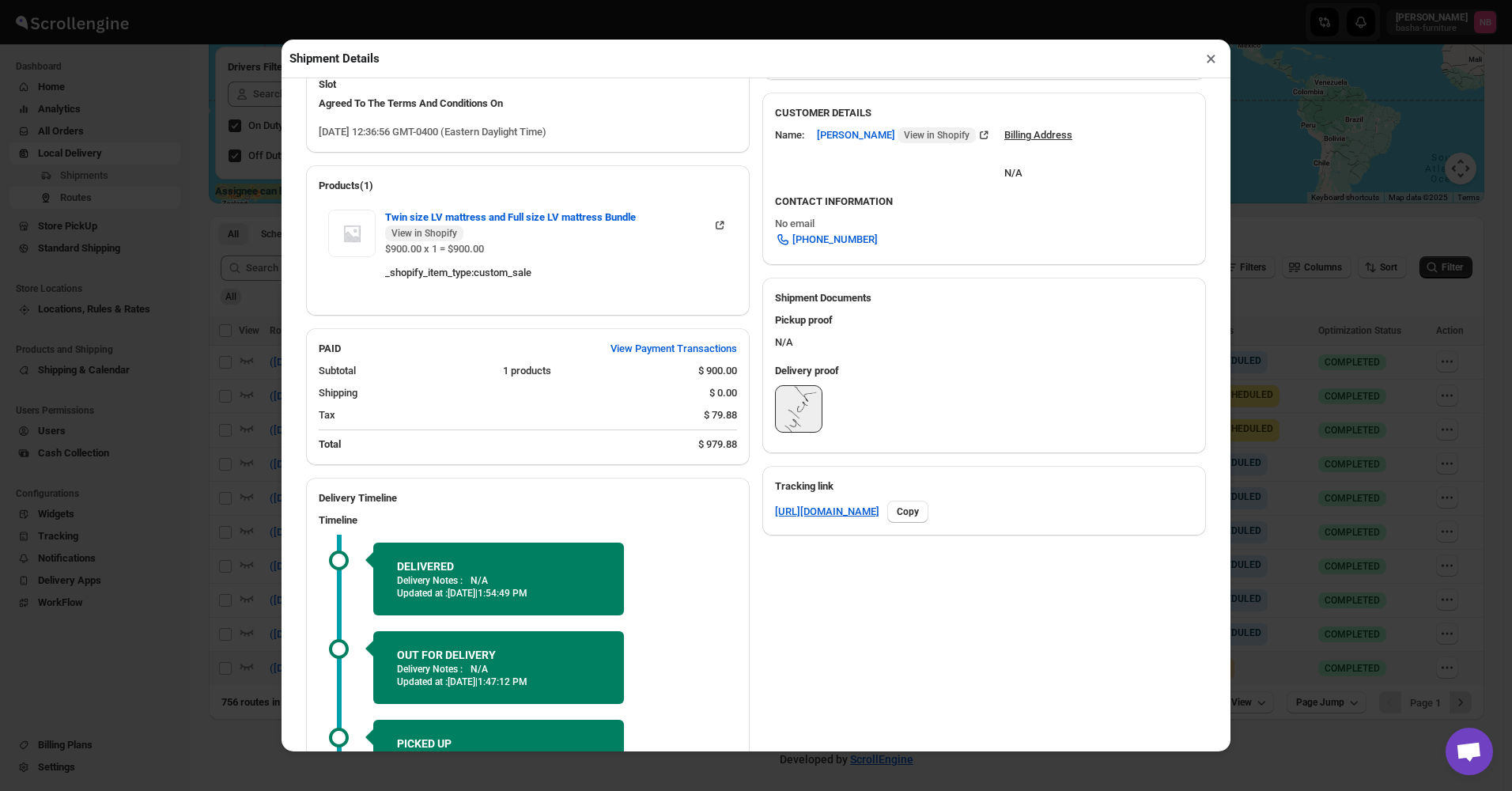
scroll to position [554, 0]
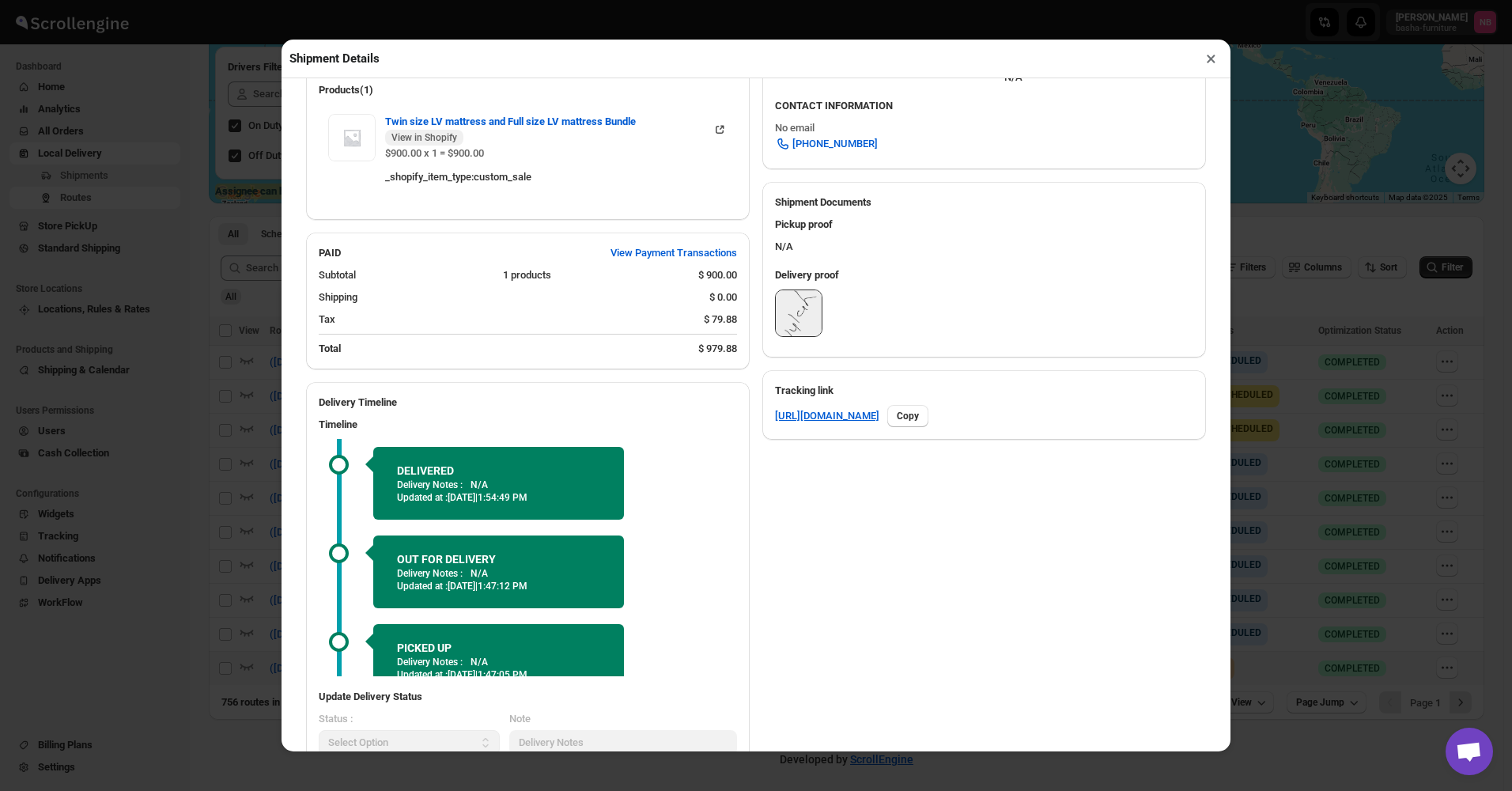
click at [1205, 69] on button "×" at bounding box center [1211, 59] width 22 height 22
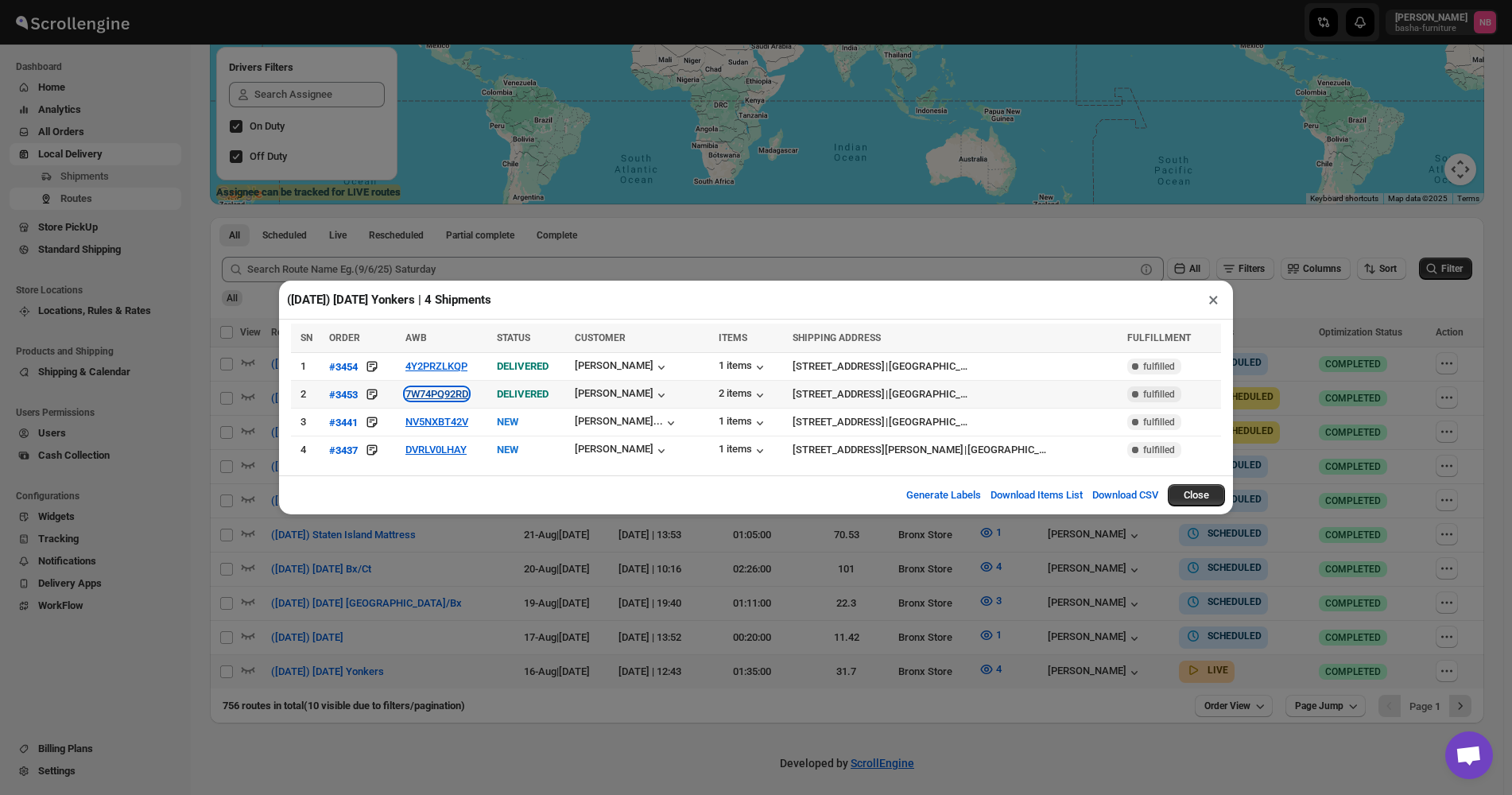
click at [435, 394] on button "7W74PQ92RD" at bounding box center [436, 394] width 63 height 12
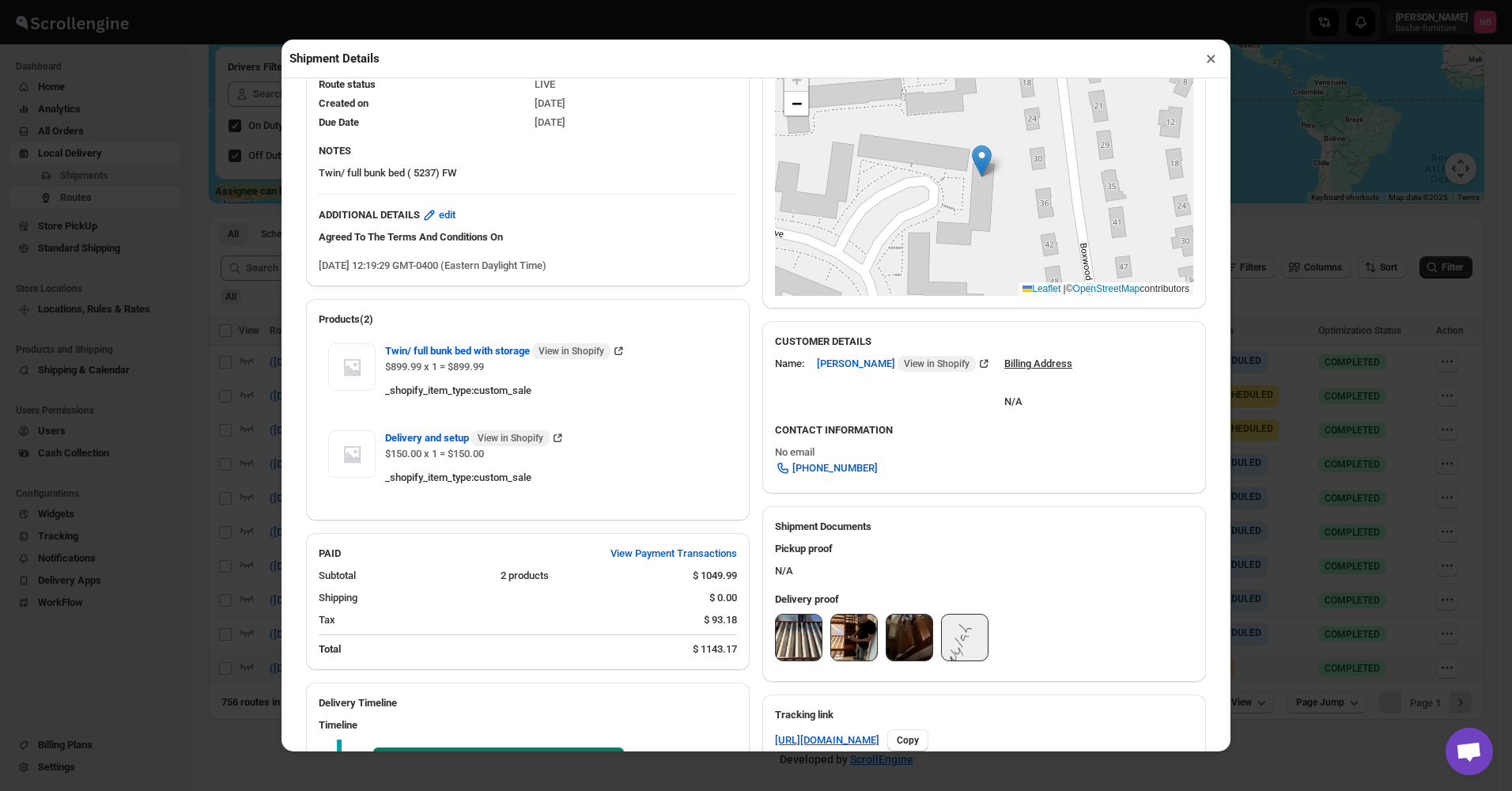
scroll to position [237, 0]
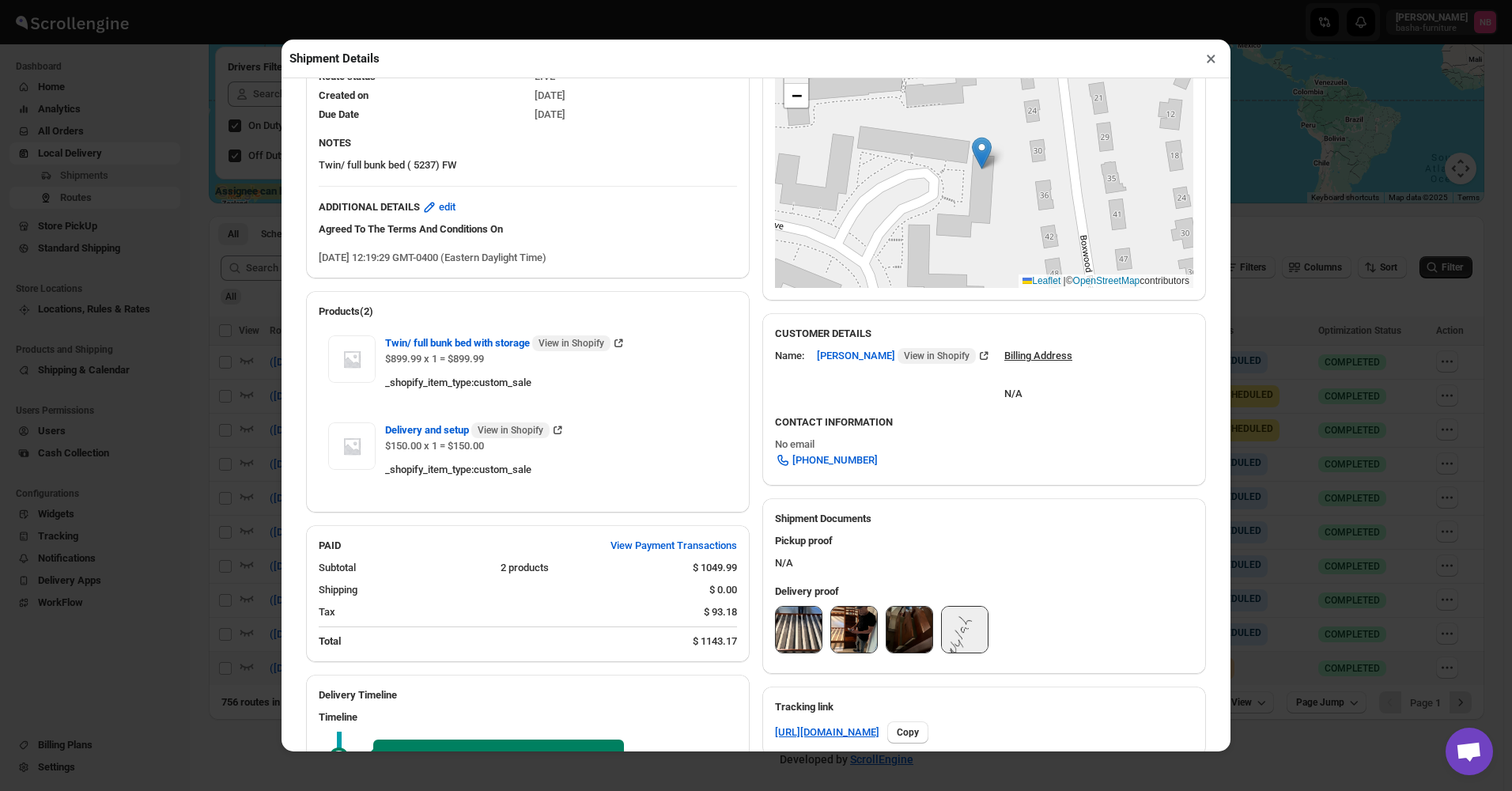
click at [789, 620] on img at bounding box center [799, 629] width 46 height 46
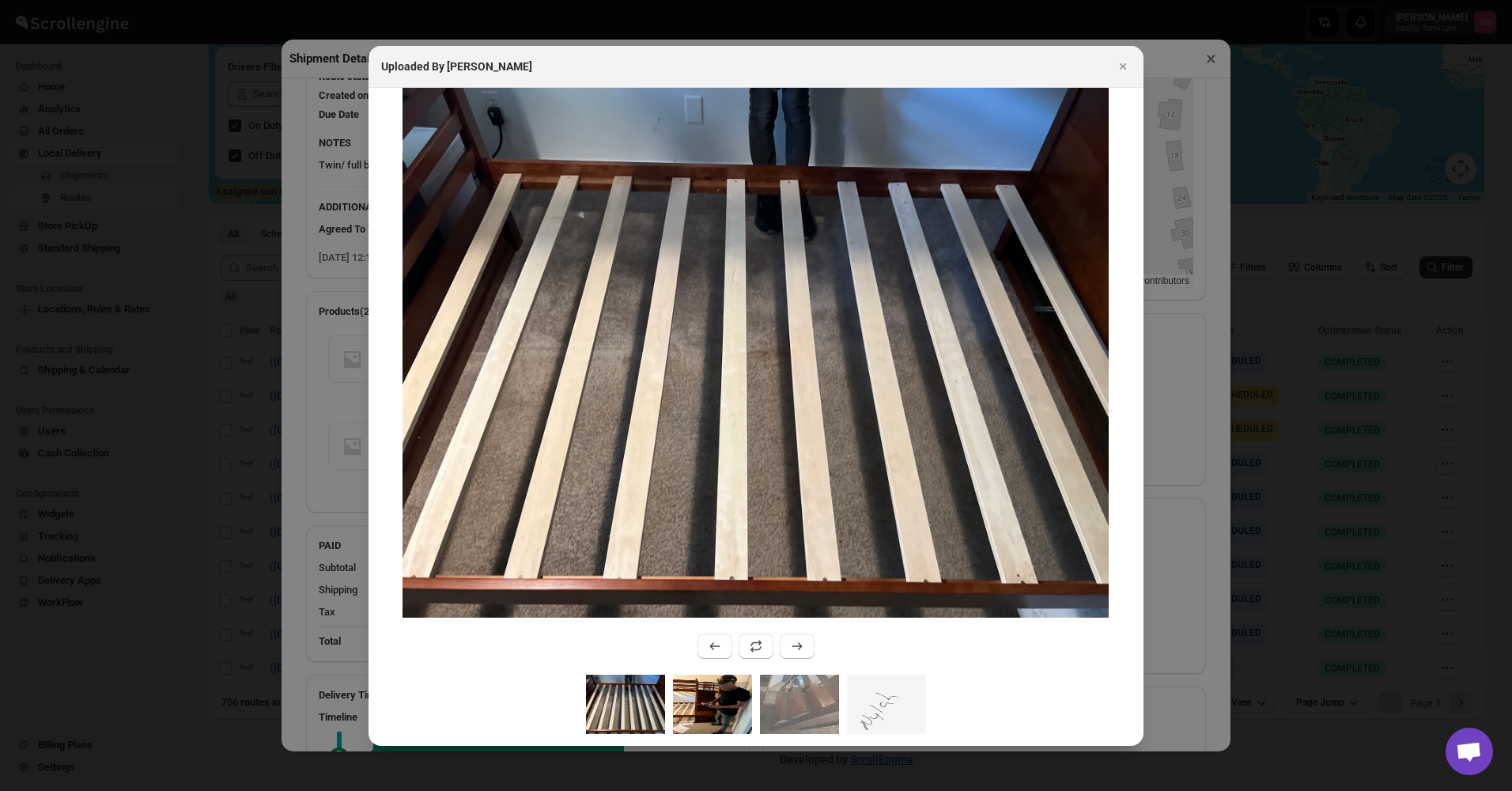
click at [746, 707] on img ":rdsa:" at bounding box center [712, 704] width 79 height 59
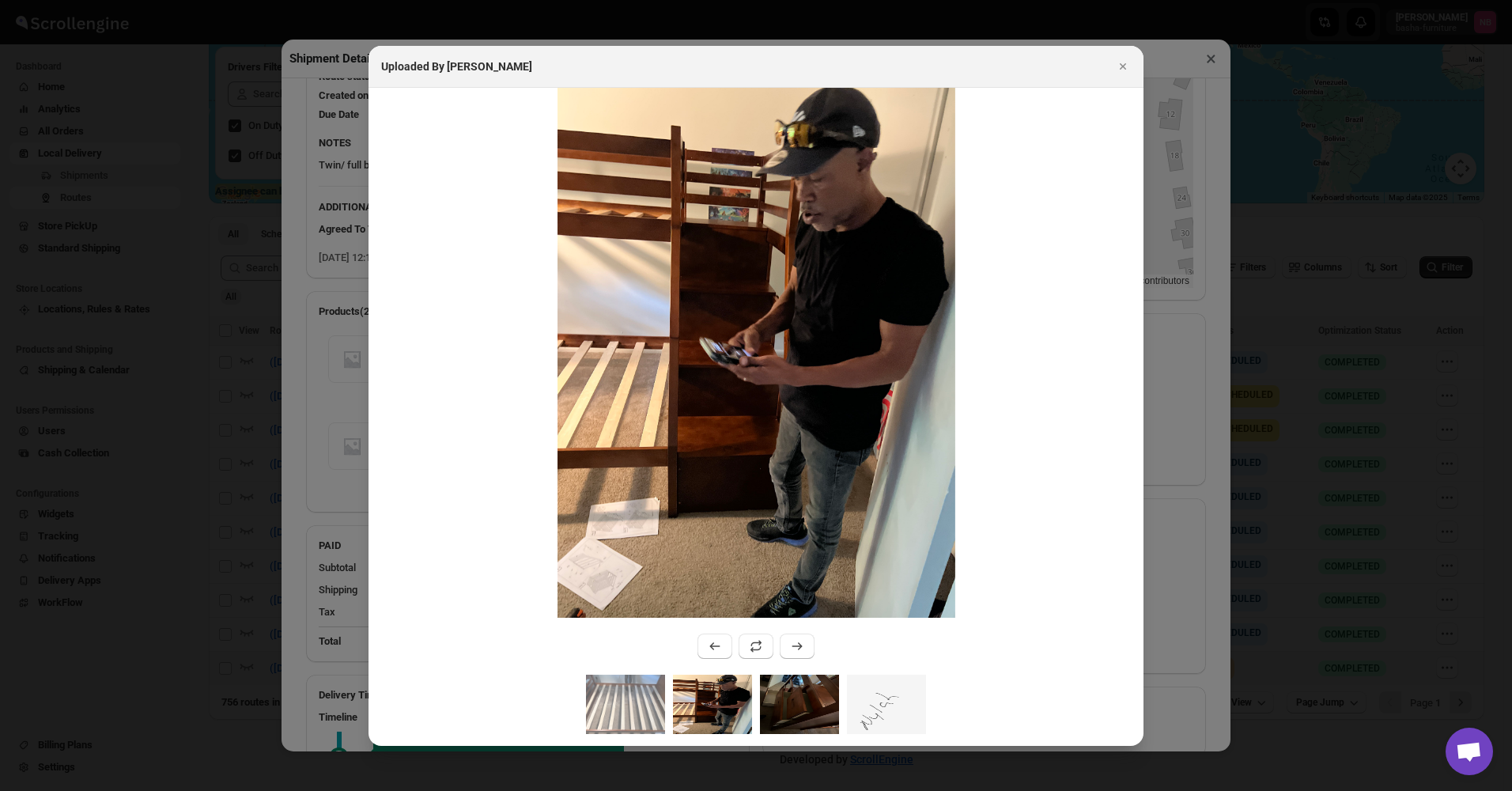
click at [778, 709] on img ":rdsa:" at bounding box center [800, 704] width 79 height 59
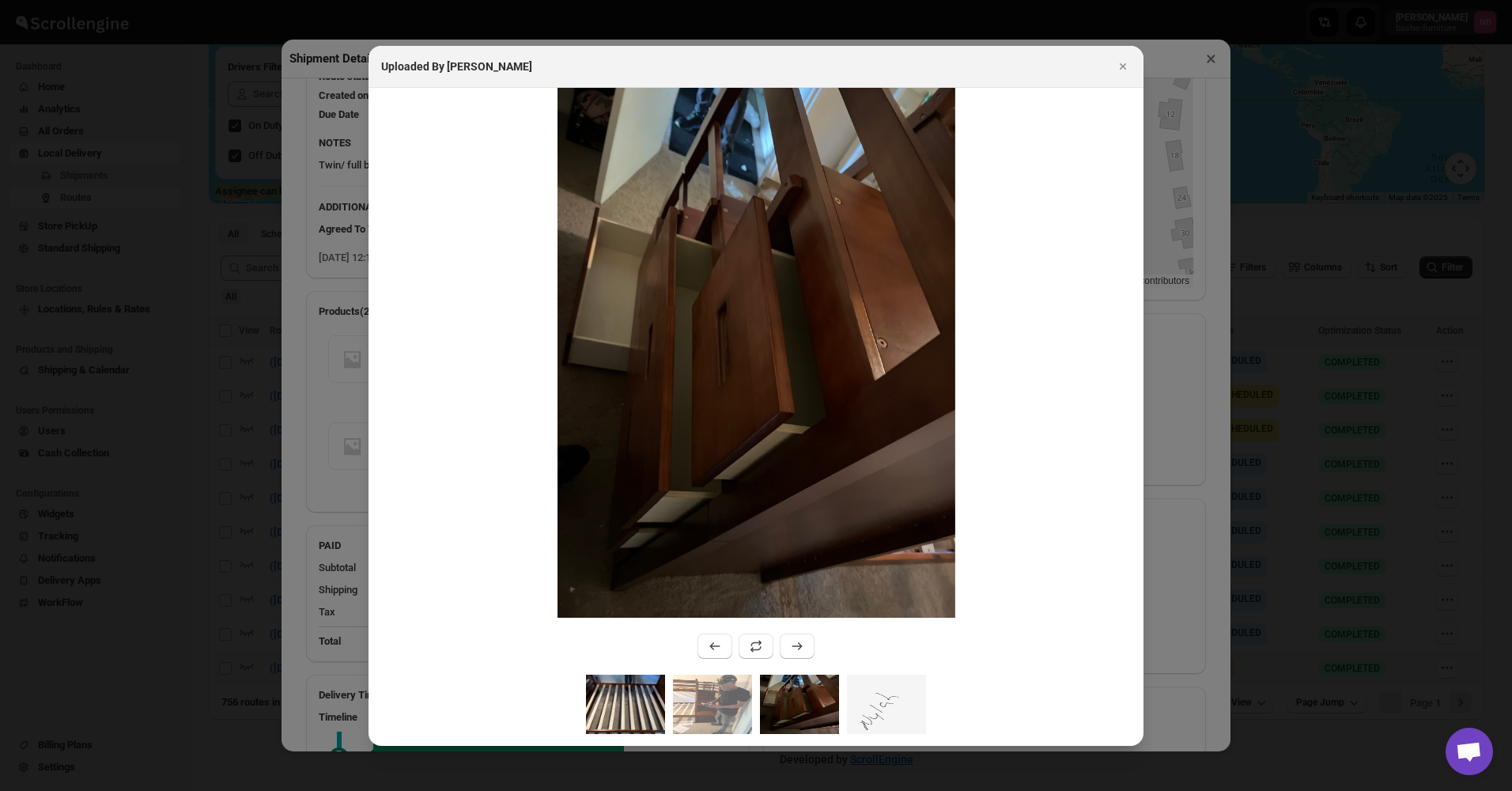
click at [622, 715] on img ":rdsa:" at bounding box center [625, 704] width 79 height 59
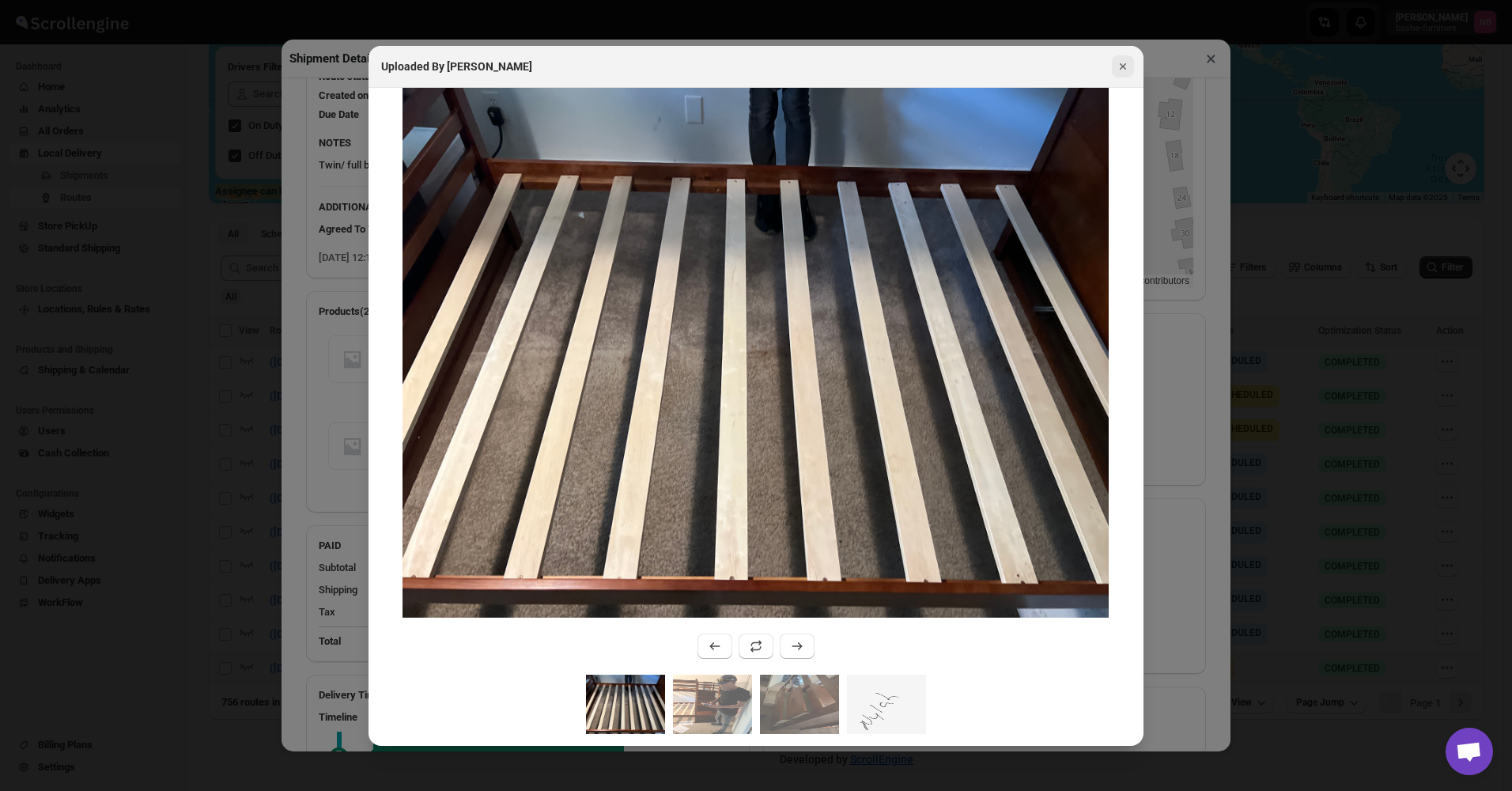
click at [1130, 67] on icon "Close" at bounding box center [1123, 66] width 16 height 16
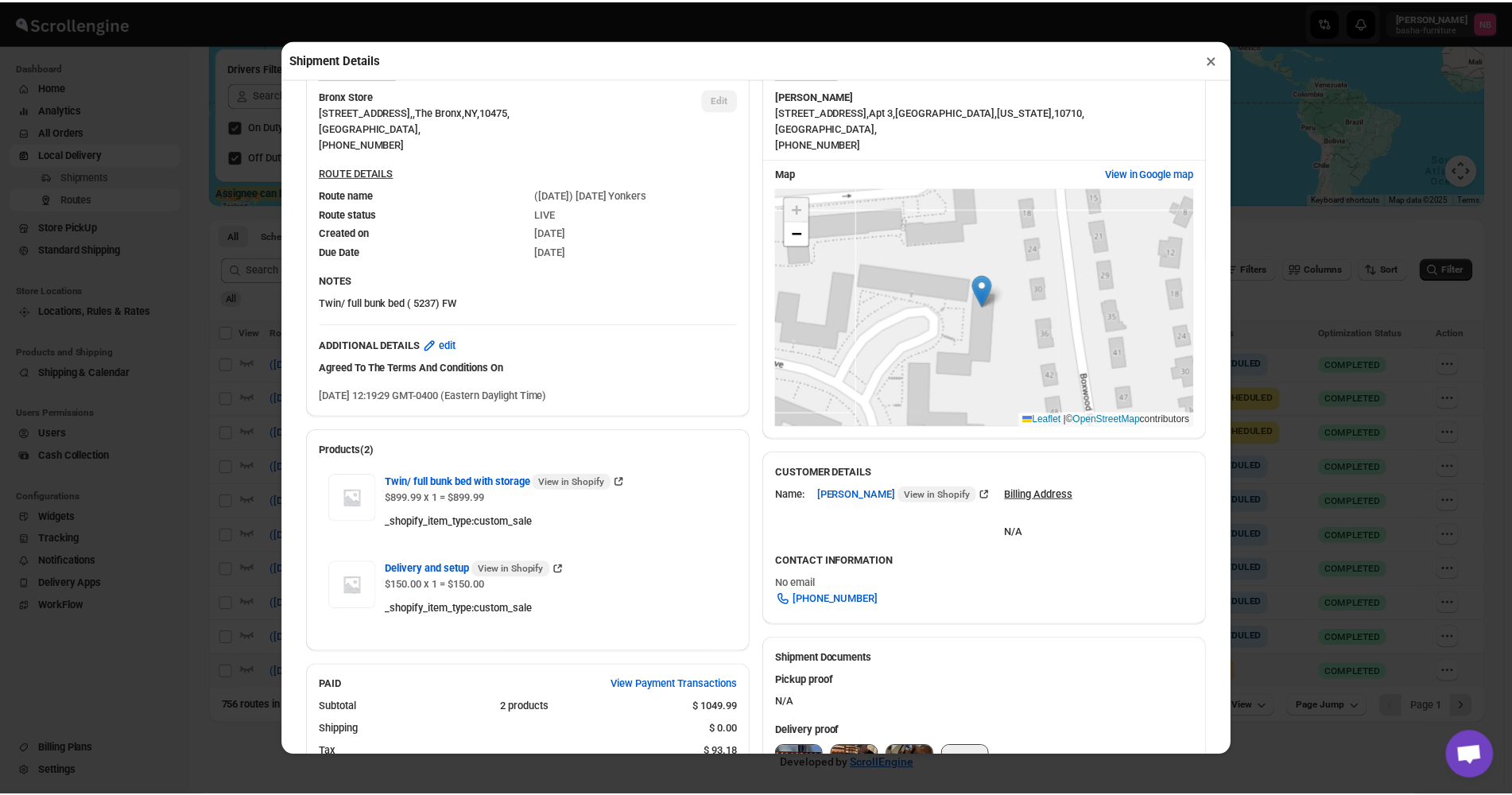
scroll to position [0, 0]
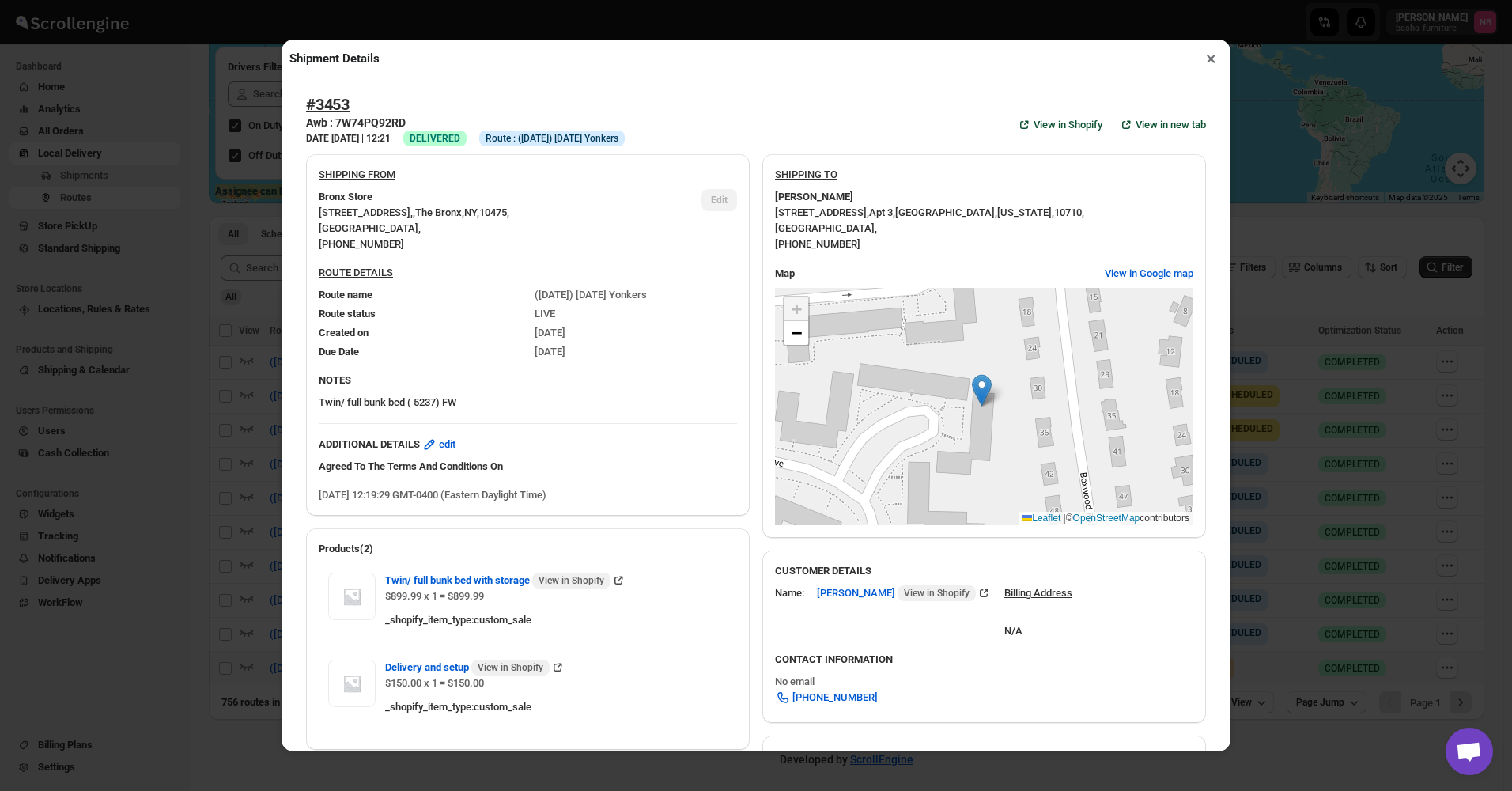
click at [1204, 62] on button "×" at bounding box center [1211, 59] width 22 height 22
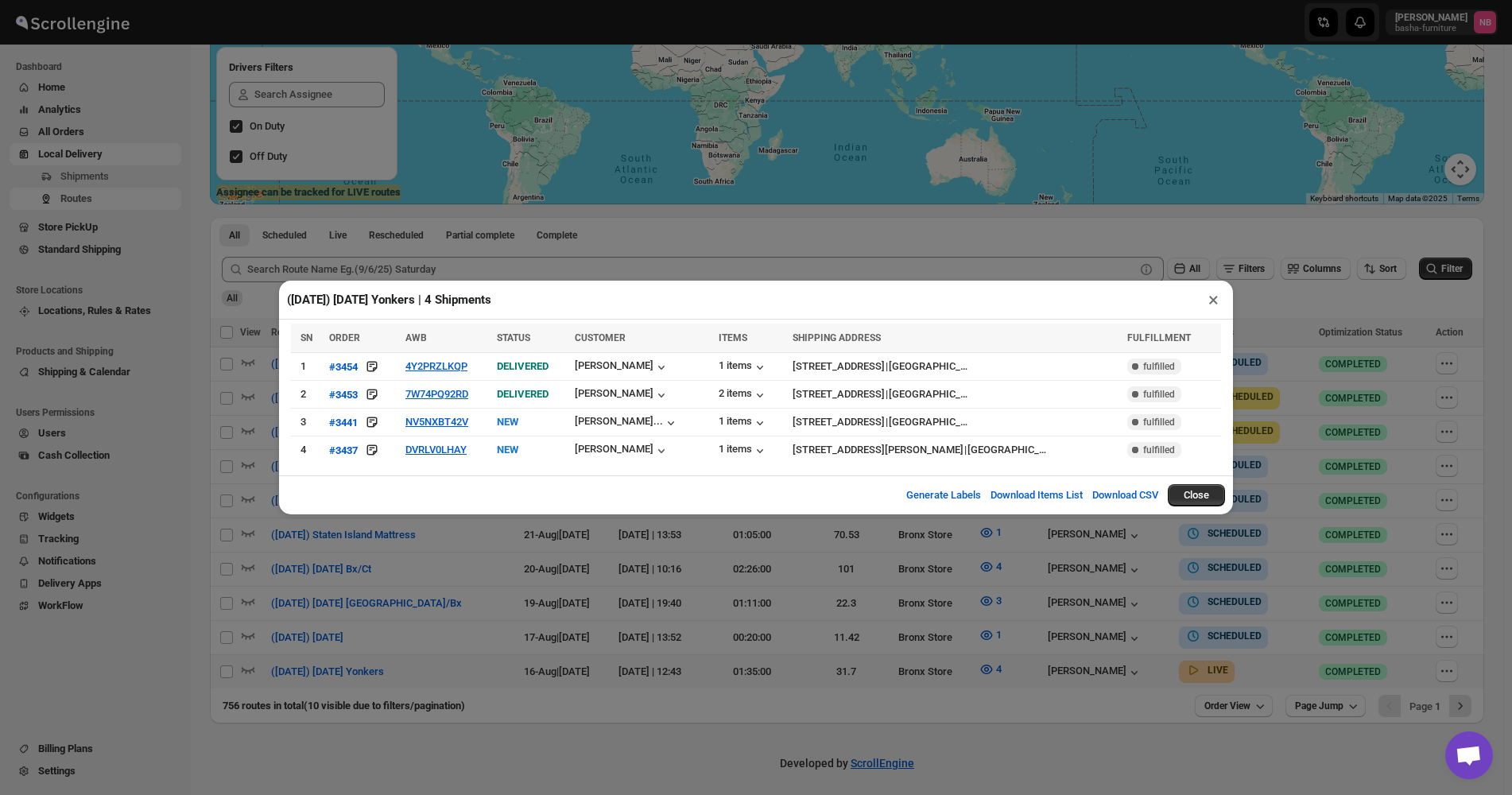
click at [1011, 583] on div "([DATE]) [DATE] Yonkers | 4 Shipments × SN ORDER AWB STATUS CUSTOMER ITEMS SHIP…" at bounding box center [756, 398] width 1512 height 795
